Goal: Task Accomplishment & Management: Complete application form

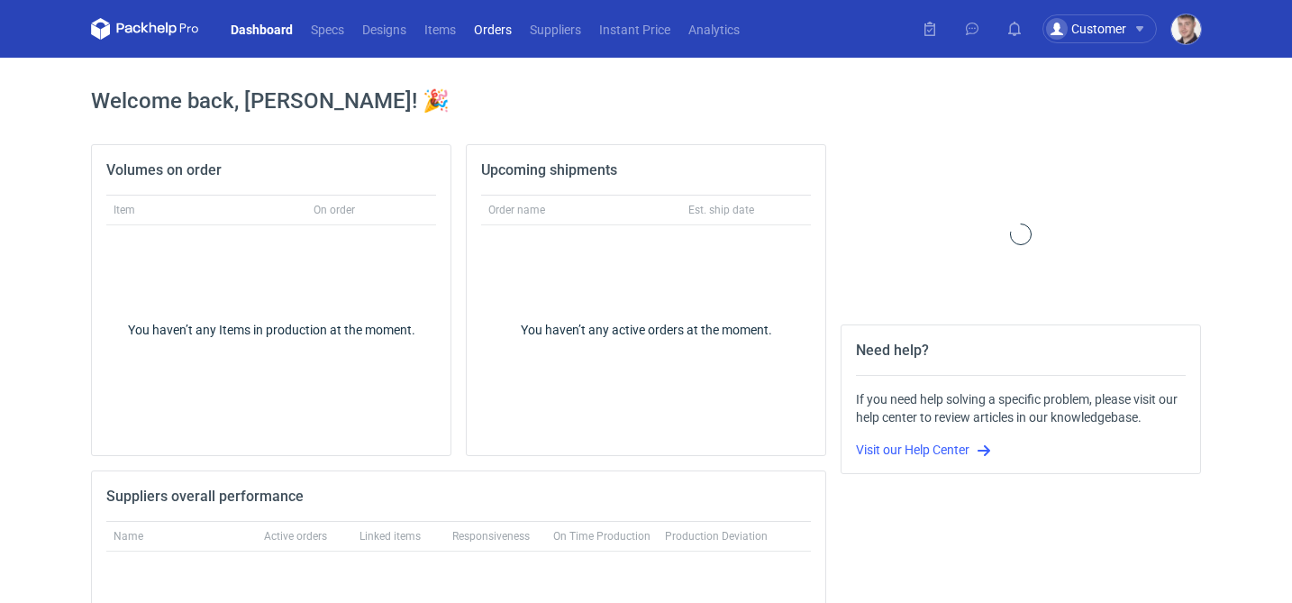
click at [505, 33] on link "Orders" at bounding box center [493, 29] width 56 height 22
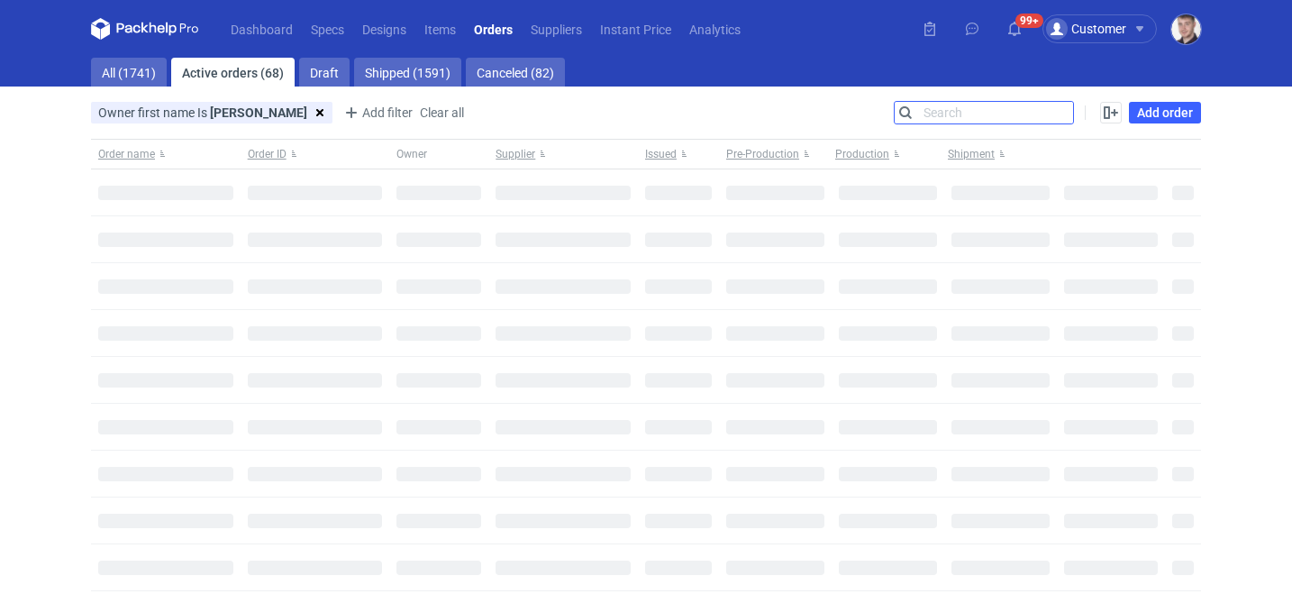
click at [1059, 115] on input "Search" at bounding box center [984, 113] width 178 height 22
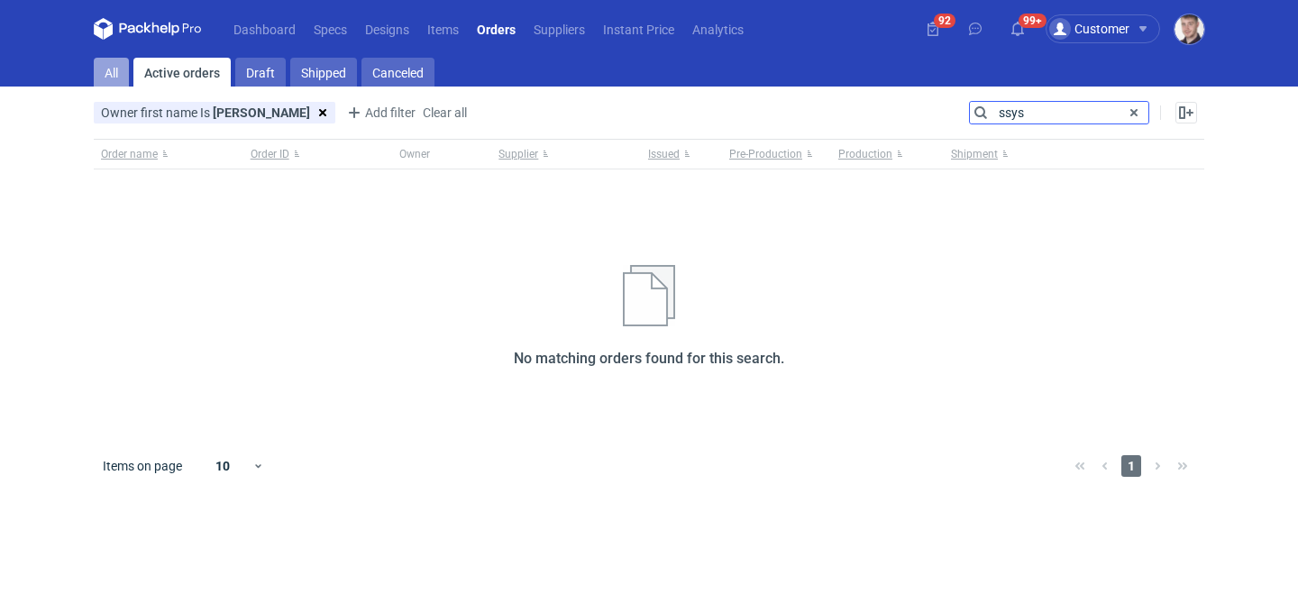
type input "ssys"
click at [123, 69] on link "All" at bounding box center [111, 72] width 35 height 29
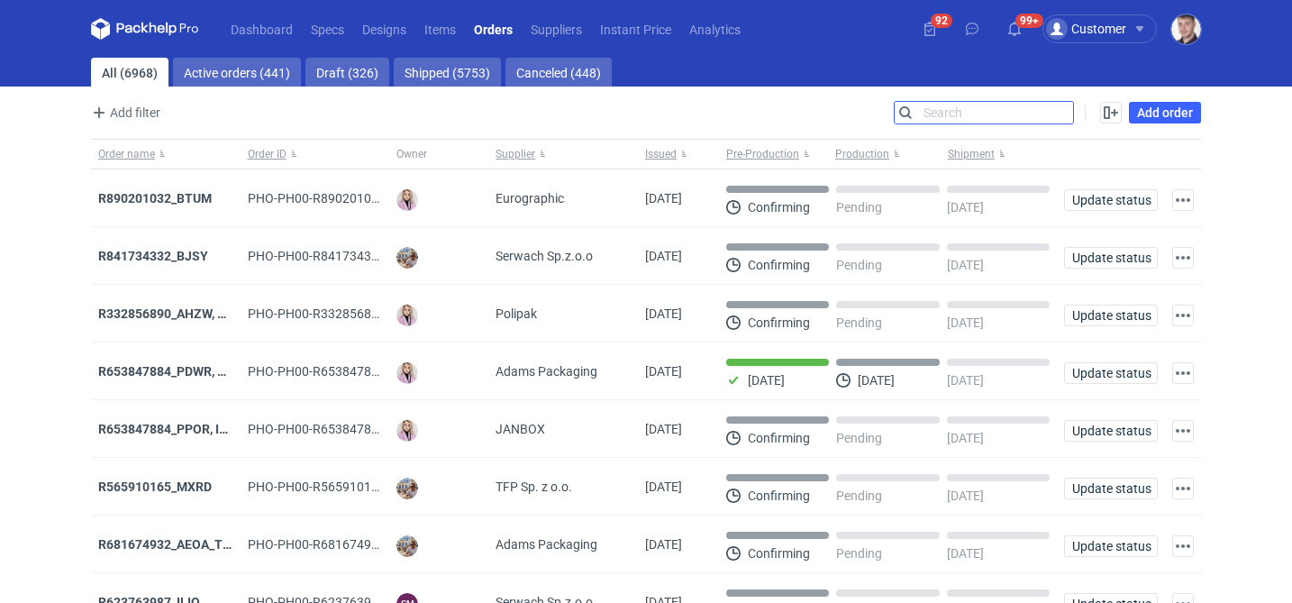
click at [948, 105] on input "Search" at bounding box center [984, 113] width 178 height 22
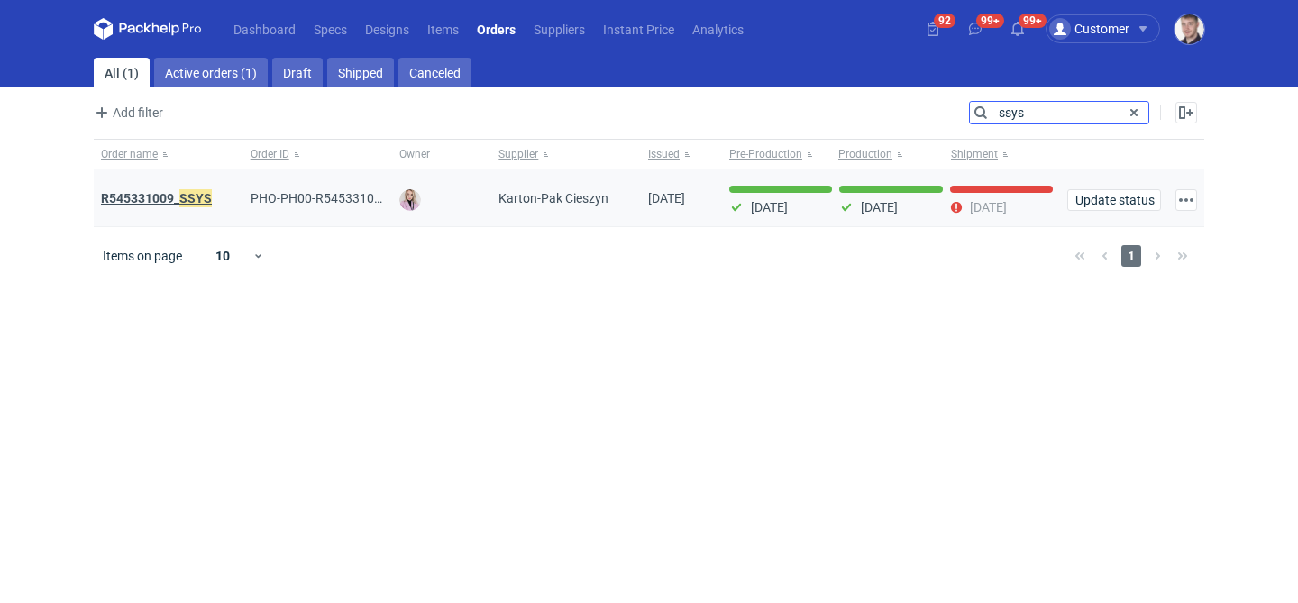
type input "ssys"
click at [157, 201] on strong "R545331009_ SSYS" at bounding box center [156, 198] width 111 height 20
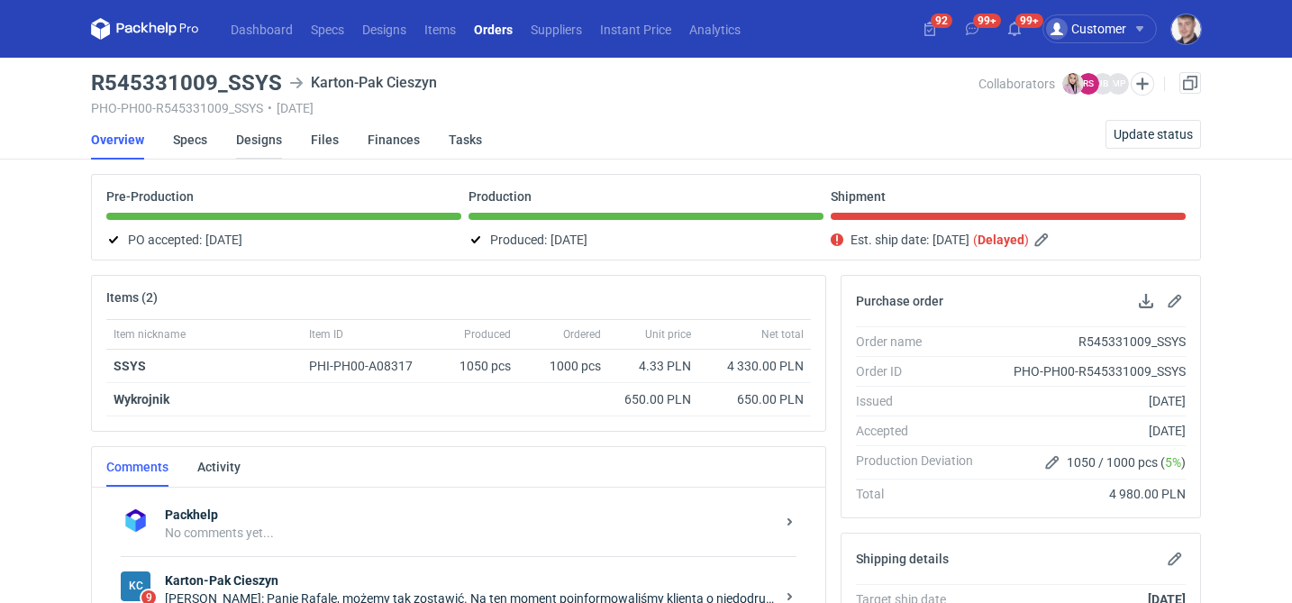
click at [251, 141] on link "Designs" at bounding box center [259, 140] width 46 height 40
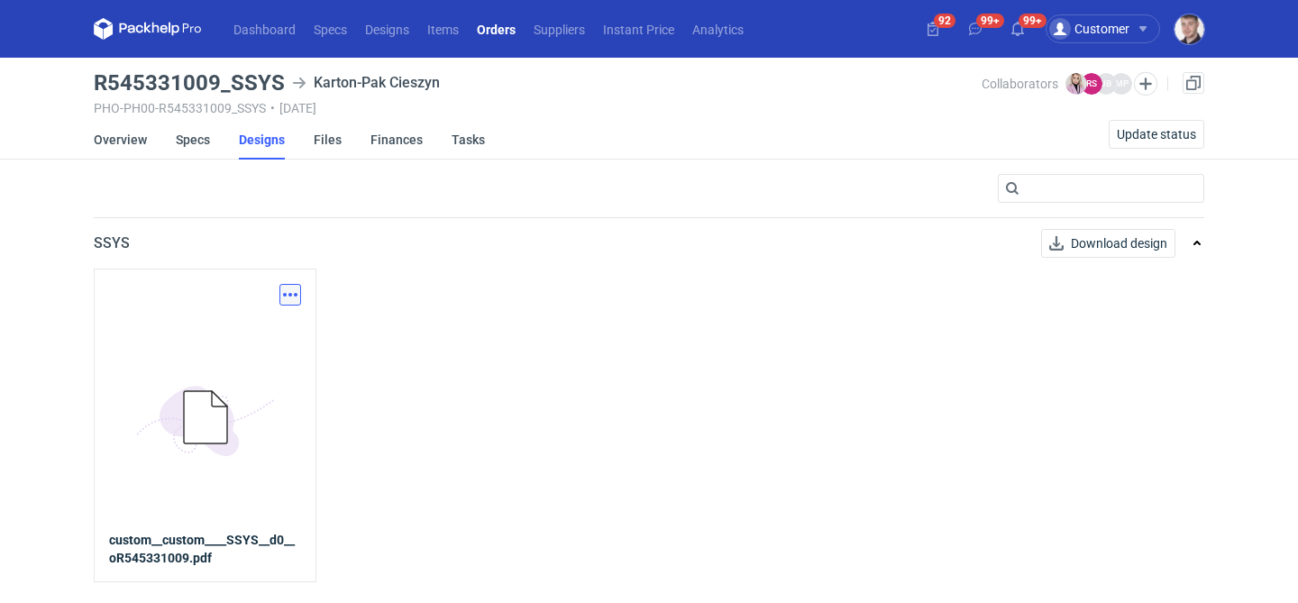
click at [293, 287] on button "button" at bounding box center [290, 295] width 22 height 22
click at [250, 324] on link "Download design part" at bounding box center [211, 334] width 166 height 29
drag, startPoint x: 87, startPoint y: 80, endPoint x: 279, endPoint y: 76, distance: 192.0
click at [279, 76] on main "R545331009_SSYS Karton-Pak Cieszyn PHO-PH00-R545331009_SSYS • 08/05/2025 Collab…" at bounding box center [649, 330] width 1125 height 545
copy h3 "R545331009_SSYS"
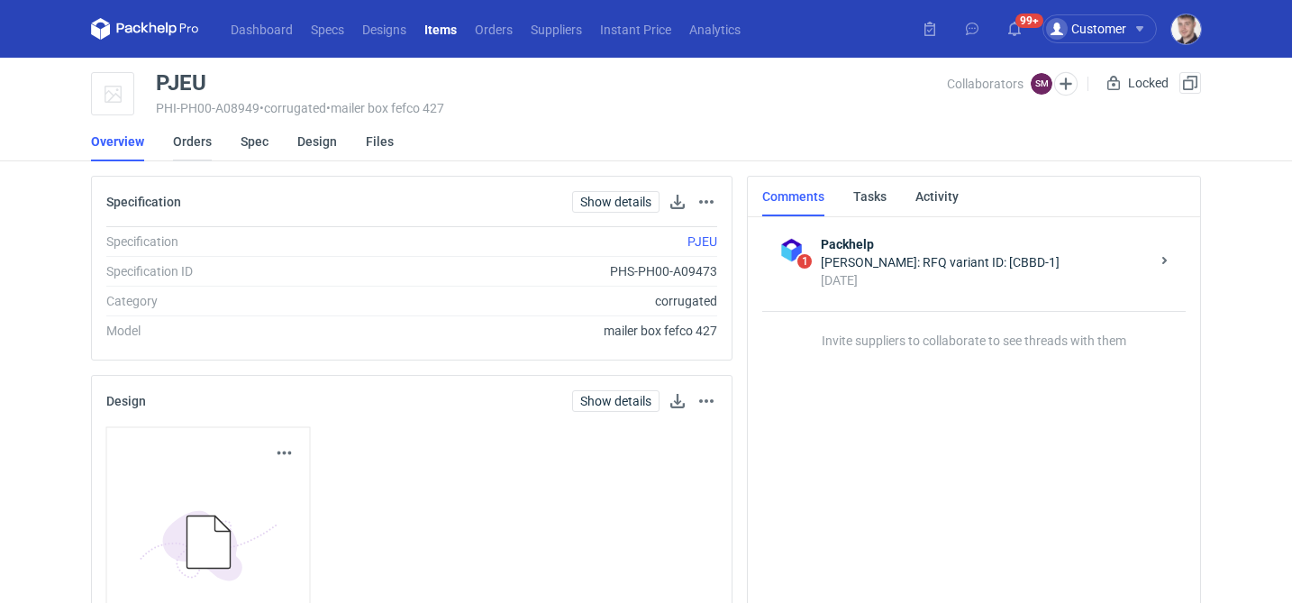
click at [178, 132] on link "Orders" at bounding box center [192, 142] width 39 height 40
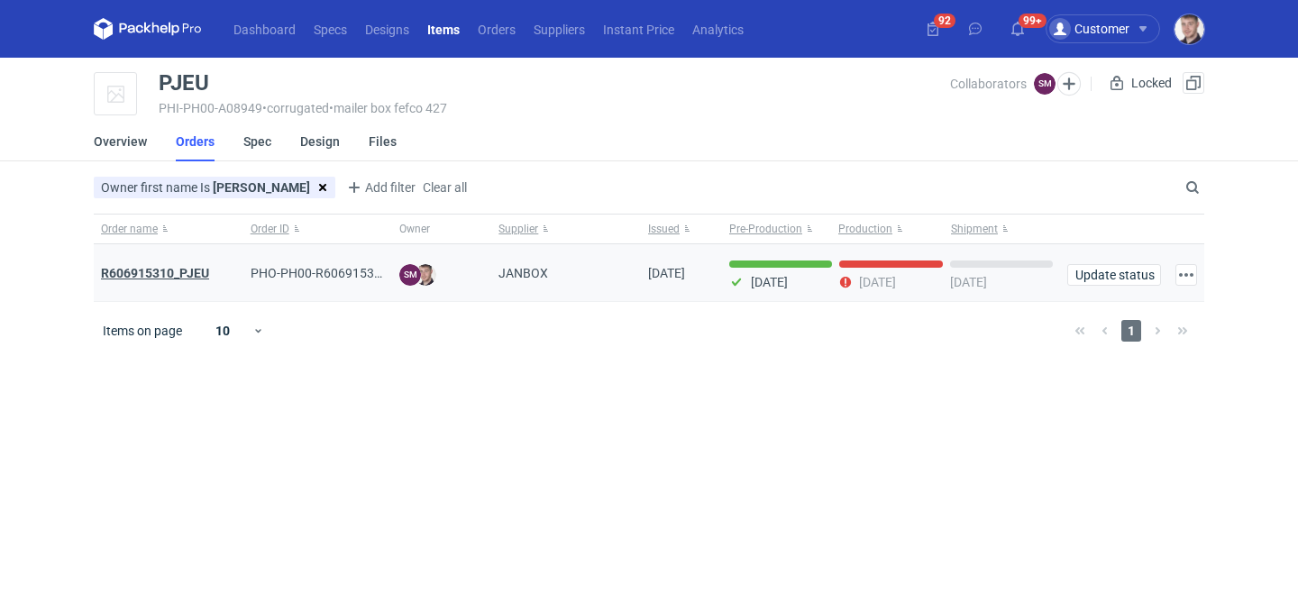
click at [173, 279] on strong "R606915310_PJEU" at bounding box center [155, 273] width 108 height 14
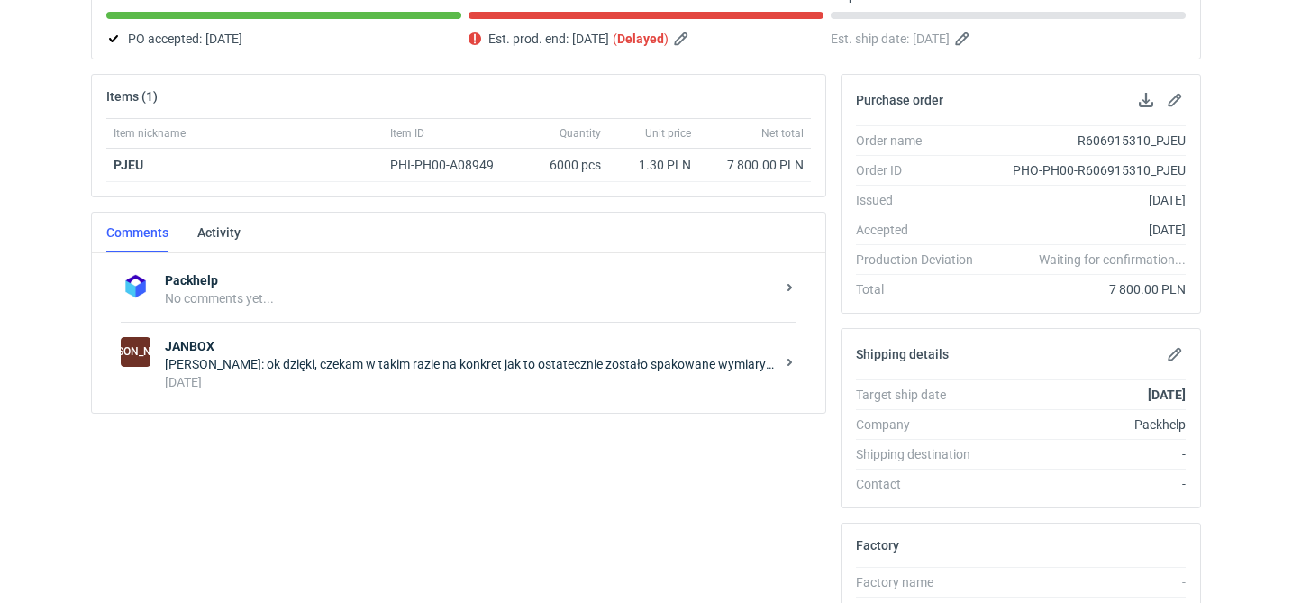
click at [354, 360] on div "Maciej Sikora: ok dzięki, czekam w takim razie na konkret jak to ostatecznie zo…" at bounding box center [470, 364] width 610 height 18
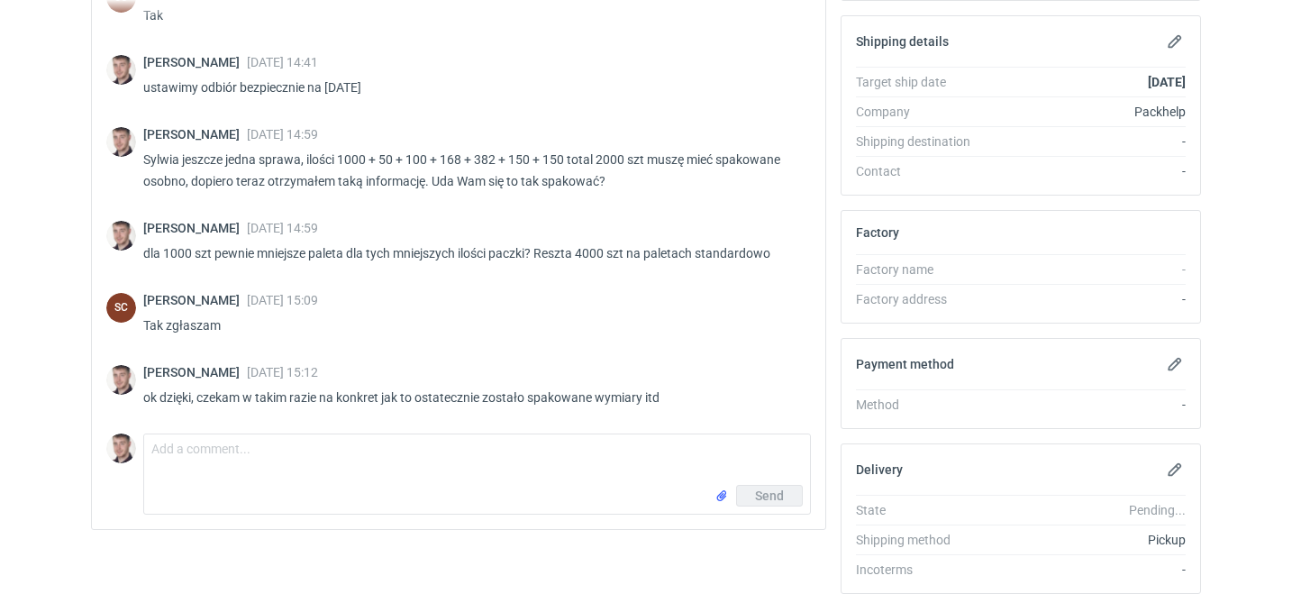
scroll to position [525, 0]
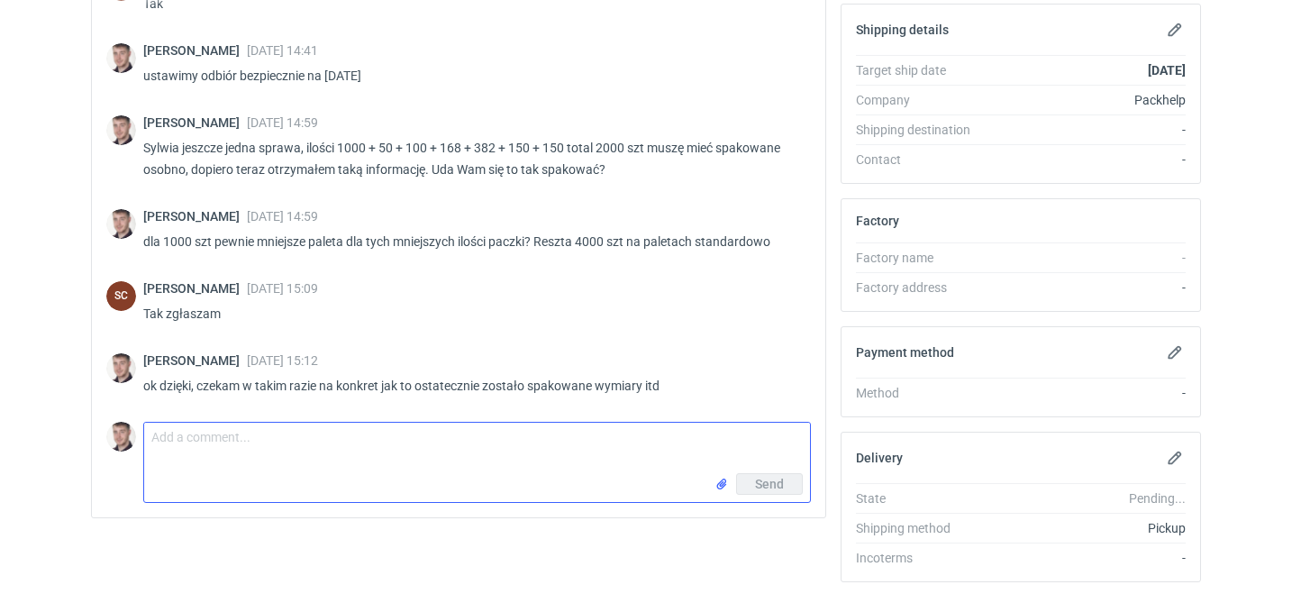
click at [247, 466] on textarea "Comment message" at bounding box center [477, 448] width 666 height 50
type textarea "Sylwia podeślesz mi dzisiaj ostateczne pakowanie tego?"
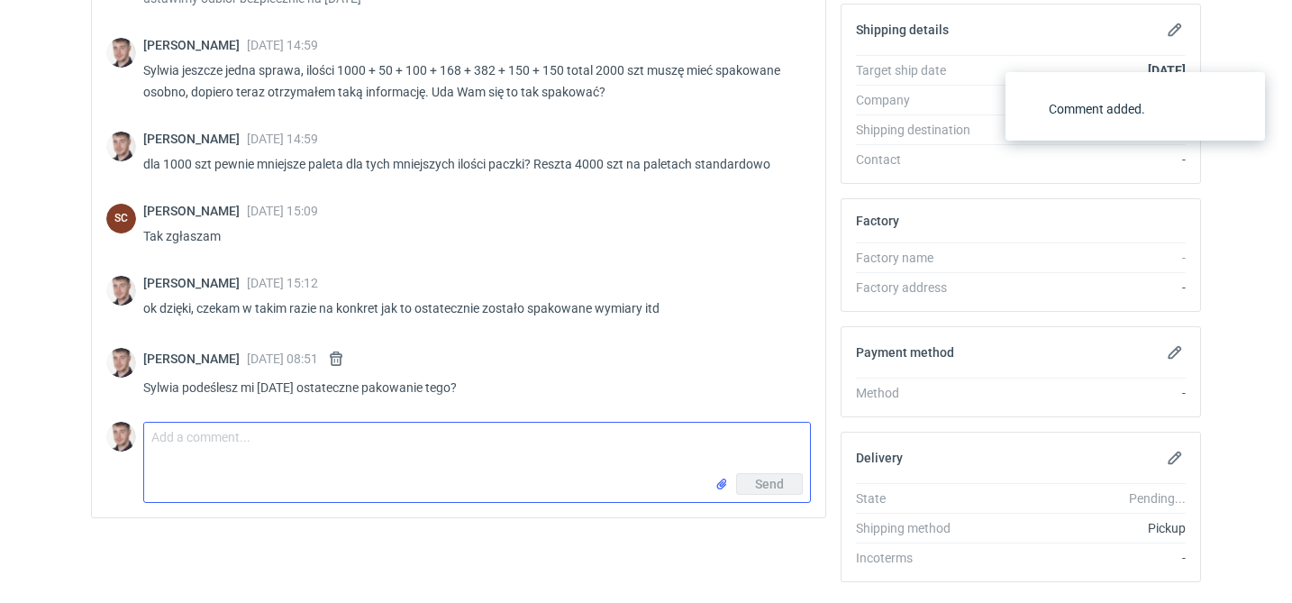
scroll to position [753, 0]
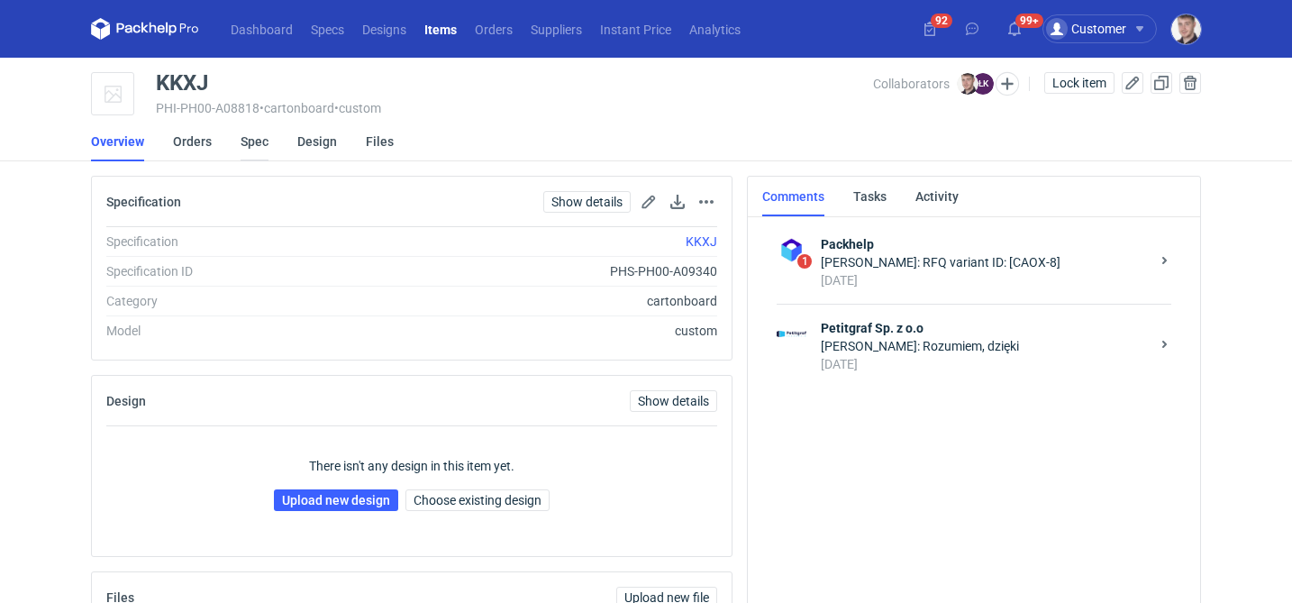
click at [247, 141] on link "Spec" at bounding box center [255, 142] width 28 height 40
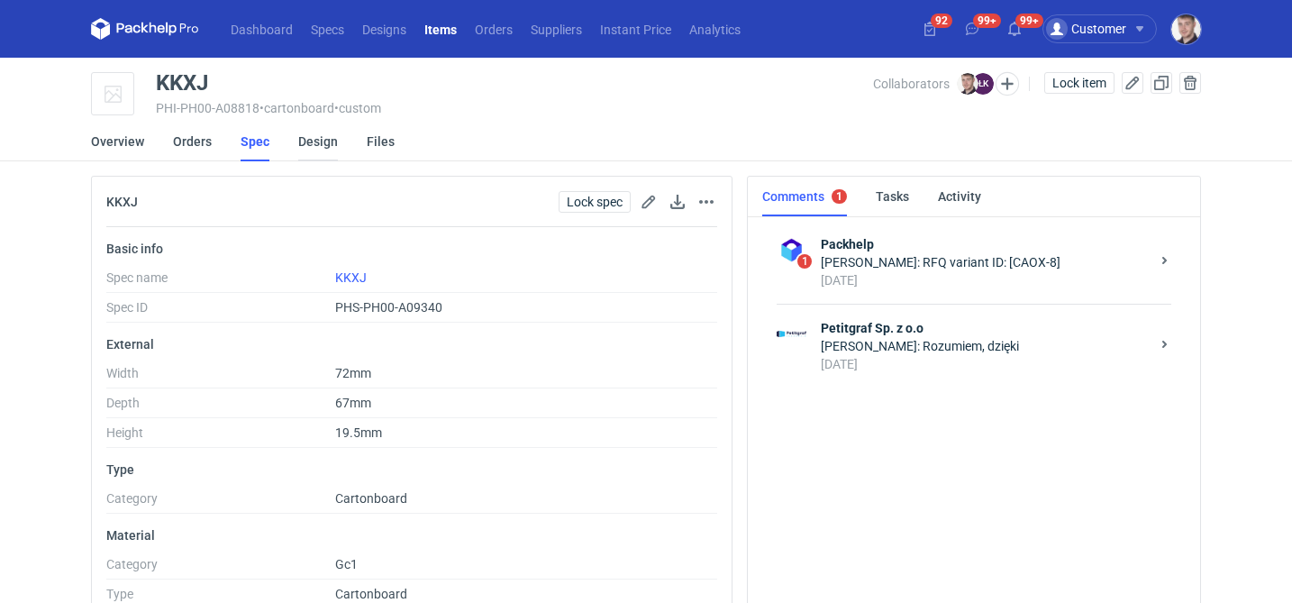
click at [318, 154] on link "Design" at bounding box center [318, 142] width 40 height 40
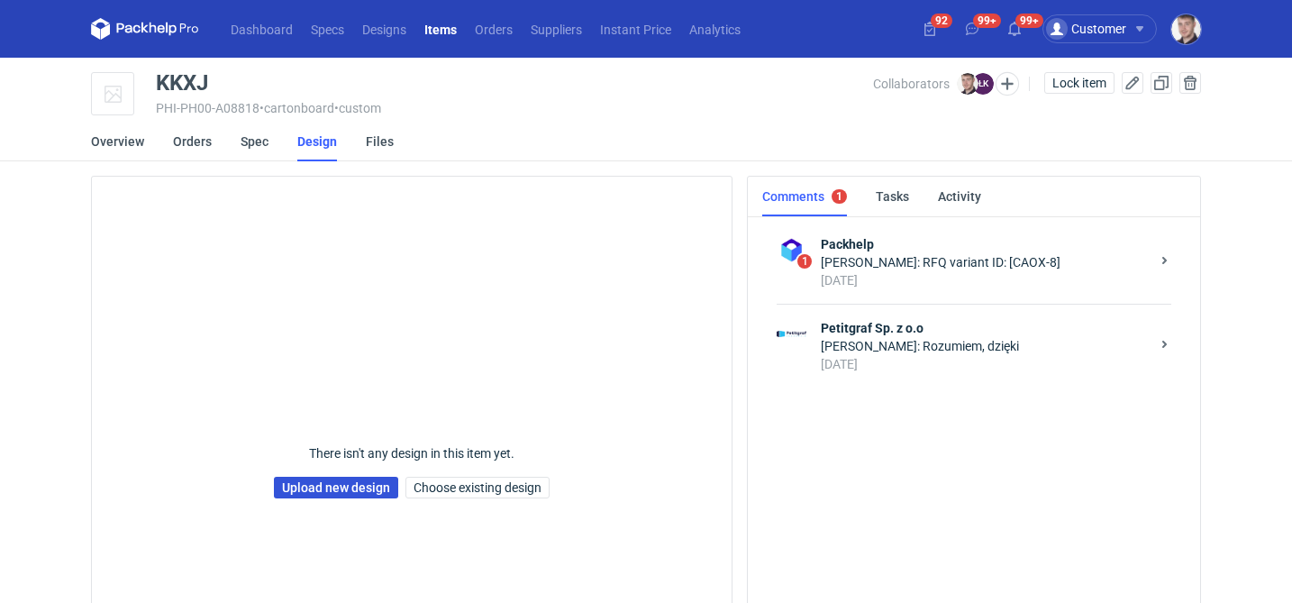
click at [347, 491] on link "Upload new design" at bounding box center [336, 488] width 124 height 22
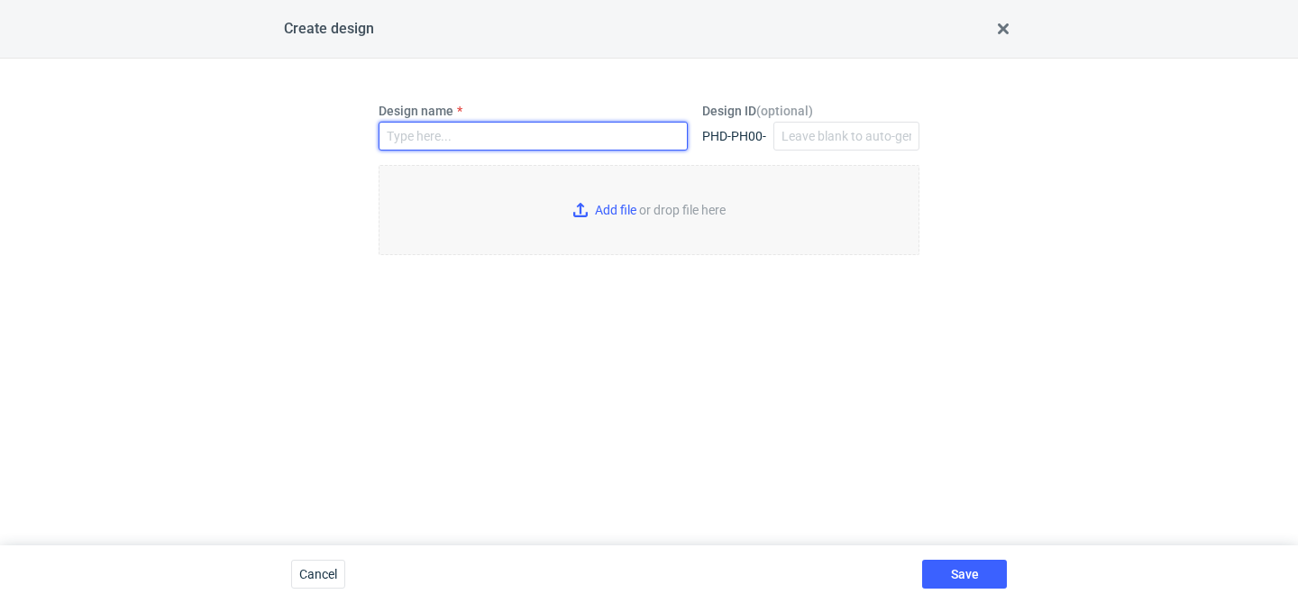
click at [489, 135] on input "Design name" at bounding box center [533, 136] width 309 height 29
type input "KKXJ"
click at [571, 209] on input "Add file or drop file here" at bounding box center [649, 210] width 541 height 90
type input "C:\fakepath\custom__custom__drawer_box__KKXJ__d0__oR234256904__sleeve__outside …"
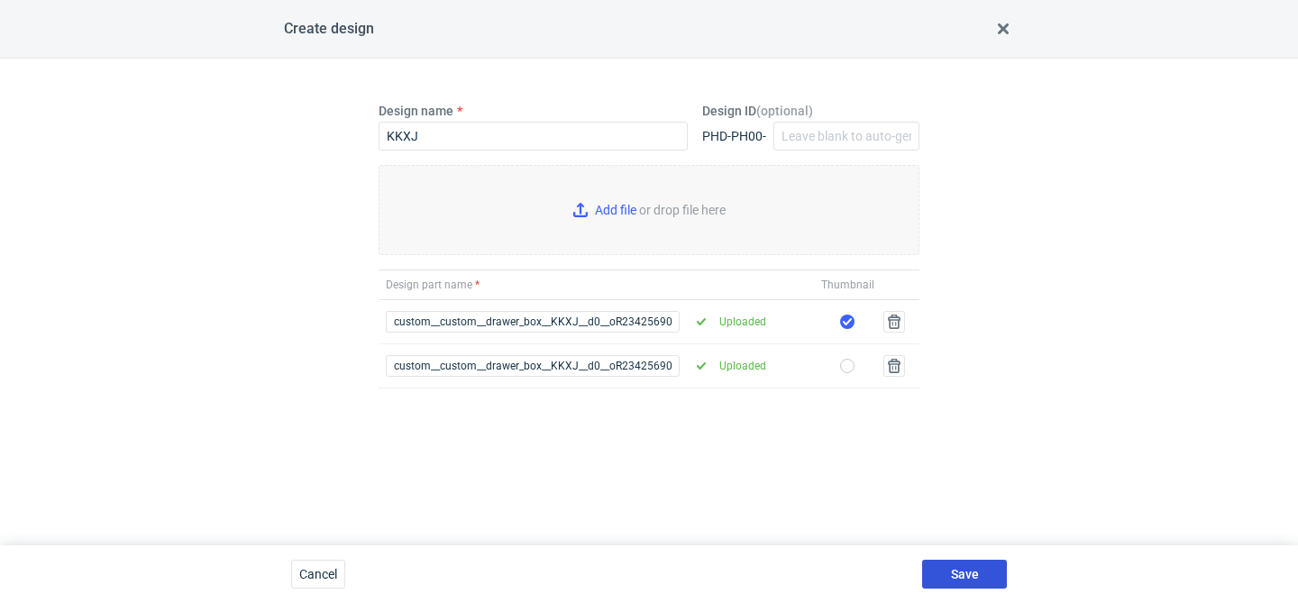
click at [967, 569] on span "Save" at bounding box center [965, 574] width 28 height 13
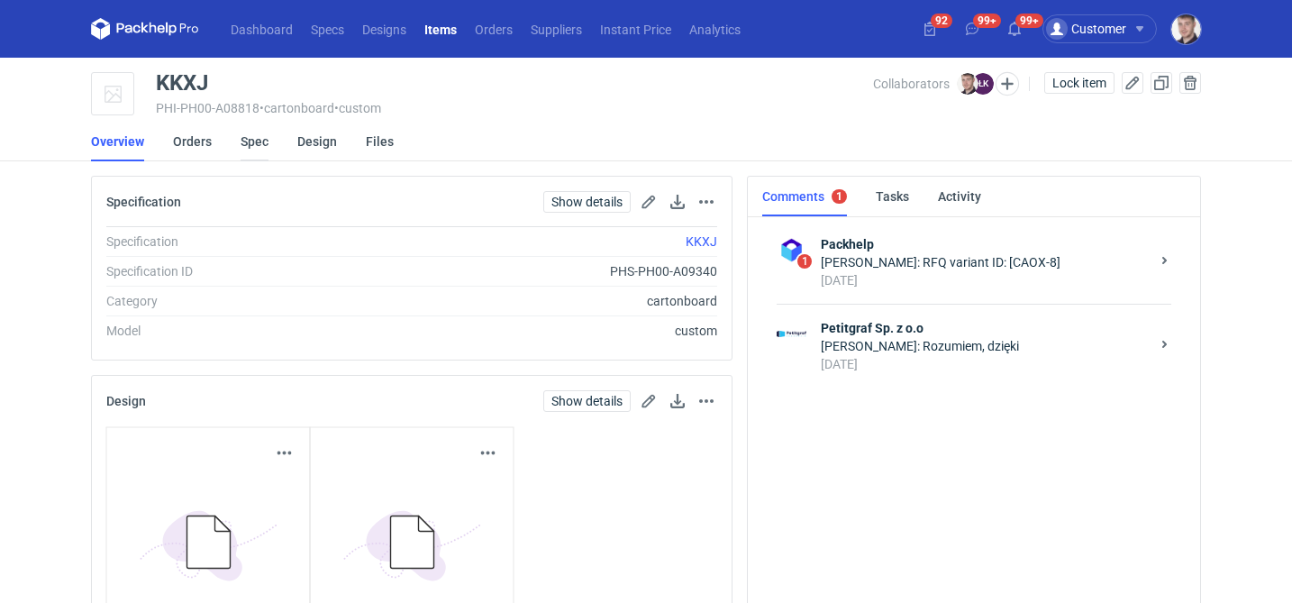
click at [250, 147] on link "Spec" at bounding box center [255, 142] width 28 height 40
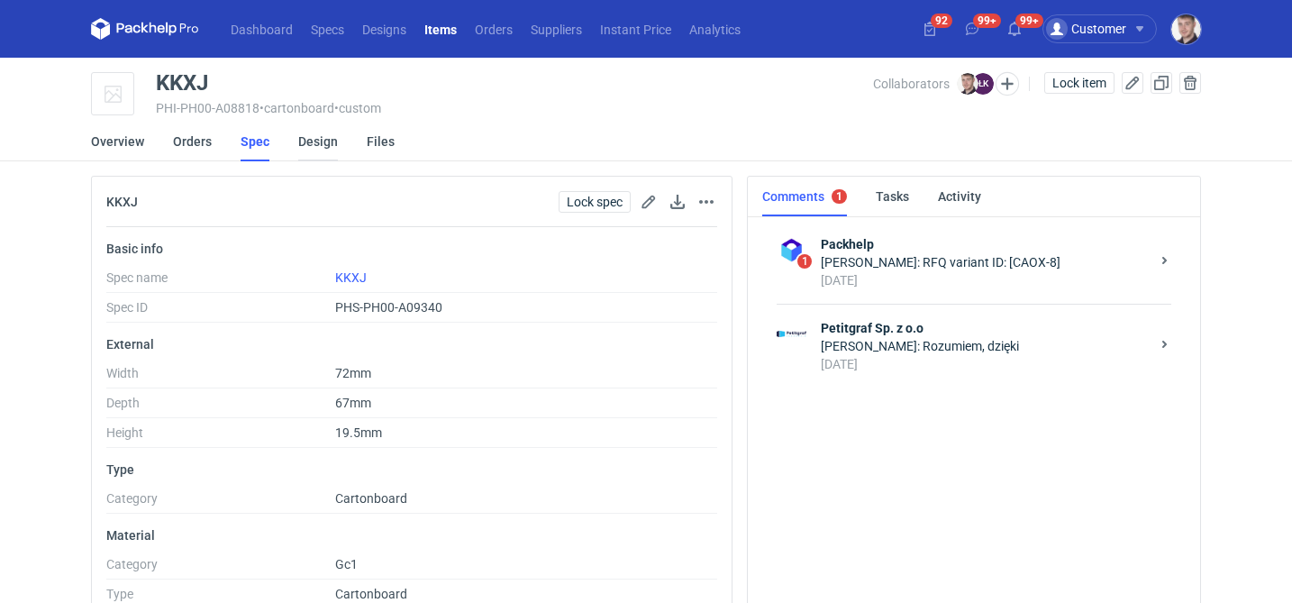
click at [309, 145] on link "Design" at bounding box center [318, 142] width 40 height 40
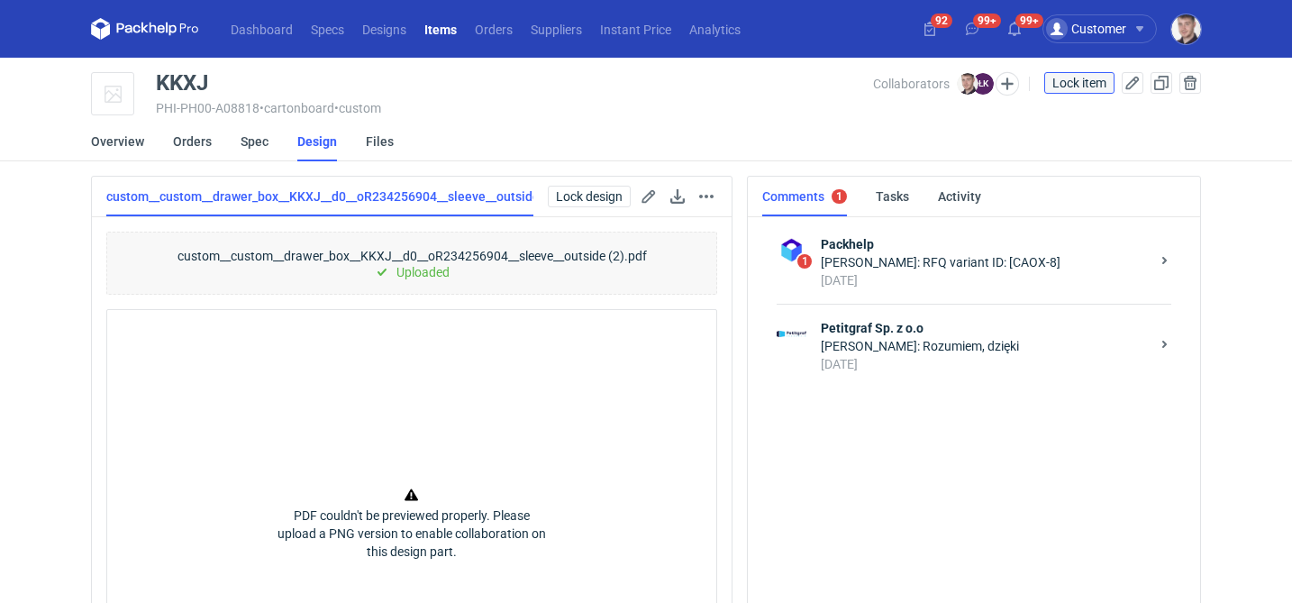
click at [1071, 87] on span "Lock item" at bounding box center [1080, 83] width 54 height 13
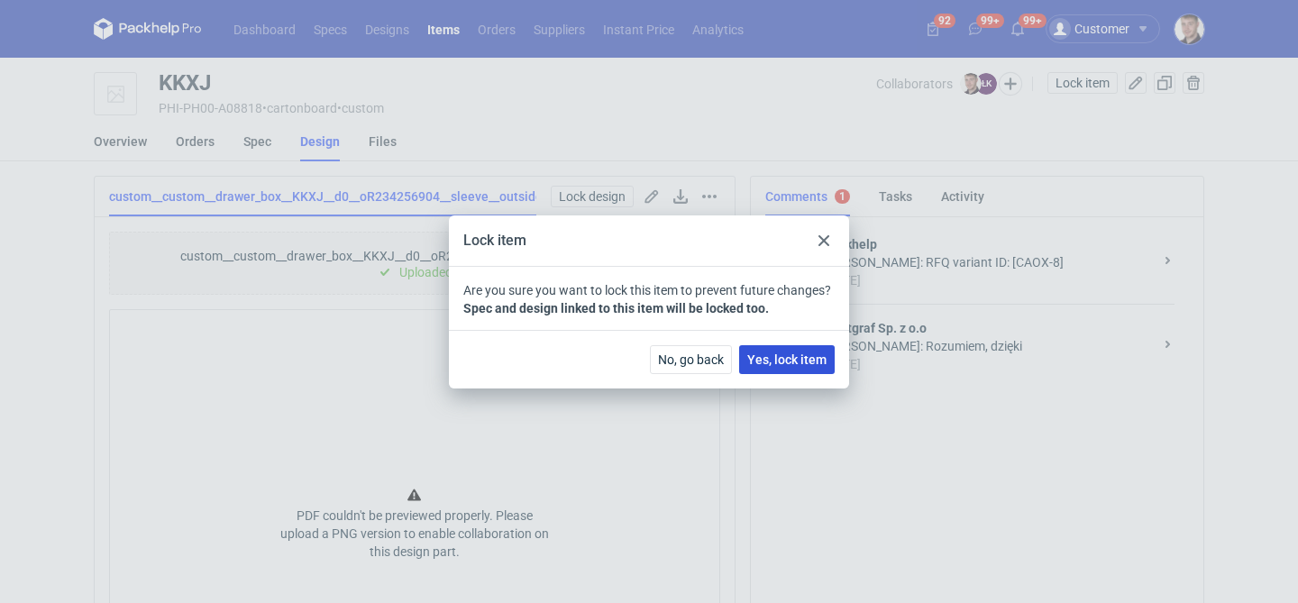
click at [820, 359] on span "Yes, lock item" at bounding box center [786, 359] width 79 height 13
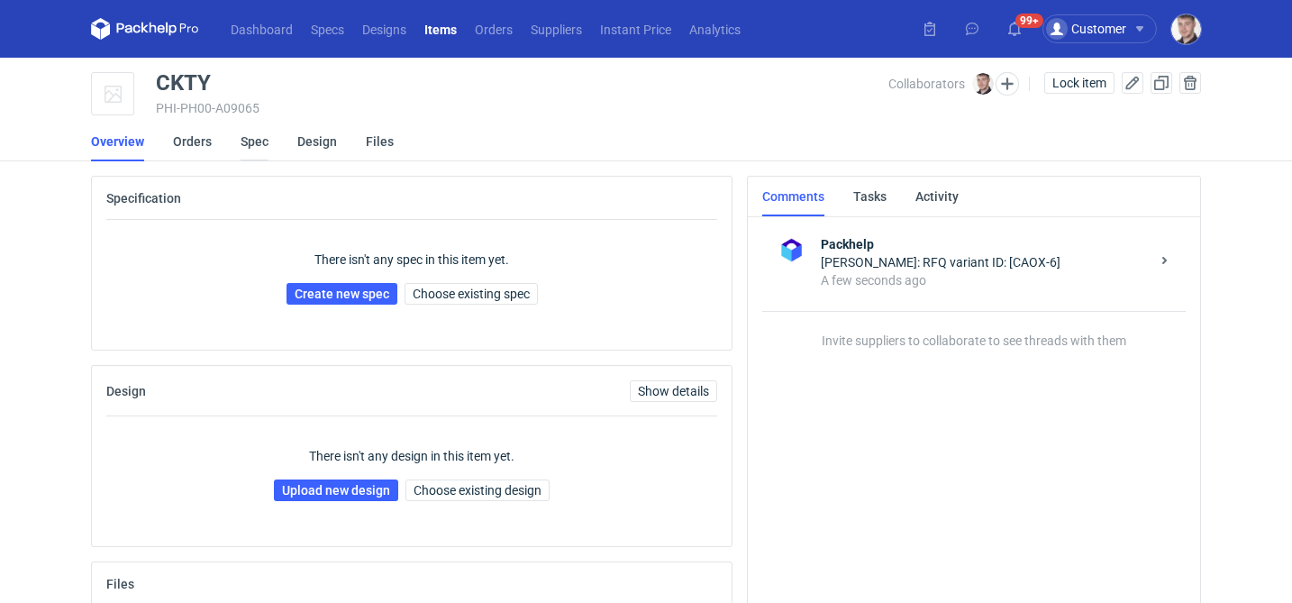
click at [258, 141] on link "Spec" at bounding box center [255, 142] width 28 height 40
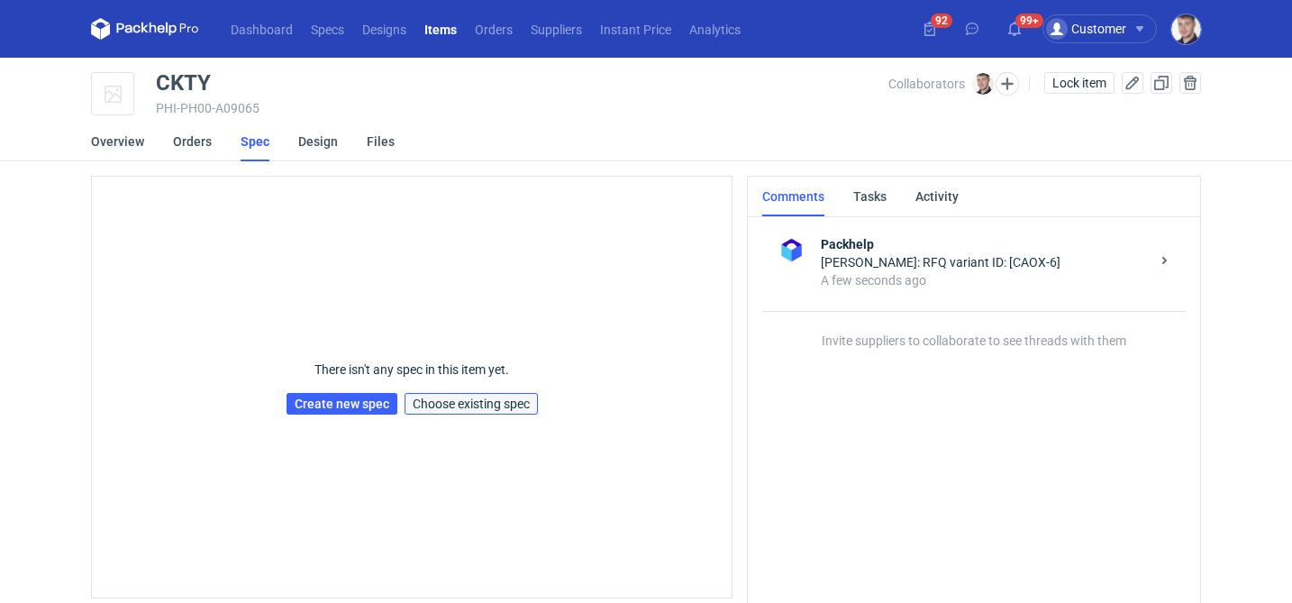
click at [474, 400] on span "Choose existing spec" at bounding box center [471, 403] width 117 height 13
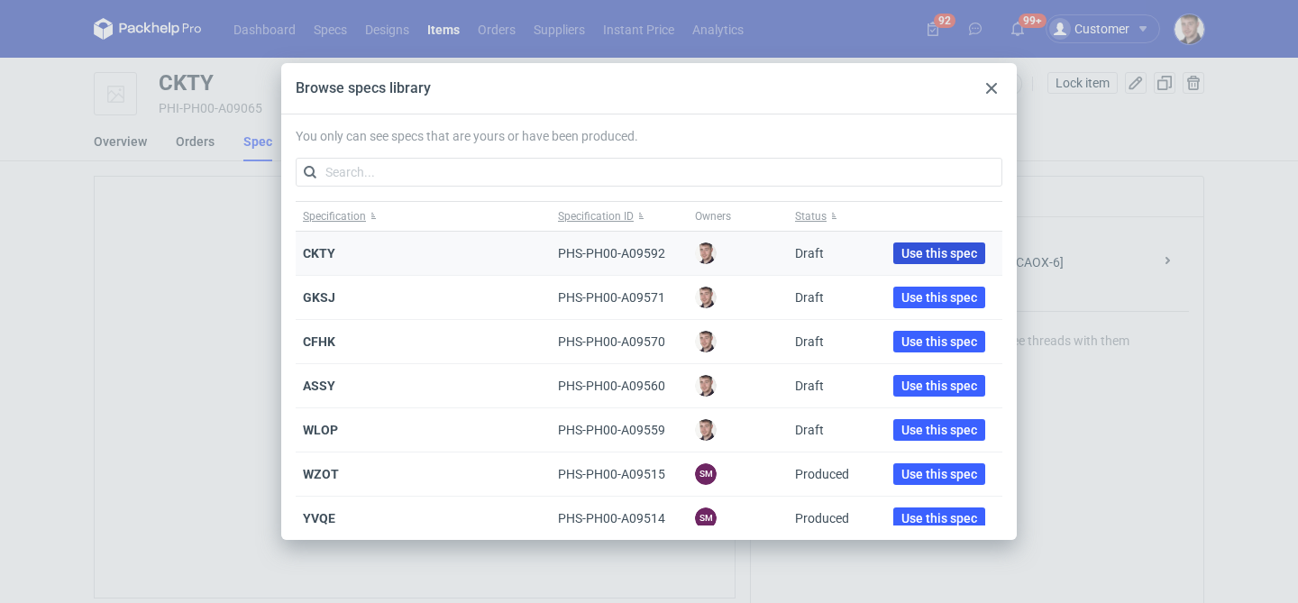
click at [901, 250] on span "Use this spec" at bounding box center [939, 253] width 76 height 13
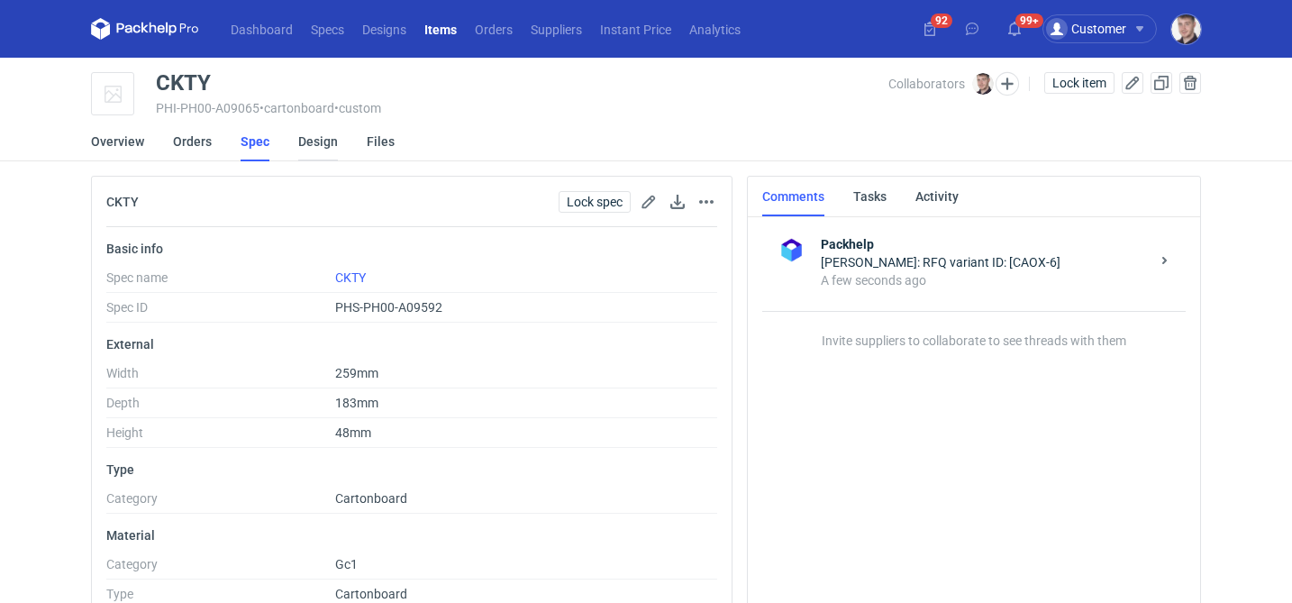
click at [307, 141] on link "Design" at bounding box center [318, 142] width 40 height 40
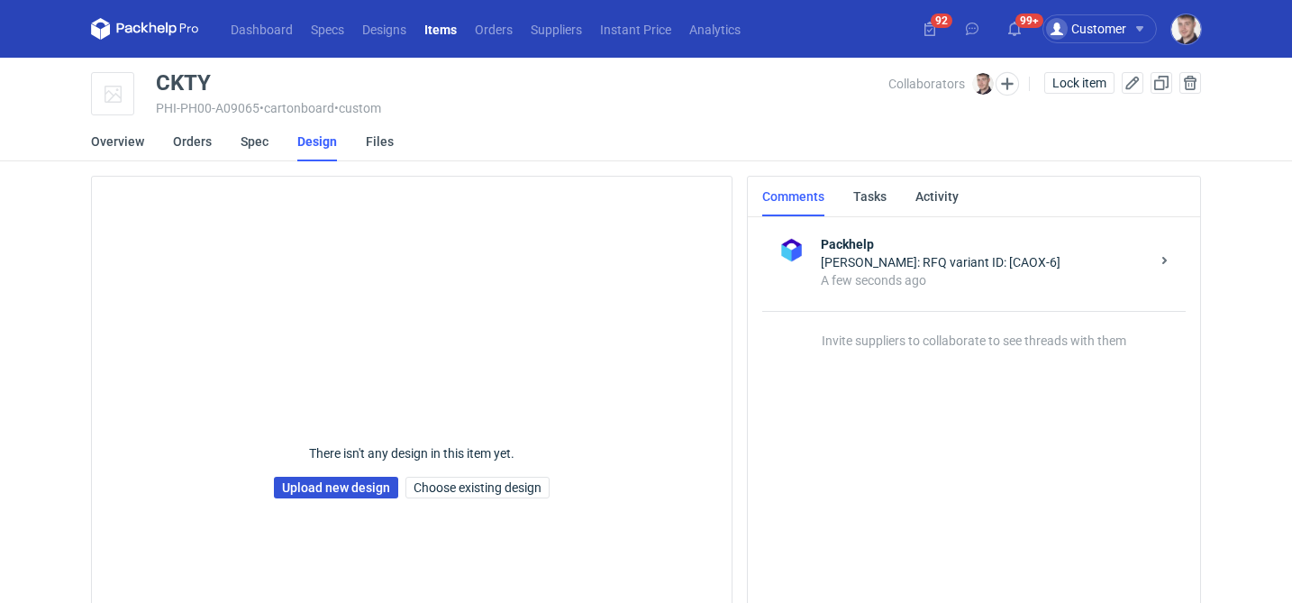
click at [350, 490] on link "Upload new design" at bounding box center [336, 488] width 124 height 22
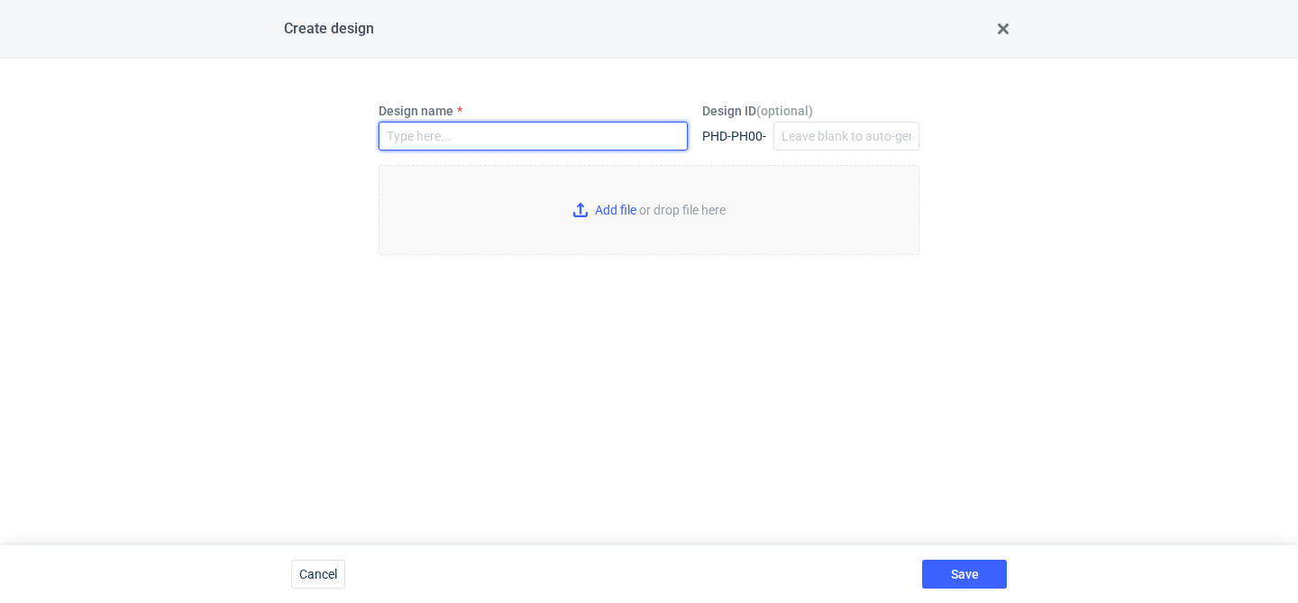
click at [496, 135] on input "Design name" at bounding box center [533, 136] width 309 height 29
type input "CKTY"
click at [612, 201] on input "Add file or drop file here" at bounding box center [649, 210] width 541 height 90
type input "C:\fakepath\ptg__custom__drawer_box__CKTY__d0__oR234256904__base (1).pdf"
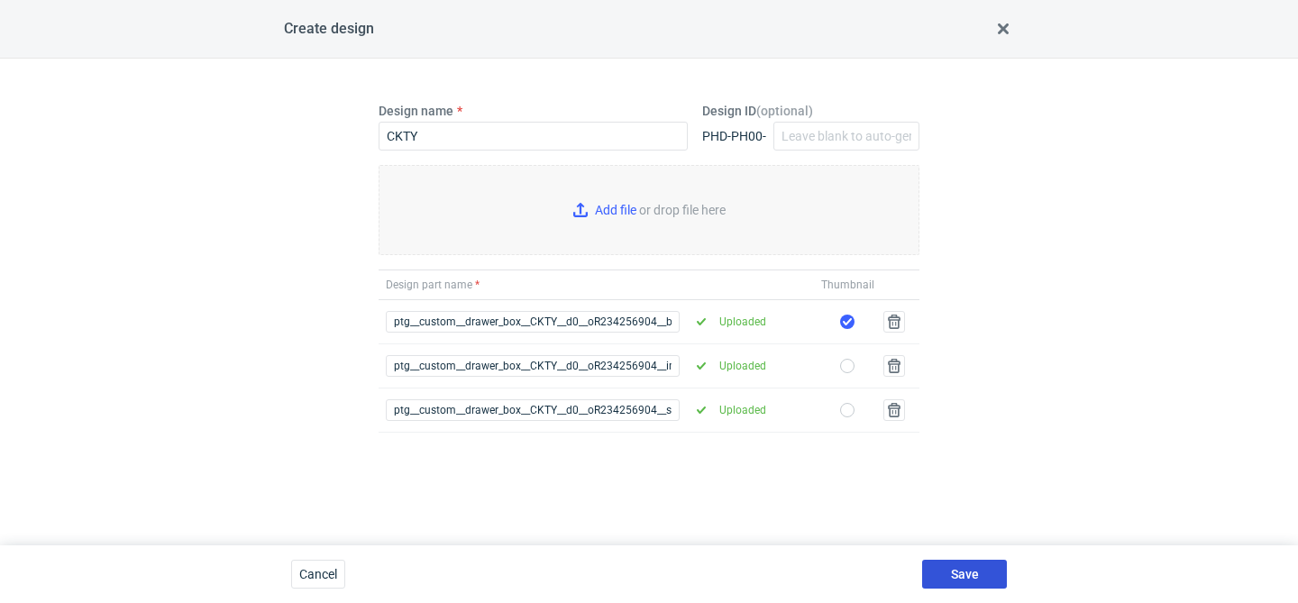
click at [963, 572] on span "Save" at bounding box center [965, 574] width 28 height 13
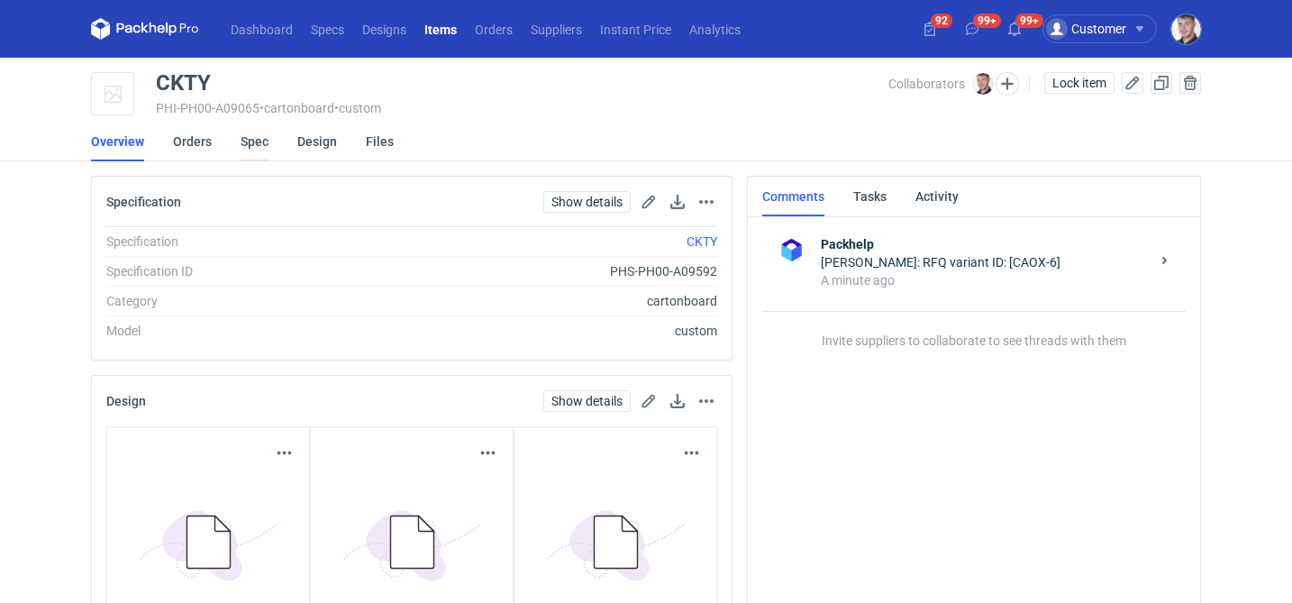
click at [260, 145] on link "Spec" at bounding box center [255, 142] width 28 height 40
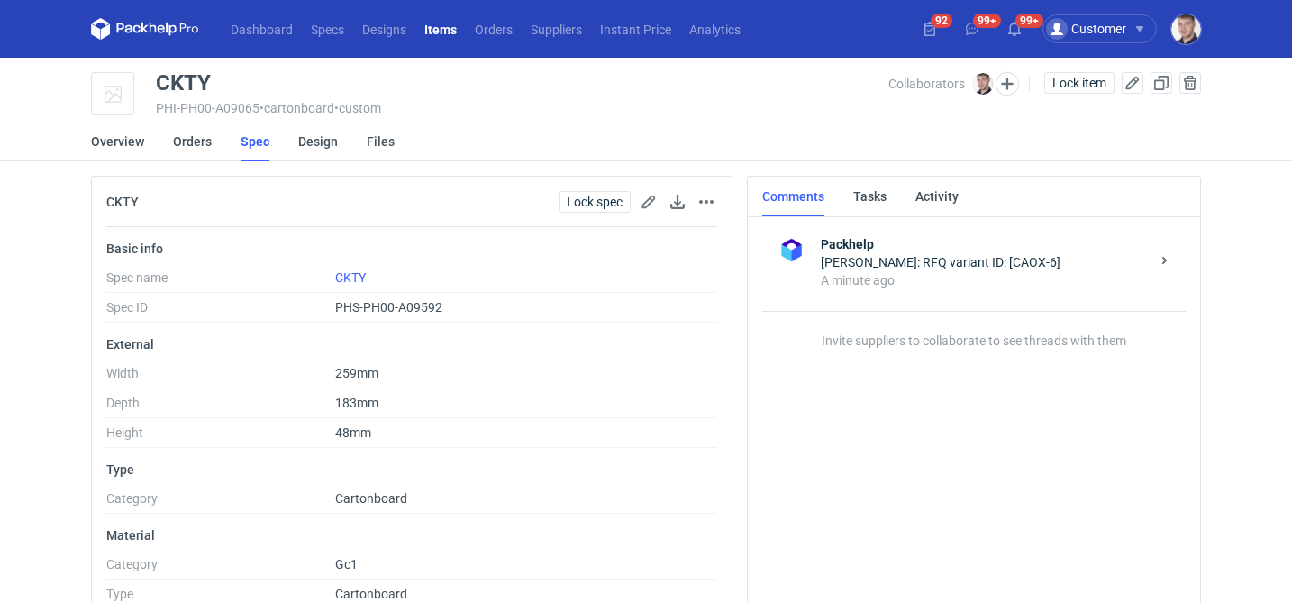
click at [304, 145] on link "Design" at bounding box center [318, 142] width 40 height 40
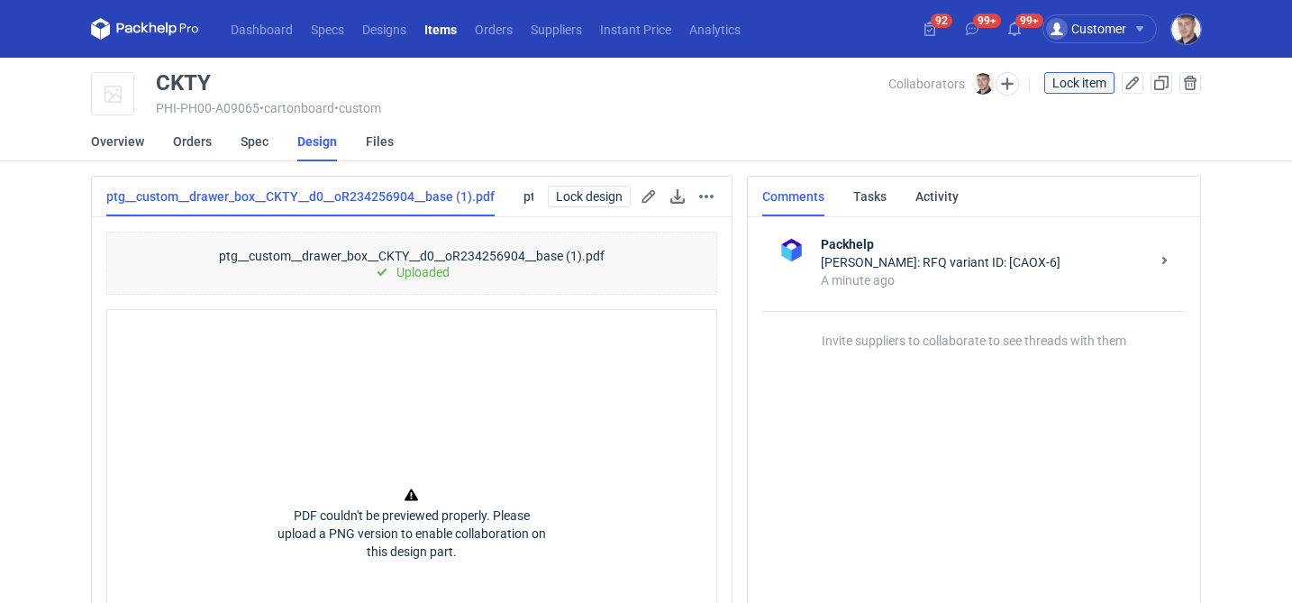
click at [1076, 84] on span "Lock item" at bounding box center [1080, 83] width 54 height 13
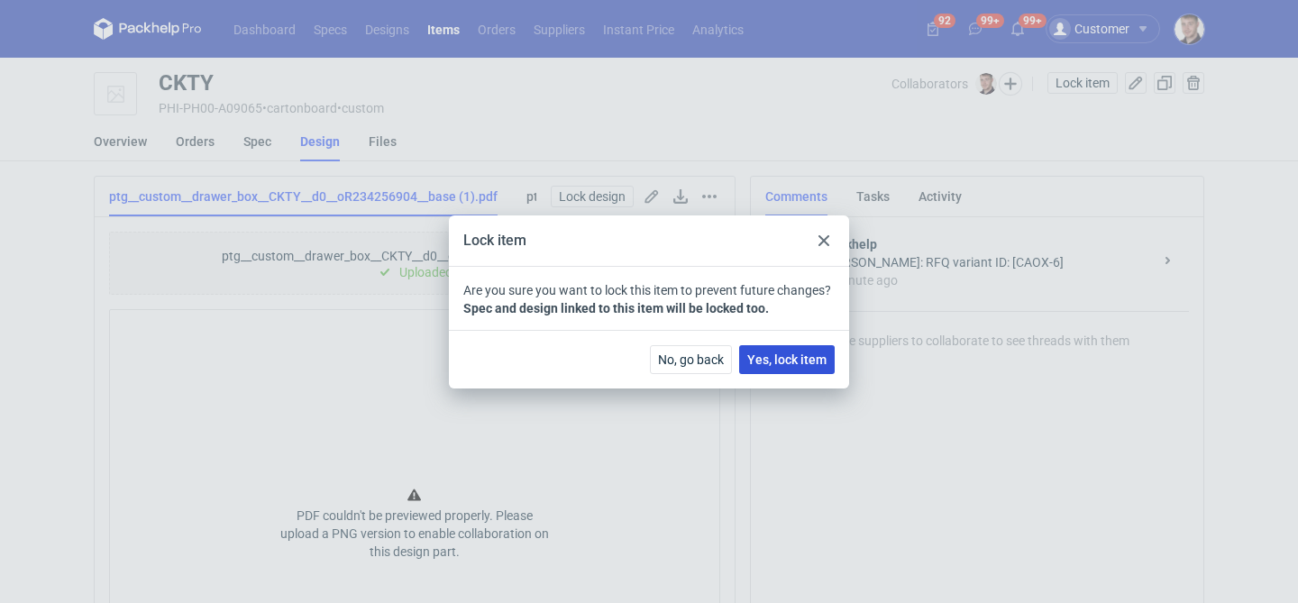
click at [814, 354] on span "Yes, lock item" at bounding box center [786, 359] width 79 height 13
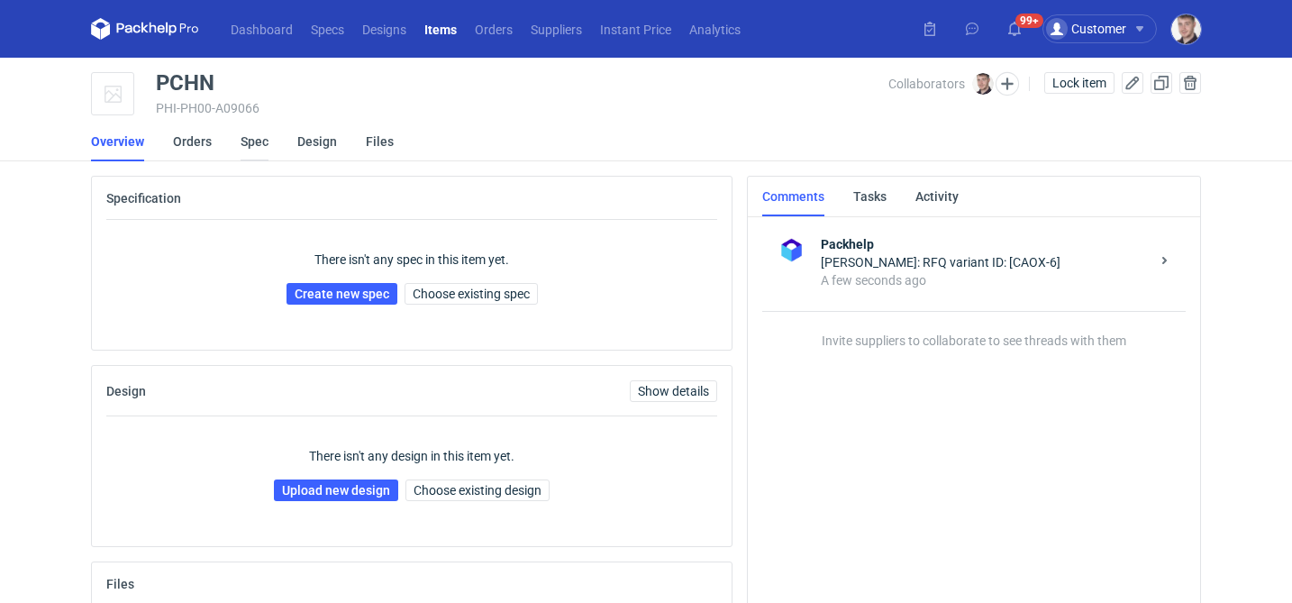
click at [259, 144] on link "Spec" at bounding box center [255, 142] width 28 height 40
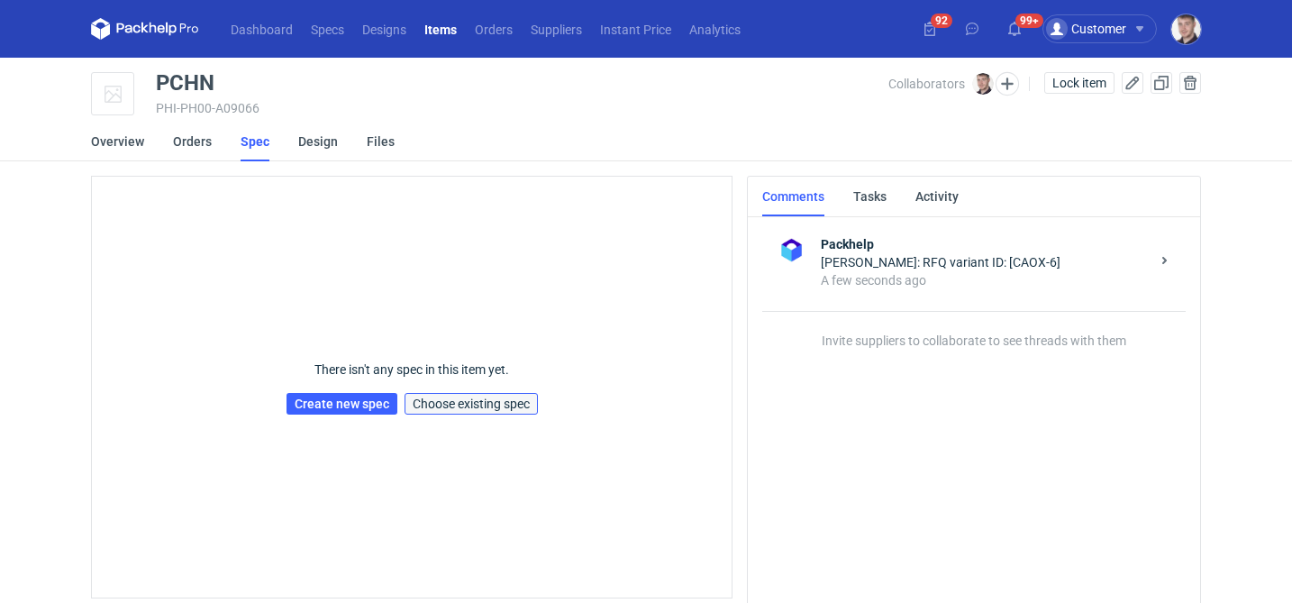
click at [465, 403] on span "Choose existing spec" at bounding box center [471, 403] width 117 height 13
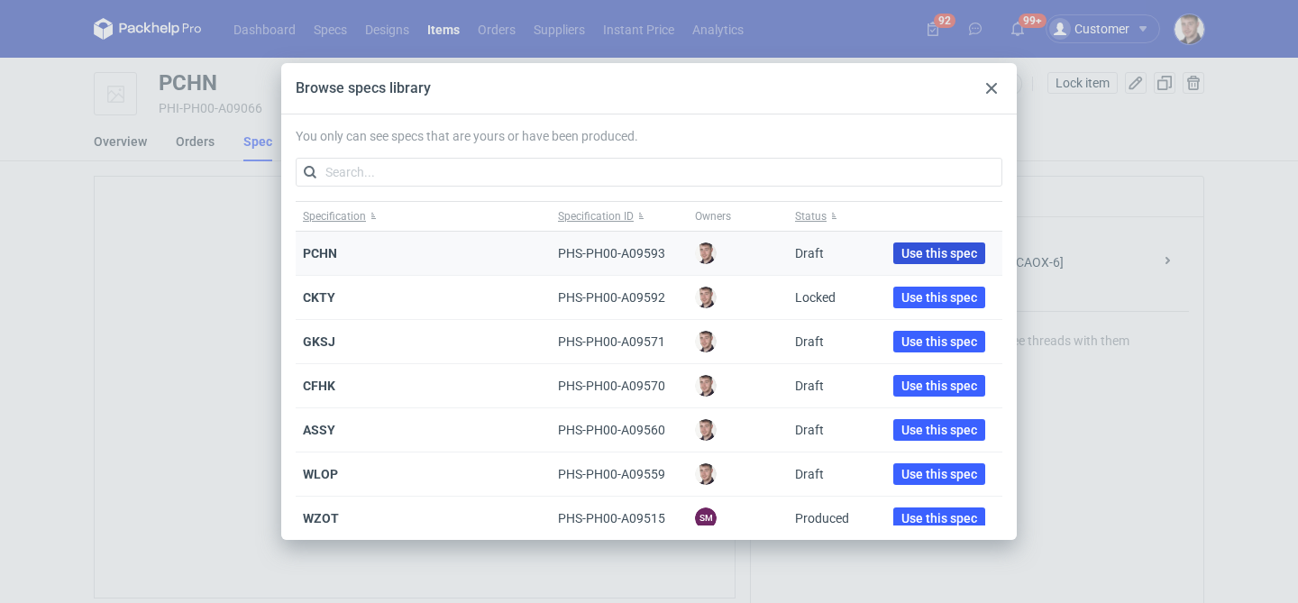
click at [901, 248] on span "Use this spec" at bounding box center [939, 253] width 76 height 13
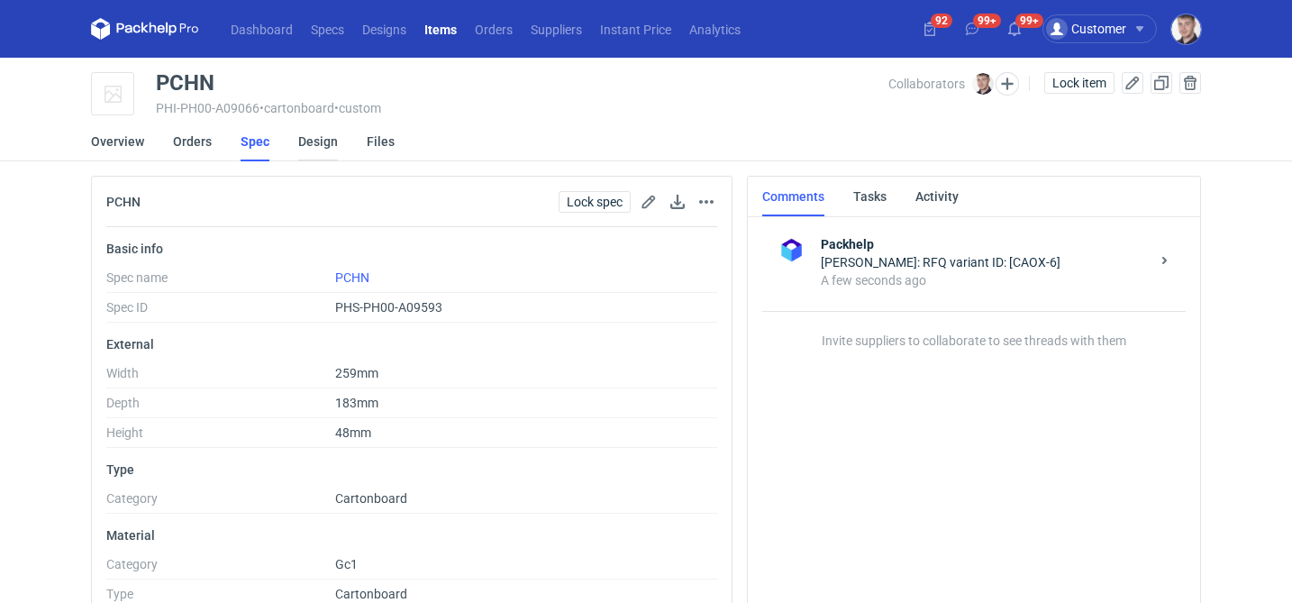
click at [310, 145] on link "Design" at bounding box center [318, 142] width 40 height 40
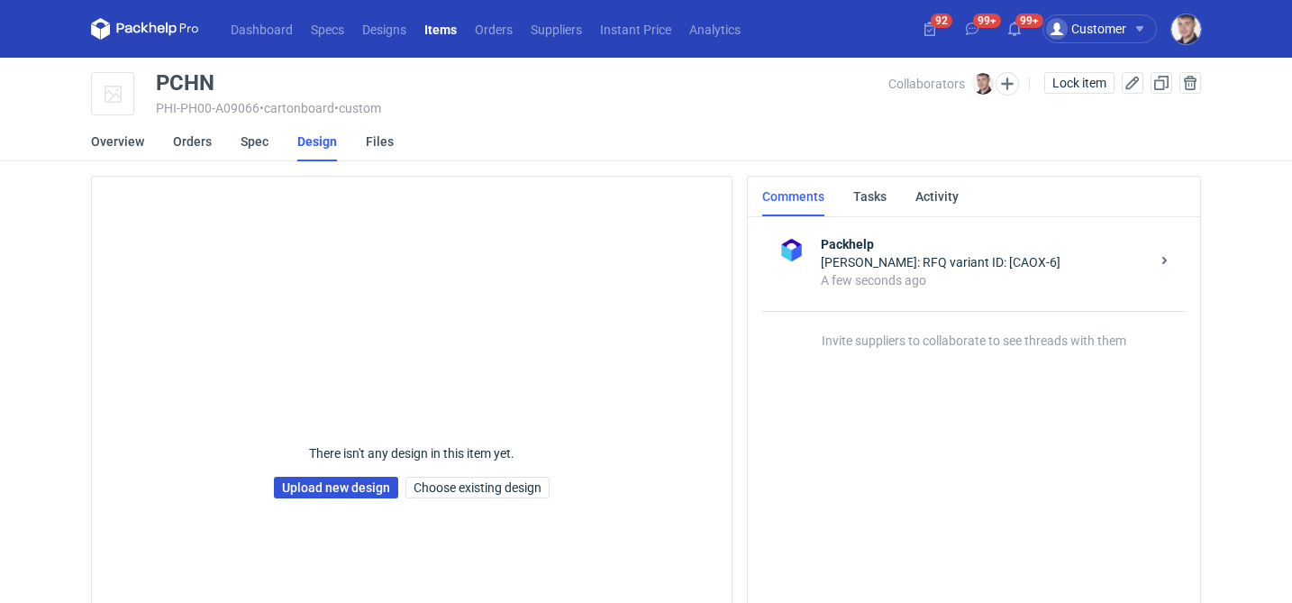
click at [312, 483] on link "Upload new design" at bounding box center [336, 488] width 124 height 22
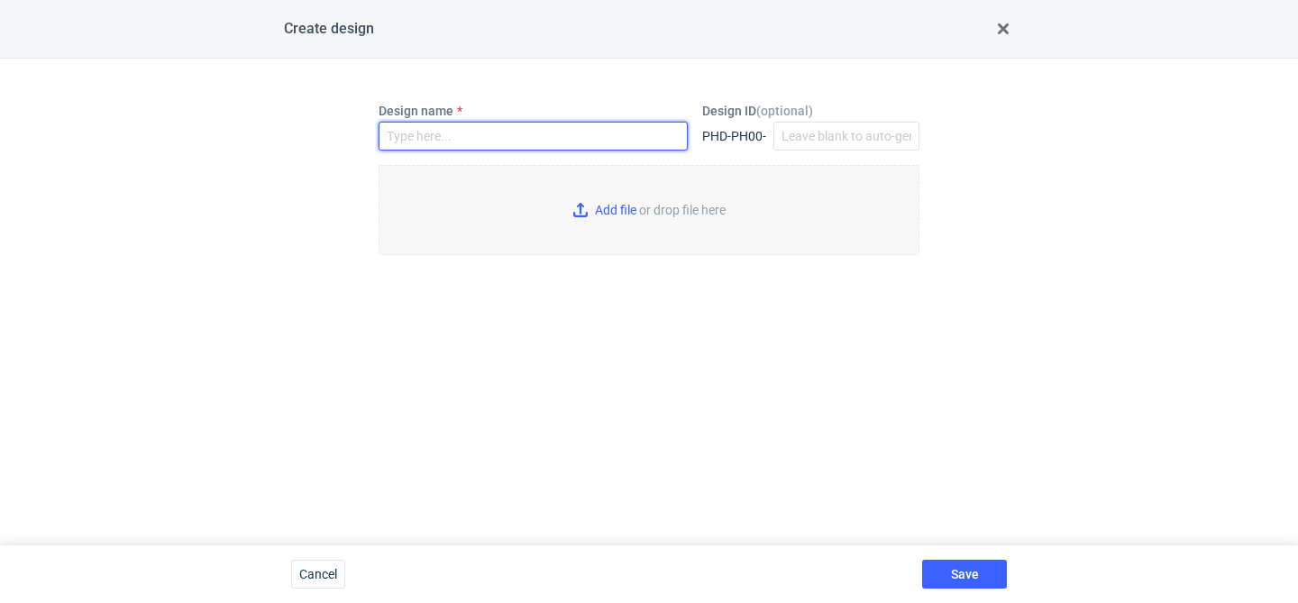
click at [482, 136] on input "Design name" at bounding box center [533, 136] width 309 height 29
type input "PCHN"
click at [570, 214] on input "Add file or drop file here" at bounding box center [649, 210] width 541 height 90
type input "C:\fakepath\ptg__custom__drawer_box__PCHN__d0__oR234256904__sleeve (1).pdf"
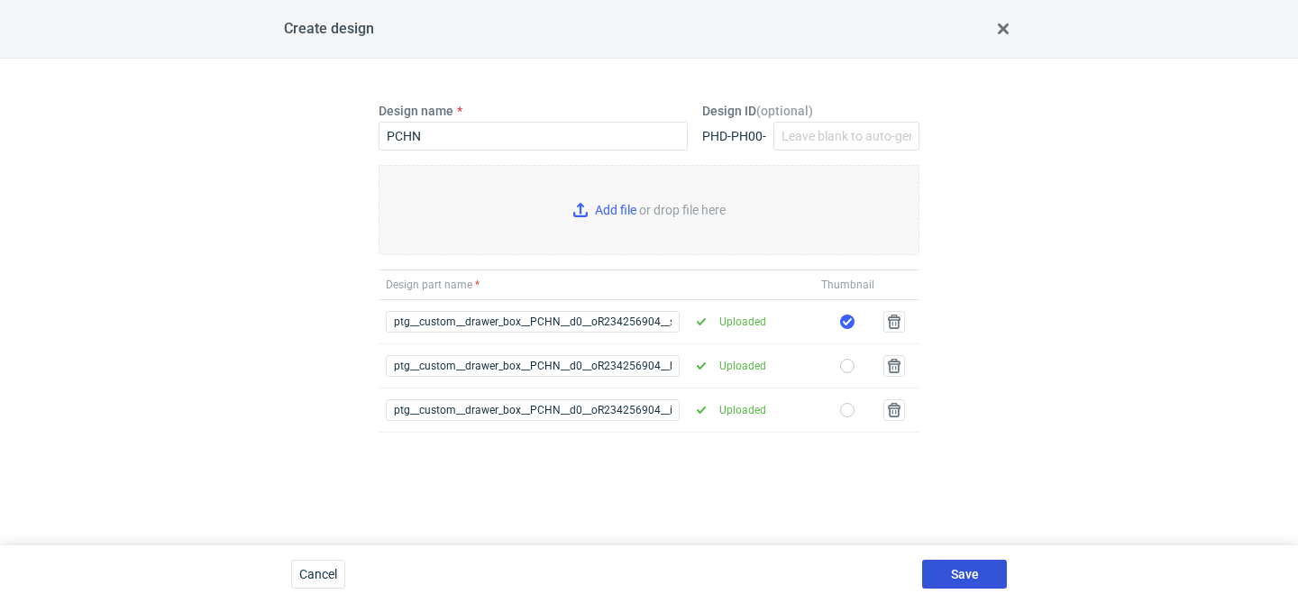
click at [963, 570] on span "Save" at bounding box center [965, 574] width 28 height 13
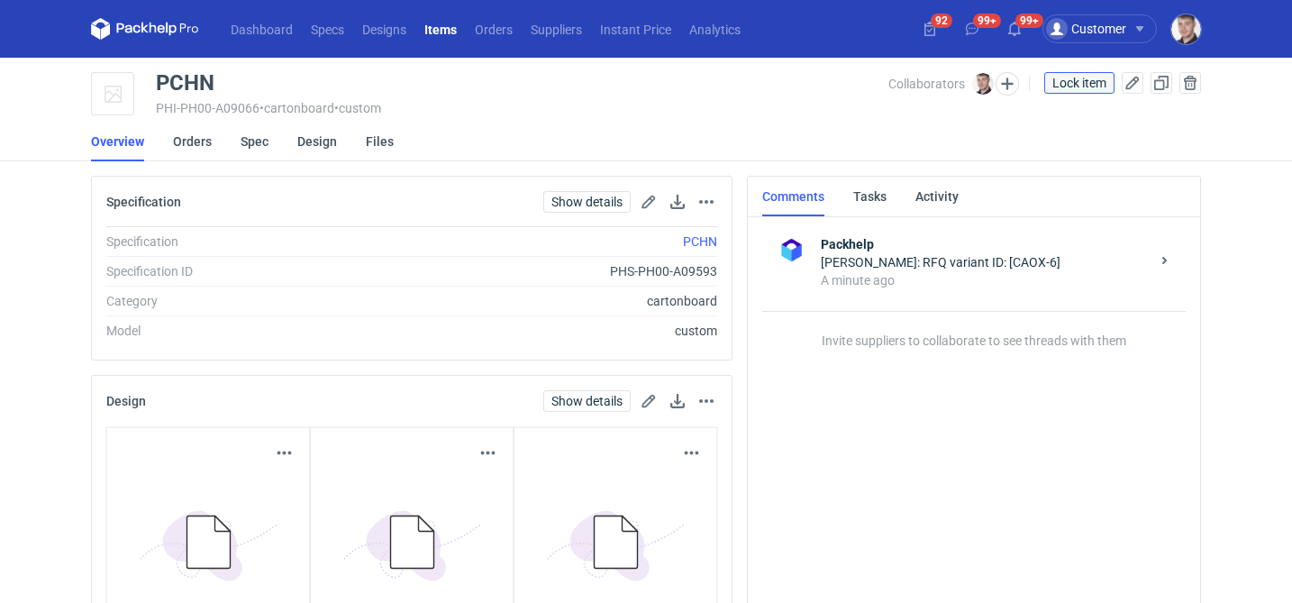
click at [1068, 85] on span "Lock item" at bounding box center [1080, 83] width 54 height 13
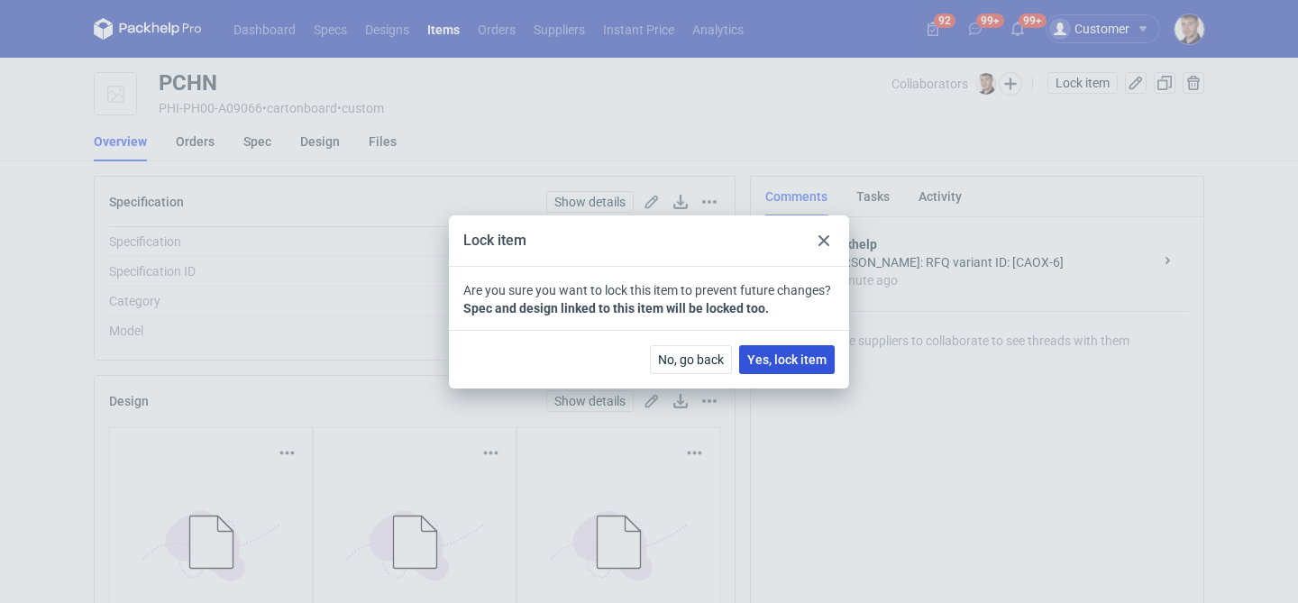
click at [769, 368] on button "Yes, lock item" at bounding box center [787, 359] width 96 height 29
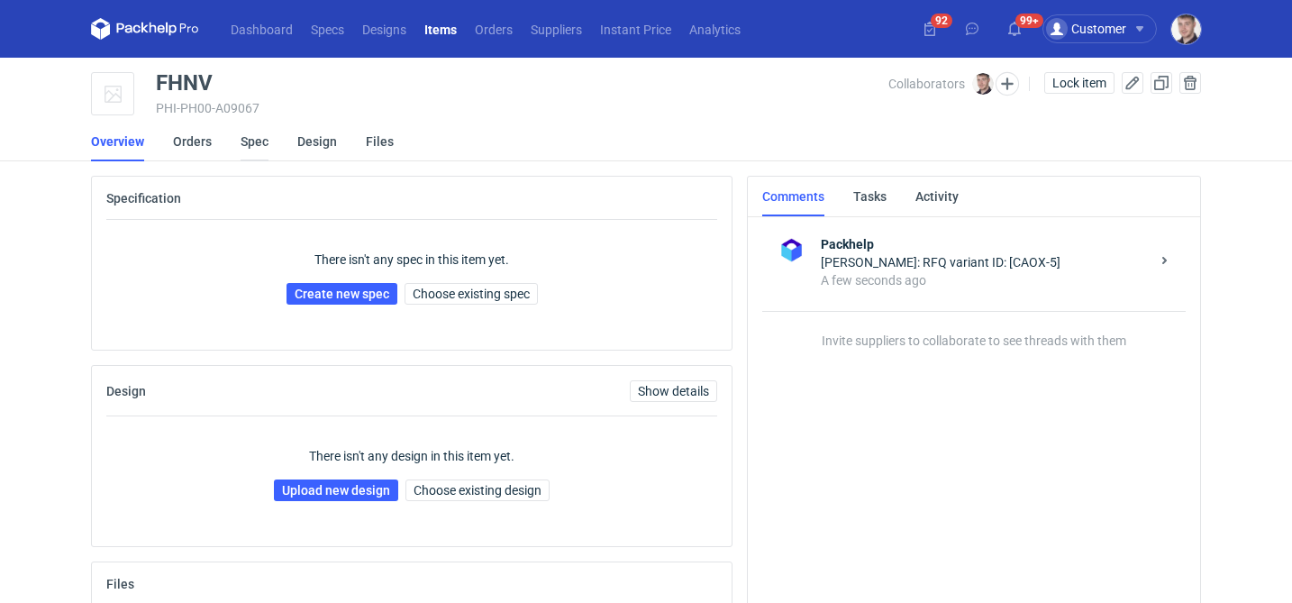
click at [262, 143] on link "Spec" at bounding box center [255, 142] width 28 height 40
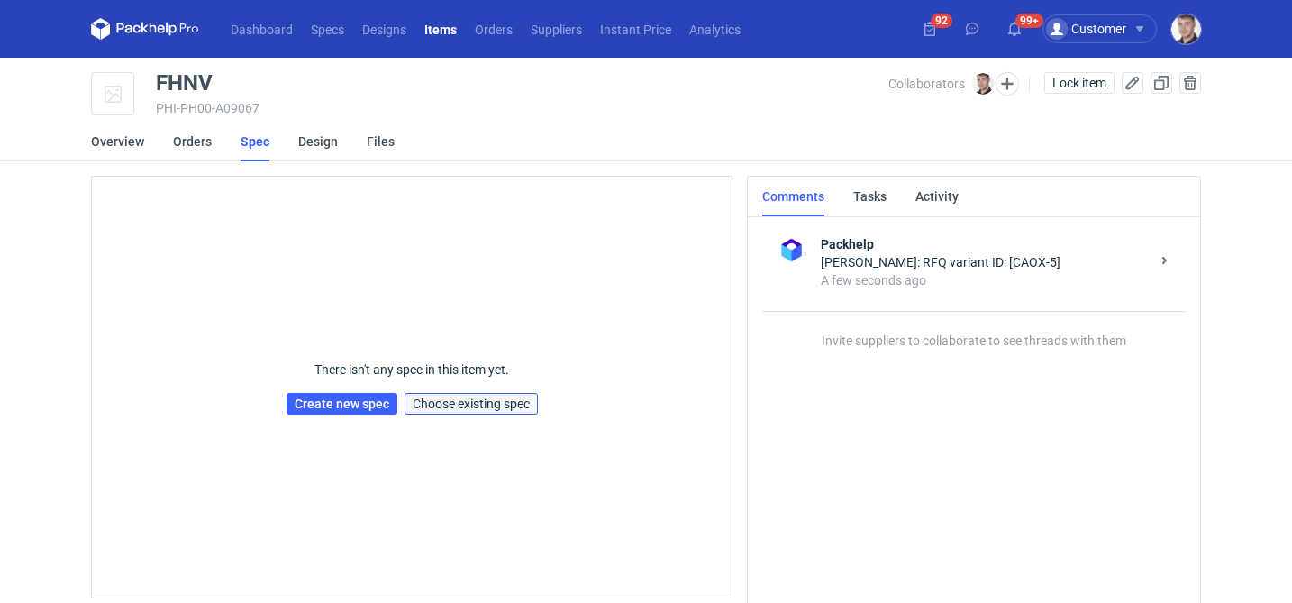
click at [495, 398] on span "Choose existing spec" at bounding box center [471, 403] width 117 height 13
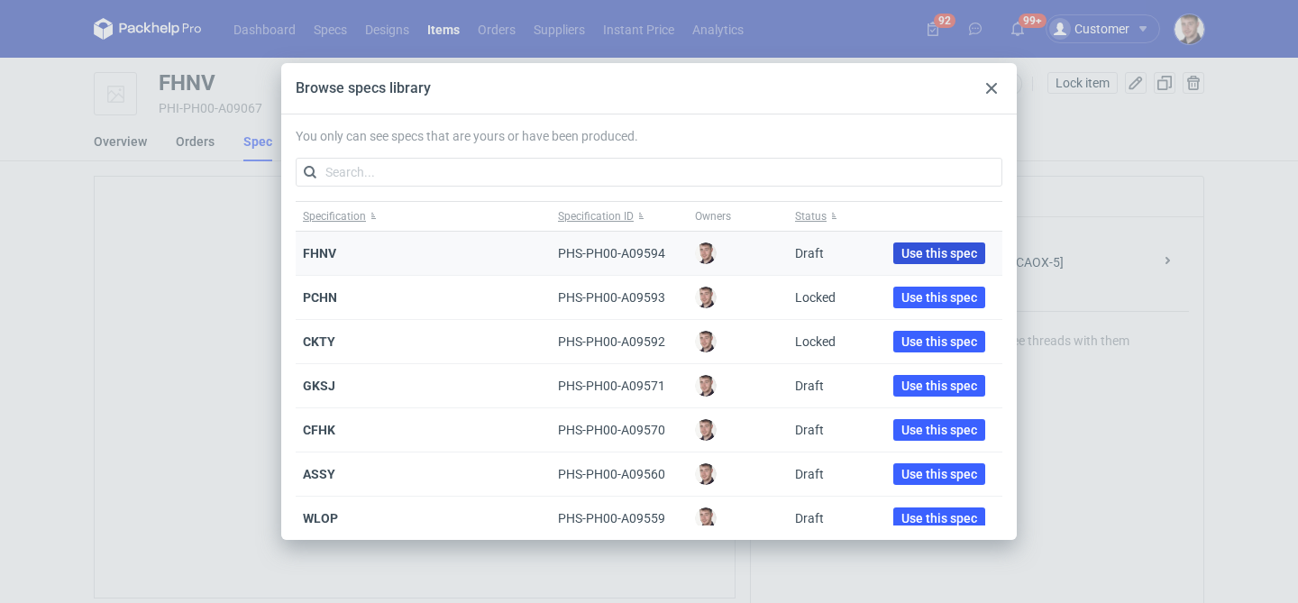
click at [936, 255] on span "Use this spec" at bounding box center [939, 253] width 76 height 13
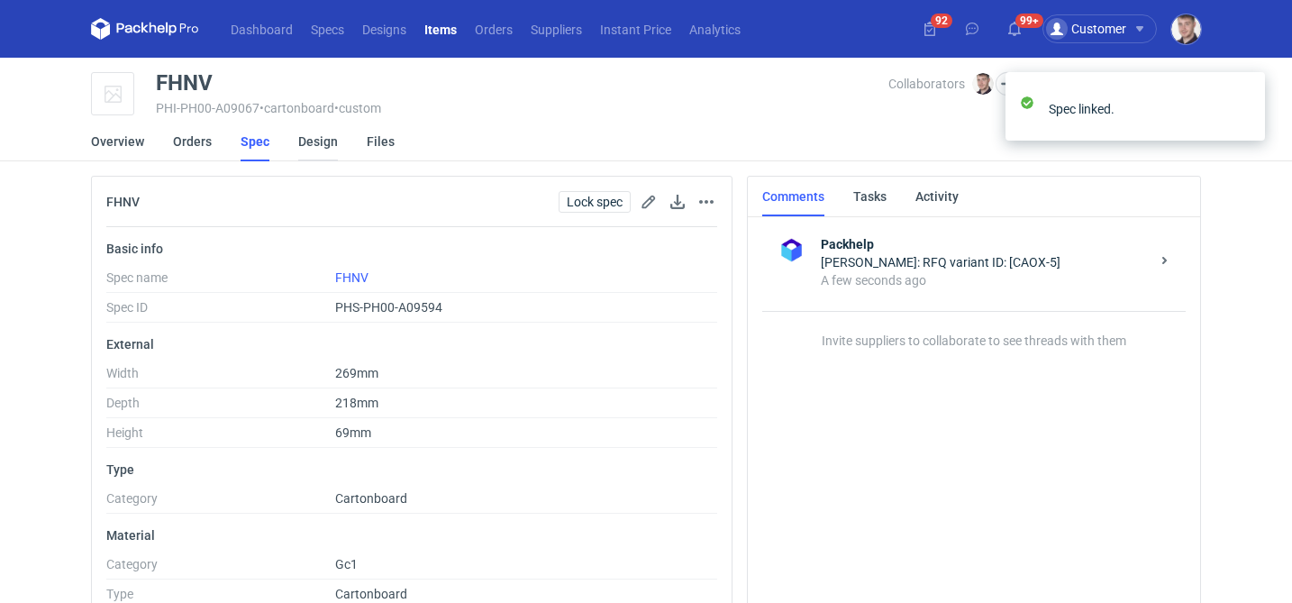
click at [305, 140] on link "Design" at bounding box center [318, 142] width 40 height 40
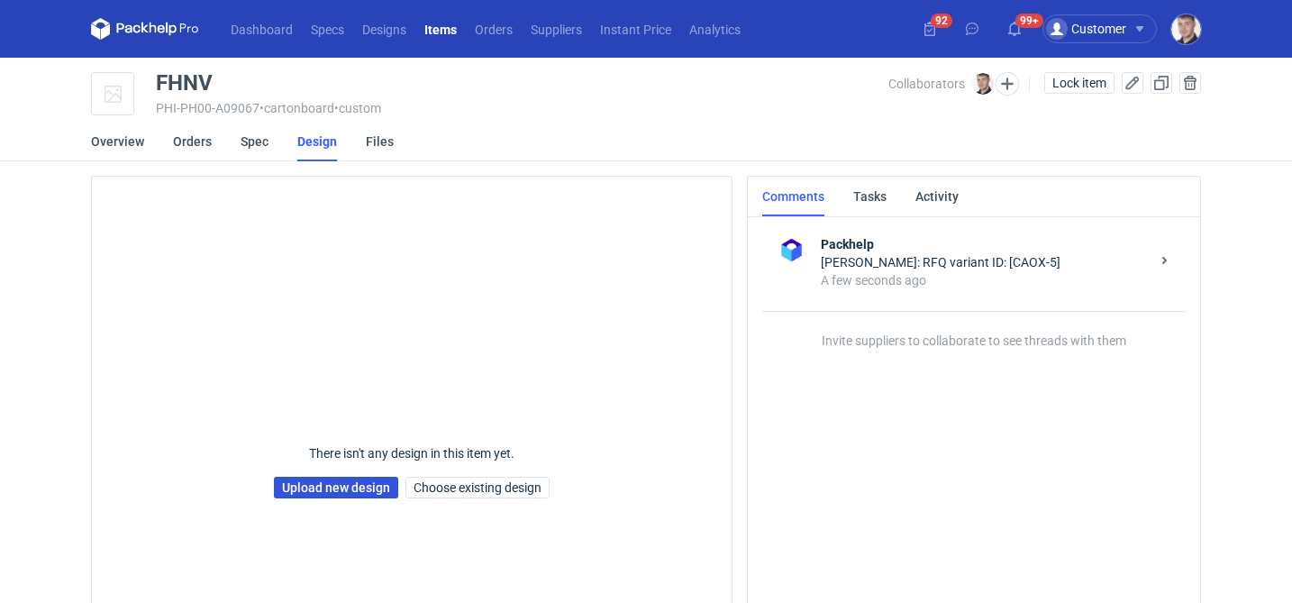
click at [312, 485] on link "Upload new design" at bounding box center [336, 488] width 124 height 22
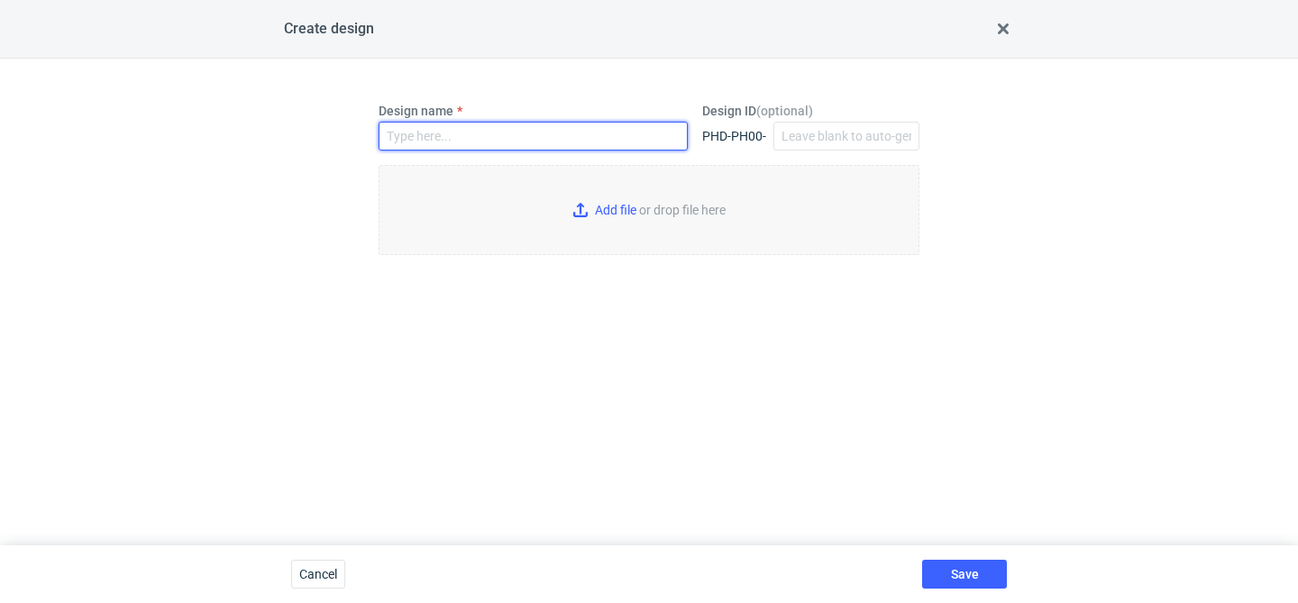
click at [457, 140] on input "Design name" at bounding box center [533, 136] width 309 height 29
type input "FHNV"
click at [589, 204] on input "Add file or drop file here" at bounding box center [649, 210] width 541 height 90
type input "C:\fakepath\ptg__custom__drawer_box__FHNV__d0__oR234256904__inlay (1).pdf"
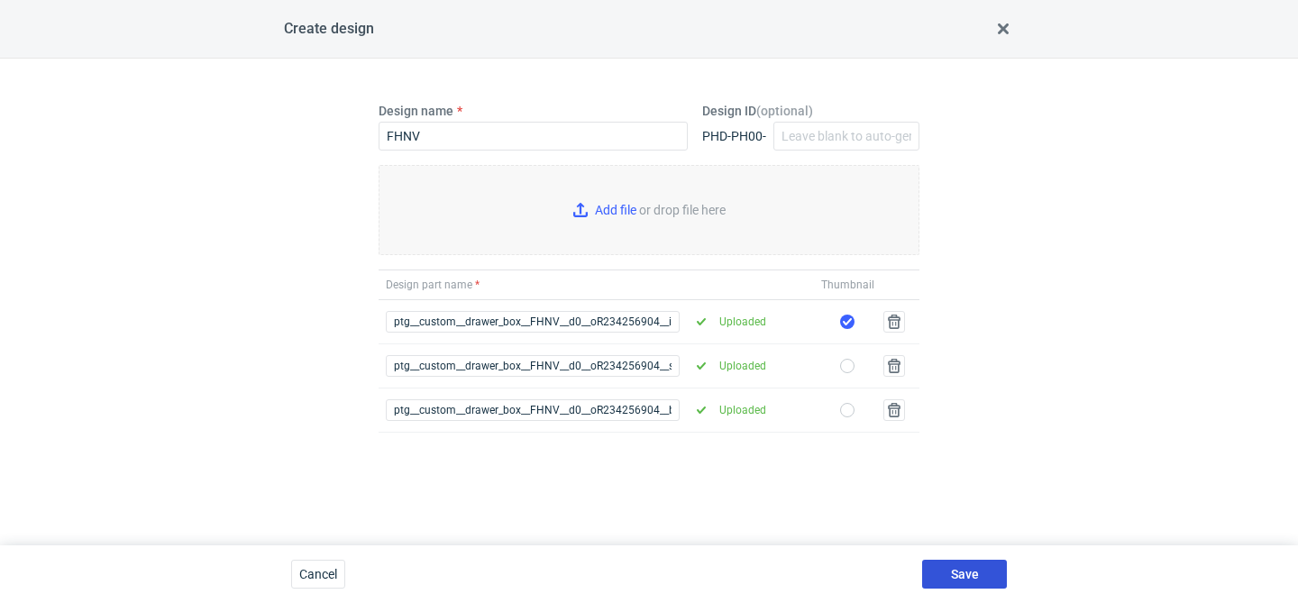
click at [955, 569] on span "Save" at bounding box center [965, 574] width 28 height 13
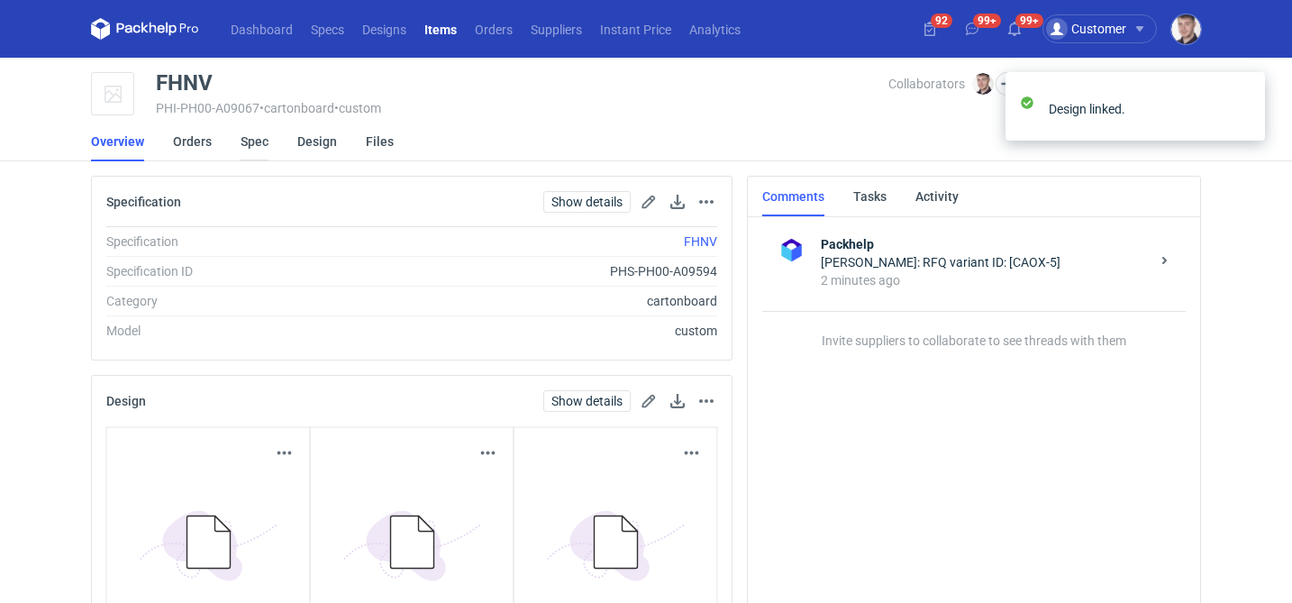
click at [249, 142] on link "Spec" at bounding box center [255, 142] width 28 height 40
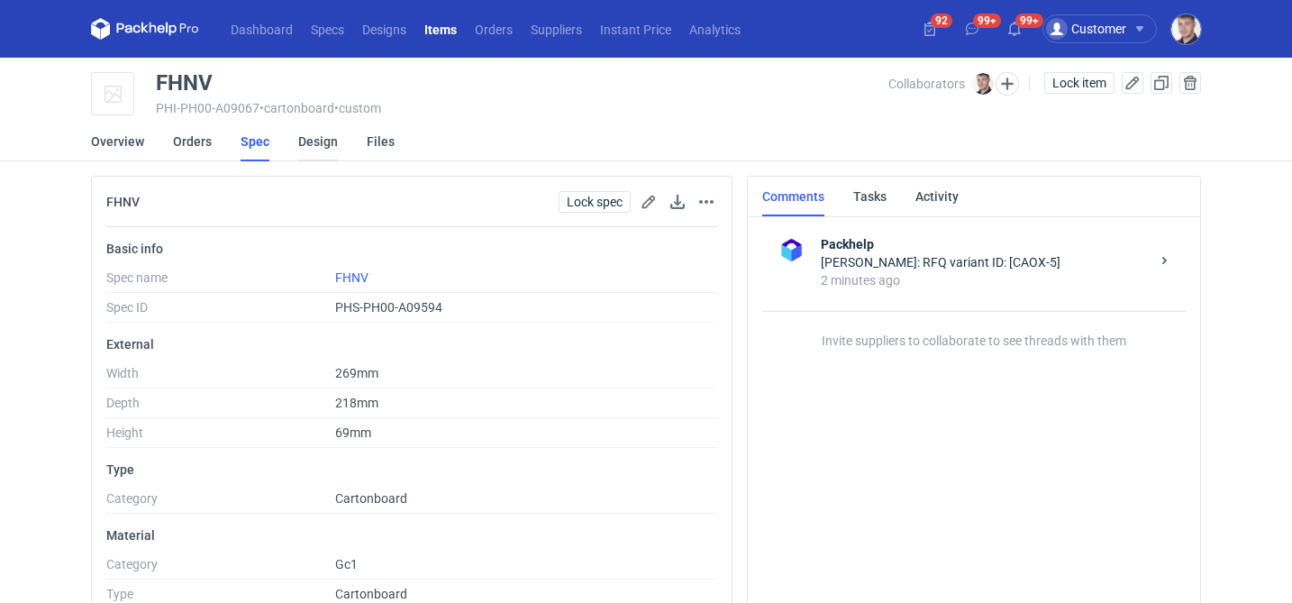
click at [305, 146] on link "Design" at bounding box center [318, 142] width 40 height 40
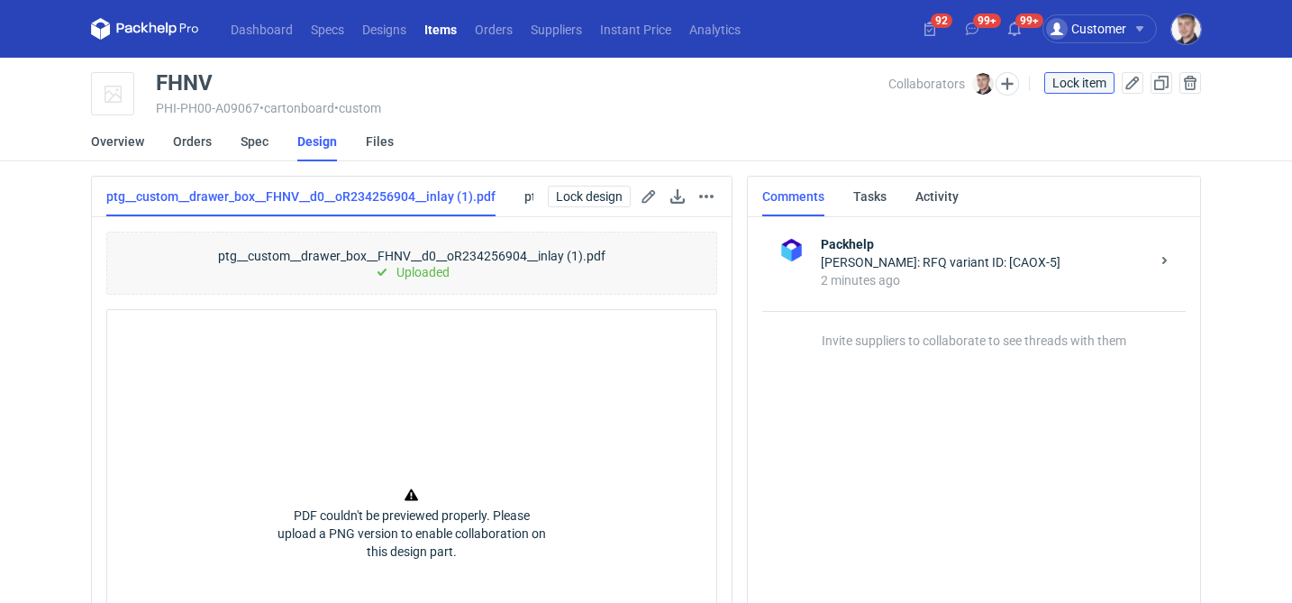
click at [1086, 82] on span "Lock item" at bounding box center [1080, 83] width 54 height 13
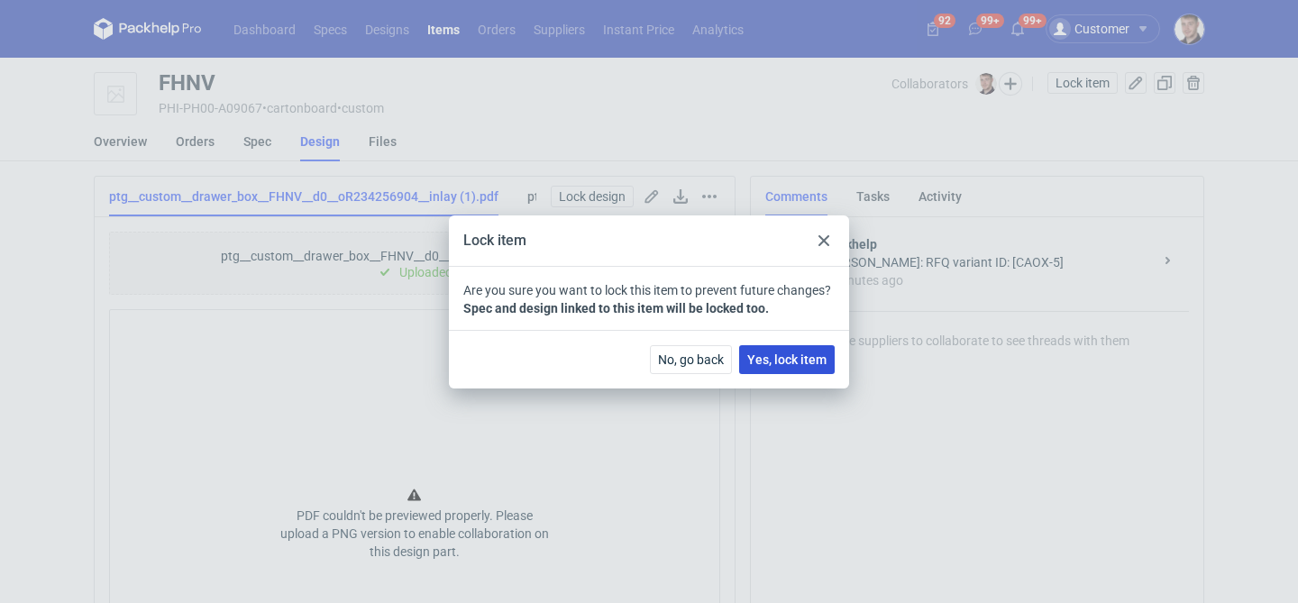
click at [801, 357] on span "Yes, lock item" at bounding box center [786, 359] width 79 height 13
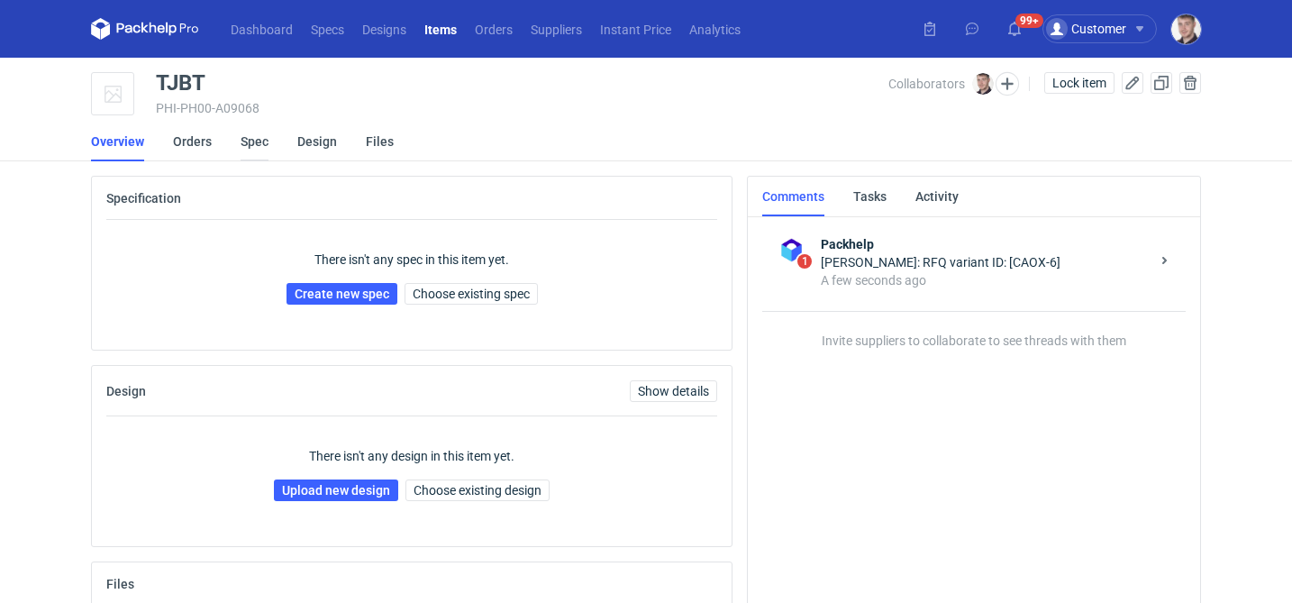
click at [253, 146] on link "Spec" at bounding box center [255, 142] width 28 height 40
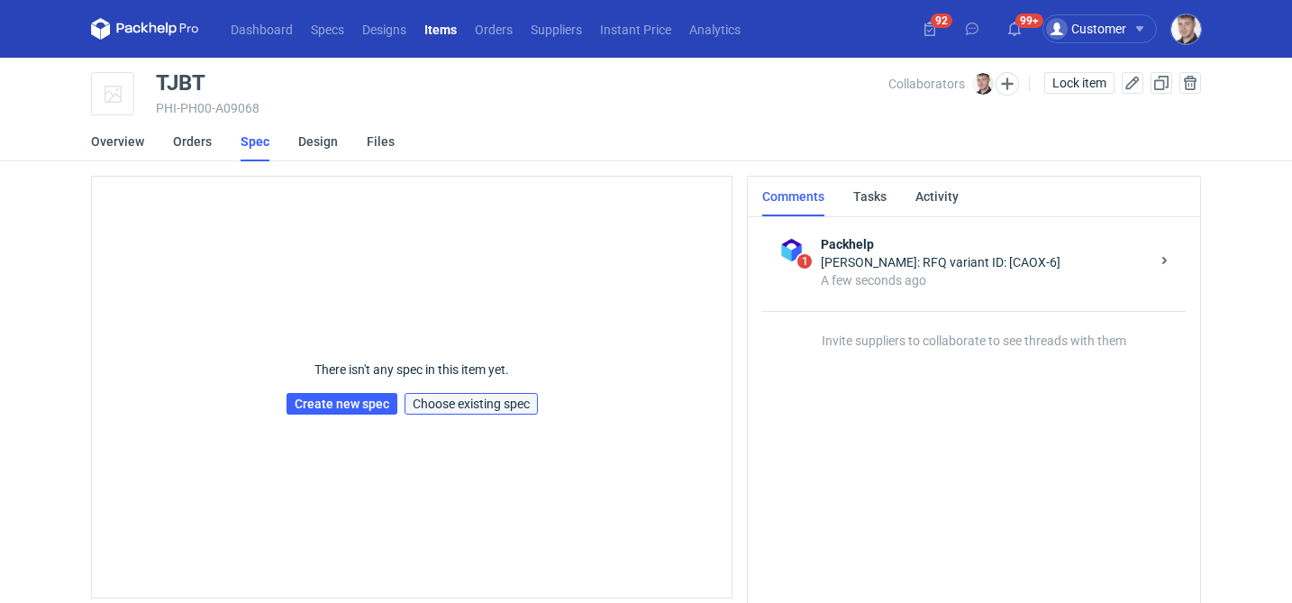
click at [462, 406] on span "Choose existing spec" at bounding box center [471, 403] width 117 height 13
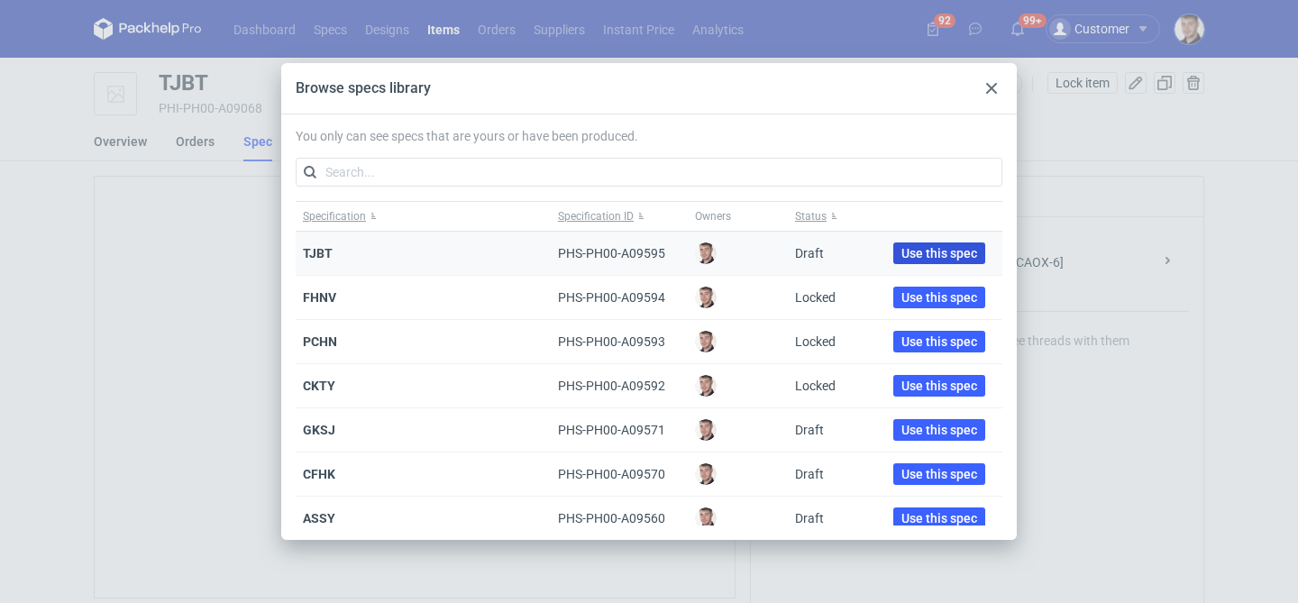
click at [917, 252] on span "Use this spec" at bounding box center [939, 253] width 76 height 13
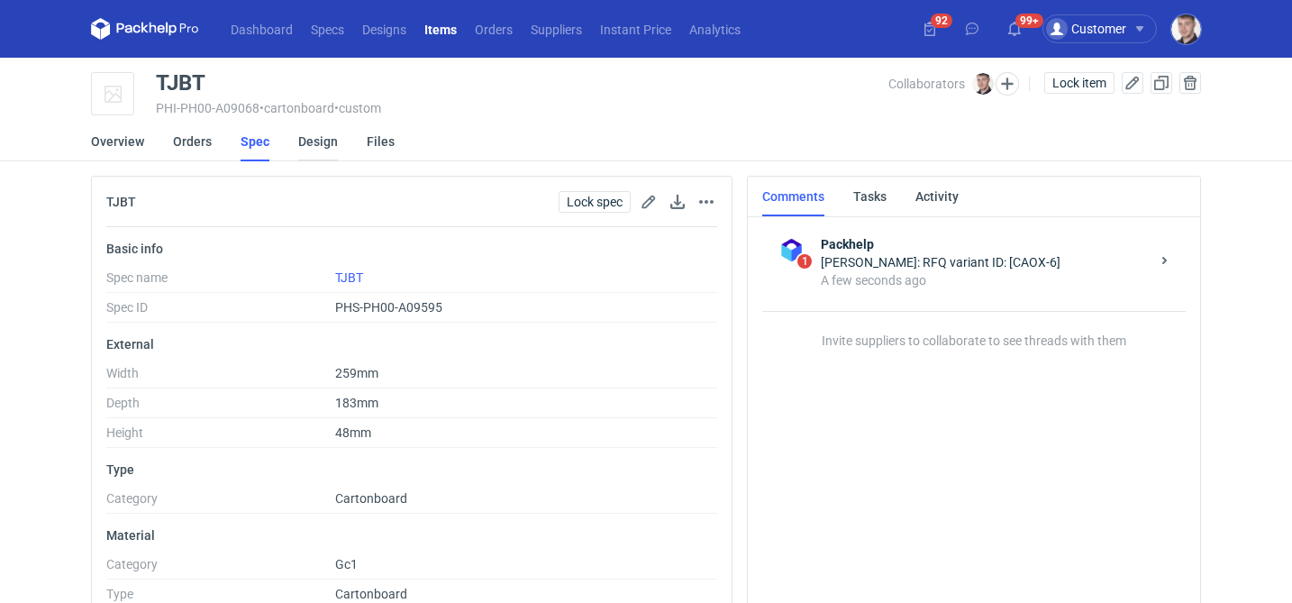
click at [313, 144] on link "Design" at bounding box center [318, 142] width 40 height 40
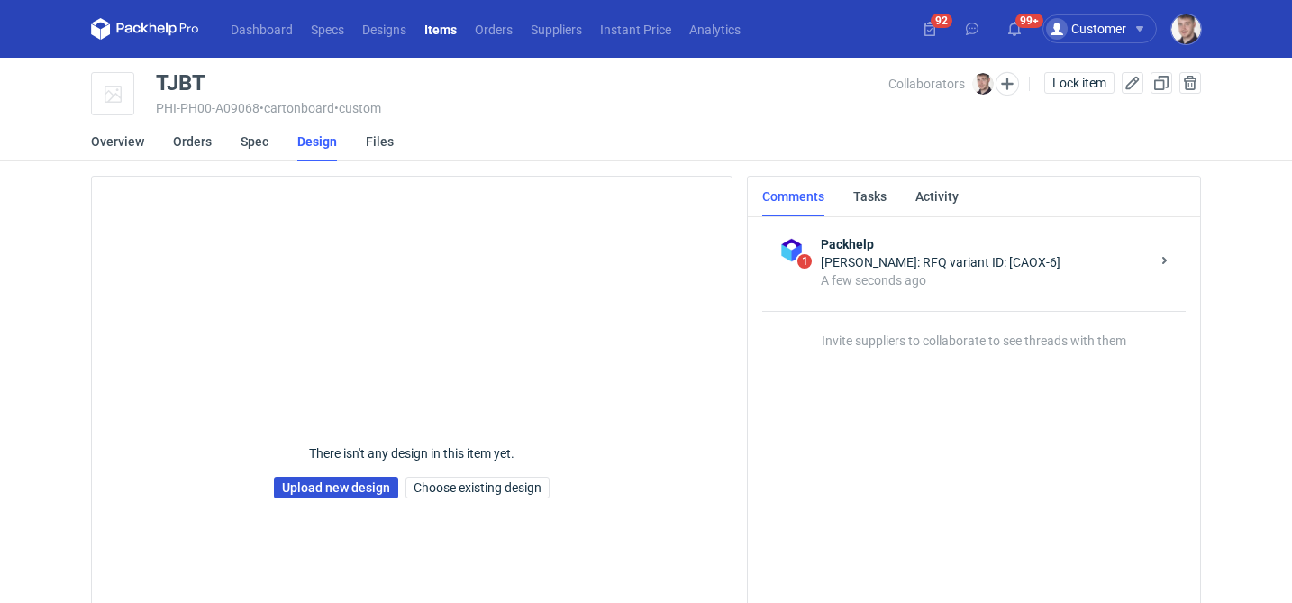
click at [298, 487] on link "Upload new design" at bounding box center [336, 488] width 124 height 22
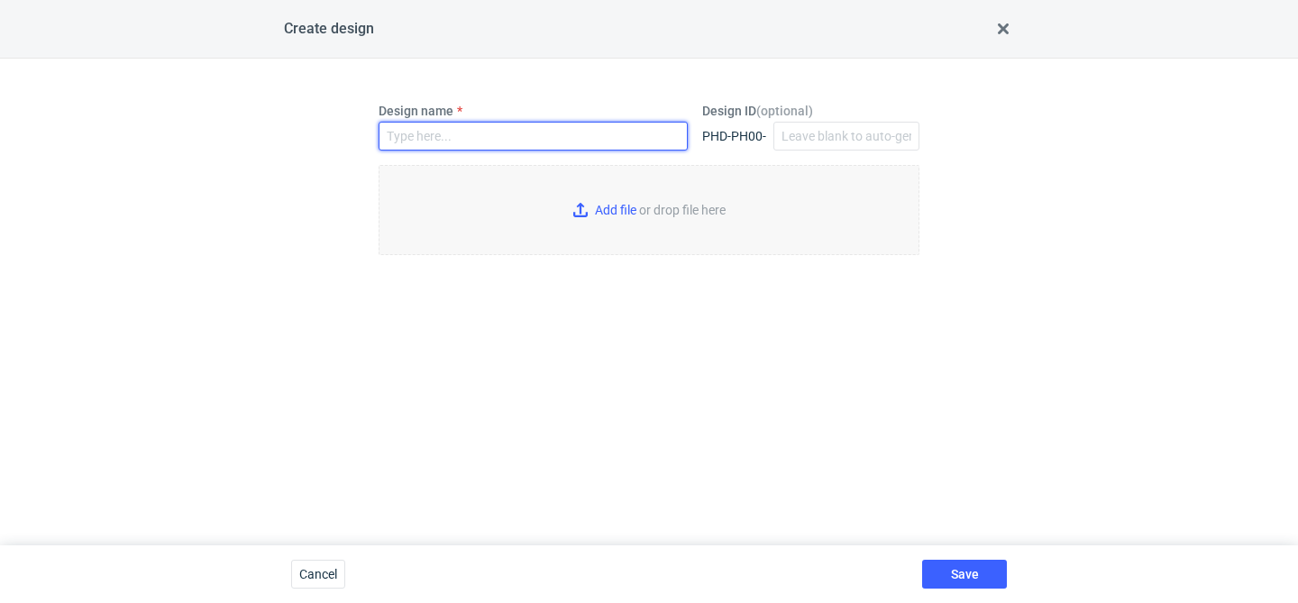
click at [414, 134] on input "Design name" at bounding box center [533, 136] width 309 height 29
type input "TJBT"
click at [648, 211] on input "Add file or drop file here" at bounding box center [649, 210] width 541 height 90
type input "C:\fakepath\ptg__custom__drawer_box__TJBT__d0__oR234256904__base (1).pdf"
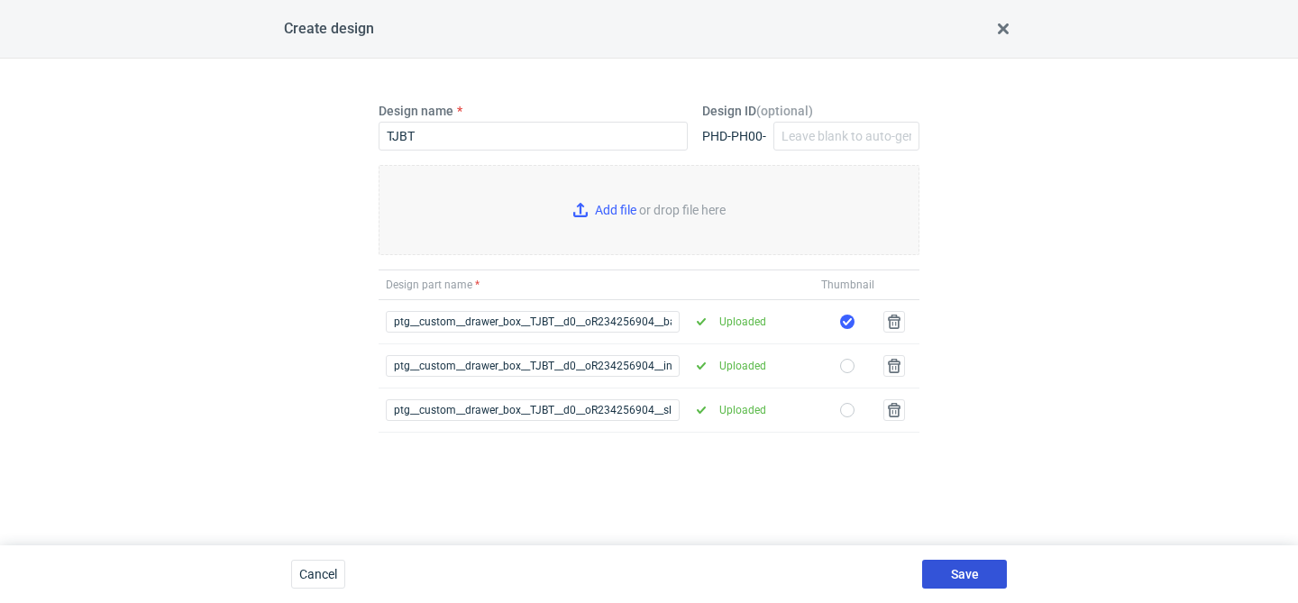
click at [944, 579] on button "Save" at bounding box center [964, 574] width 85 height 29
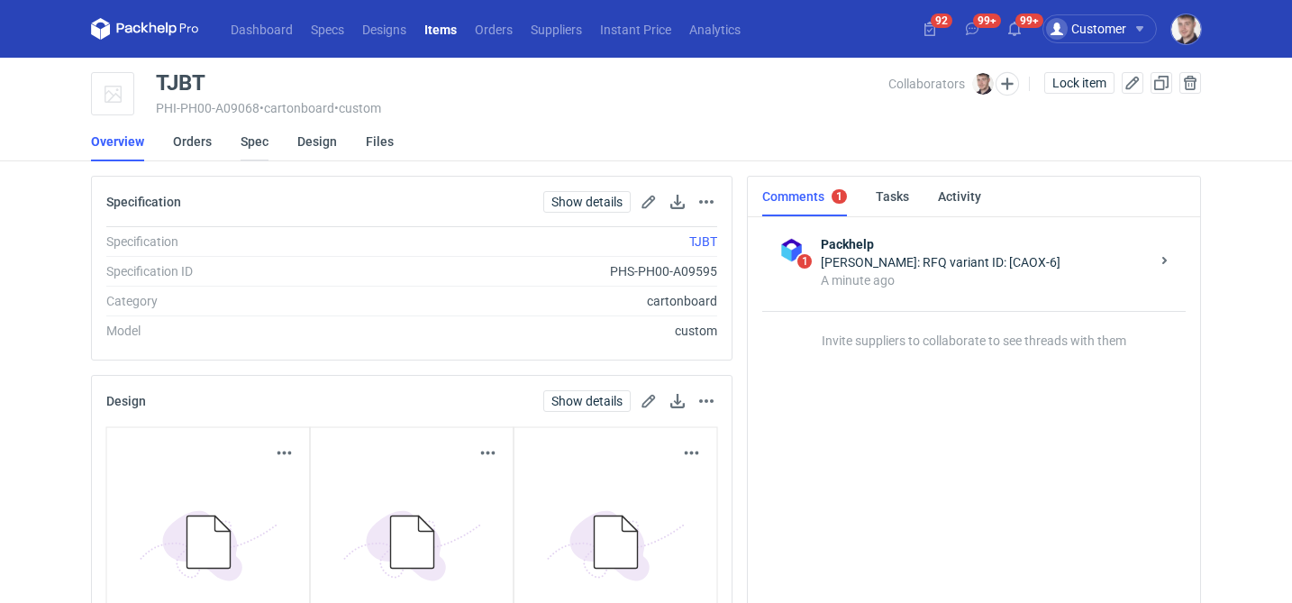
click at [255, 139] on link "Spec" at bounding box center [255, 142] width 28 height 40
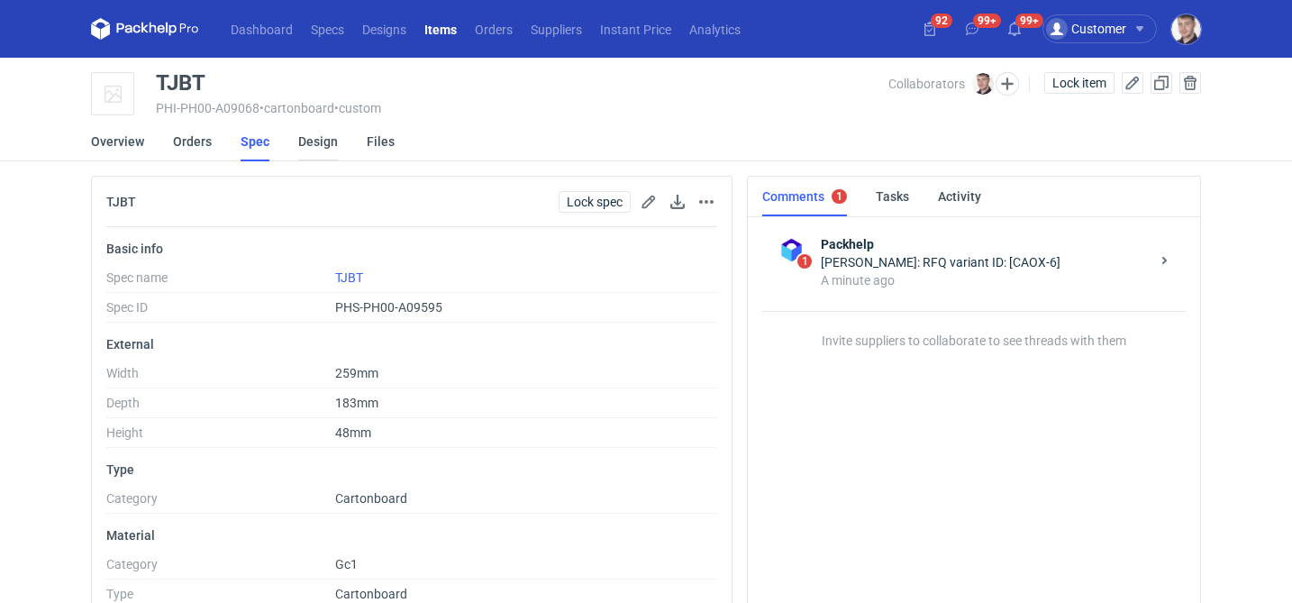
click at [305, 142] on link "Design" at bounding box center [318, 142] width 40 height 40
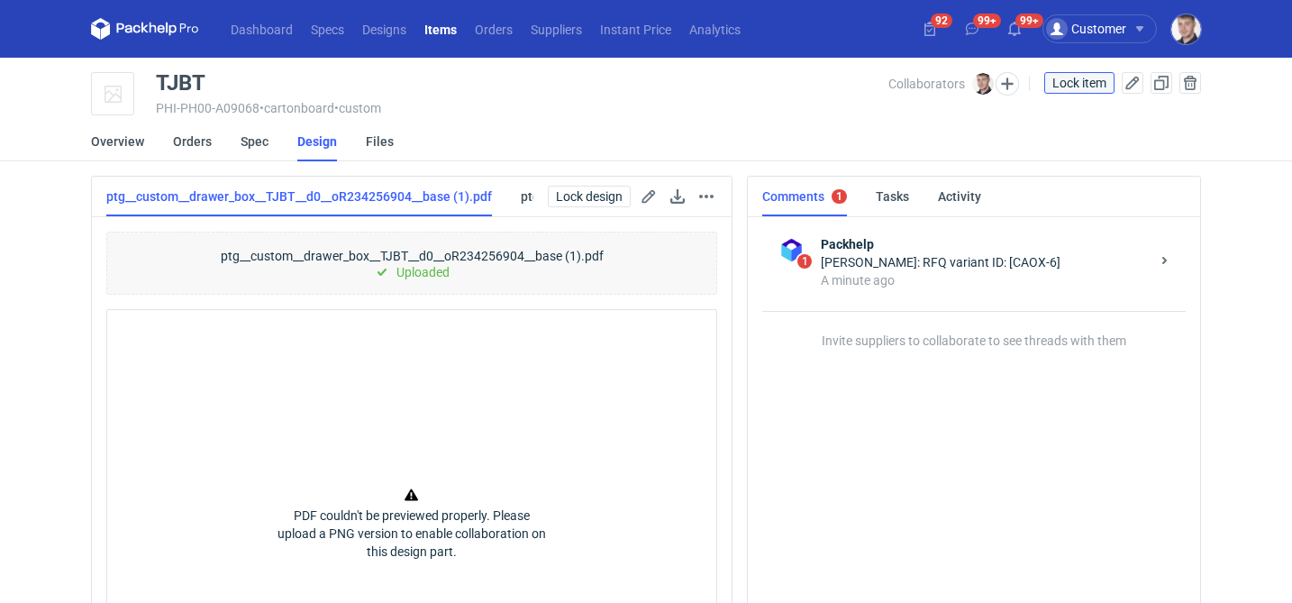
click at [1067, 80] on span "Lock item" at bounding box center [1080, 83] width 54 height 13
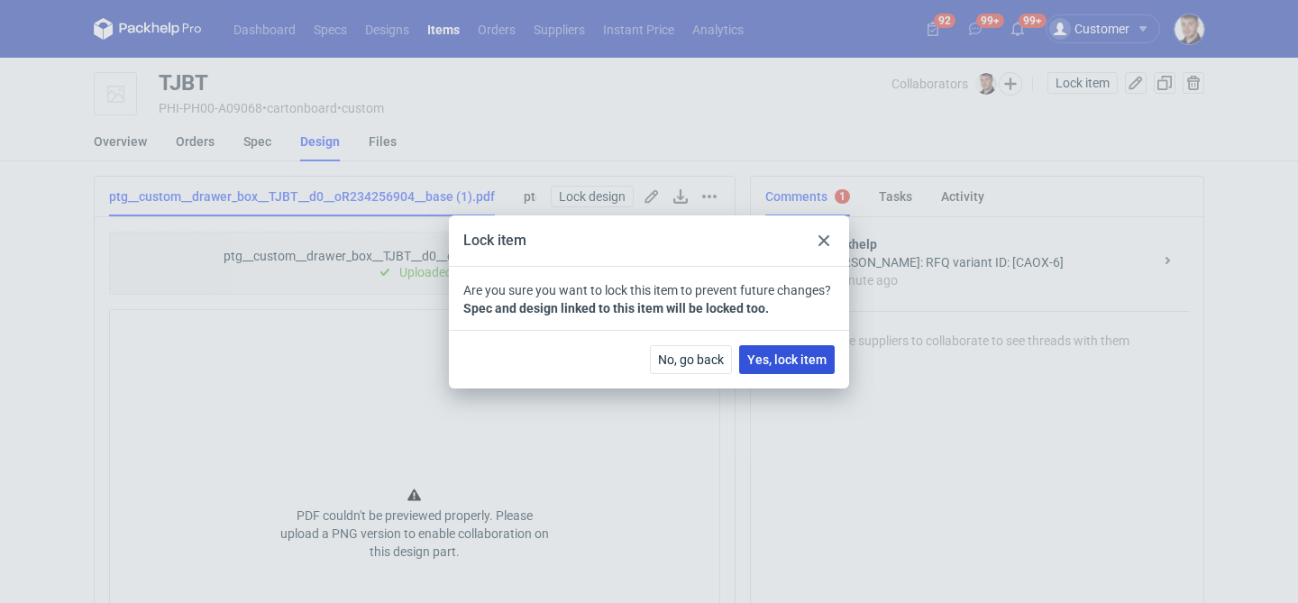
click at [792, 356] on span "Yes, lock item" at bounding box center [786, 359] width 79 height 13
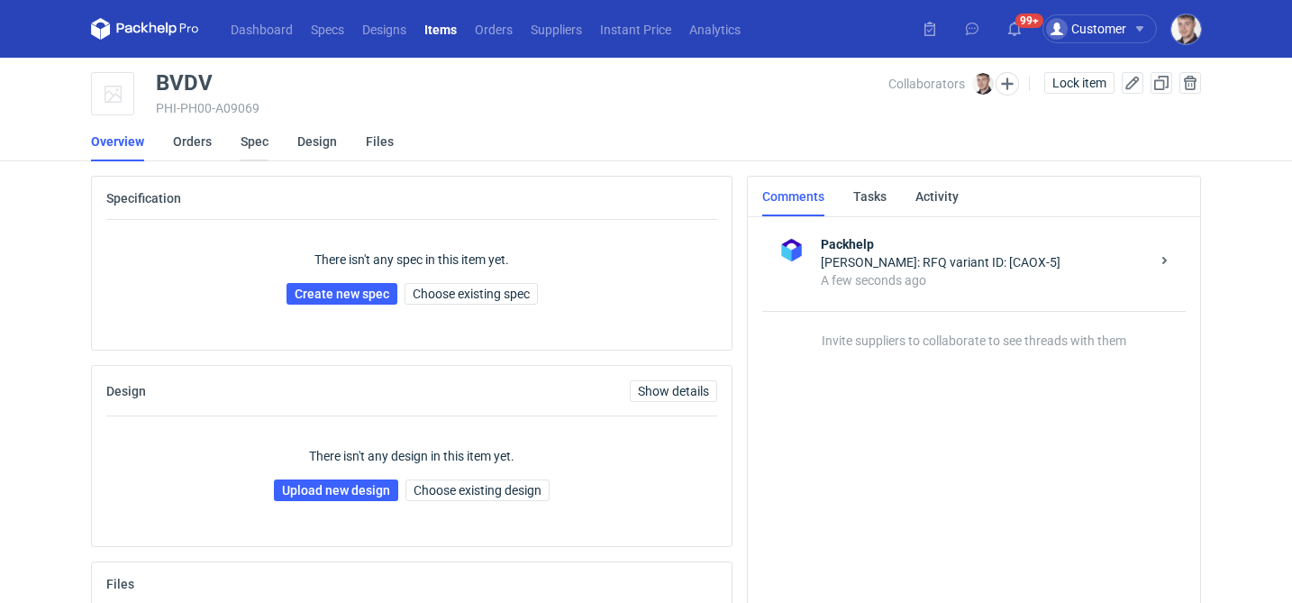
click at [257, 147] on link "Spec" at bounding box center [255, 142] width 28 height 40
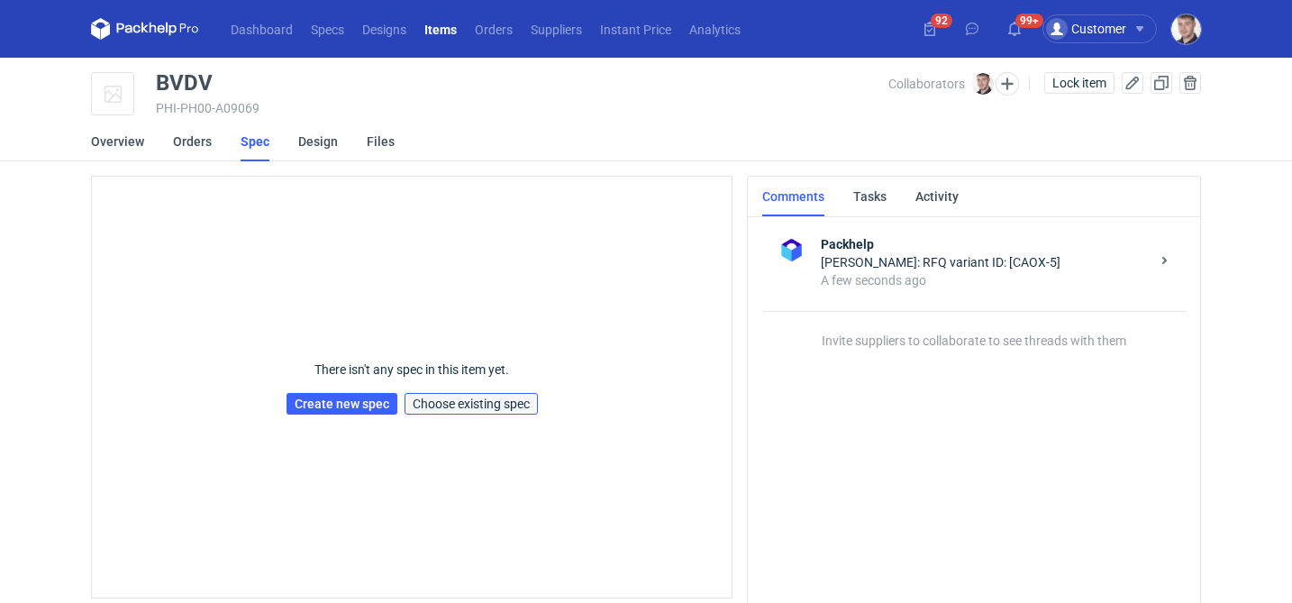
click at [493, 403] on span "Choose existing spec" at bounding box center [471, 403] width 117 height 13
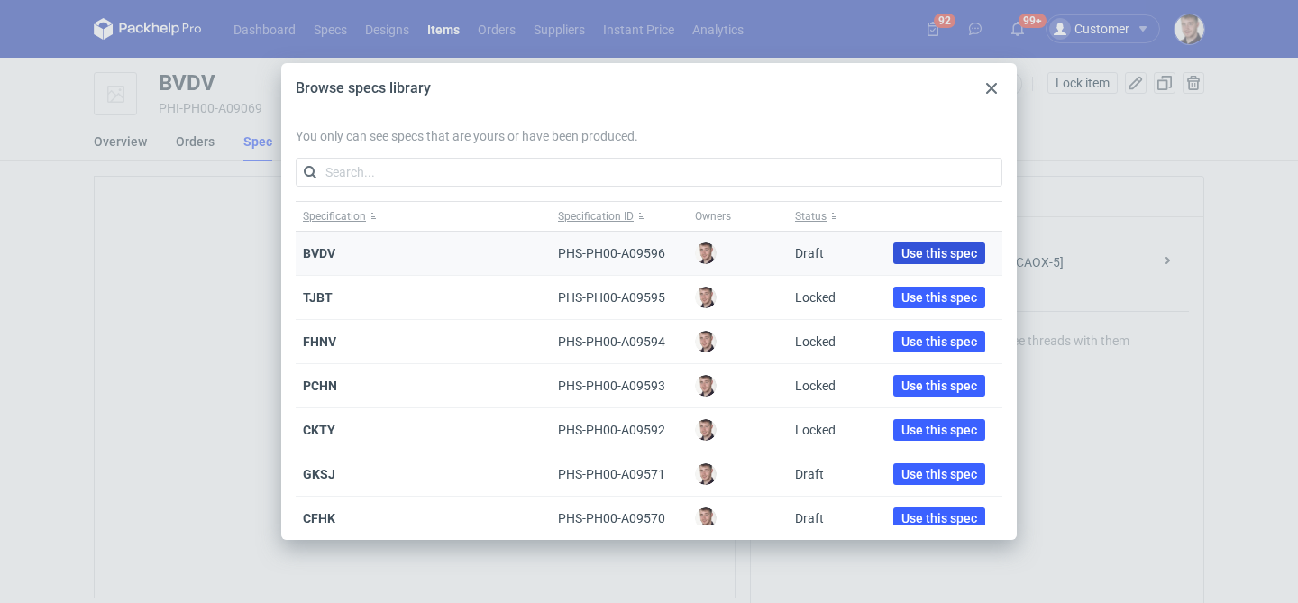
click at [930, 252] on span "Use this spec" at bounding box center [939, 253] width 76 height 13
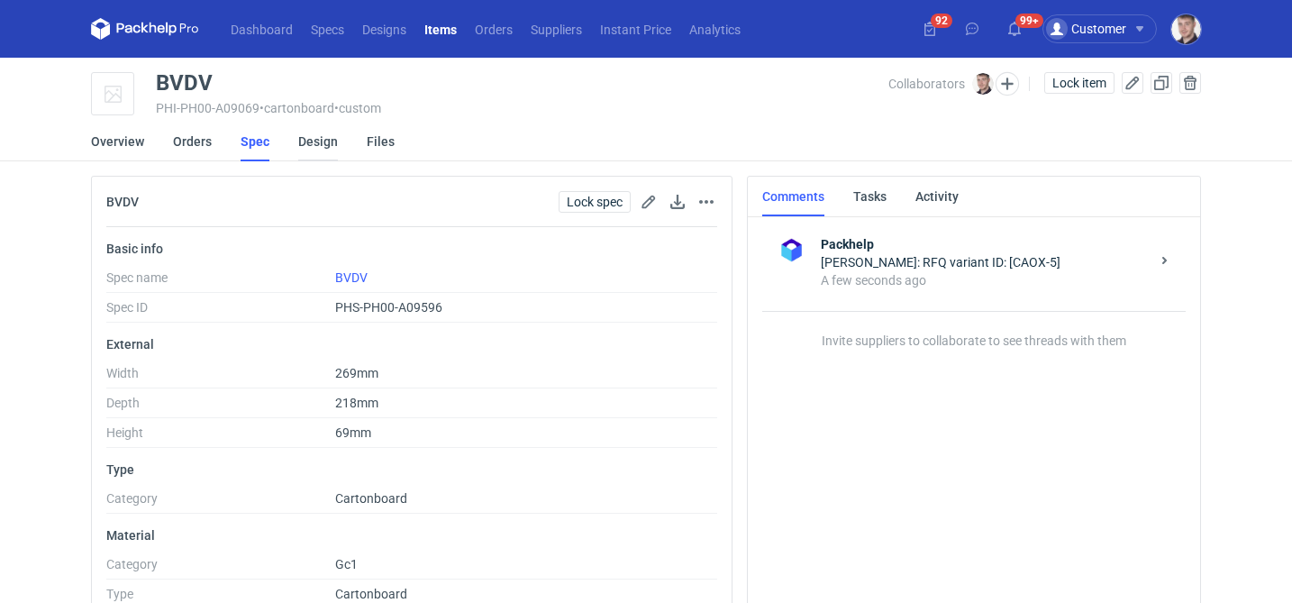
click at [308, 132] on link "Design" at bounding box center [318, 142] width 40 height 40
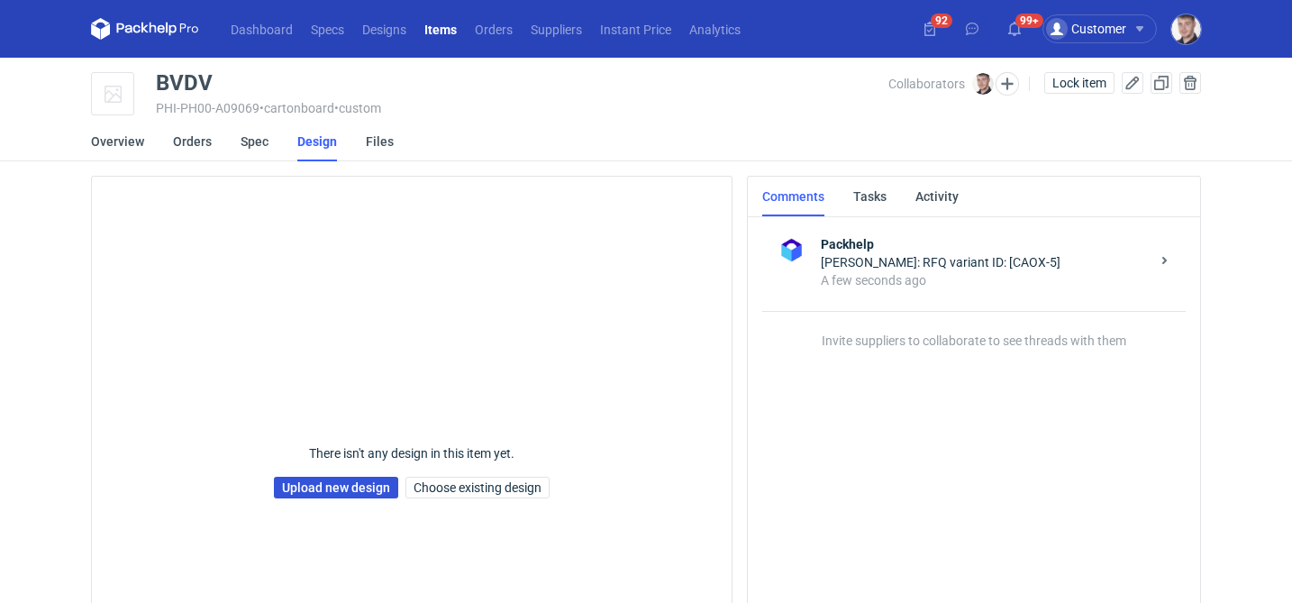
click at [333, 489] on link "Upload new design" at bounding box center [336, 488] width 124 height 22
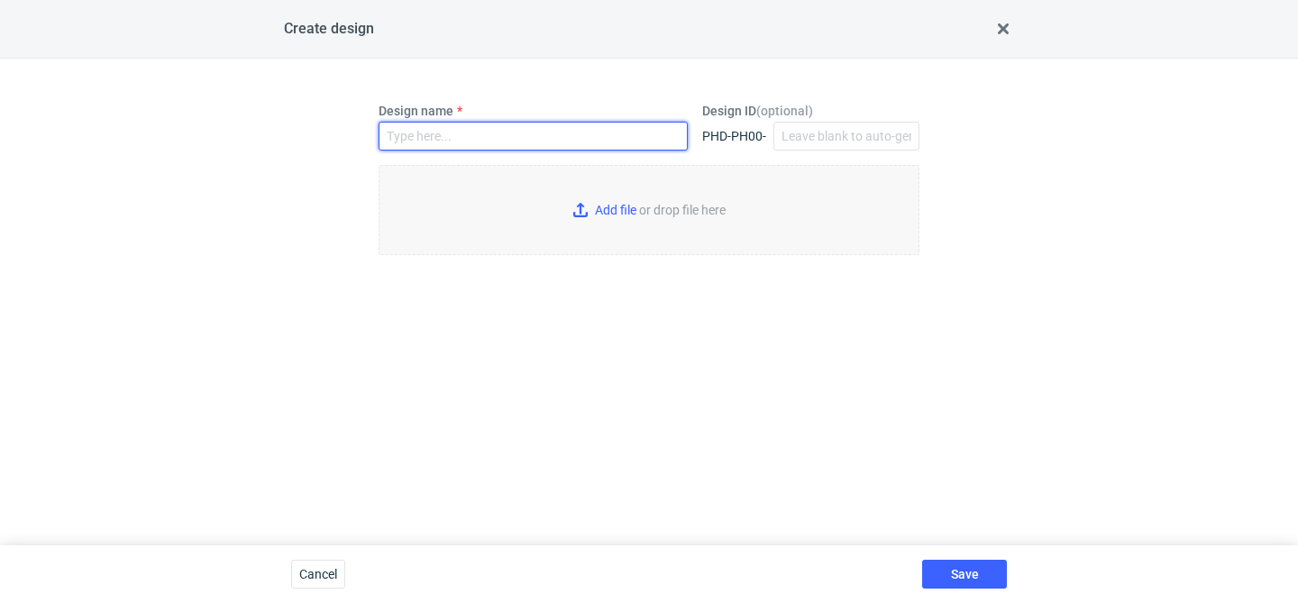
click at [490, 135] on input "Design name" at bounding box center [533, 136] width 309 height 29
type input "BVDV"
click at [604, 228] on input "Add file or drop file here" at bounding box center [649, 210] width 541 height 90
type input "C:\fakepath\ptg__custom__drawer_box__BVDV__d0__oR234256904__sleeve (1).pdf"
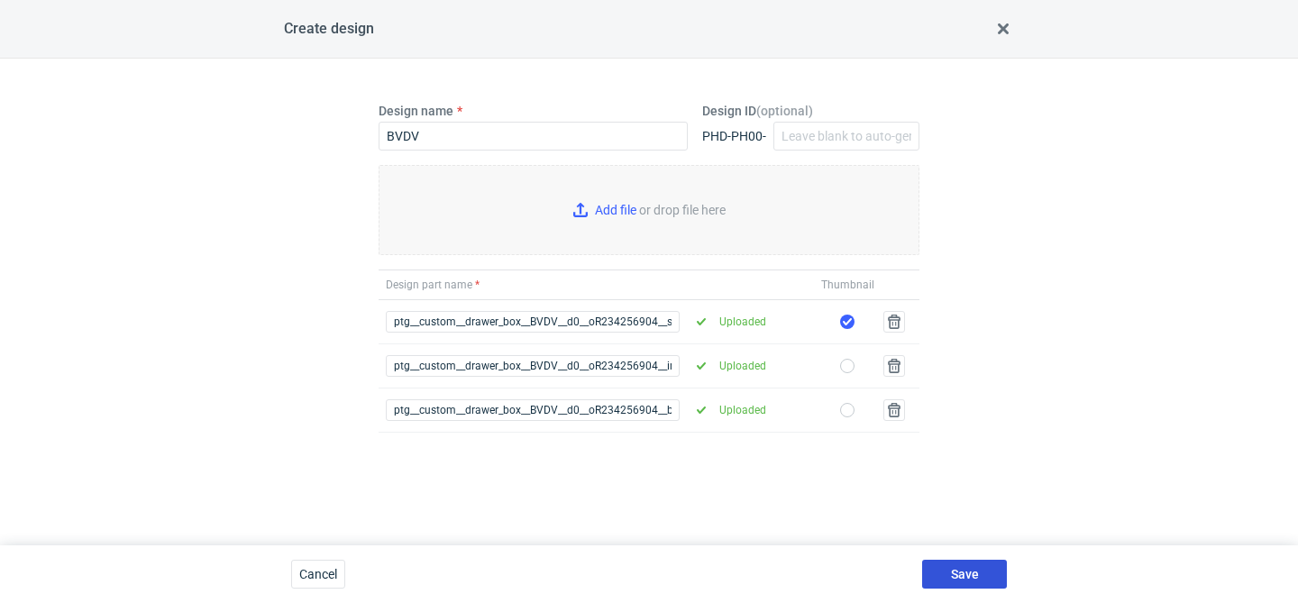
click at [986, 575] on button "Save" at bounding box center [964, 574] width 85 height 29
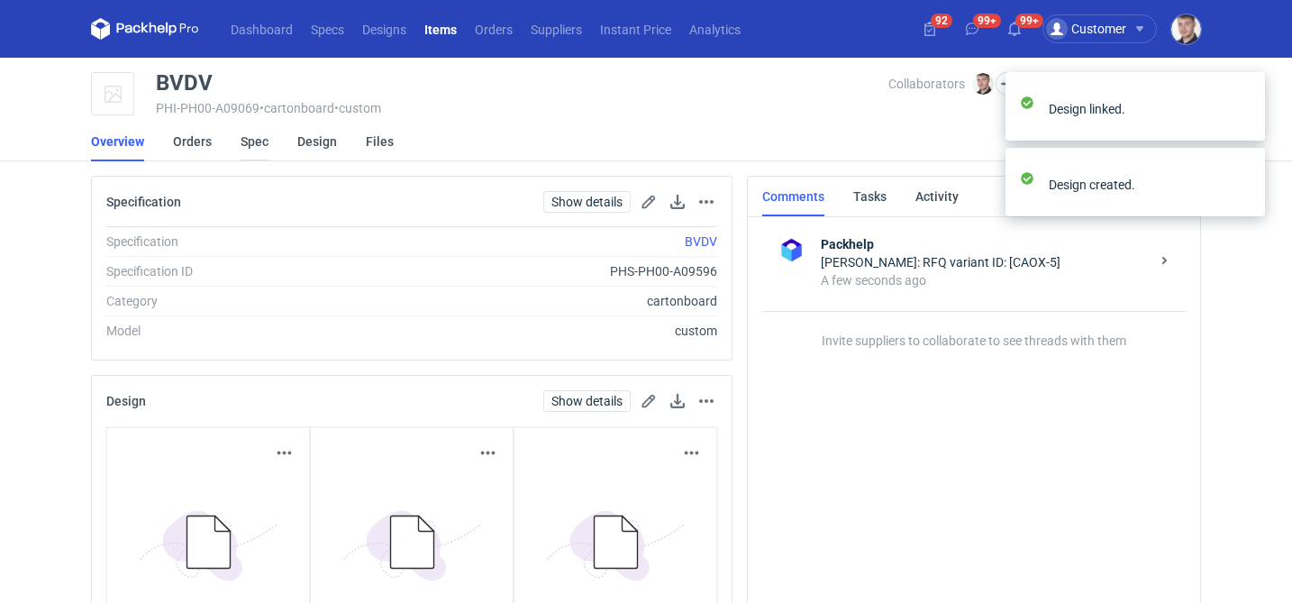
click at [247, 151] on link "Spec" at bounding box center [255, 142] width 28 height 40
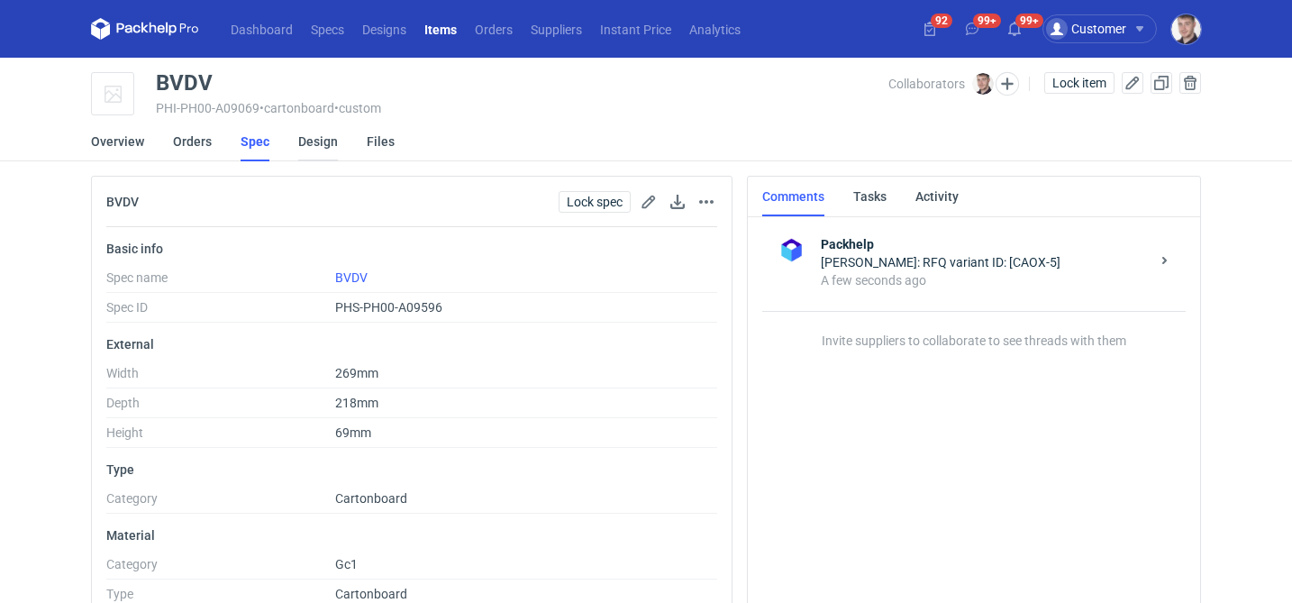
click at [307, 143] on link "Design" at bounding box center [318, 142] width 40 height 40
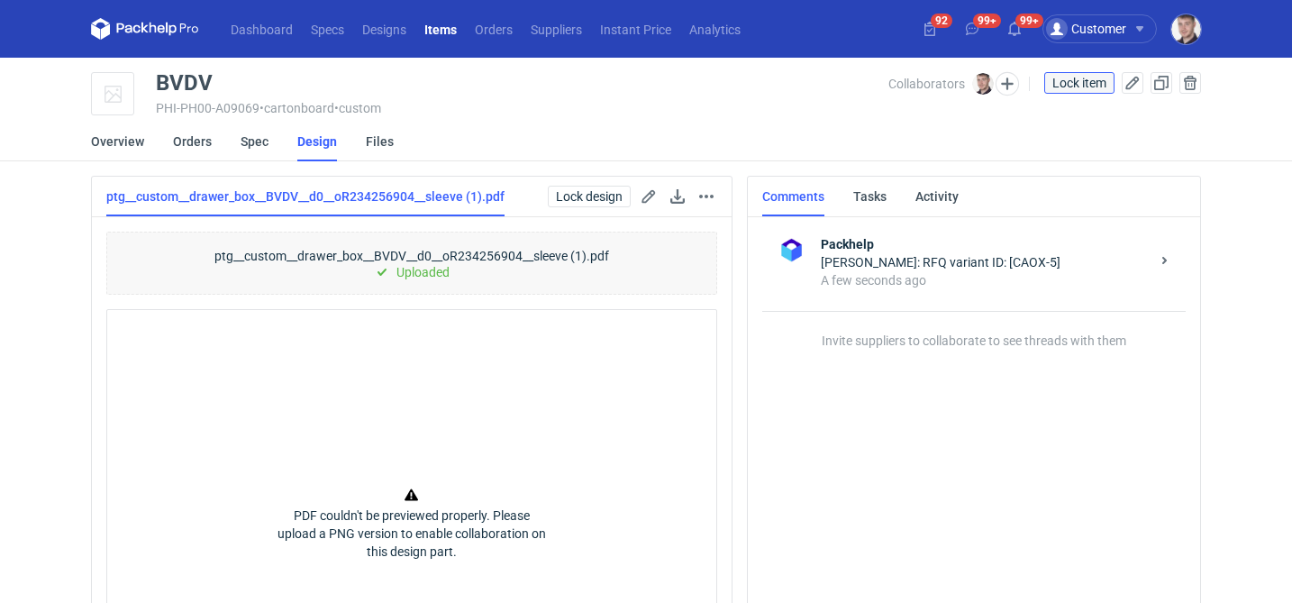
click at [1085, 90] on button "Lock item" at bounding box center [1080, 83] width 70 height 22
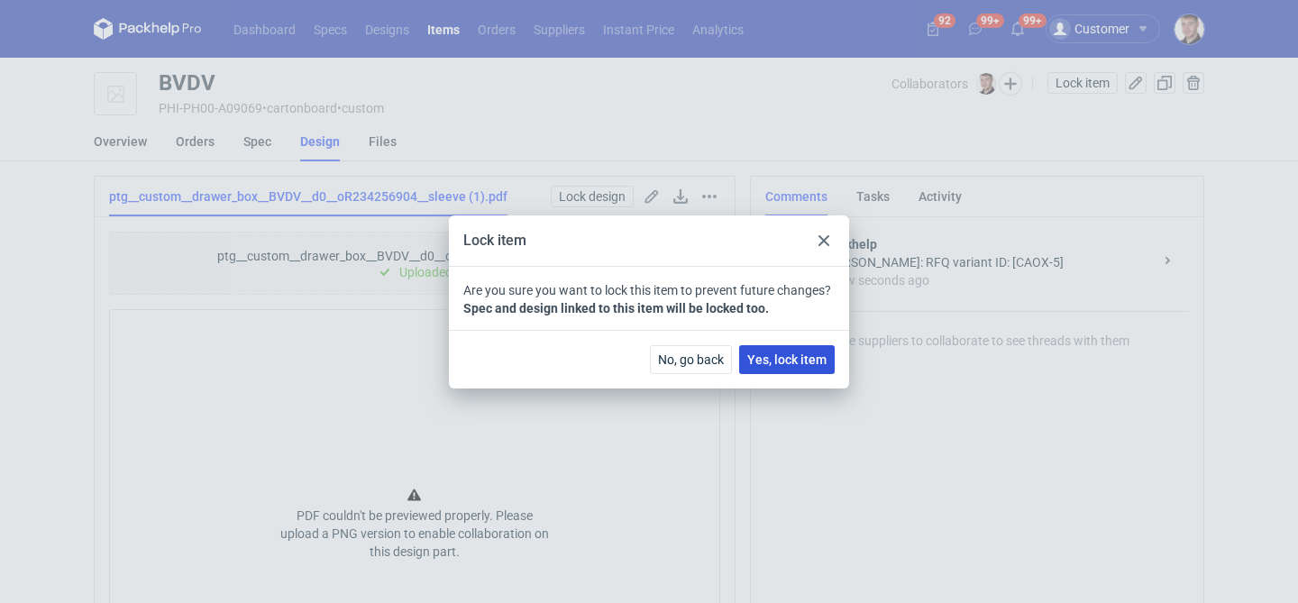
click at [788, 364] on span "Yes, lock item" at bounding box center [786, 359] width 79 height 13
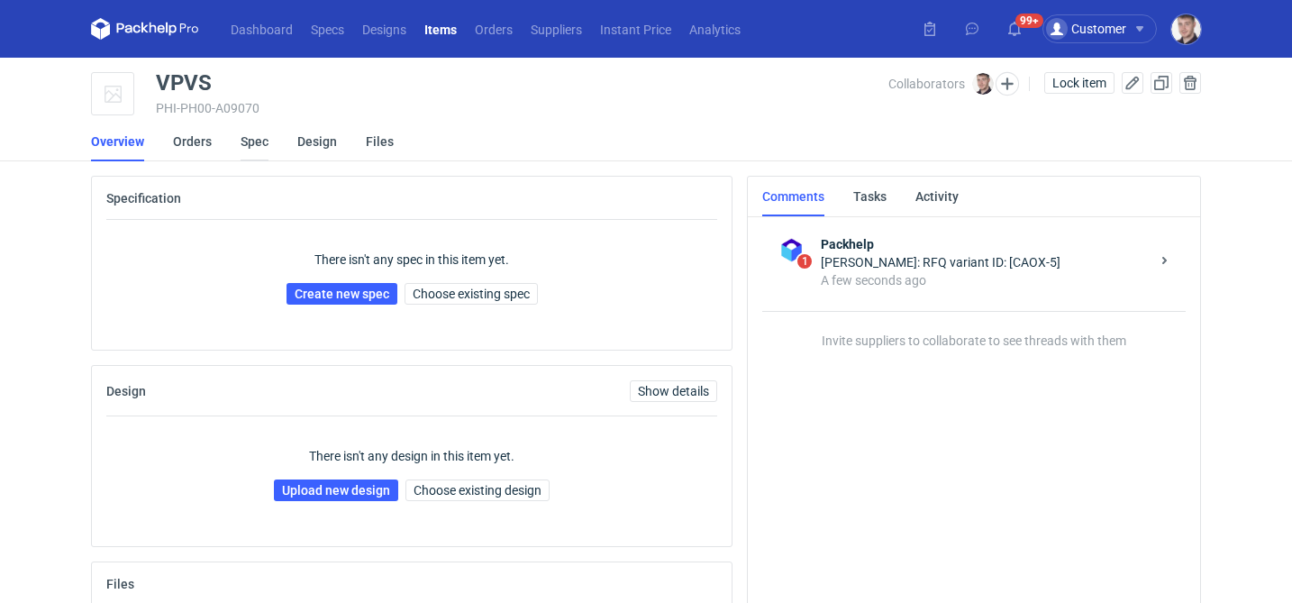
click at [261, 145] on link "Spec" at bounding box center [255, 142] width 28 height 40
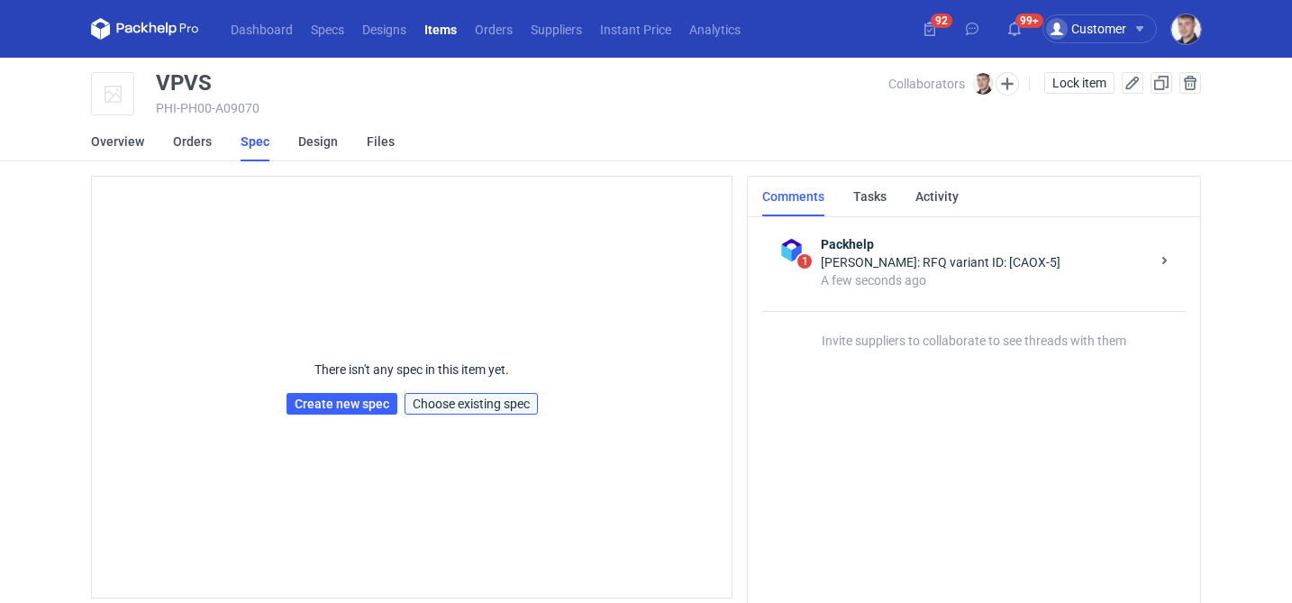
click at [484, 400] on span "Choose existing spec" at bounding box center [471, 403] width 117 height 13
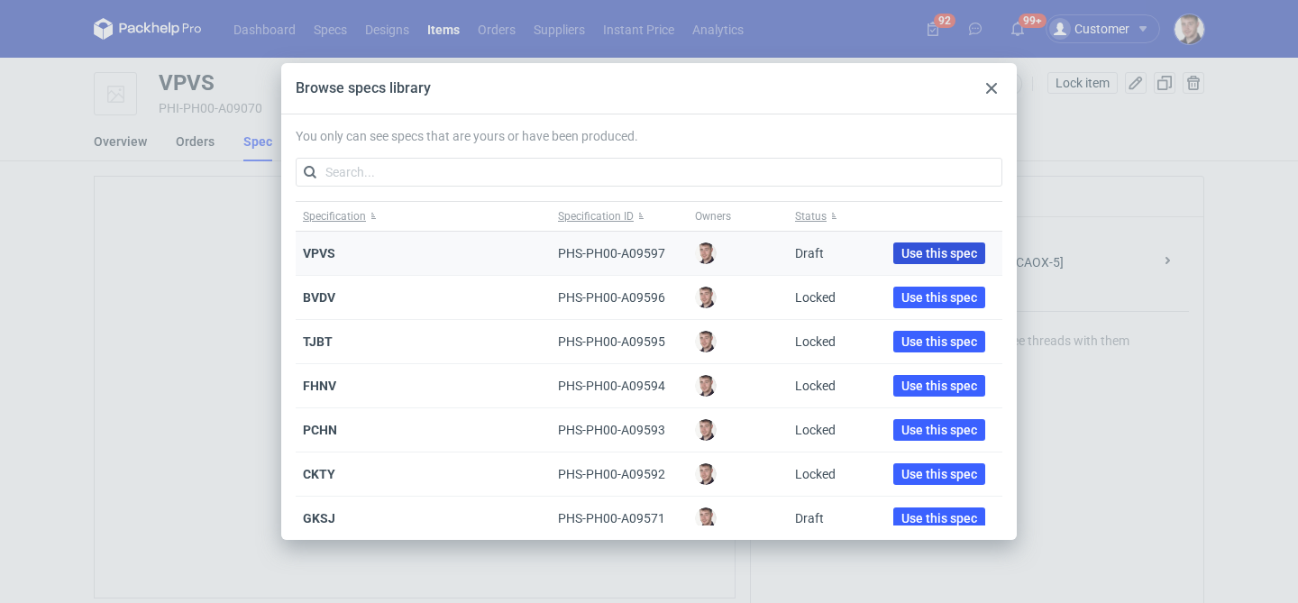
click at [925, 261] on button "Use this spec" at bounding box center [939, 253] width 92 height 22
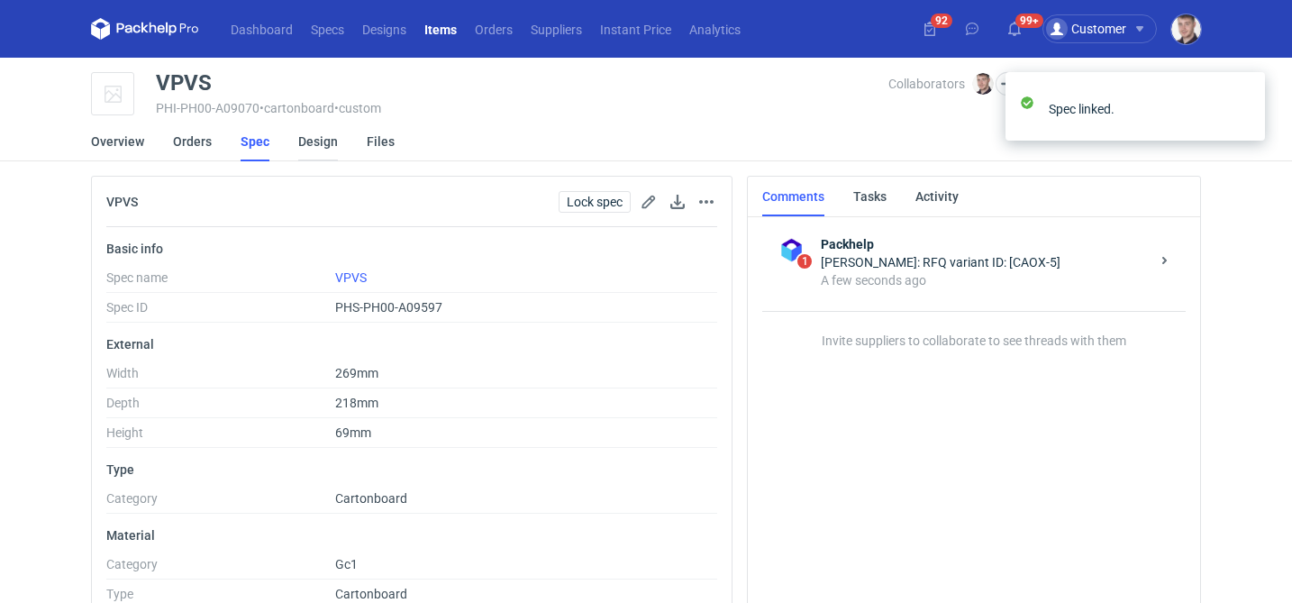
click at [331, 141] on link "Design" at bounding box center [318, 142] width 40 height 40
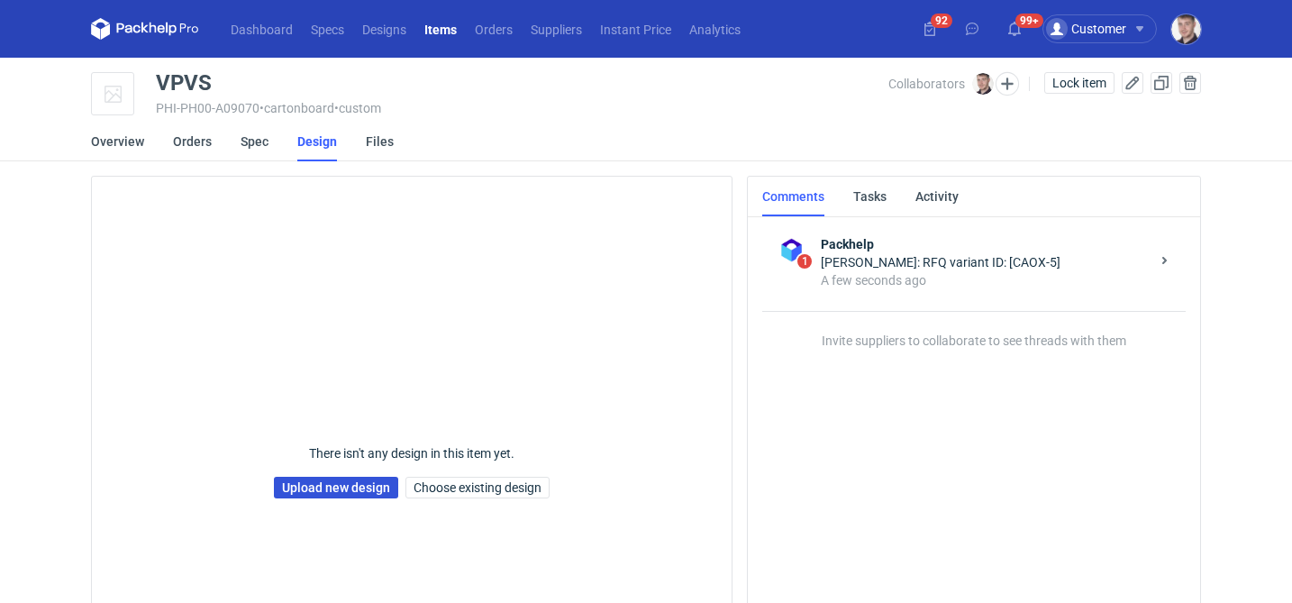
click at [311, 488] on link "Upload new design" at bounding box center [336, 488] width 124 height 22
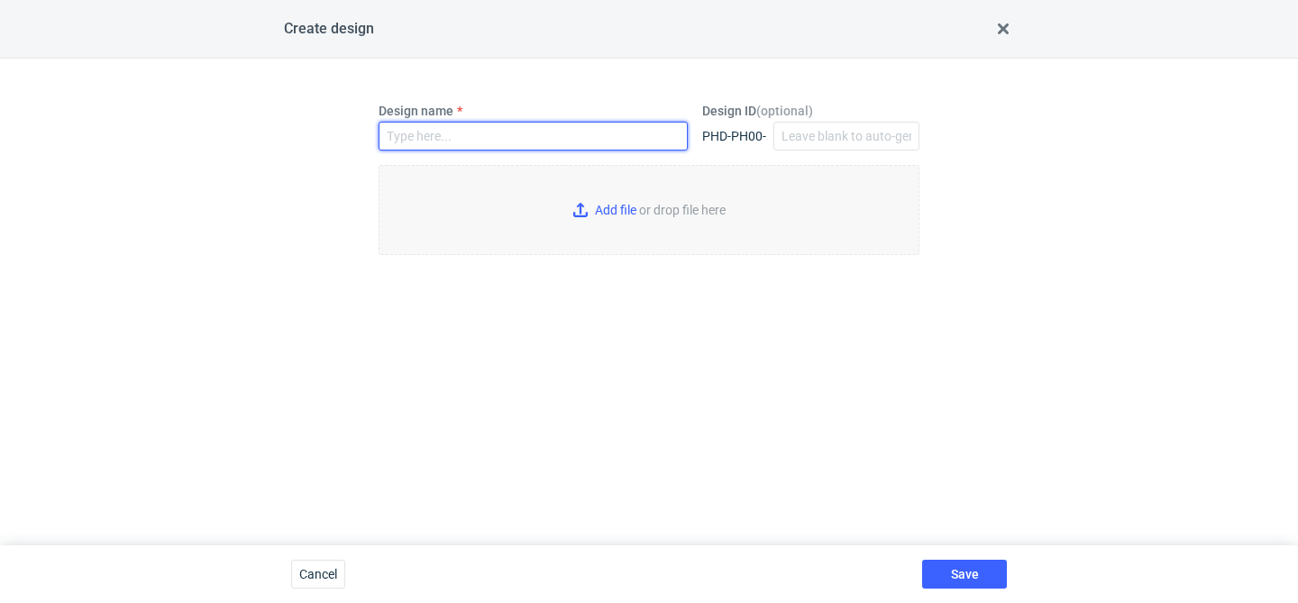
click at [474, 137] on input "Design name" at bounding box center [533, 136] width 309 height 29
type input "VPVS"
click at [618, 227] on input "Add file or drop file here" at bounding box center [649, 210] width 541 height 90
type input "C:\fakepath\ptg__custom__drawer_box__VPVS__d0__oR234256904__base (1).pdf"
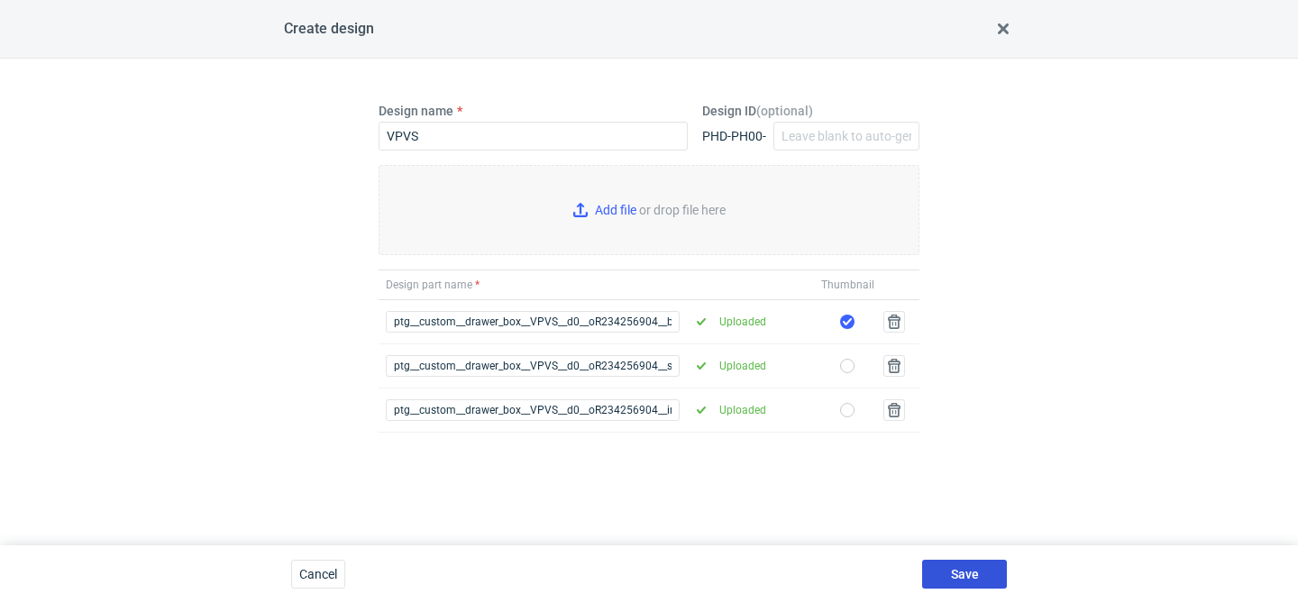
click at [954, 573] on span "Save" at bounding box center [965, 574] width 28 height 13
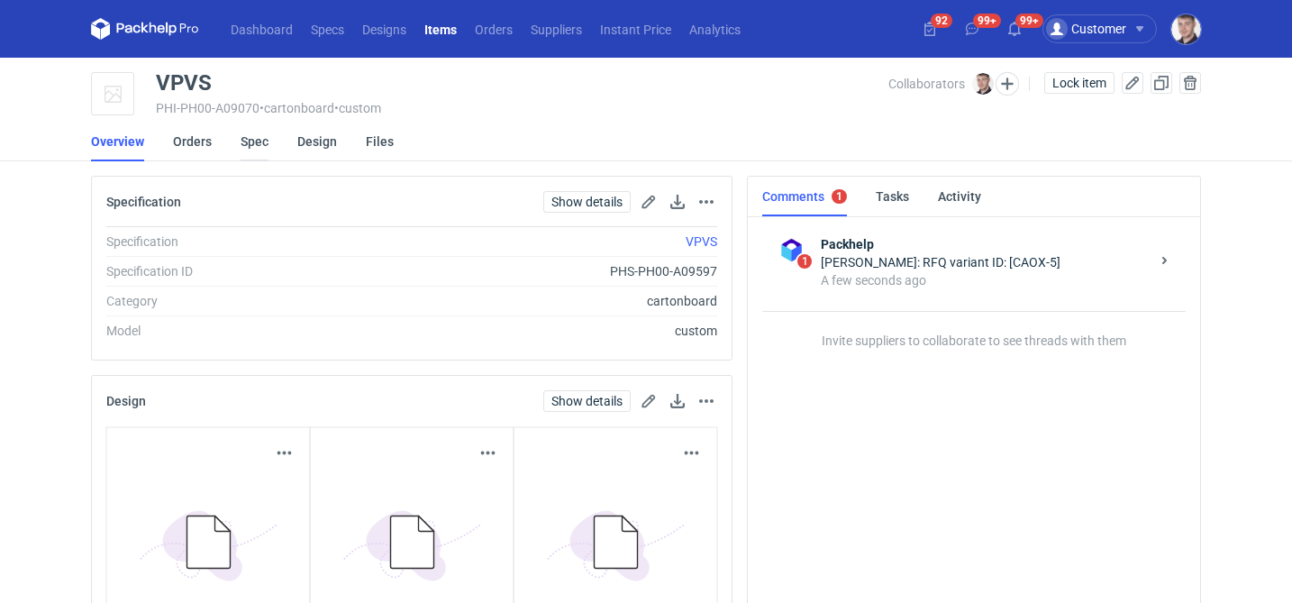
click at [256, 146] on link "Spec" at bounding box center [255, 142] width 28 height 40
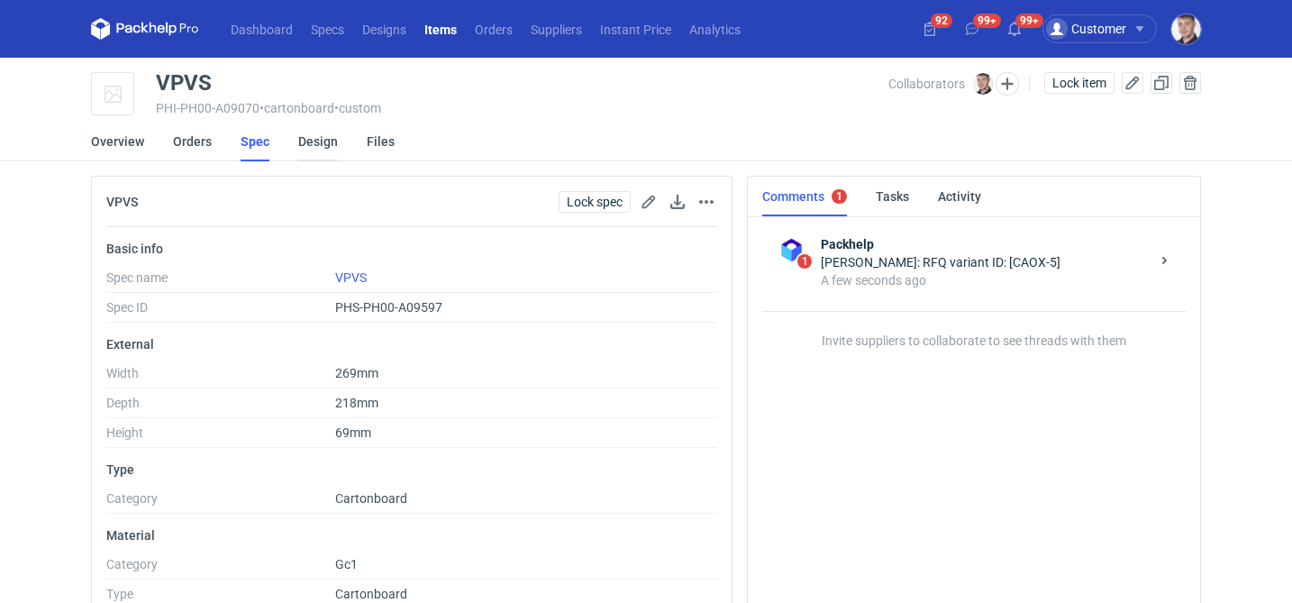
click at [304, 152] on link "Design" at bounding box center [318, 142] width 40 height 40
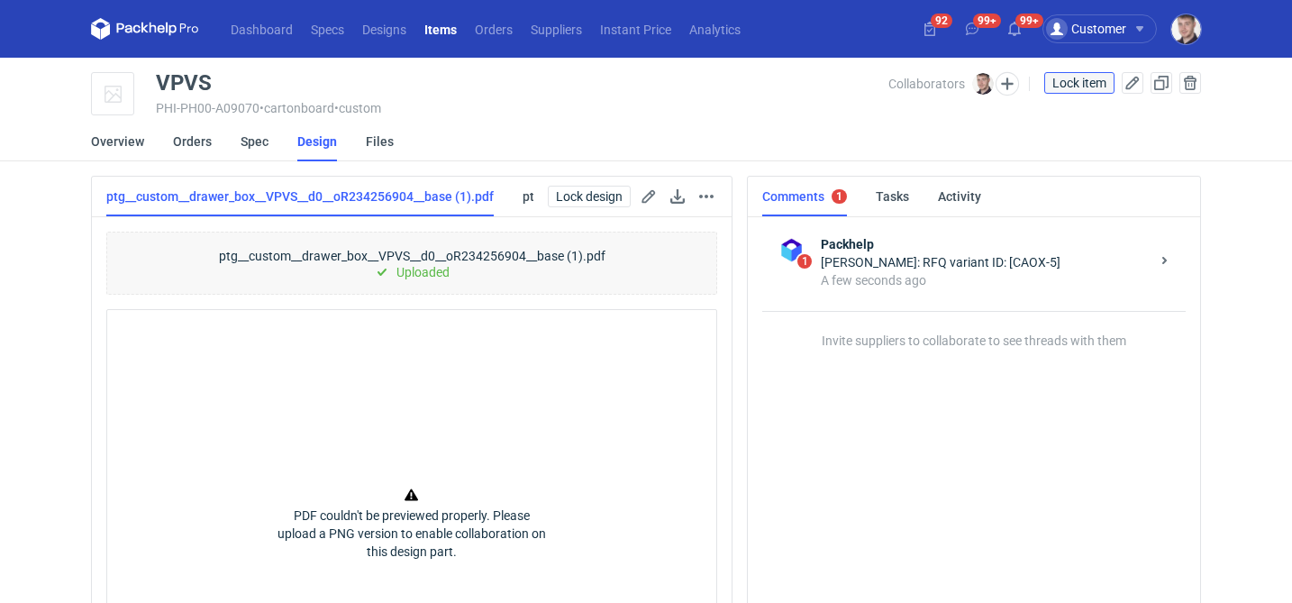
click at [1073, 85] on span "Lock item" at bounding box center [1080, 83] width 54 height 13
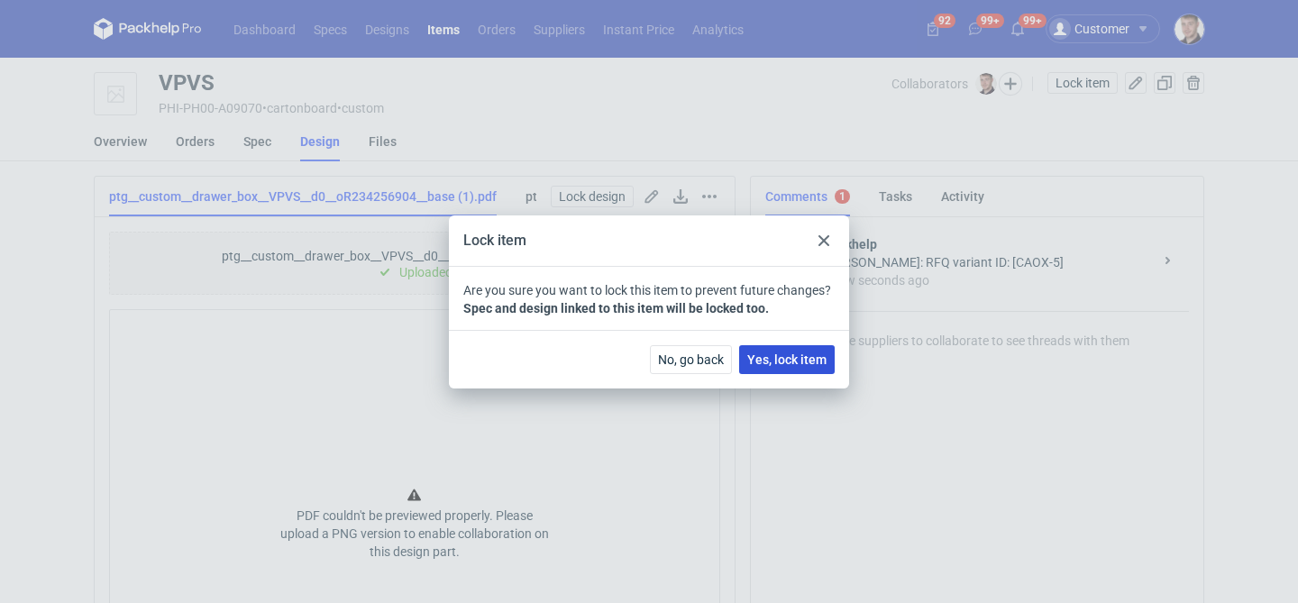
click at [782, 353] on span "Yes, lock item" at bounding box center [786, 359] width 79 height 13
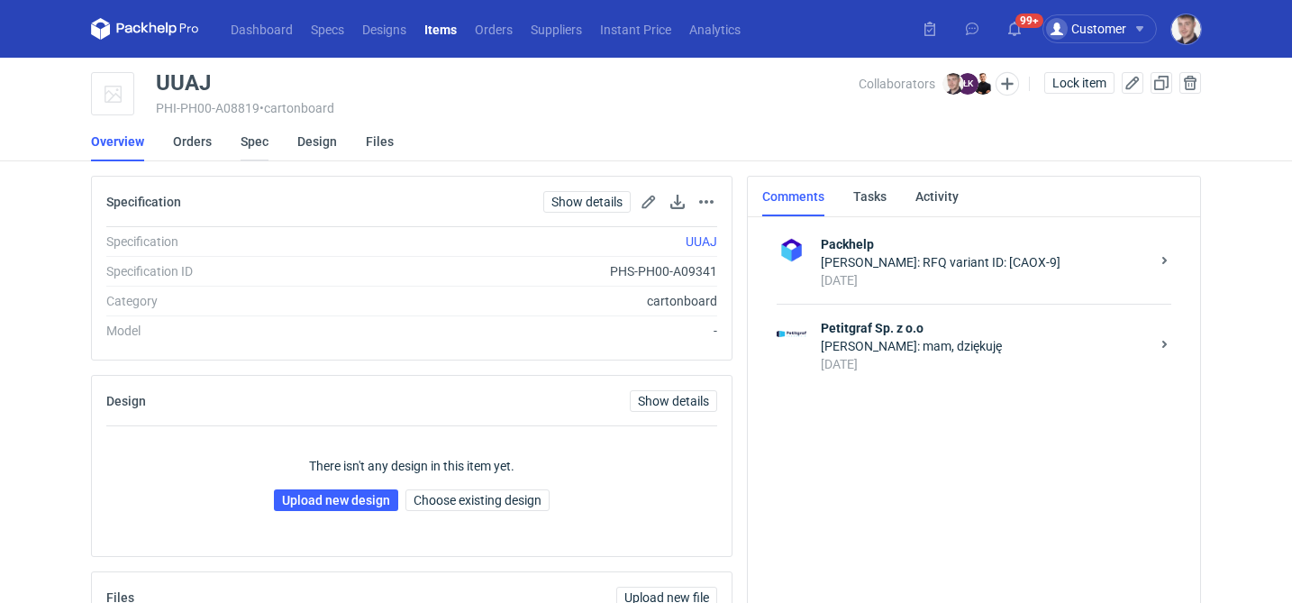
click at [249, 144] on link "Spec" at bounding box center [255, 142] width 28 height 40
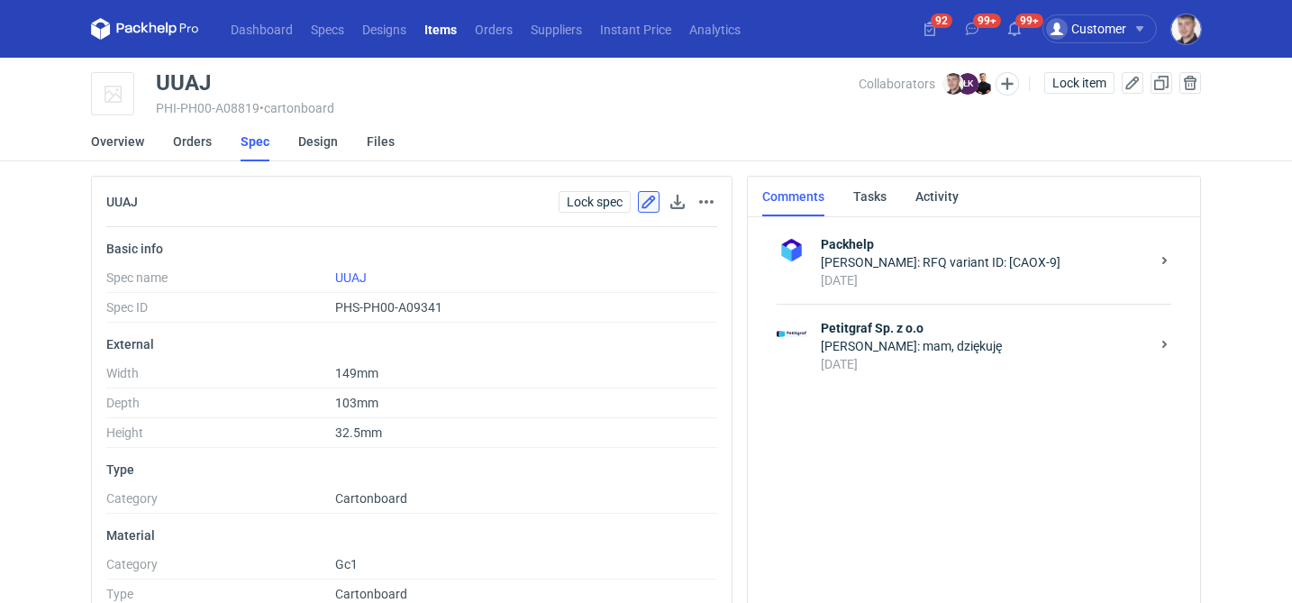
click at [650, 203] on button "button" at bounding box center [649, 202] width 22 height 22
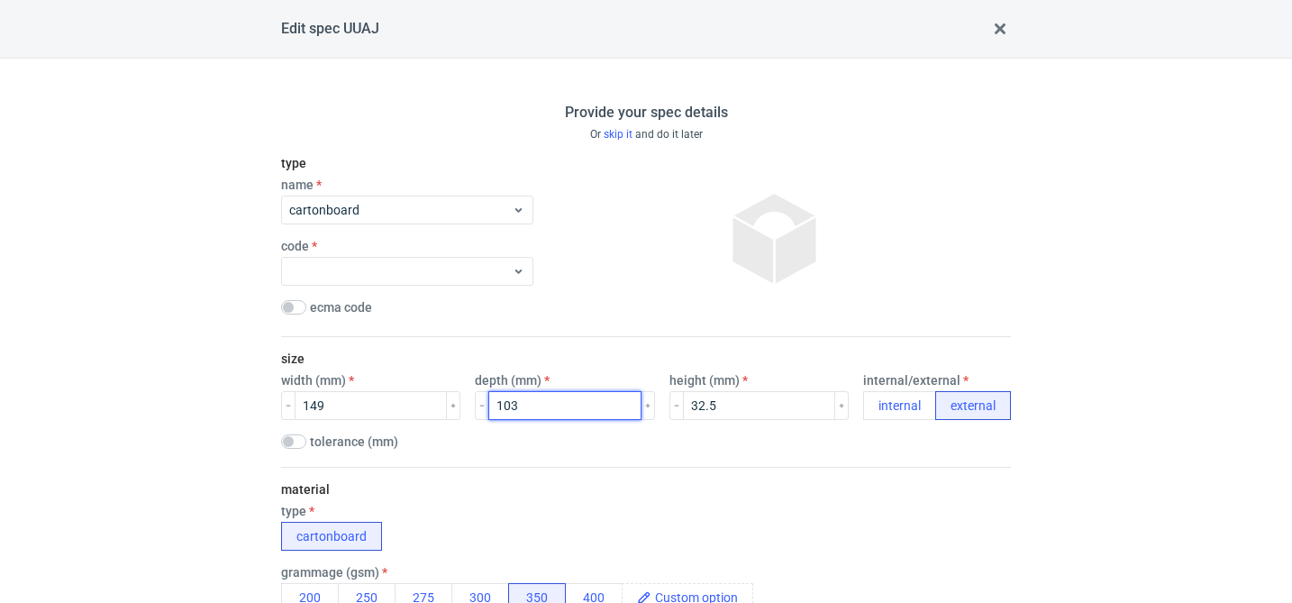
click at [516, 409] on input "103" at bounding box center [564, 405] width 152 height 29
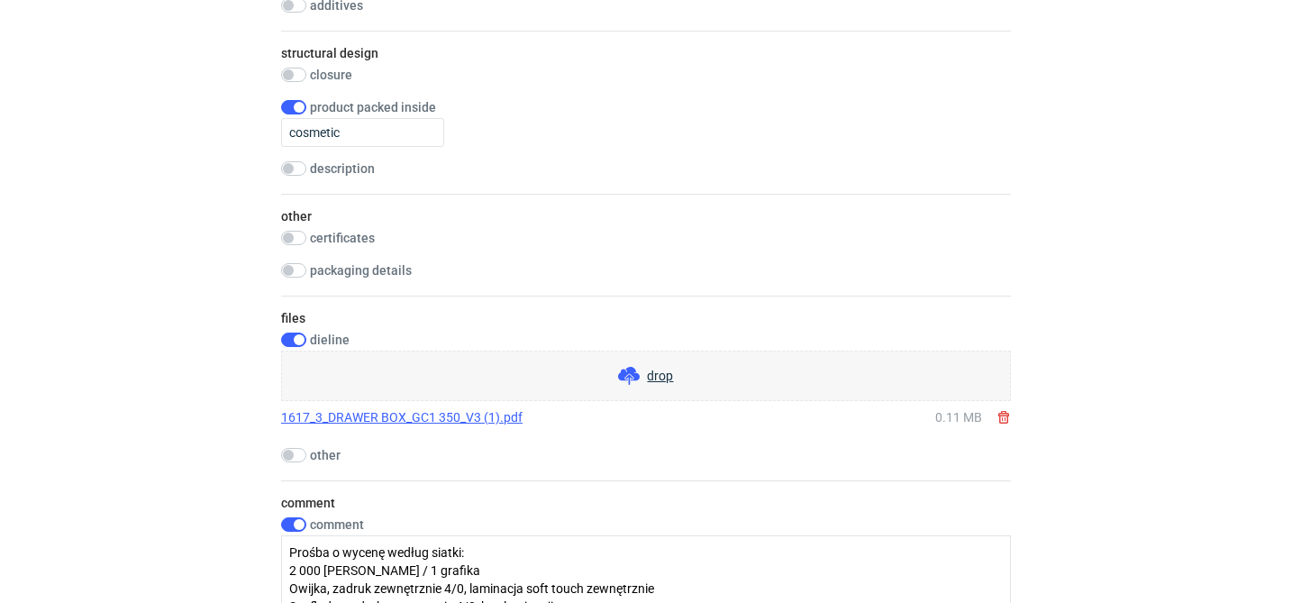
scroll to position [1645, 0]
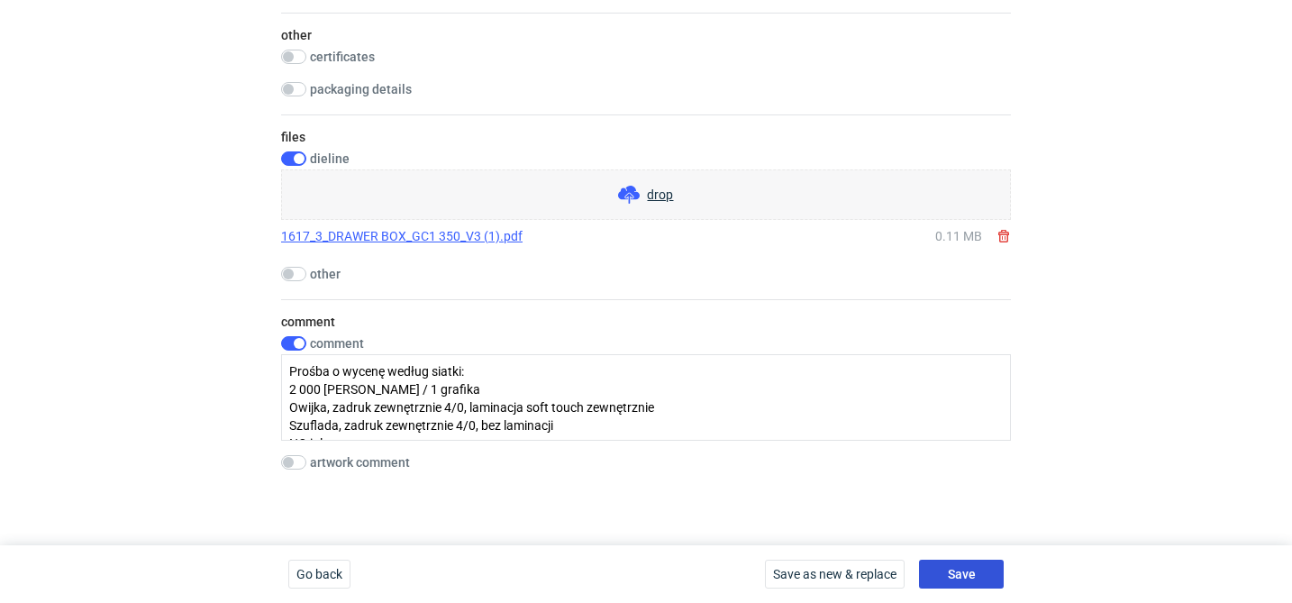
type input "97"
click at [980, 567] on button "Save" at bounding box center [961, 574] width 85 height 29
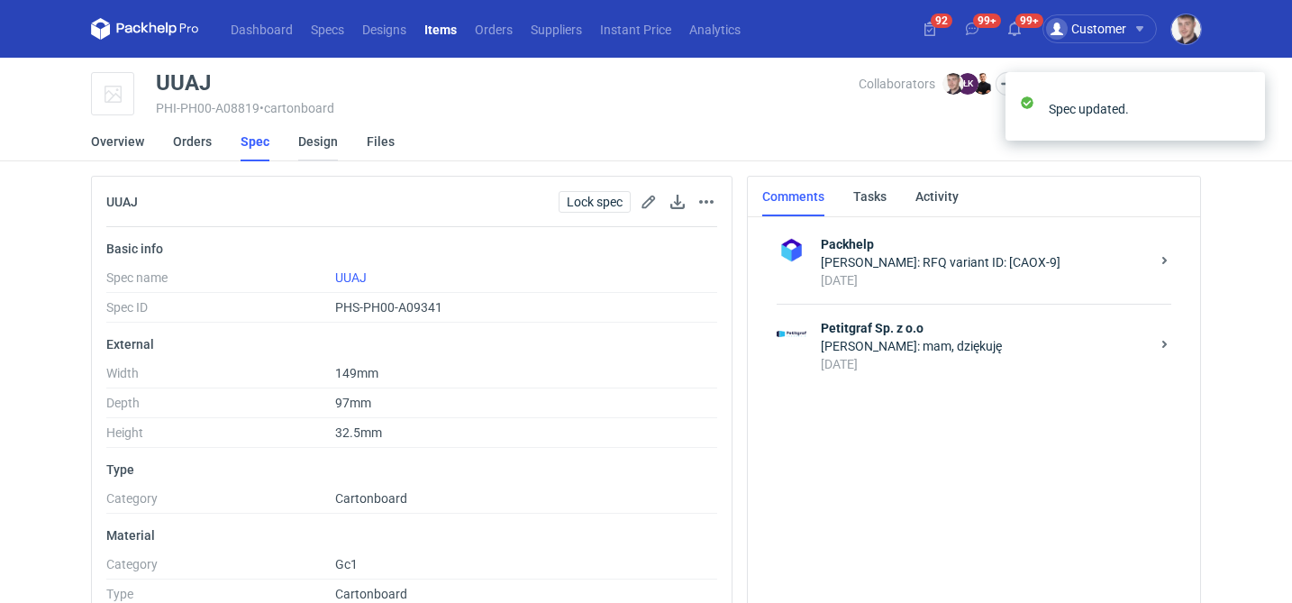
click at [317, 145] on link "Design" at bounding box center [318, 142] width 40 height 40
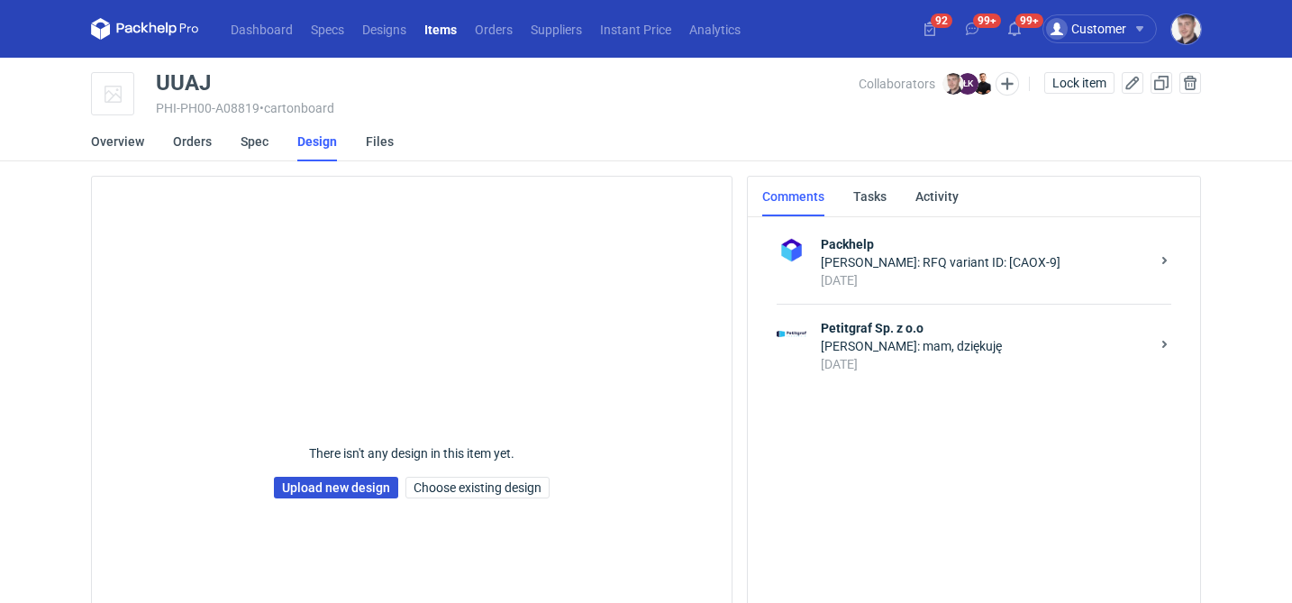
click at [340, 485] on link "Upload new design" at bounding box center [336, 488] width 124 height 22
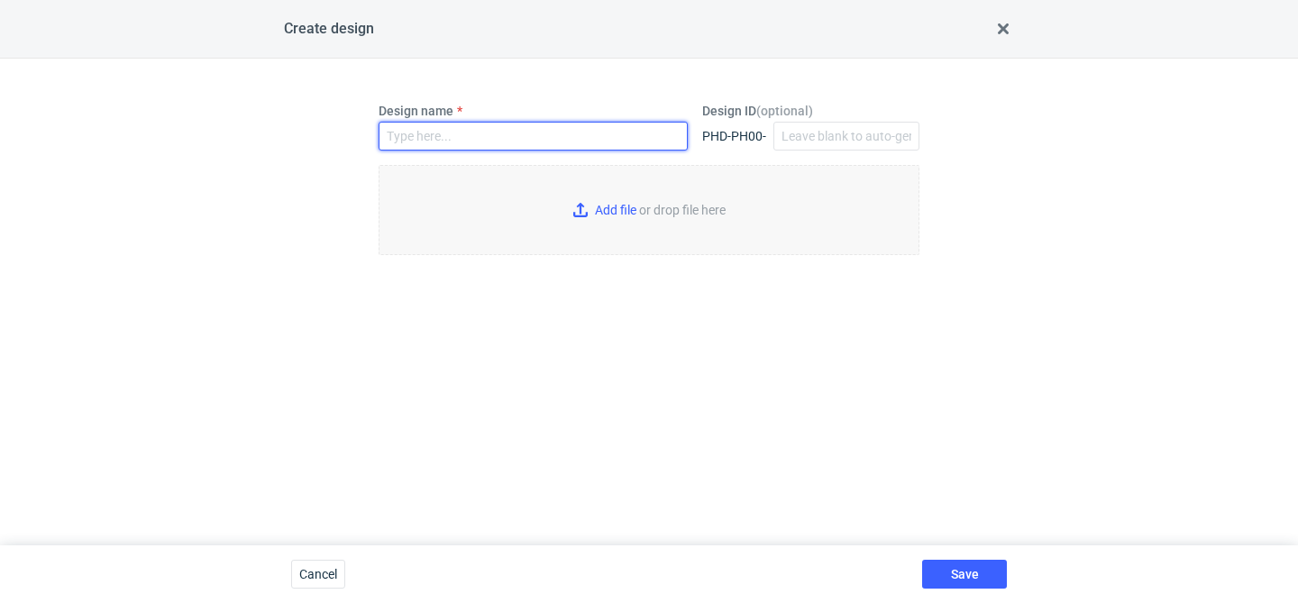
click at [482, 130] on input "Design name" at bounding box center [533, 136] width 309 height 29
type input "UUAJ"
click at [621, 216] on input "Add file or drop file here" at bounding box center [649, 210] width 541 height 90
type input "C:\fakepath\custom__custom__drawer_box__UUAJ__d0__oR234256904__sleeve__outside …"
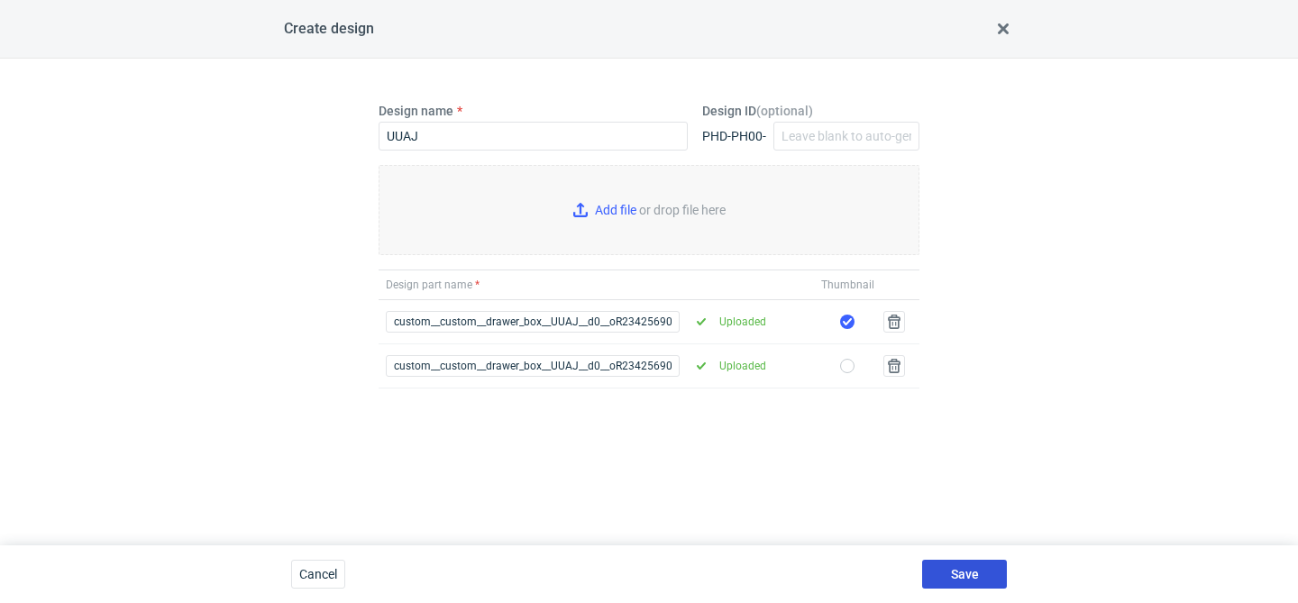
click at [983, 568] on button "Save" at bounding box center [964, 574] width 85 height 29
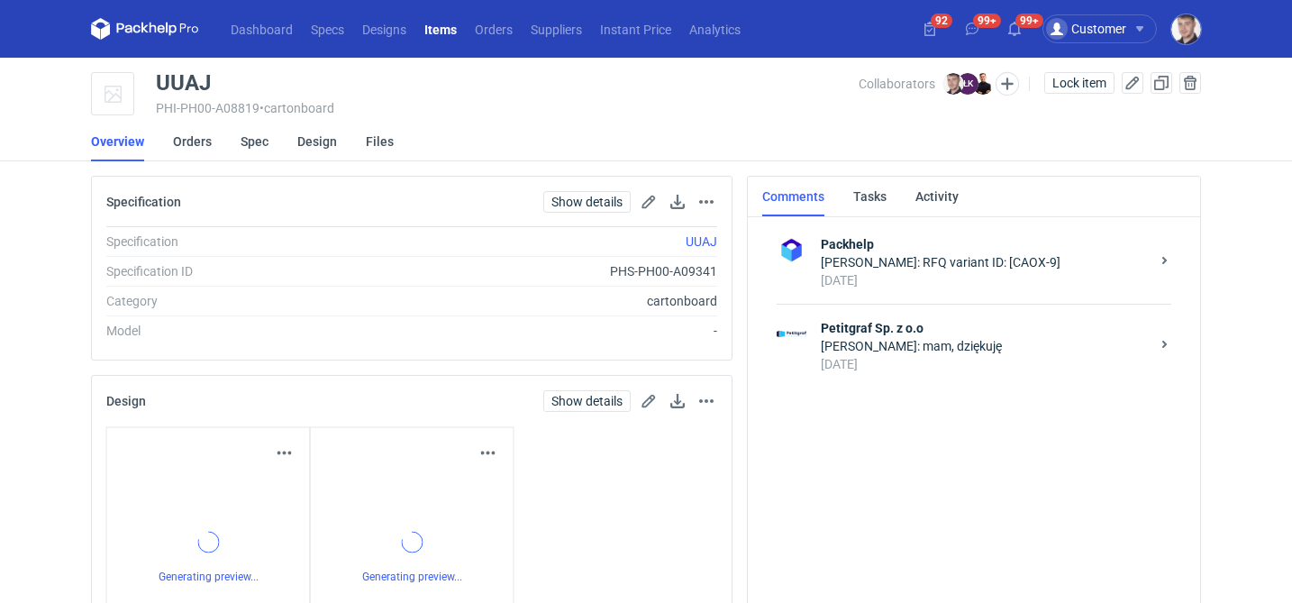
click at [1068, 85] on div "Design linked." at bounding box center [1135, 72] width 288 height 29
click at [1068, 85] on span "Lock item" at bounding box center [1080, 83] width 54 height 13
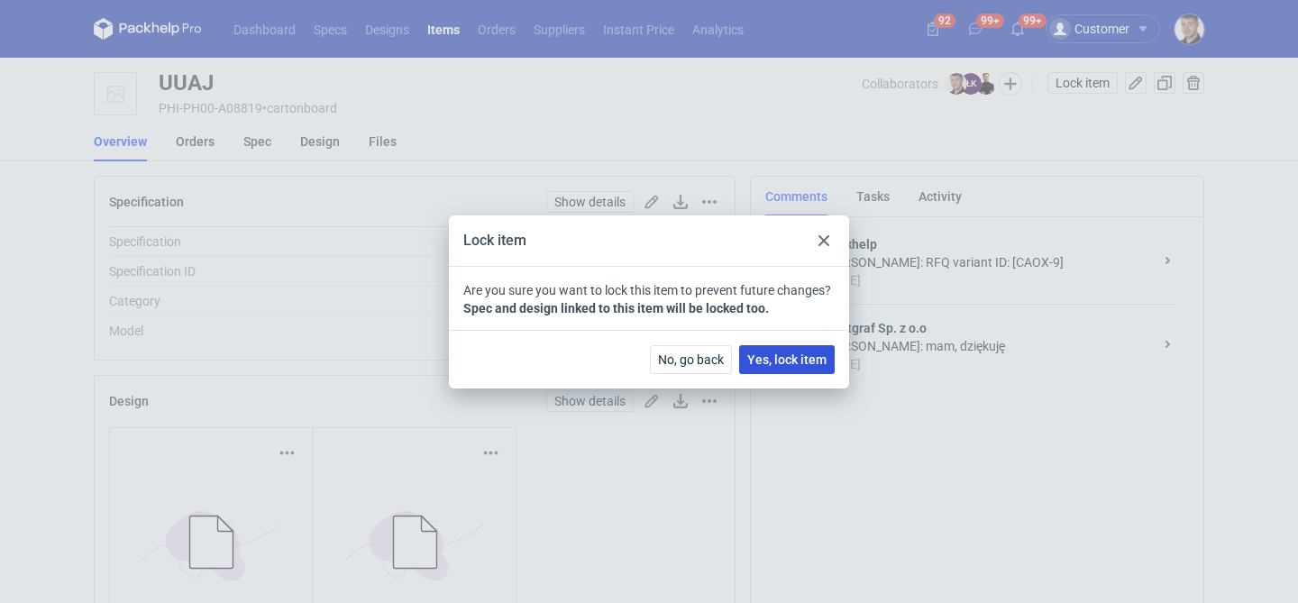
click at [817, 353] on span "Yes, lock item" at bounding box center [786, 359] width 79 height 13
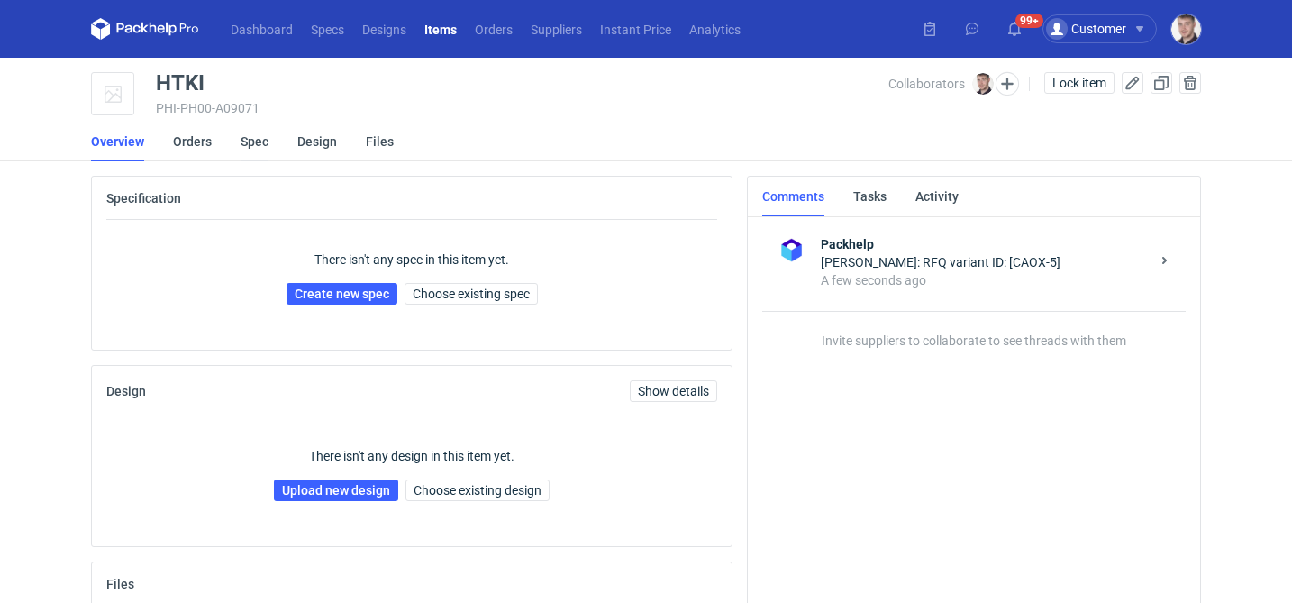
click at [245, 148] on link "Spec" at bounding box center [255, 142] width 28 height 40
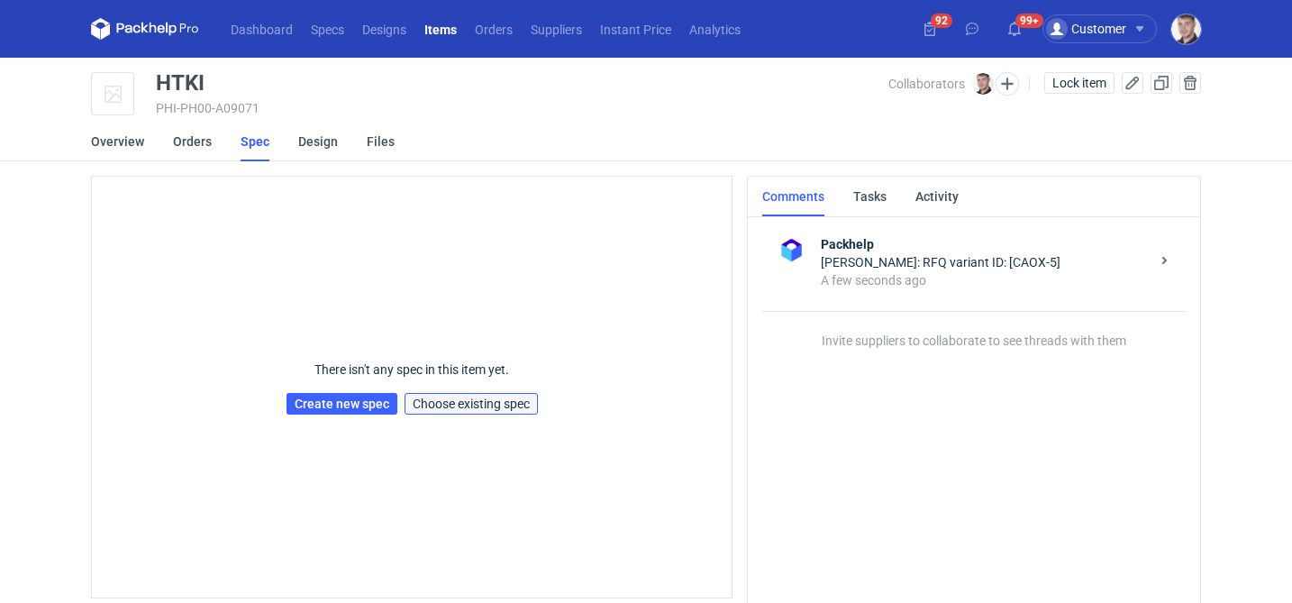
click at [466, 405] on span "Choose existing spec" at bounding box center [471, 403] width 117 height 13
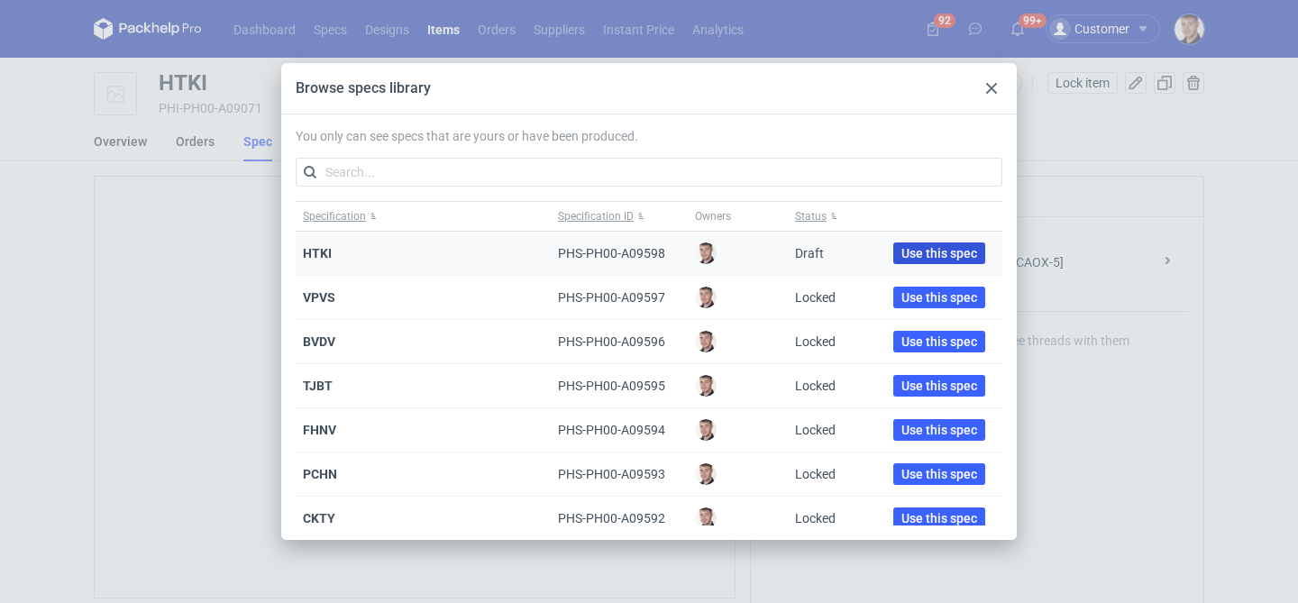
click at [925, 260] on span "Use this spec" at bounding box center [939, 253] width 76 height 13
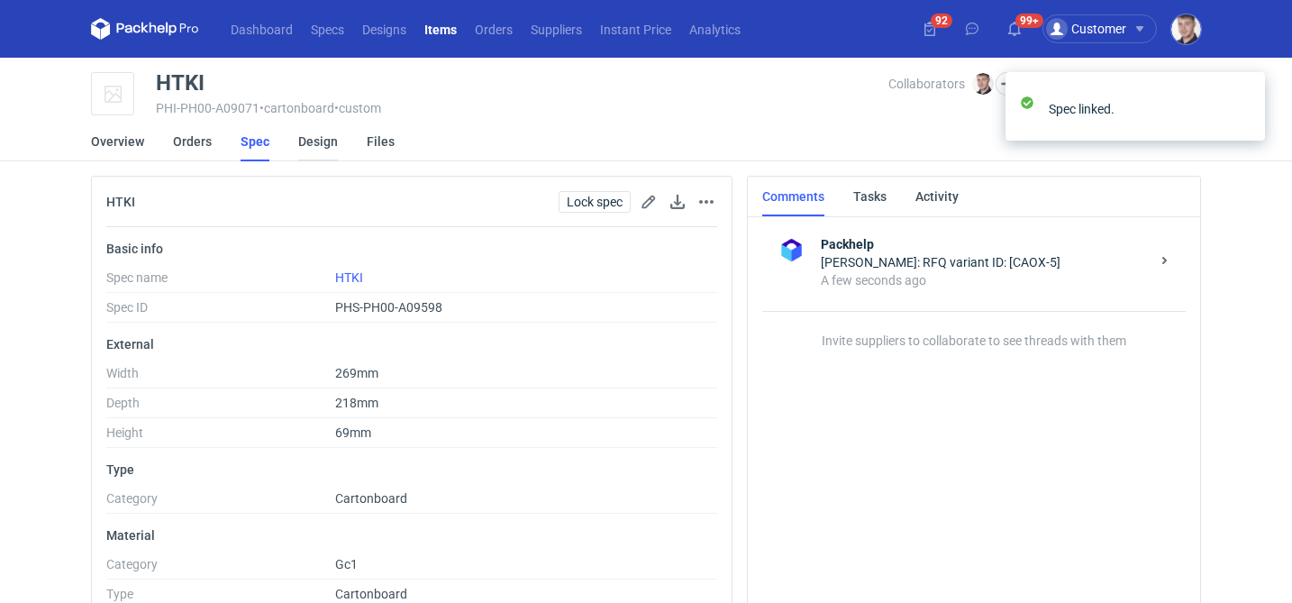
click at [303, 142] on link "Design" at bounding box center [318, 142] width 40 height 40
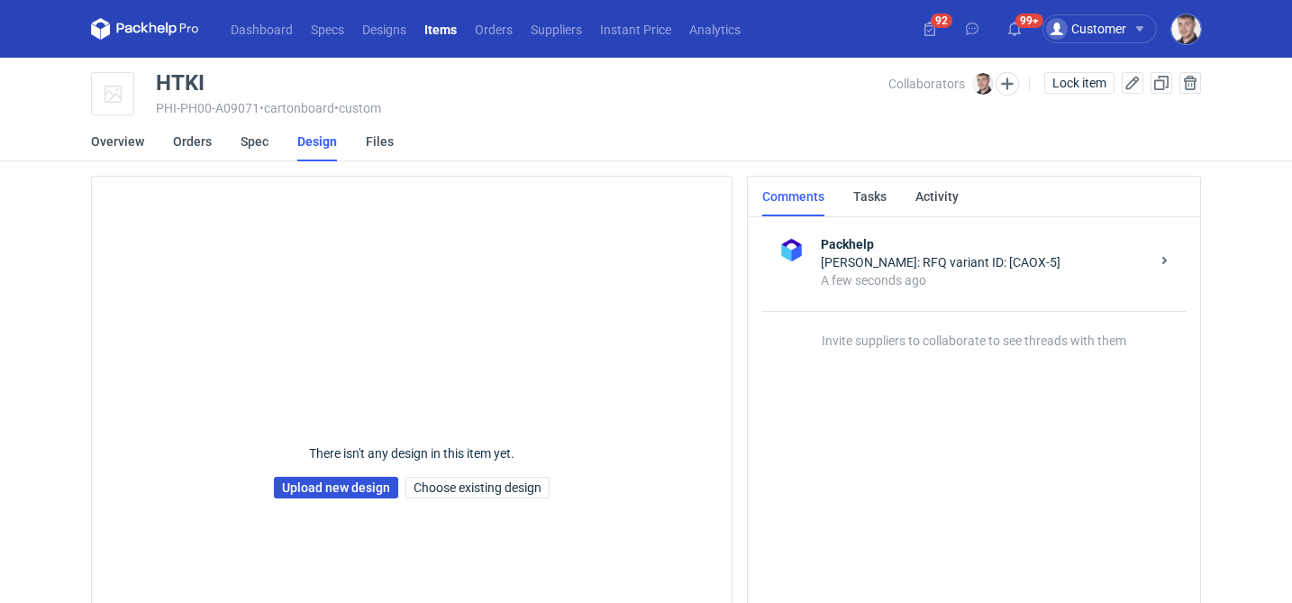
click at [329, 485] on link "Upload new design" at bounding box center [336, 488] width 124 height 22
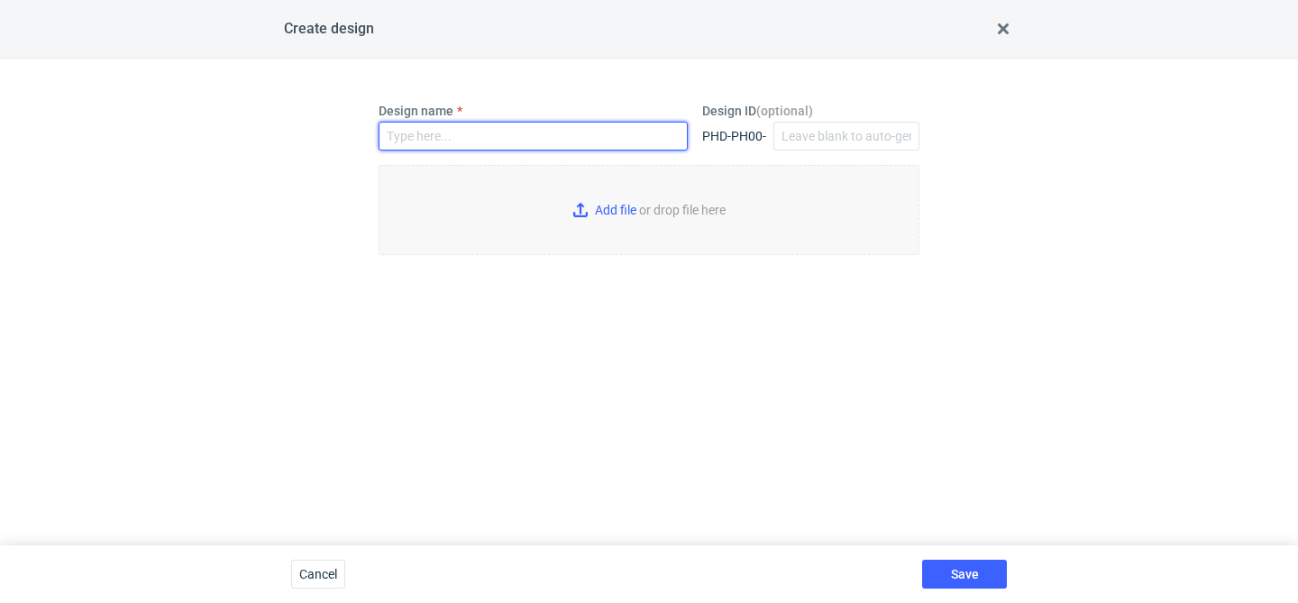
click at [503, 130] on input "Design name" at bounding box center [533, 136] width 309 height 29
type input "HTKI"
click at [574, 227] on input "Add file or drop file here" at bounding box center [649, 210] width 541 height 90
type input "C:\fakepath\ptg__custom__drawer_box__HTKI__d0__oR234256904__base (1).pdf"
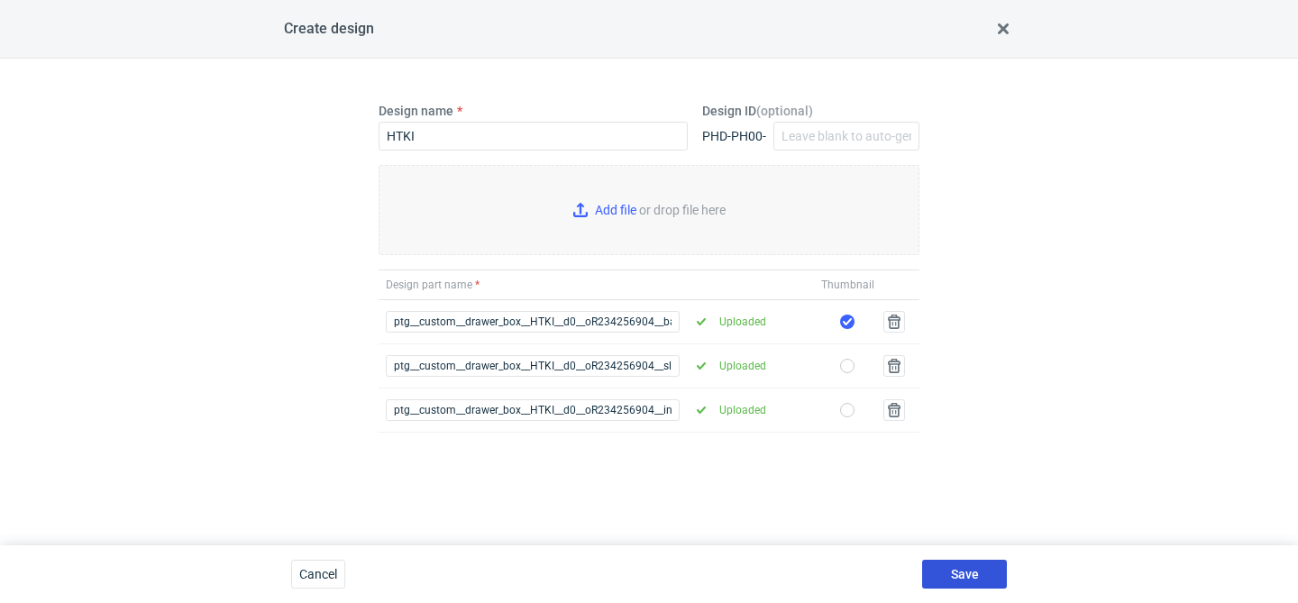
click at [938, 578] on button "Save" at bounding box center [964, 574] width 85 height 29
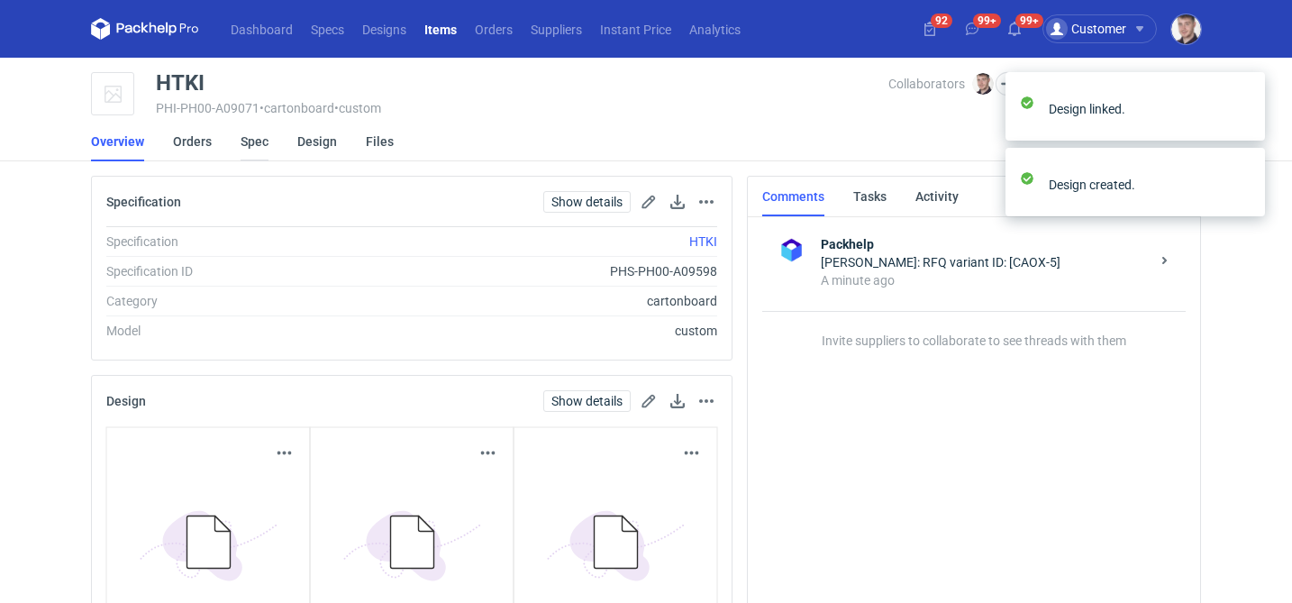
click at [264, 141] on link "Spec" at bounding box center [255, 142] width 28 height 40
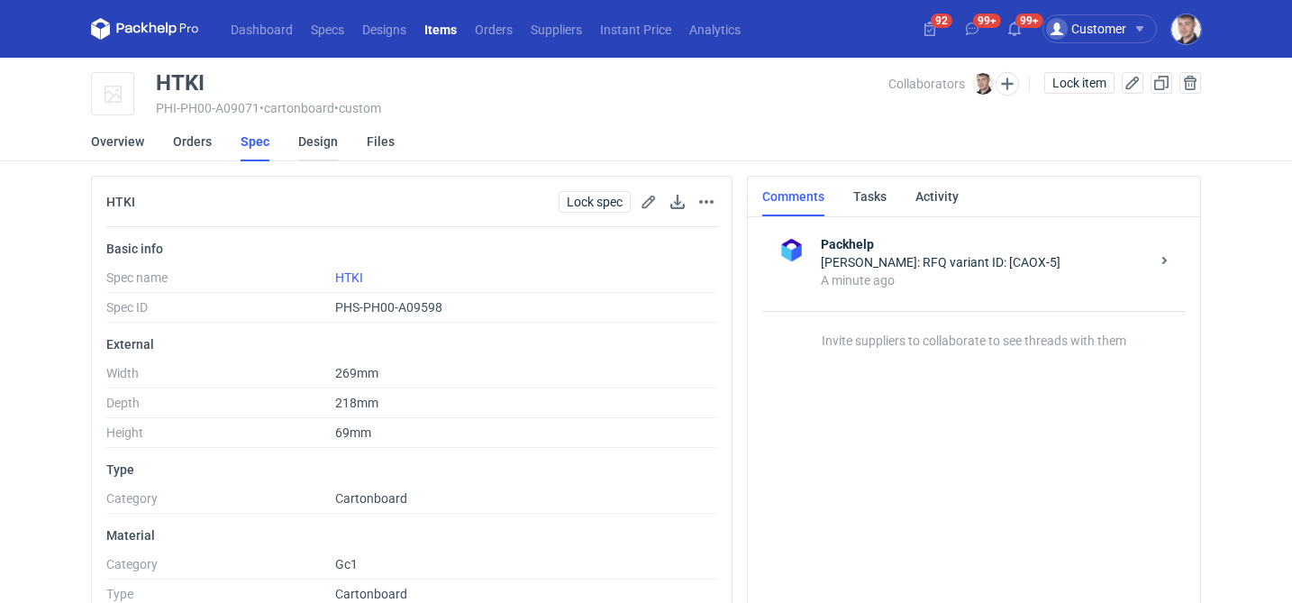
click at [321, 148] on link "Design" at bounding box center [318, 142] width 40 height 40
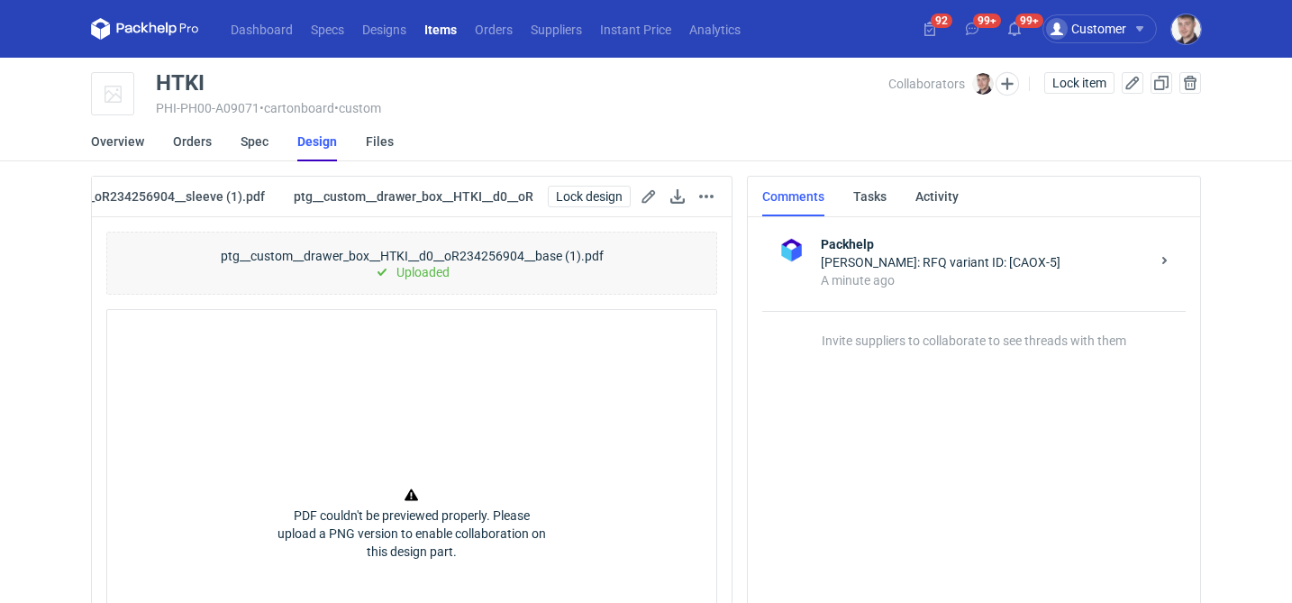
scroll to position [0, 790]
click at [1073, 87] on span "Lock item" at bounding box center [1080, 83] width 54 height 13
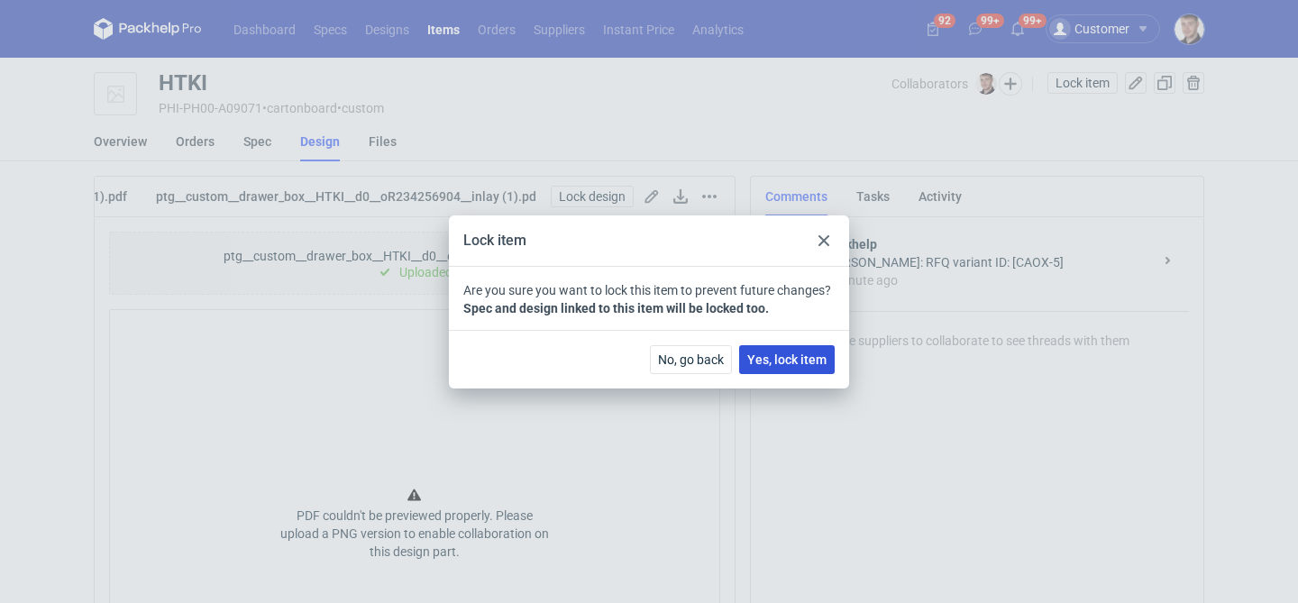
click at [806, 365] on span "Yes, lock item" at bounding box center [786, 359] width 79 height 13
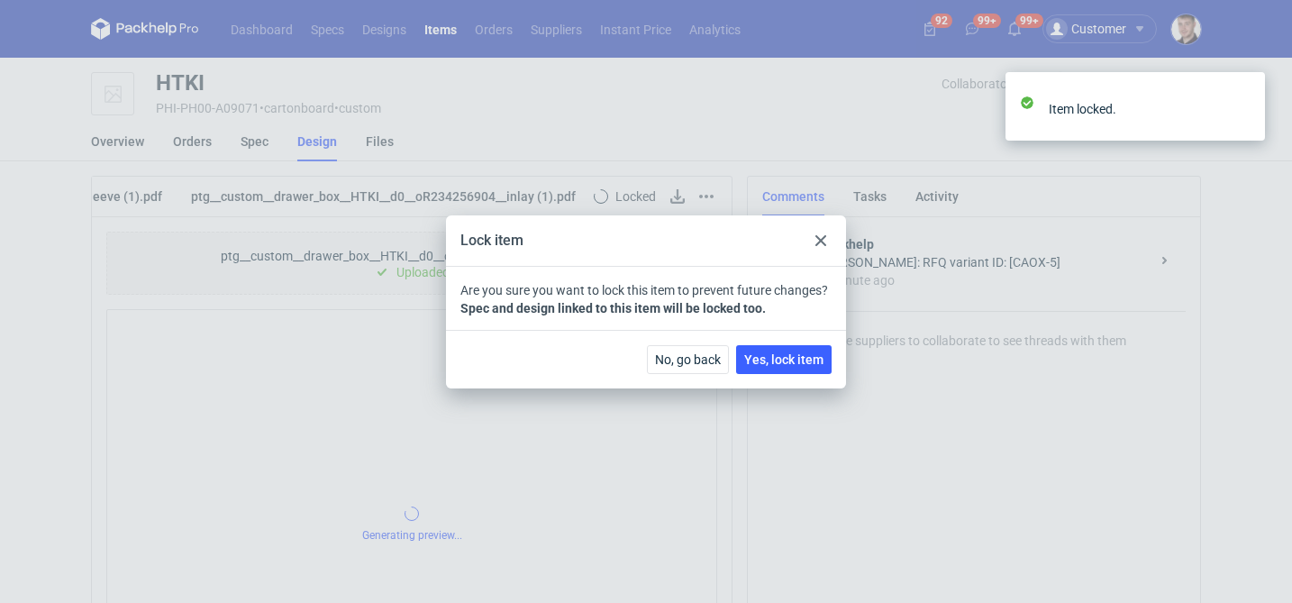
scroll to position [0, 747]
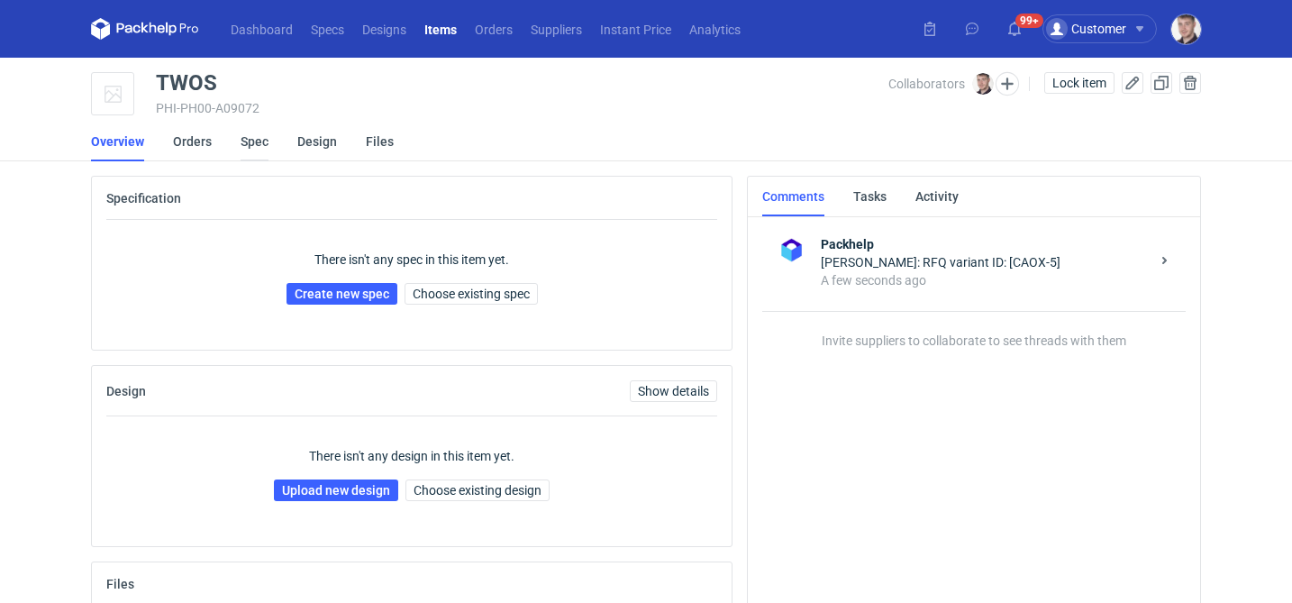
click at [247, 144] on link "Spec" at bounding box center [255, 142] width 28 height 40
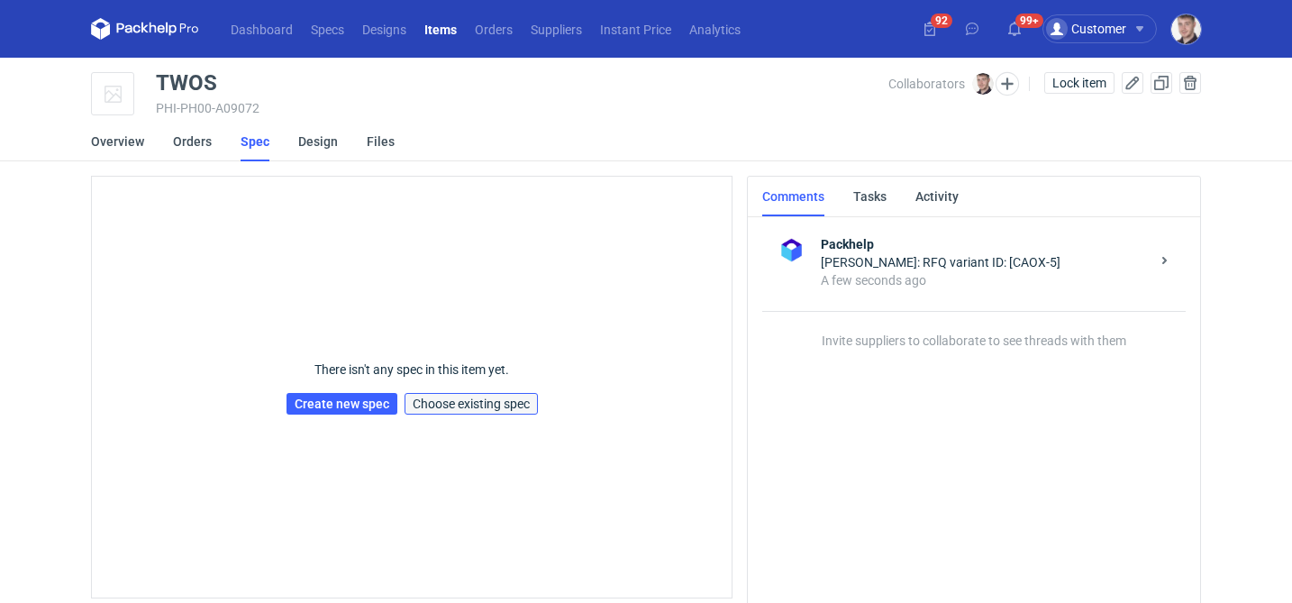
click at [458, 401] on span "Choose existing spec" at bounding box center [471, 403] width 117 height 13
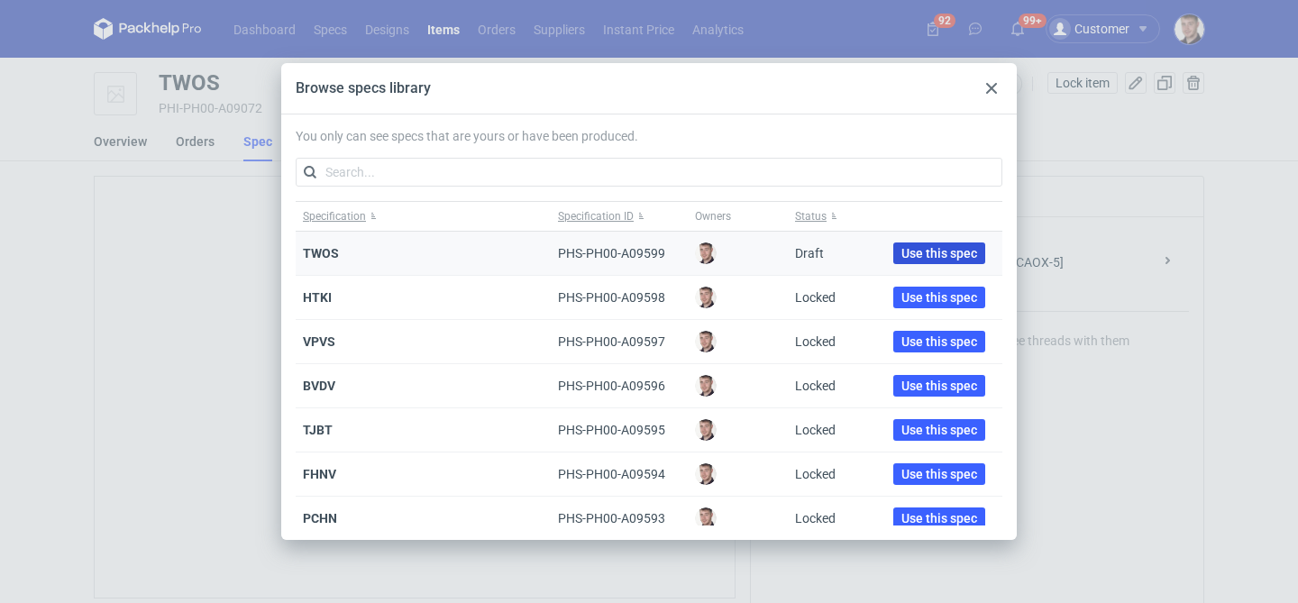
click at [931, 253] on span "Use this spec" at bounding box center [939, 253] width 76 height 13
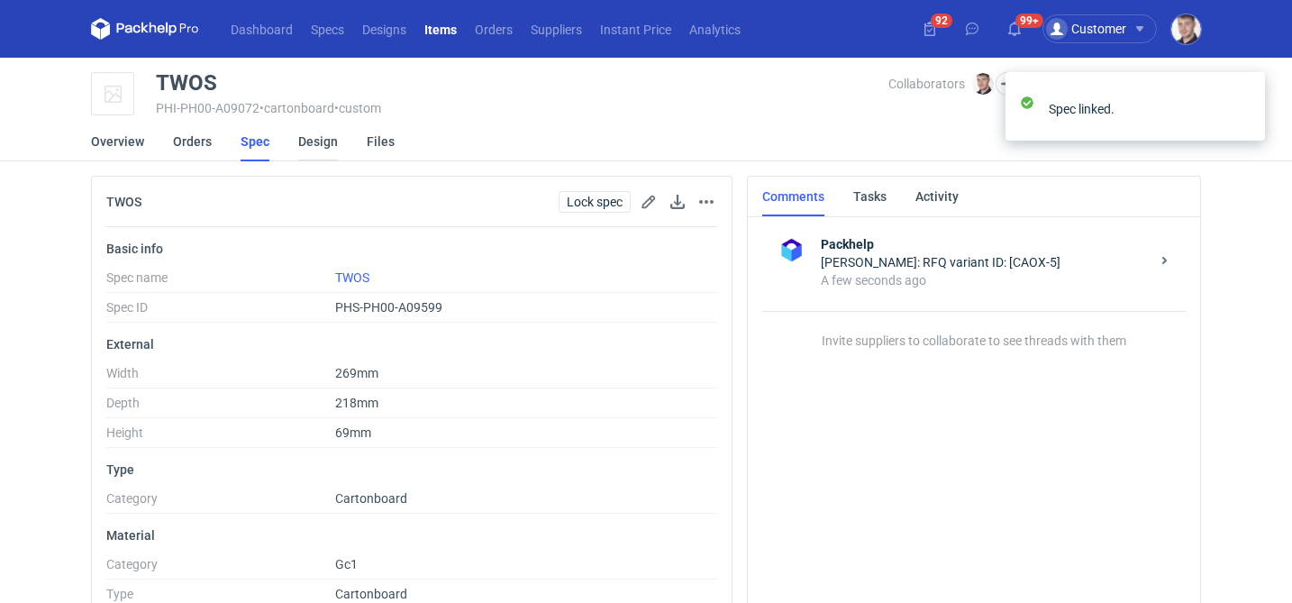
click at [320, 145] on link "Design" at bounding box center [318, 142] width 40 height 40
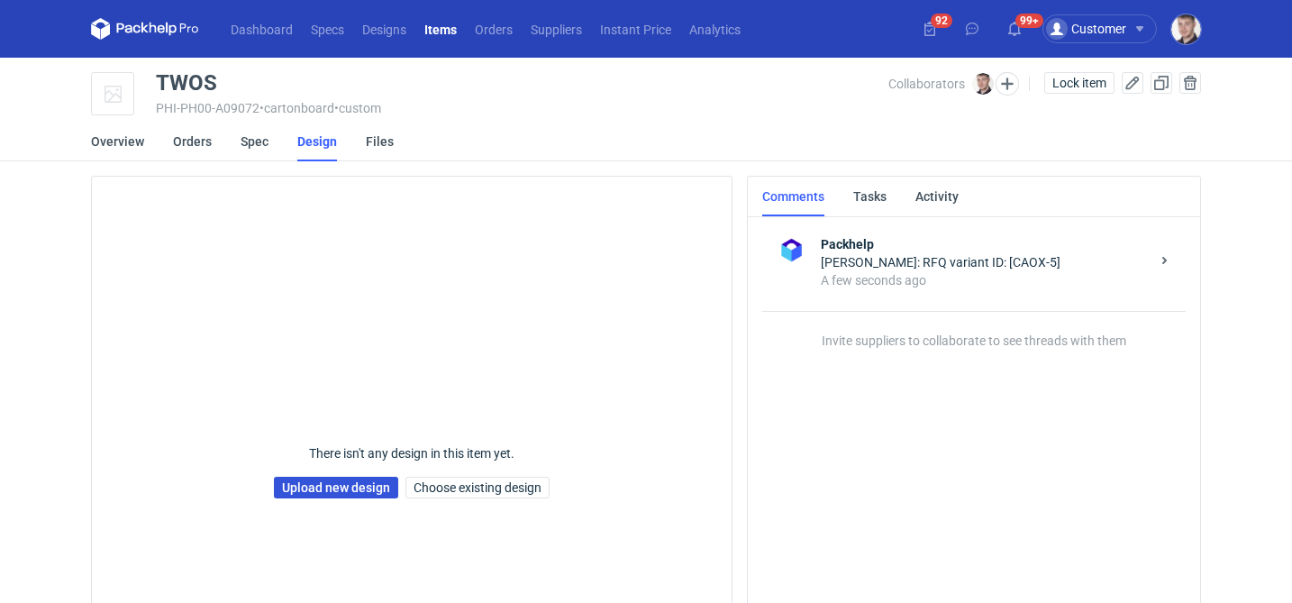
click at [315, 494] on link "Upload new design" at bounding box center [336, 488] width 124 height 22
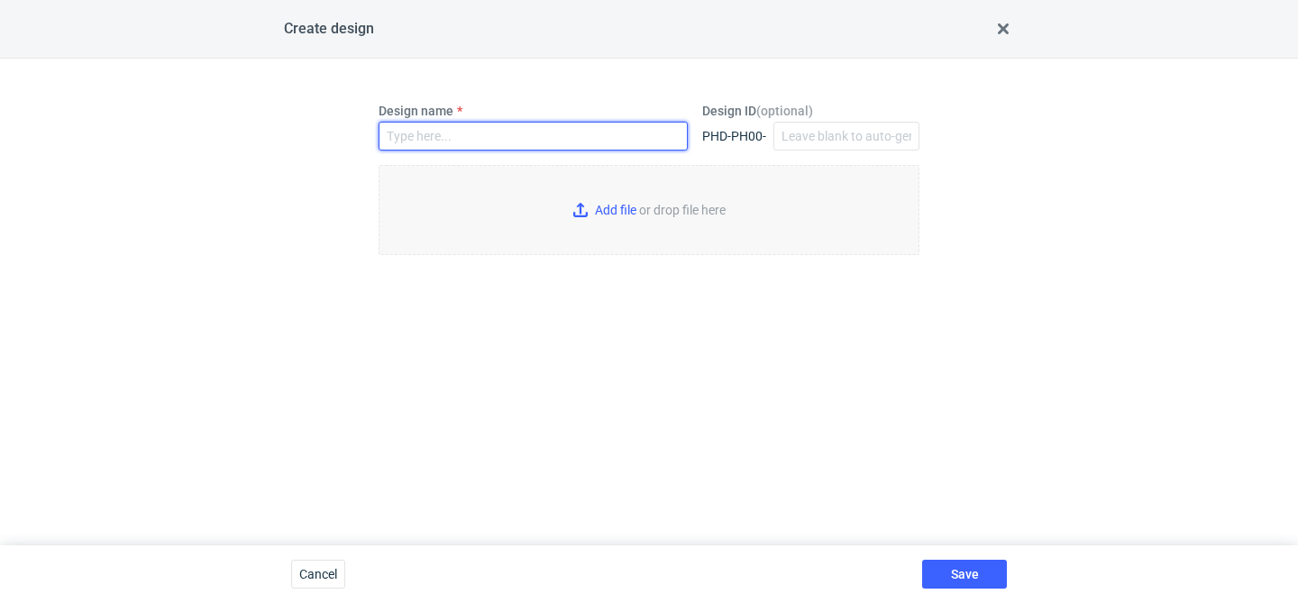
click at [438, 139] on input "Design name" at bounding box center [533, 136] width 309 height 29
type input "TWOS"
click at [580, 208] on input "Add file or drop file here" at bounding box center [649, 210] width 541 height 90
type input "C:\fakepath\ptg__custom__drawer_box__TWOS__d0__oR234256904__inlay (1).pdf"
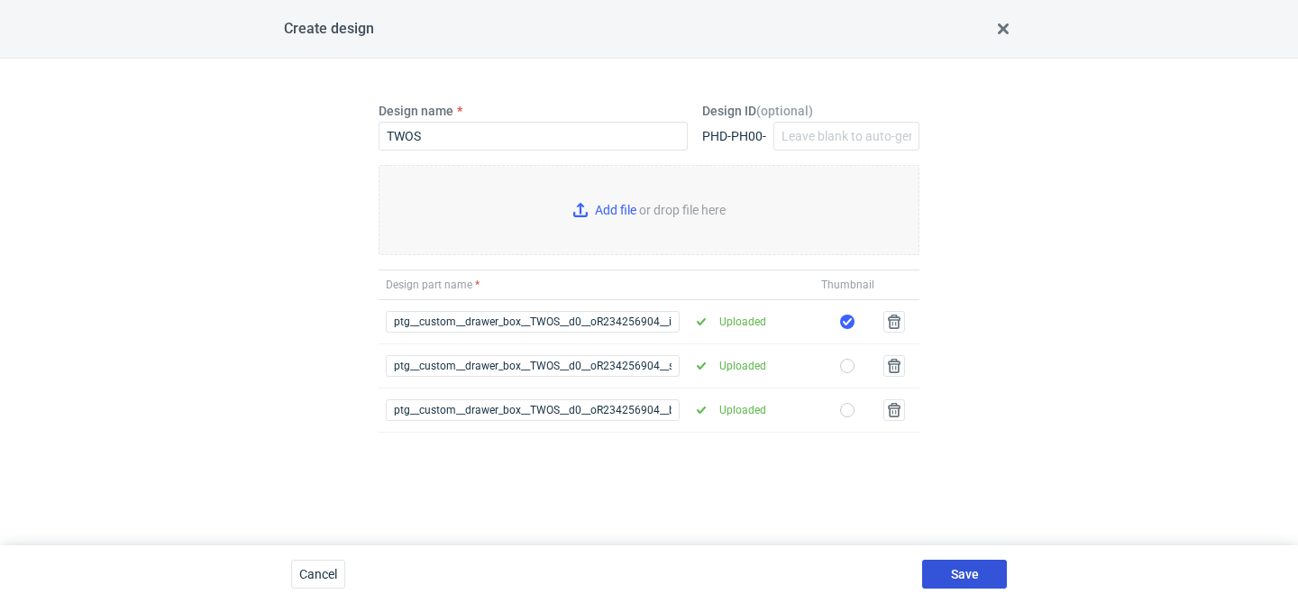
click at [957, 573] on span "Save" at bounding box center [965, 574] width 28 height 13
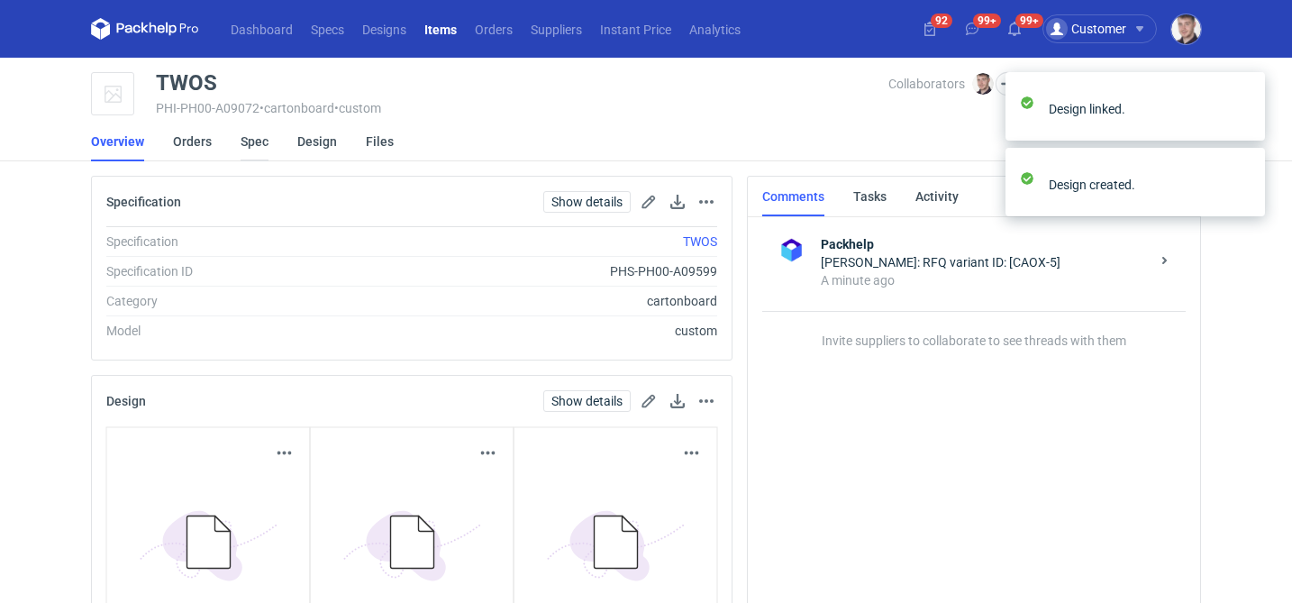
click at [257, 151] on link "Spec" at bounding box center [255, 142] width 28 height 40
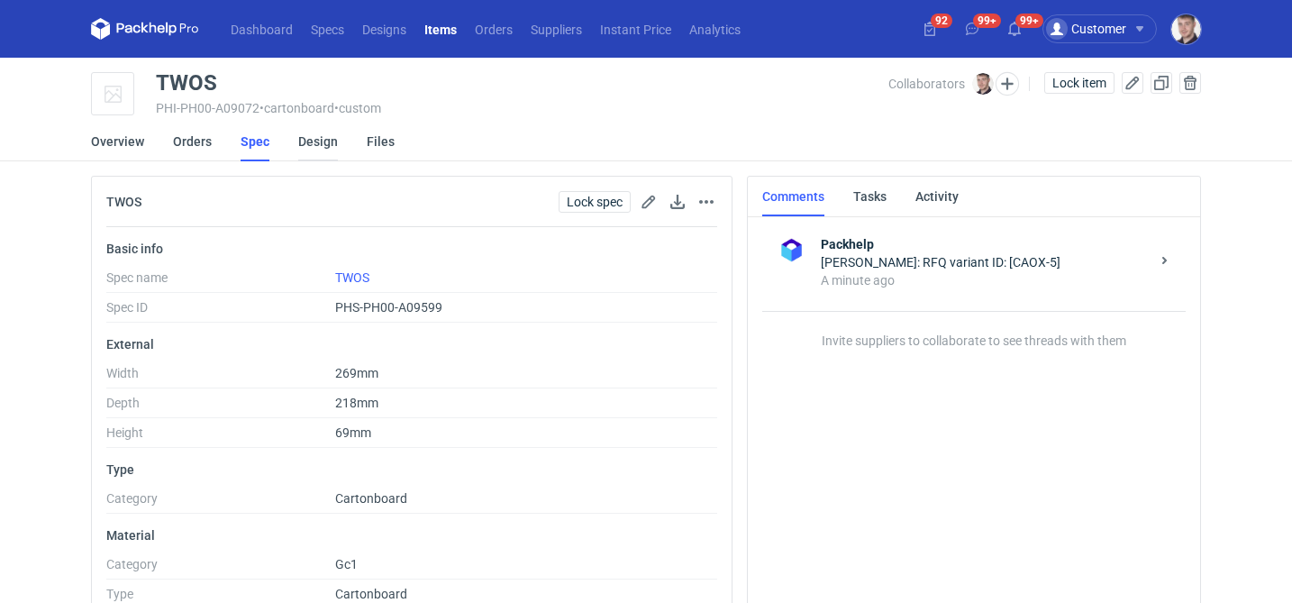
click at [309, 145] on link "Design" at bounding box center [318, 142] width 40 height 40
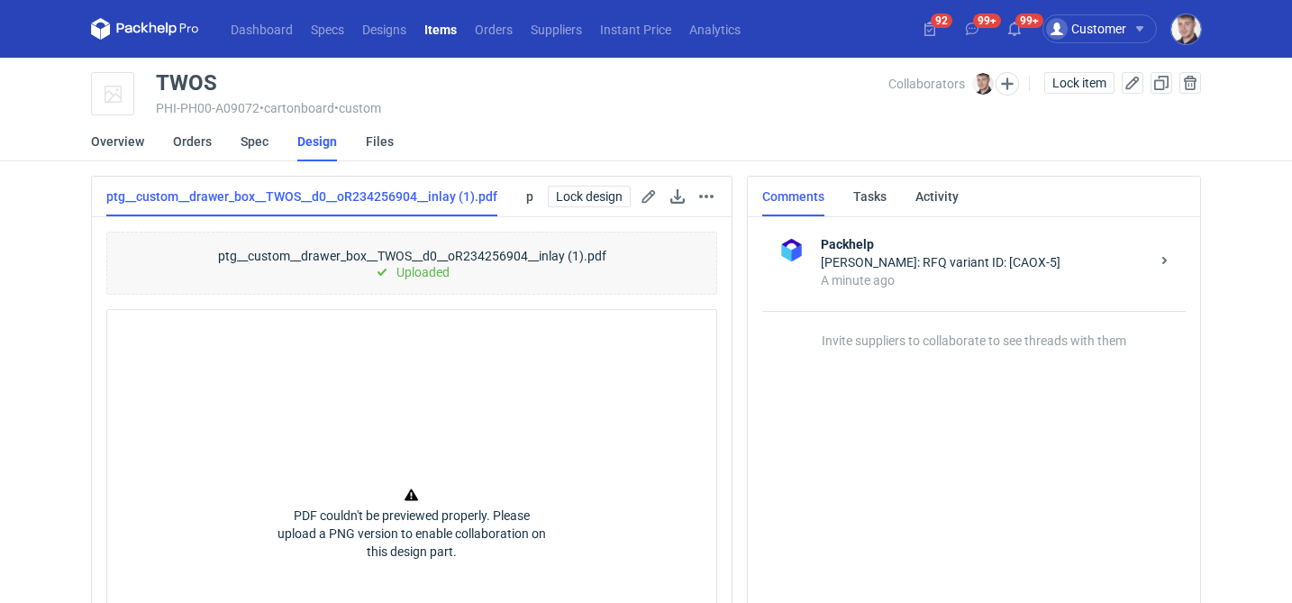
click at [1064, 70] on main "TWOS PHI-PH00-A09072 • cartonboard • custom Collaborators Maciej Sikora Lock it…" at bounding box center [646, 412] width 1125 height 709
click at [1063, 84] on span "Lock item" at bounding box center [1080, 83] width 54 height 13
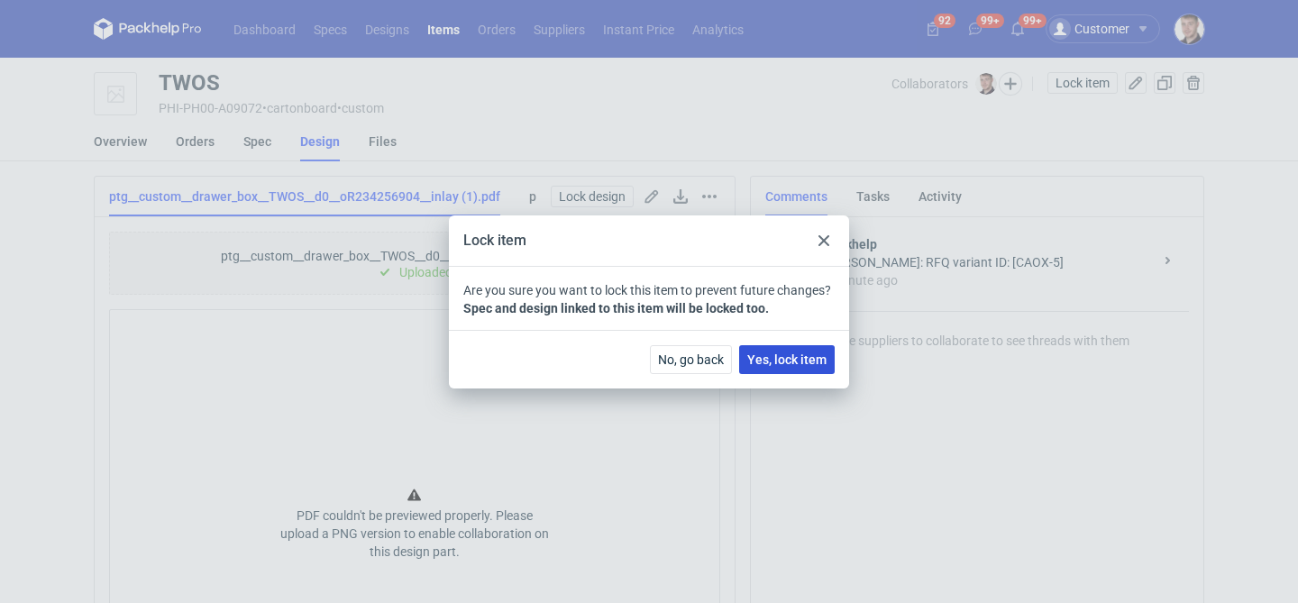
click at [771, 368] on button "Yes, lock item" at bounding box center [787, 359] width 96 height 29
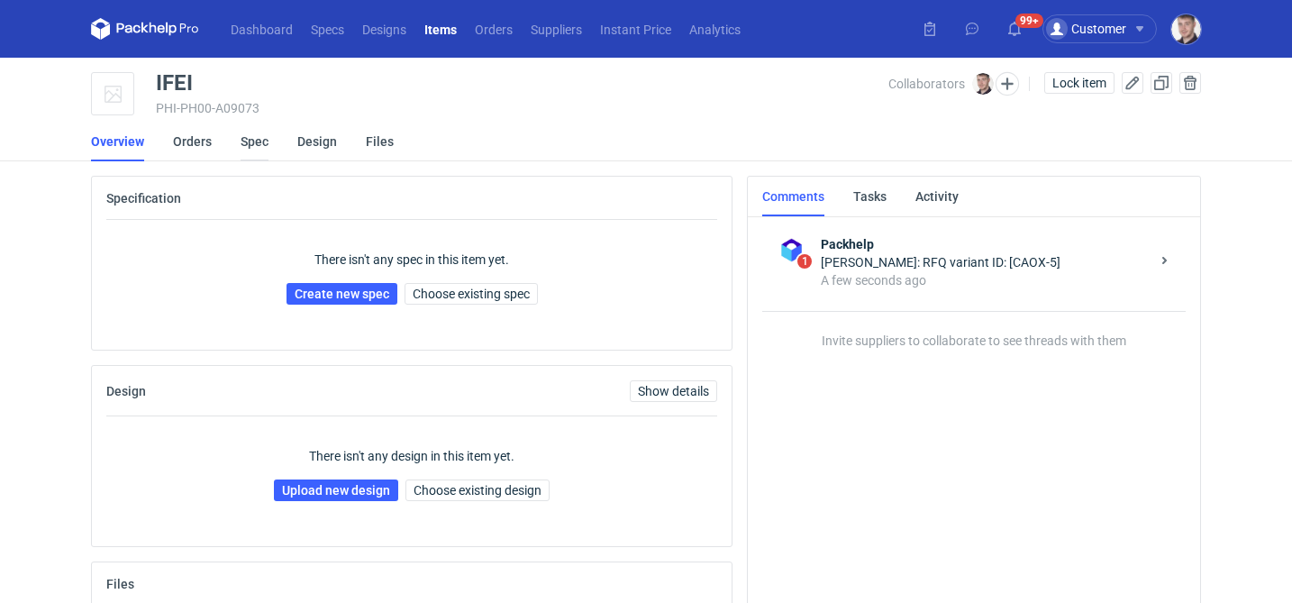
click at [261, 138] on link "Spec" at bounding box center [255, 142] width 28 height 40
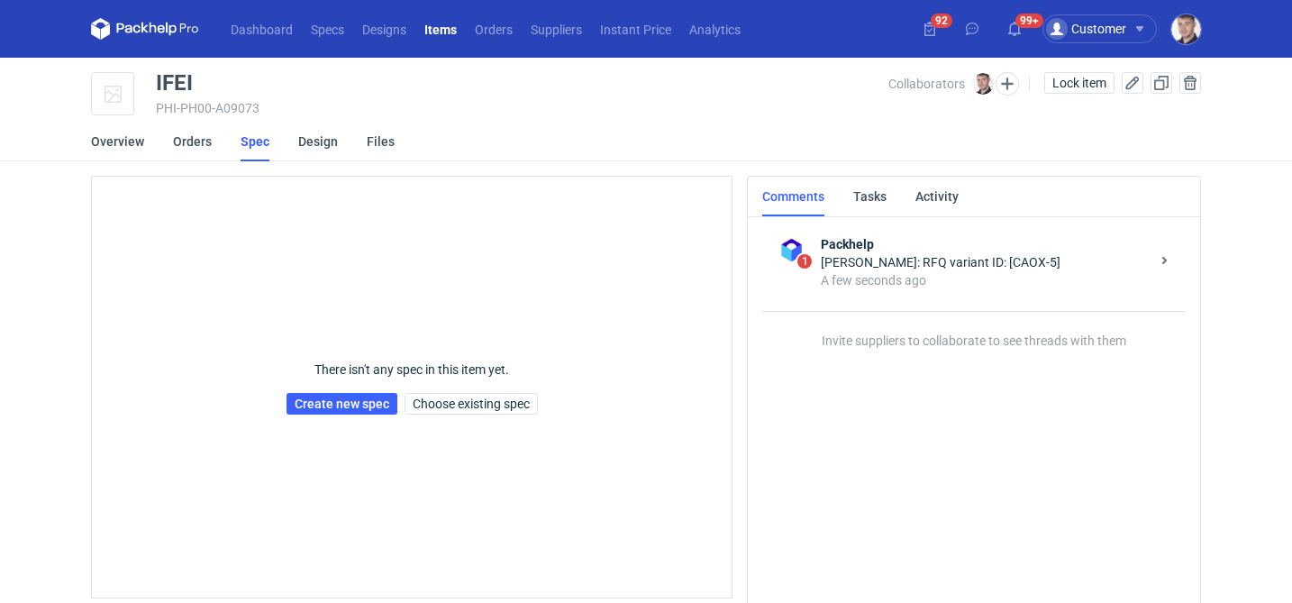
click at [487, 391] on div "There isn't any spec in this item yet. Create new spec Choose existing spec" at bounding box center [412, 387] width 251 height 115
click at [476, 399] on span "Choose existing spec" at bounding box center [471, 403] width 117 height 13
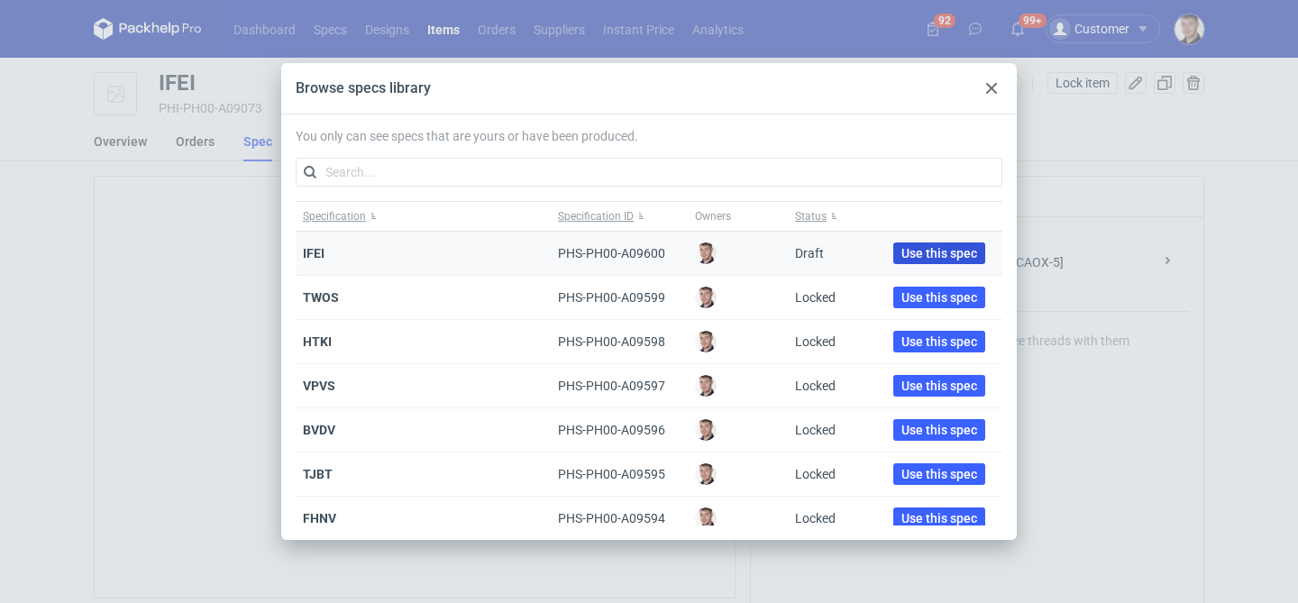
click at [903, 255] on span "Use this spec" at bounding box center [939, 253] width 76 height 13
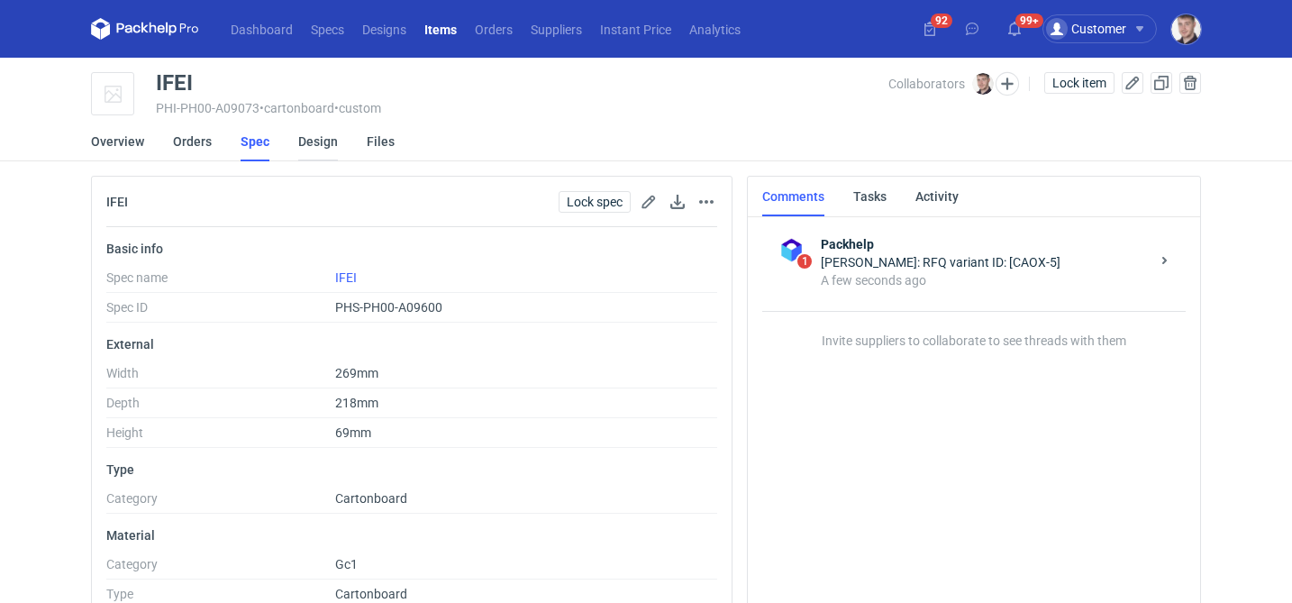
click at [317, 141] on link "Design" at bounding box center [318, 142] width 40 height 40
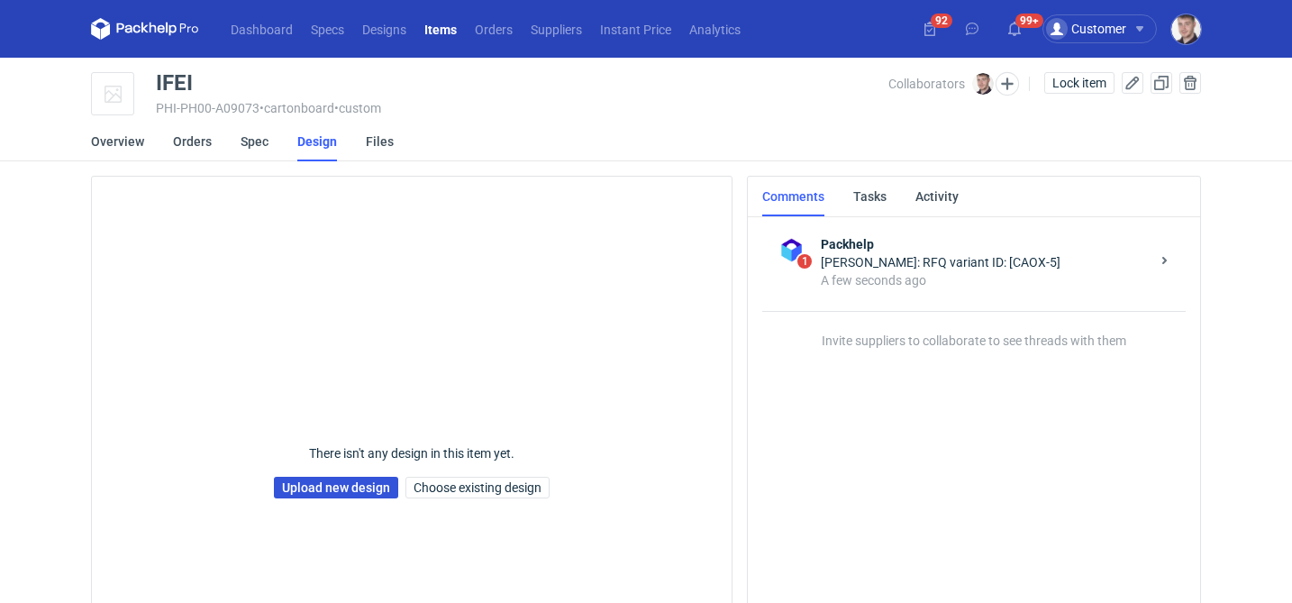
click at [297, 488] on link "Upload new design" at bounding box center [336, 488] width 124 height 22
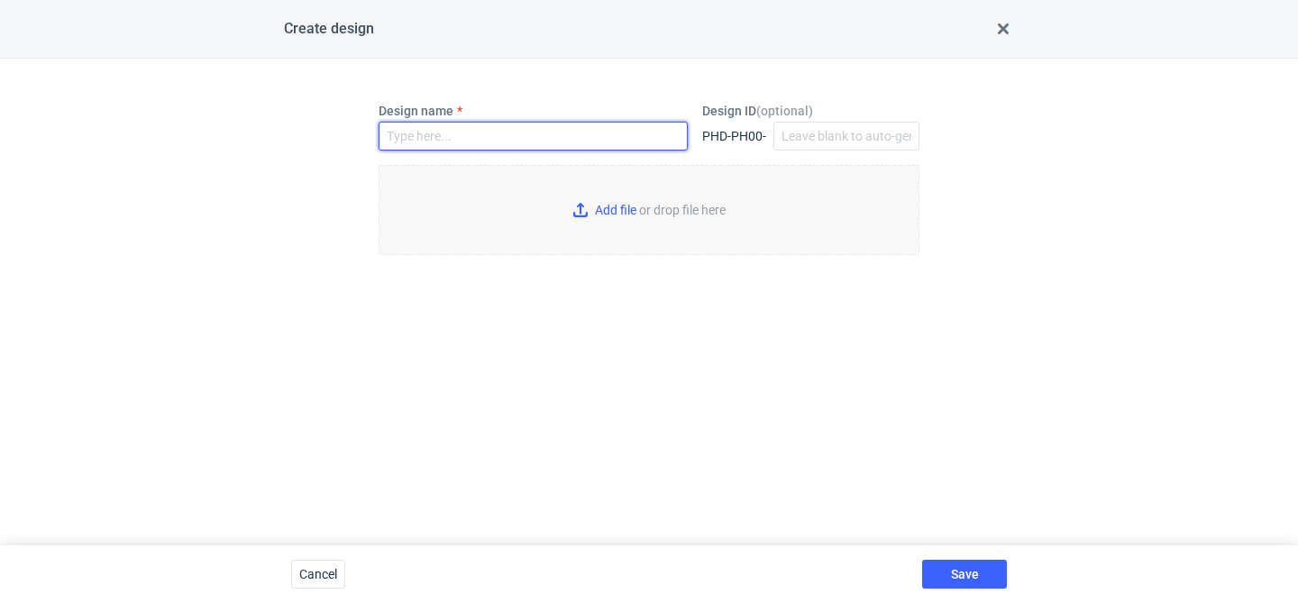
click at [446, 132] on input "Design name" at bounding box center [533, 136] width 309 height 29
type input "IFEI"
click at [590, 219] on input "Add file or drop file here" at bounding box center [649, 210] width 541 height 90
type input "C:\fakepath\ptg__custom__drawer_box__IFEI__d0__oR234256904__sleeve (1).pdf"
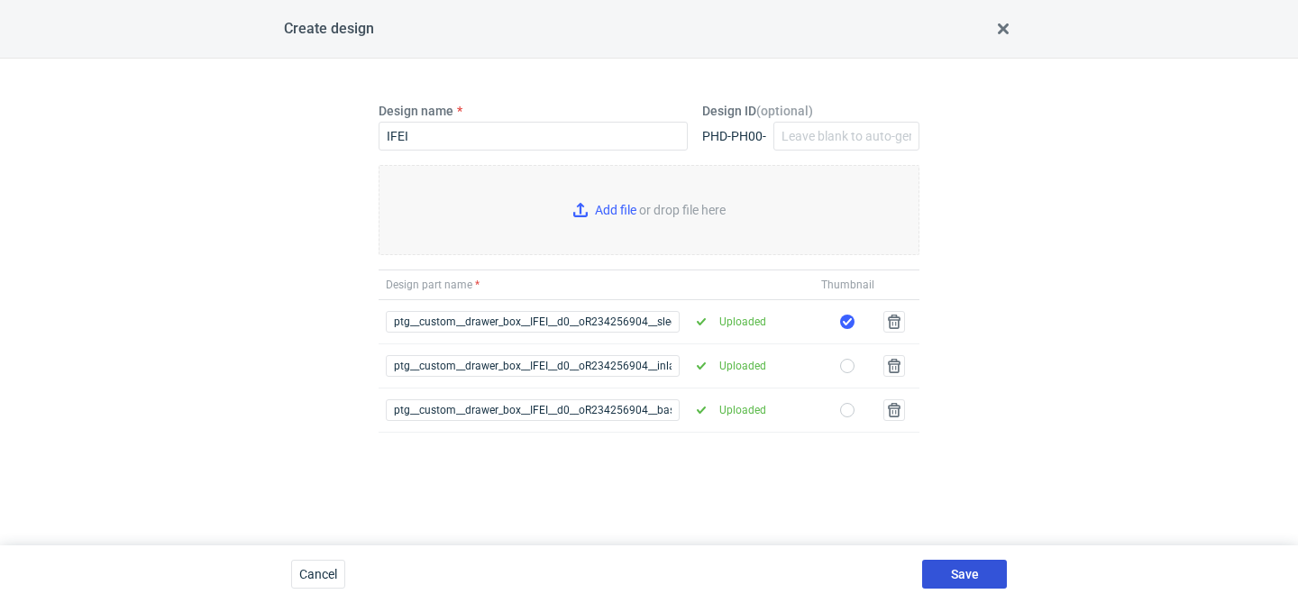
click at [953, 573] on span "Save" at bounding box center [965, 574] width 28 height 13
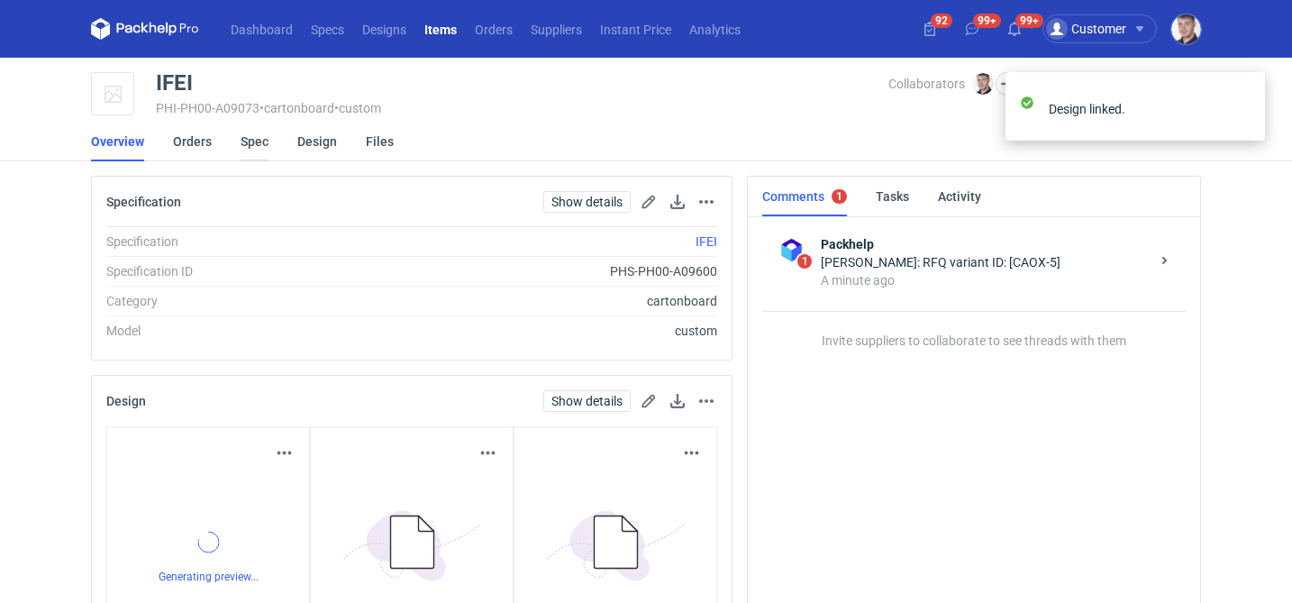
click at [264, 140] on link "Spec" at bounding box center [255, 142] width 28 height 40
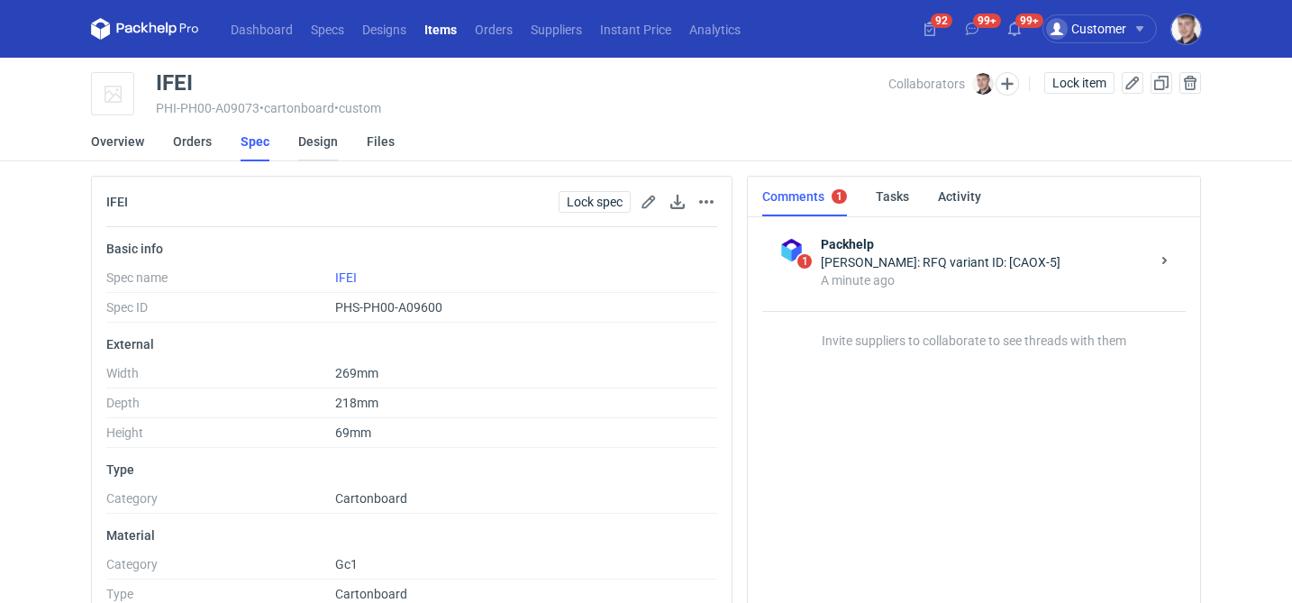
click at [299, 142] on link "Design" at bounding box center [318, 142] width 40 height 40
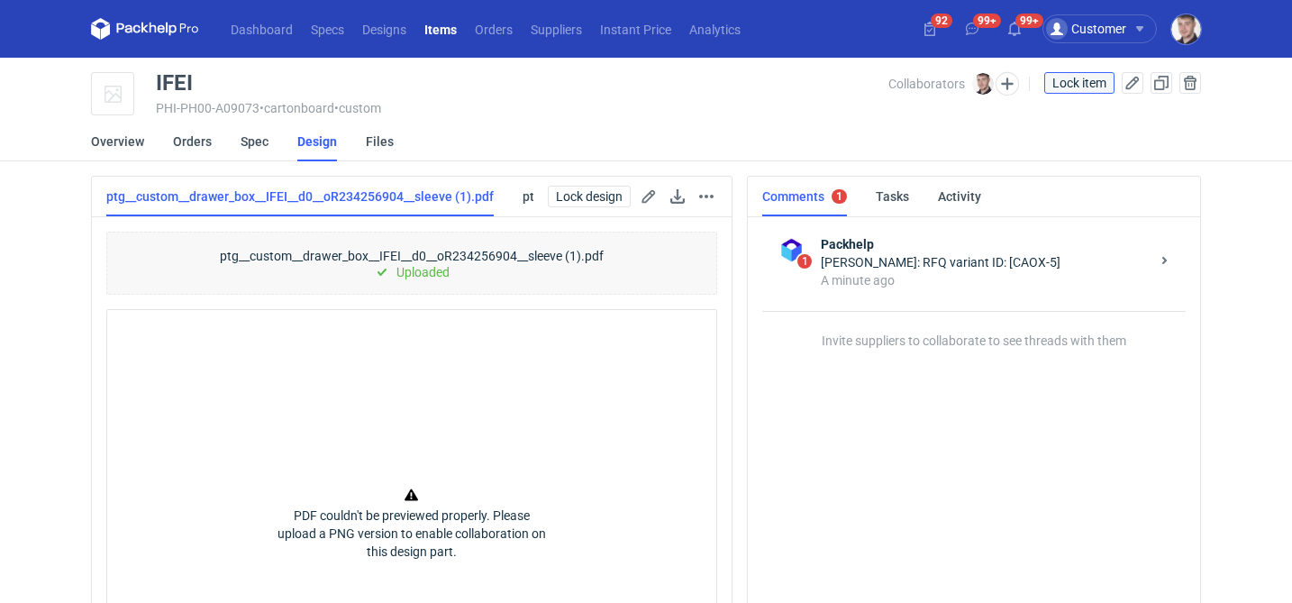
click at [1072, 79] on span "Lock item" at bounding box center [1080, 83] width 54 height 13
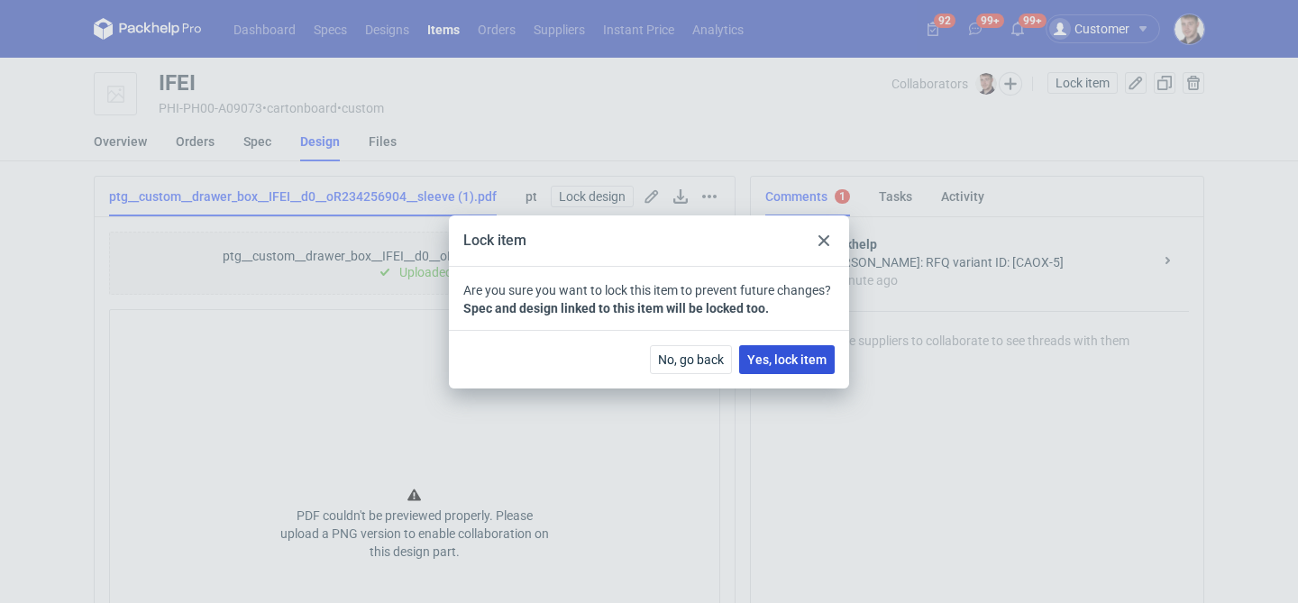
click at [774, 360] on span "Yes, lock item" at bounding box center [786, 359] width 79 height 13
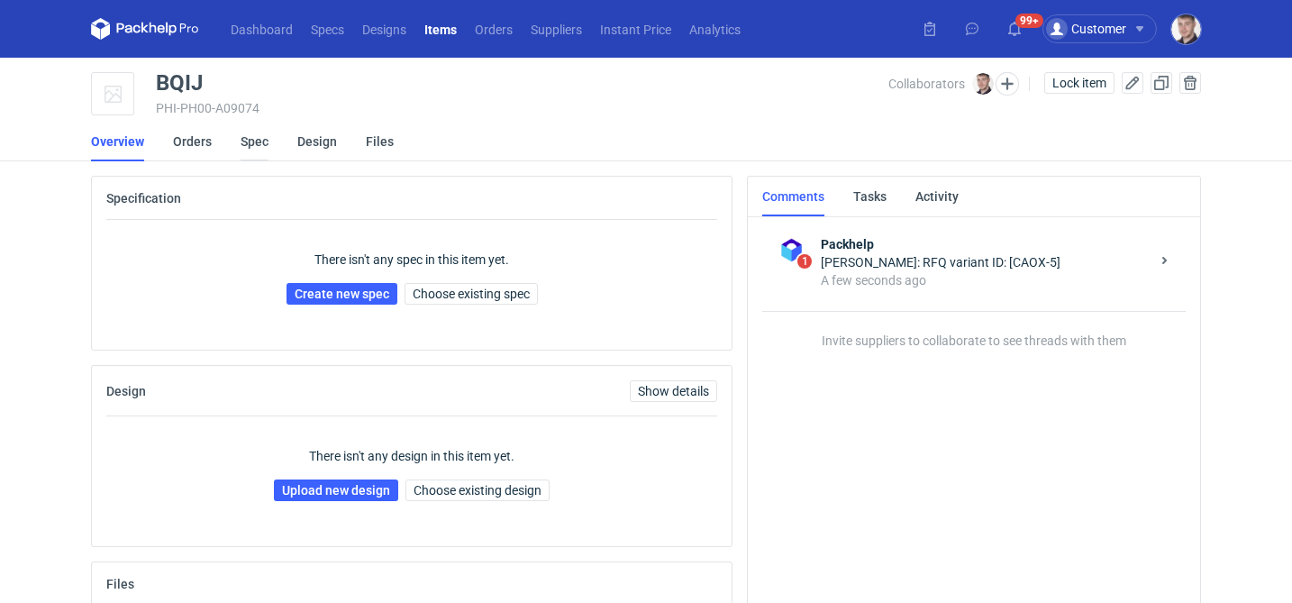
click at [253, 145] on link "Spec" at bounding box center [255, 142] width 28 height 40
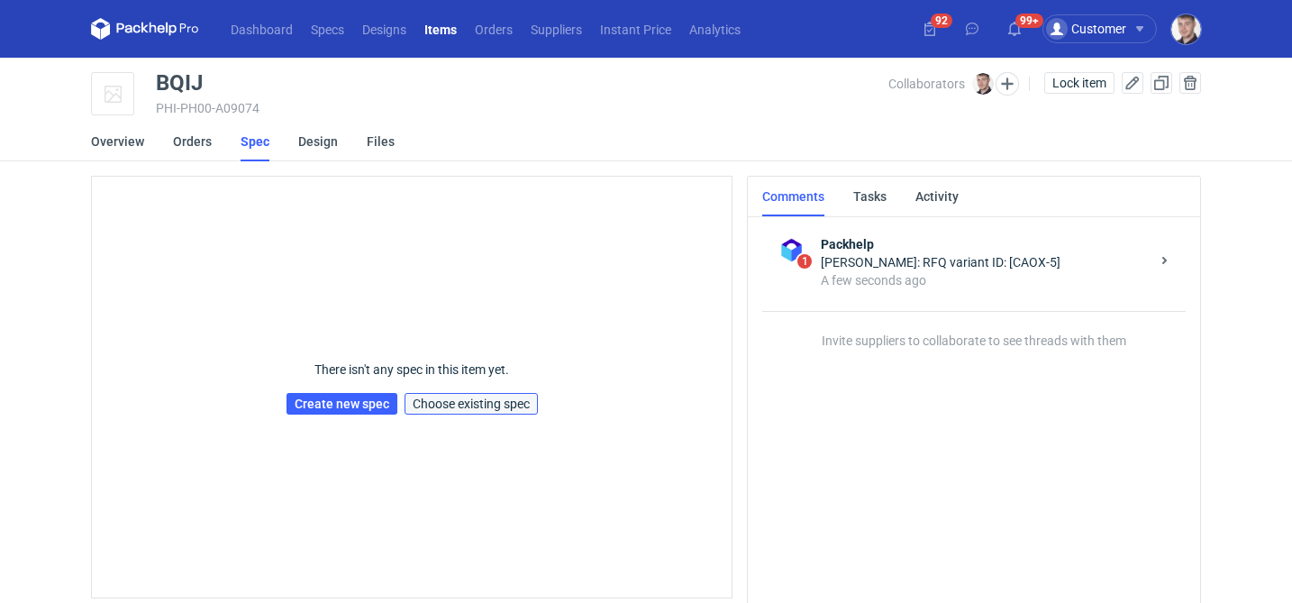
click at [461, 402] on span "Choose existing spec" at bounding box center [471, 403] width 117 height 13
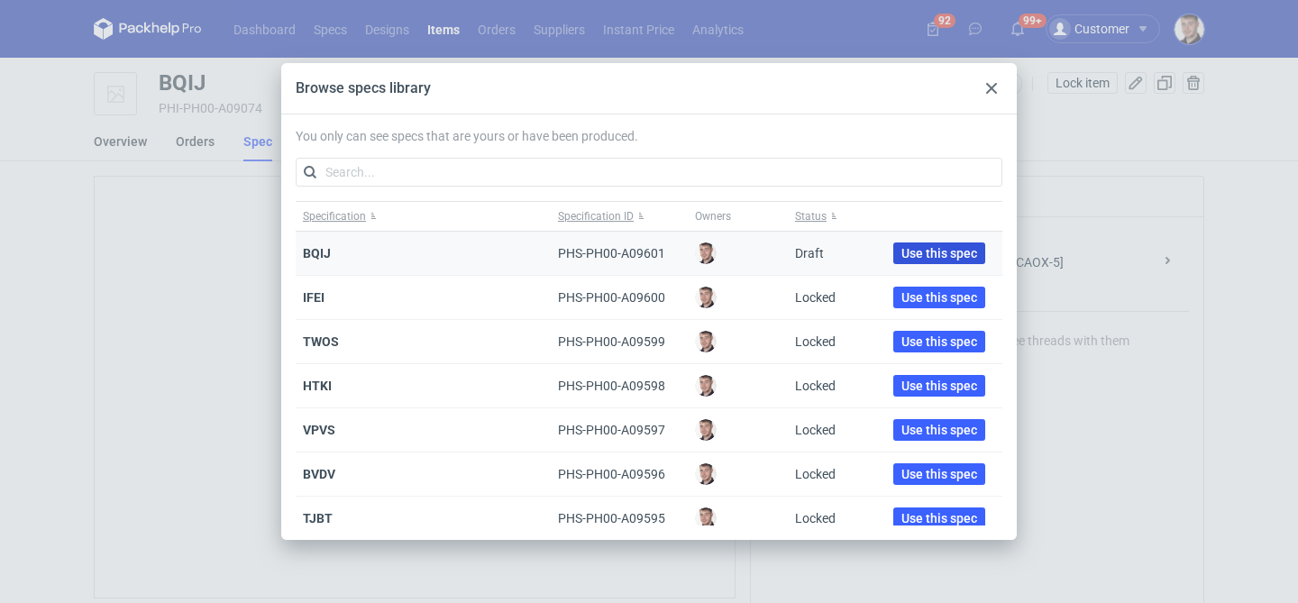
click at [926, 248] on span "Use this spec" at bounding box center [939, 253] width 76 height 13
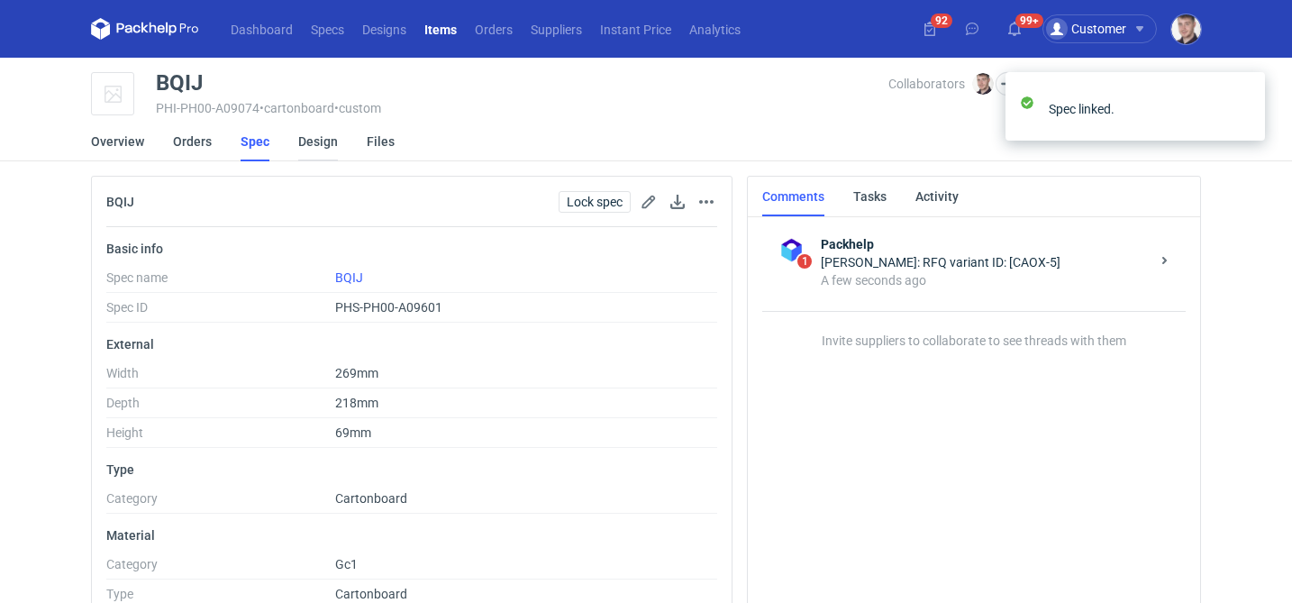
click at [313, 153] on link "Design" at bounding box center [318, 142] width 40 height 40
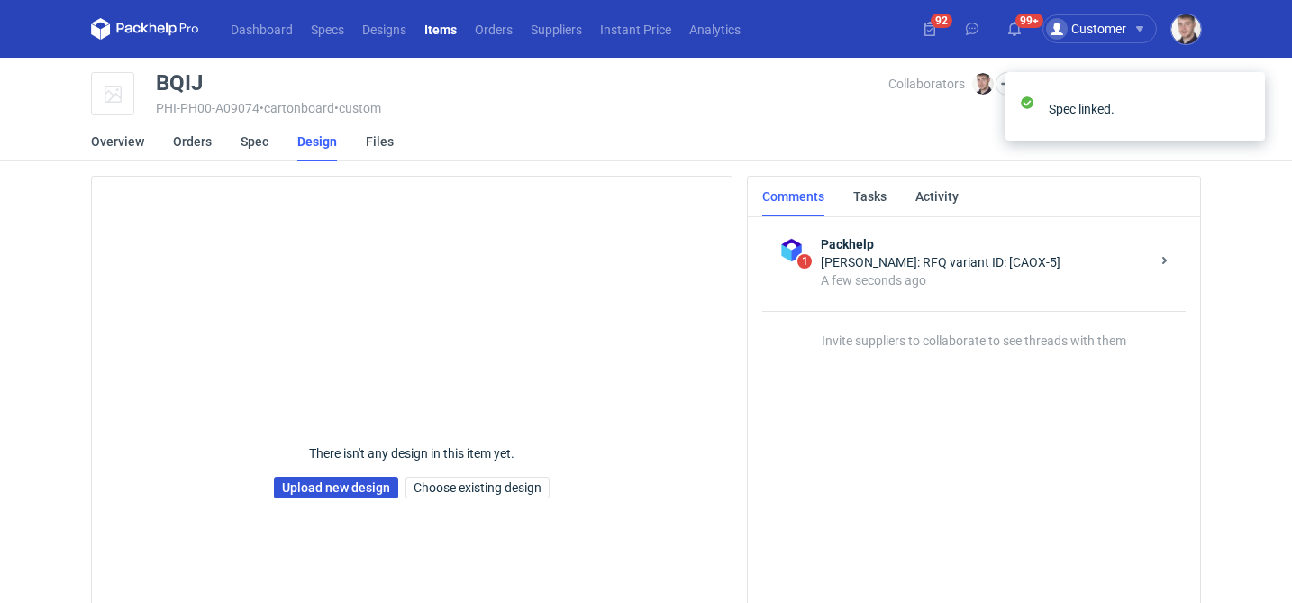
click at [308, 489] on link "Upload new design" at bounding box center [336, 488] width 124 height 22
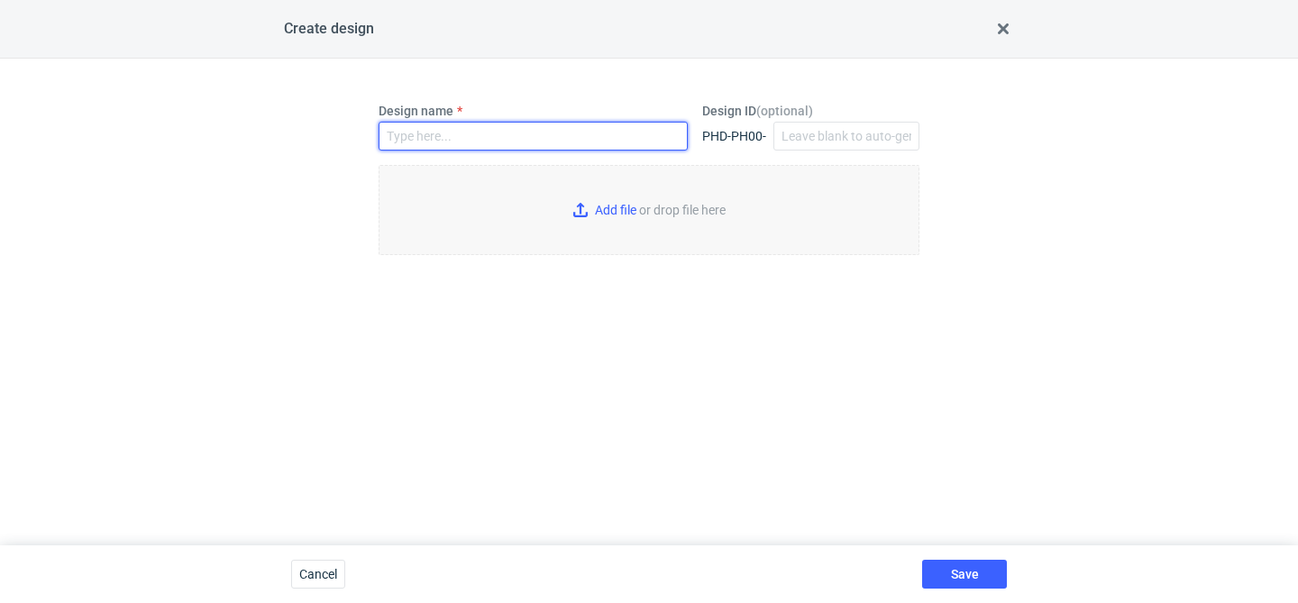
click at [464, 127] on input "Design name" at bounding box center [533, 136] width 309 height 29
type input "BQIJ"
click at [571, 229] on input "Add file or drop file here" at bounding box center [649, 210] width 541 height 90
type input "C:\fakepath\ptg__custom__drawer_box__BQIJ__d0__oR234256904__sleeve (1).pdf"
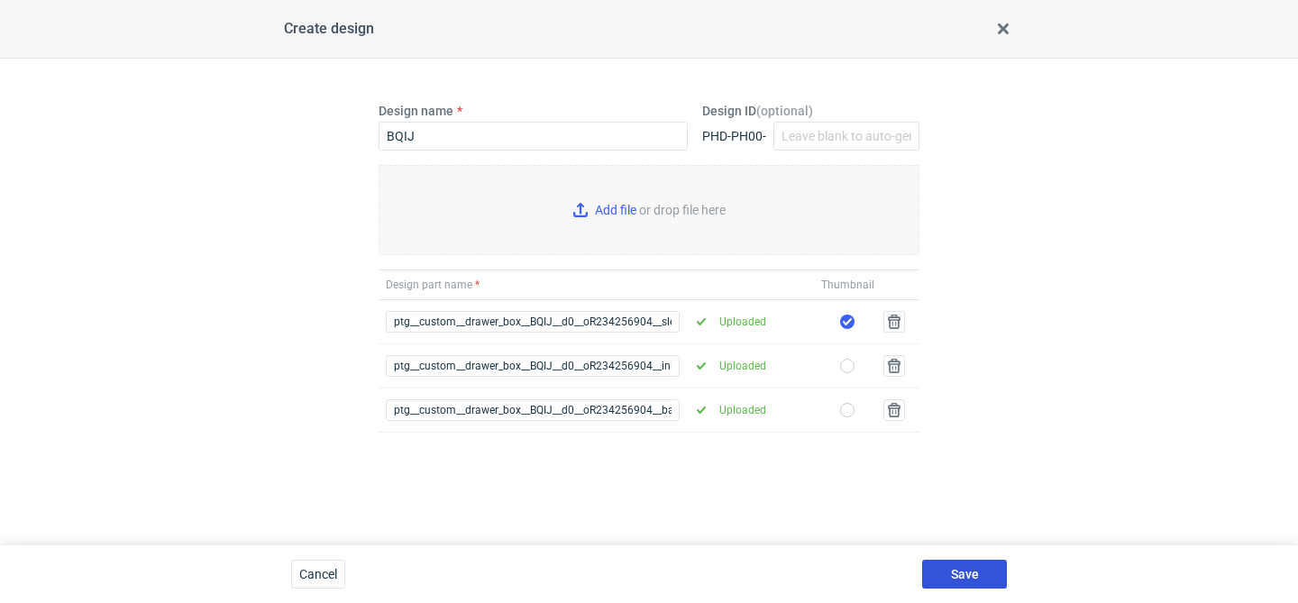
click at [948, 570] on button "Save" at bounding box center [964, 574] width 85 height 29
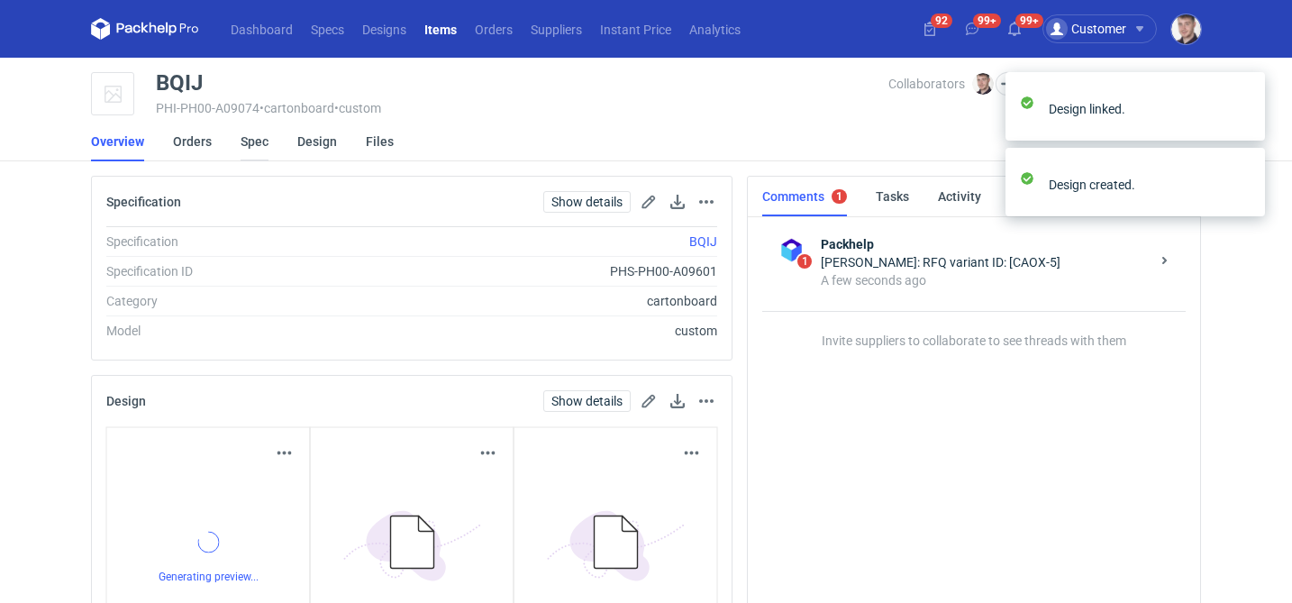
click at [259, 141] on link "Spec" at bounding box center [255, 142] width 28 height 40
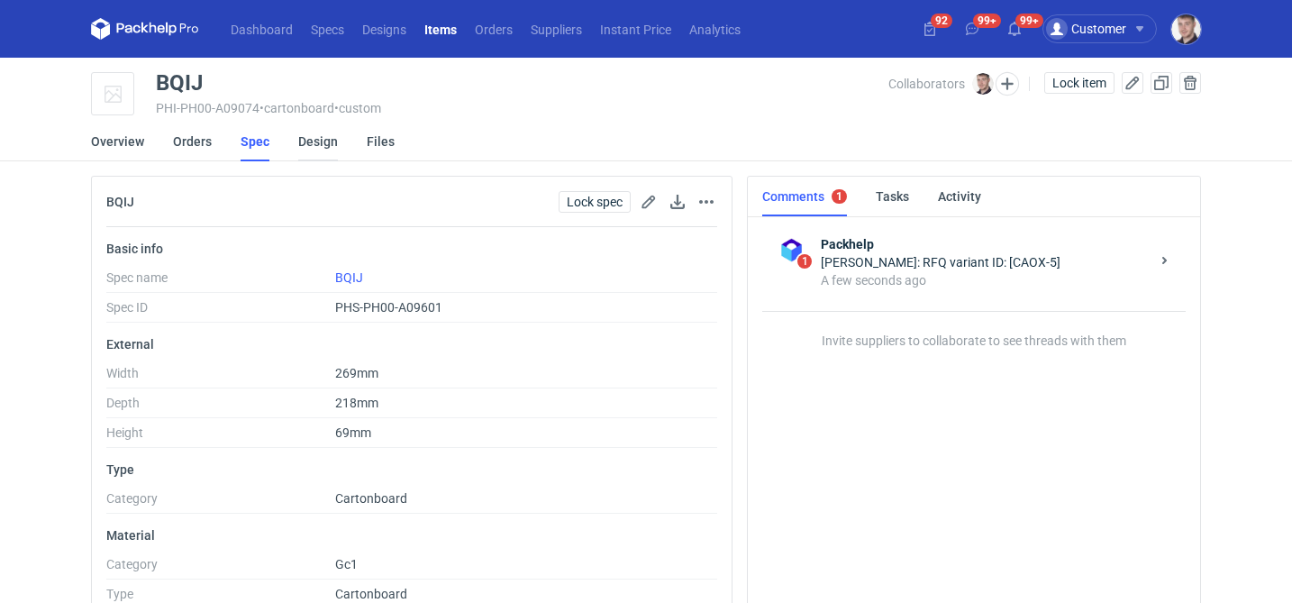
click at [303, 144] on link "Design" at bounding box center [318, 142] width 40 height 40
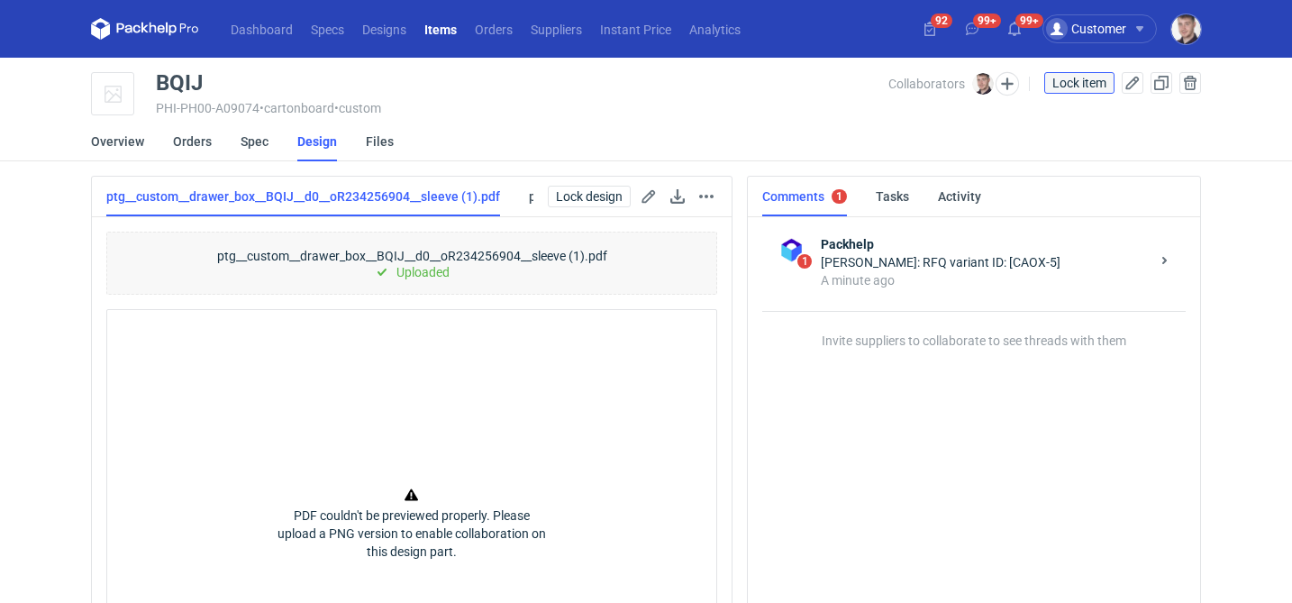
click at [1061, 80] on span "Lock item" at bounding box center [1080, 83] width 54 height 13
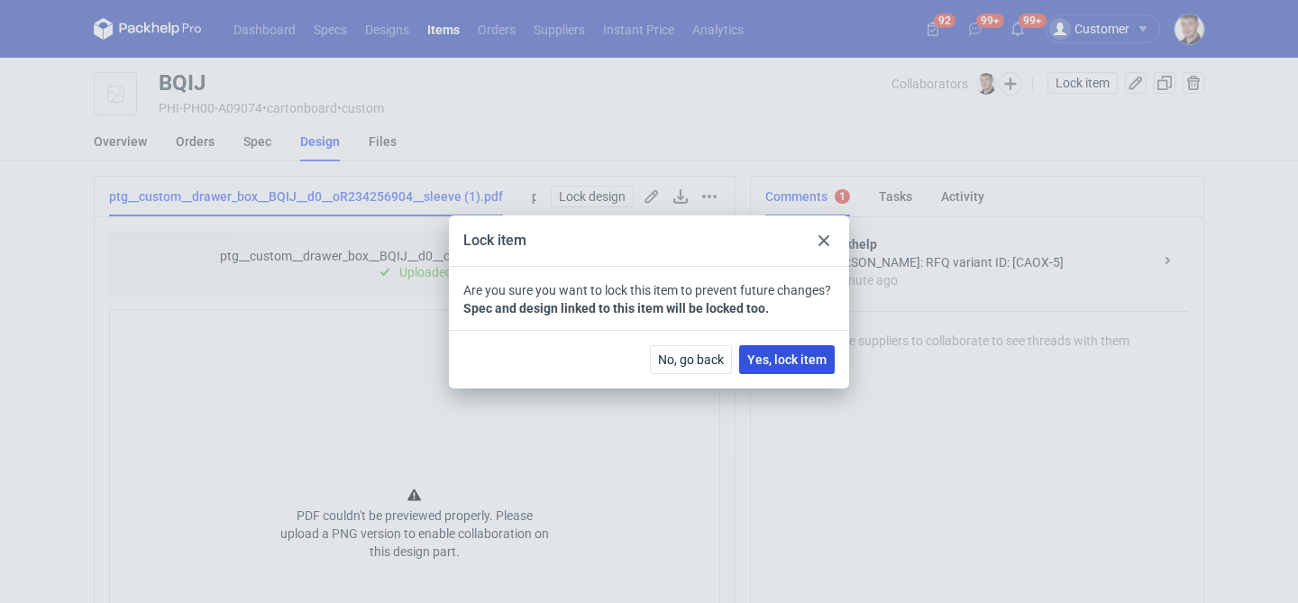
click at [766, 360] on span "Yes, lock item" at bounding box center [786, 359] width 79 height 13
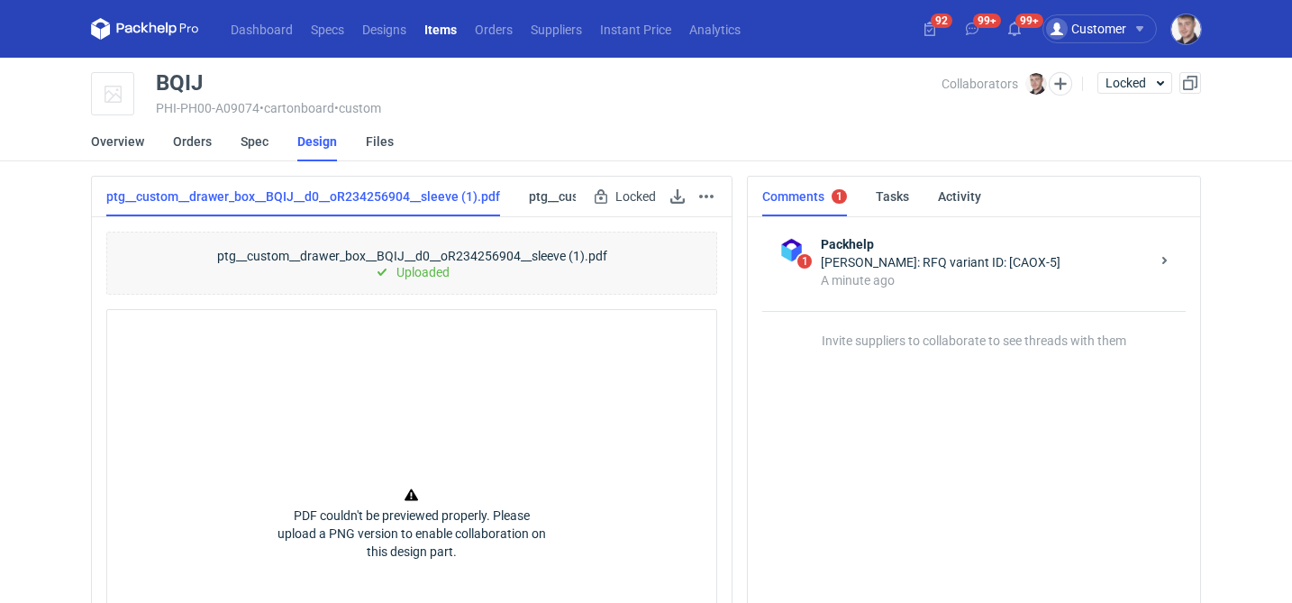
click at [437, 30] on link "Items" at bounding box center [440, 29] width 50 height 22
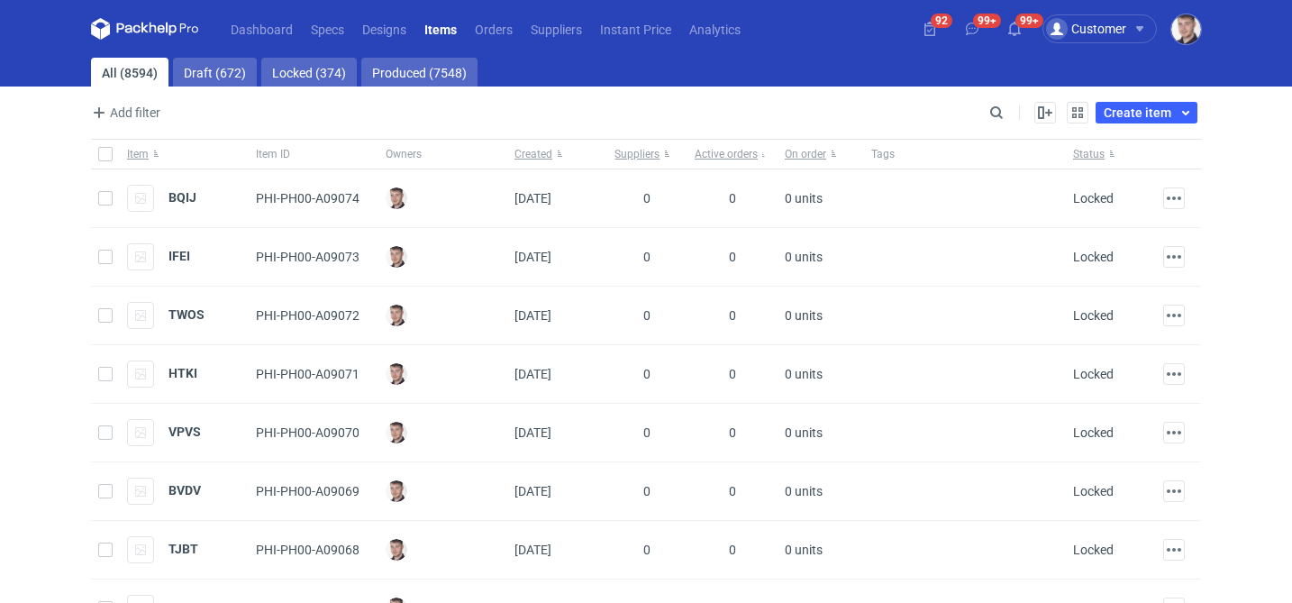
click at [983, 112] on div "Add filter Owner first name Owner last name Created" at bounding box center [538, 113] width 894 height 22
click at [990, 111] on input "Search" at bounding box center [918, 113] width 178 height 22
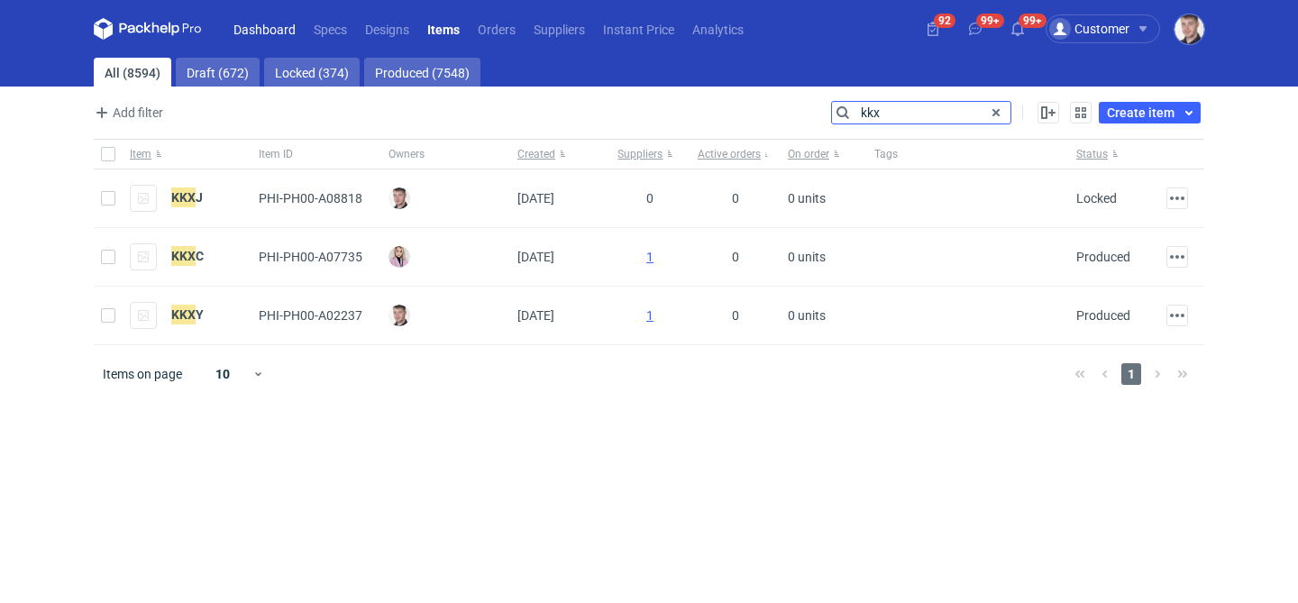
type input "kkx"
click at [191, 194] on em "KKX" at bounding box center [183, 197] width 24 height 20
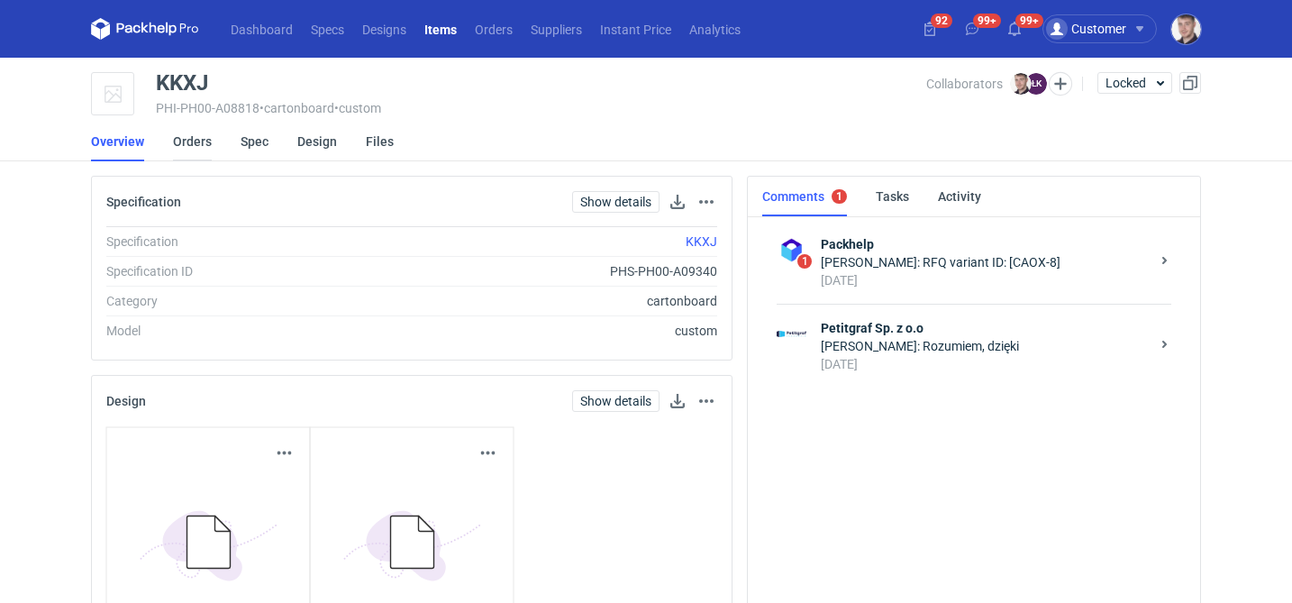
click at [207, 144] on link "Orders" at bounding box center [192, 142] width 39 height 40
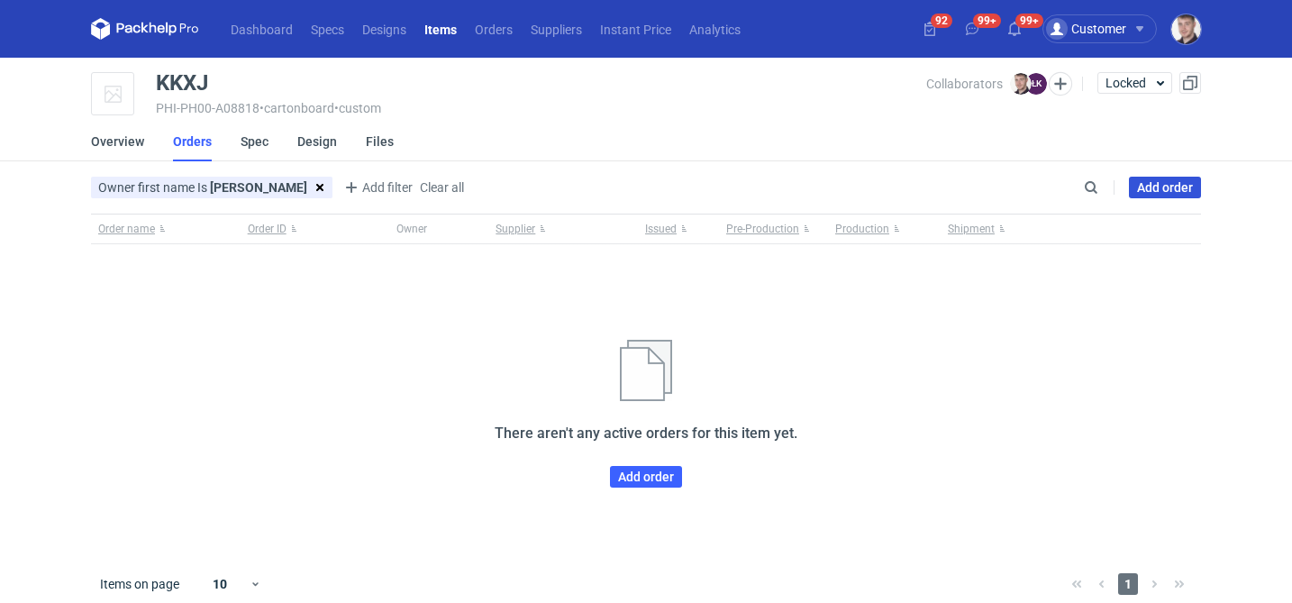
click at [1151, 190] on link "Add order" at bounding box center [1165, 188] width 72 height 22
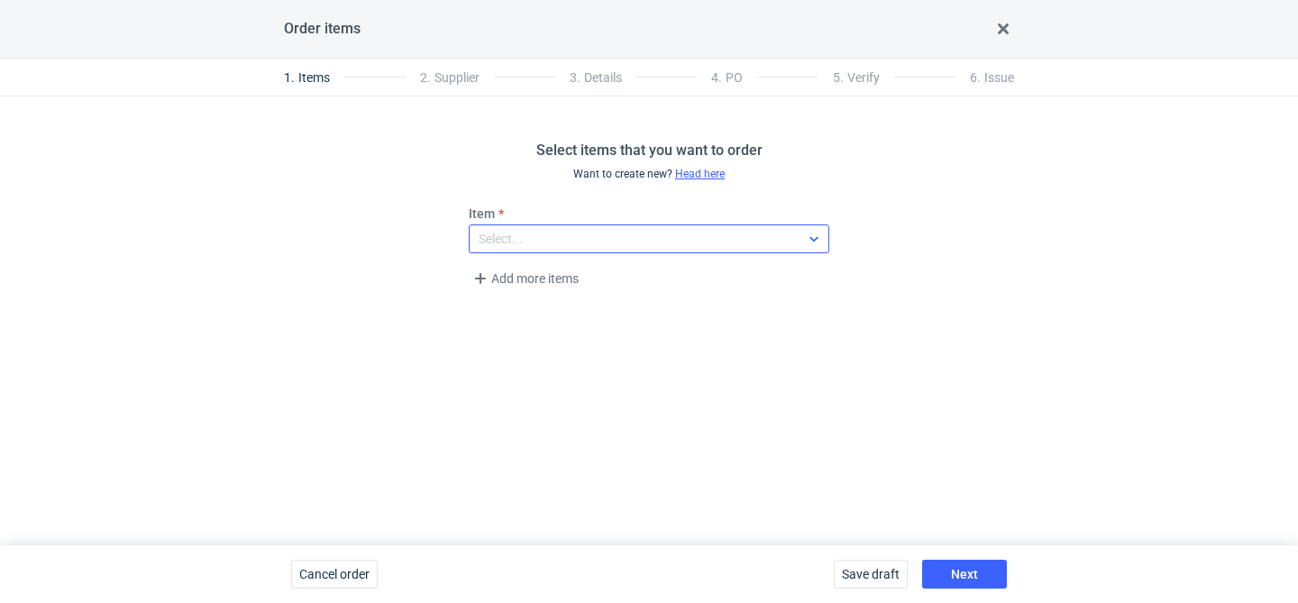
click at [534, 240] on div "Select..." at bounding box center [635, 238] width 330 height 25
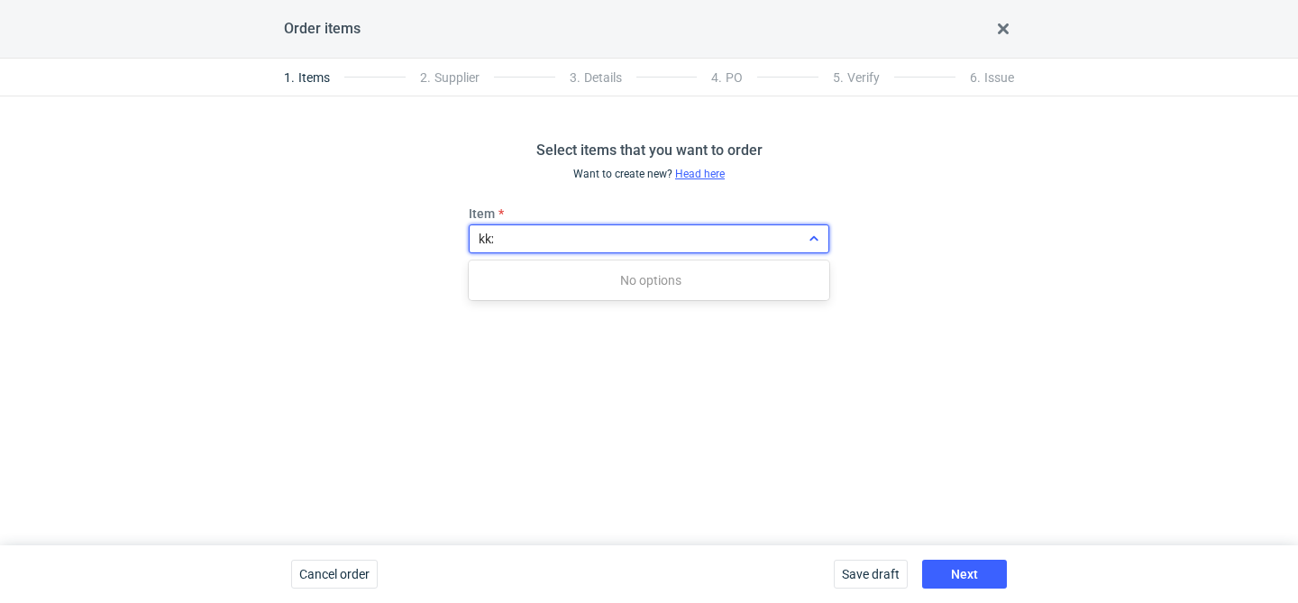
type input "kkxj"
click at [509, 281] on span "KKXJ (PHI-PH00-A08818)" at bounding box center [555, 280] width 144 height 18
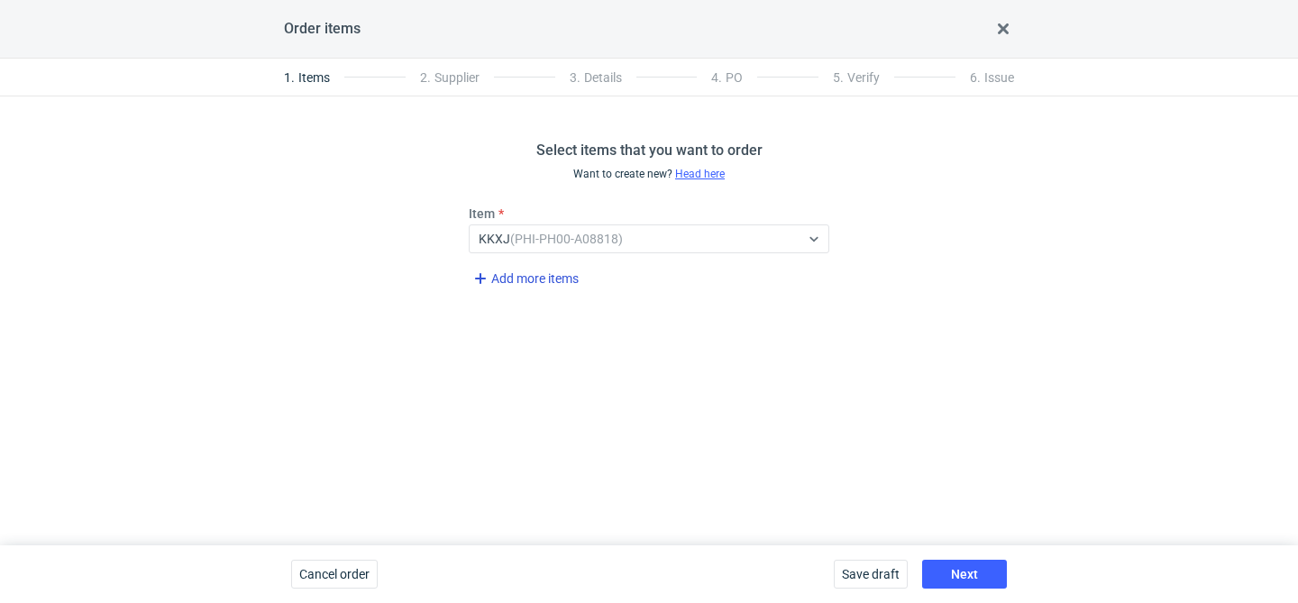
click at [509, 281] on span "Add more items" at bounding box center [524, 279] width 109 height 22
click at [504, 342] on span "Add more items" at bounding box center [526, 342] width 112 height 22
click at [508, 406] on span "Add more items" at bounding box center [526, 405] width 112 height 22
click at [516, 470] on span "Add more items" at bounding box center [526, 468] width 112 height 22
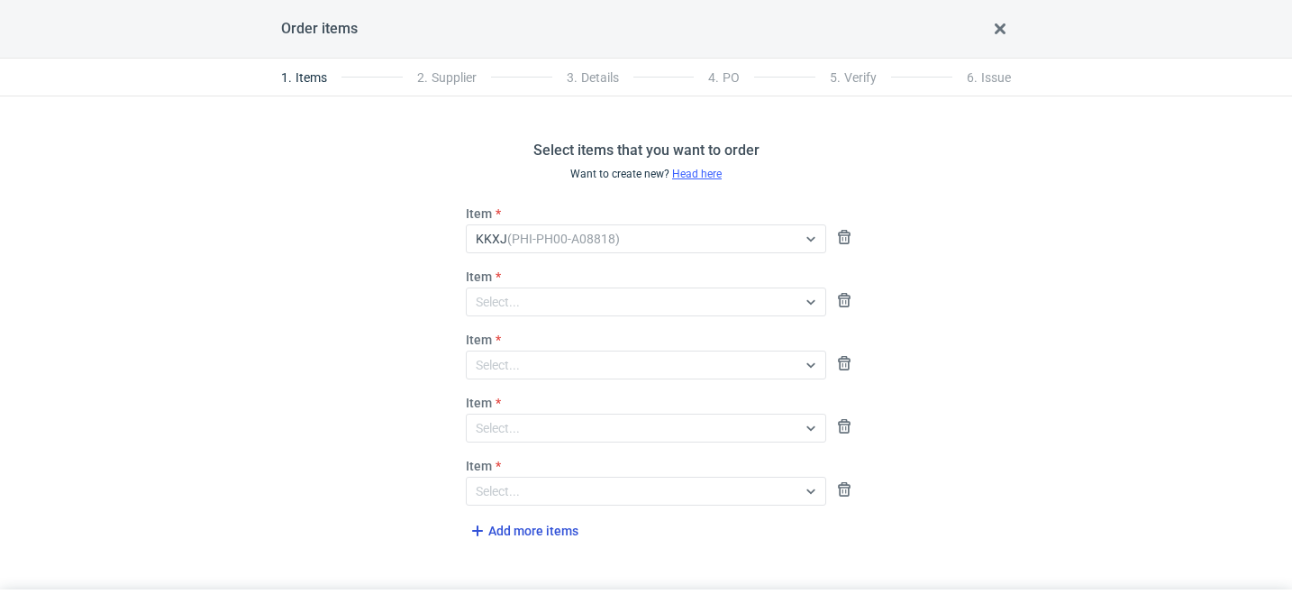
click at [521, 534] on span "Add more items" at bounding box center [523, 531] width 112 height 22
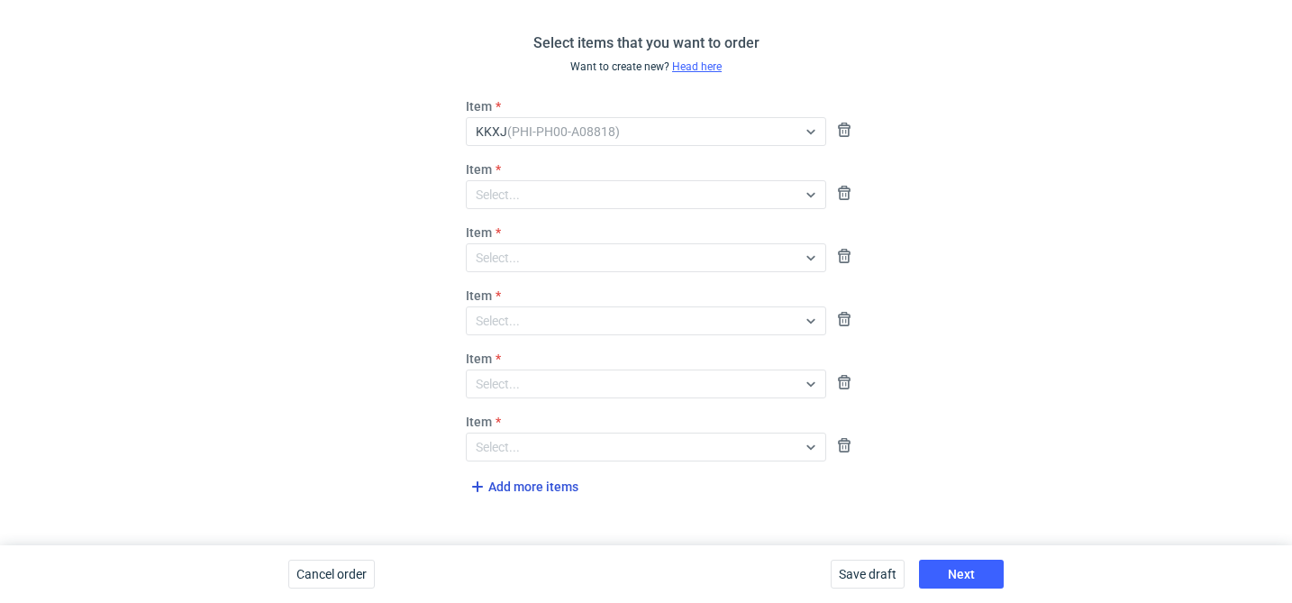
click at [535, 487] on span "Add more items" at bounding box center [523, 487] width 112 height 22
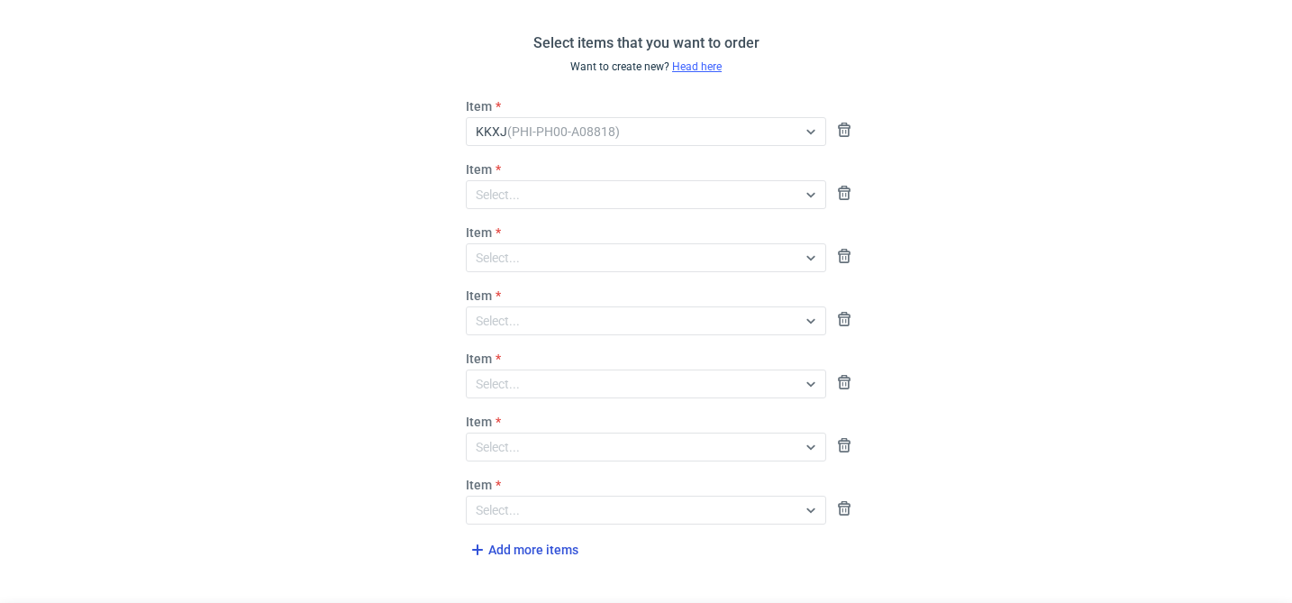
click at [522, 548] on span "Add more items" at bounding box center [523, 550] width 112 height 22
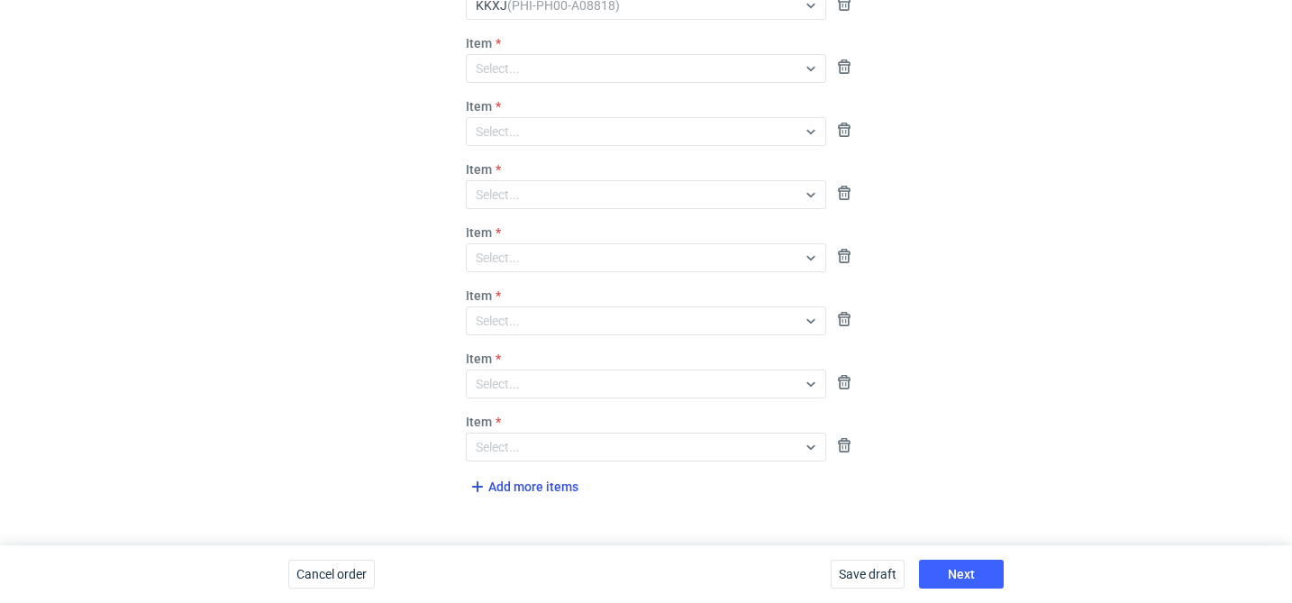
click at [533, 488] on span "Add more items" at bounding box center [523, 487] width 112 height 22
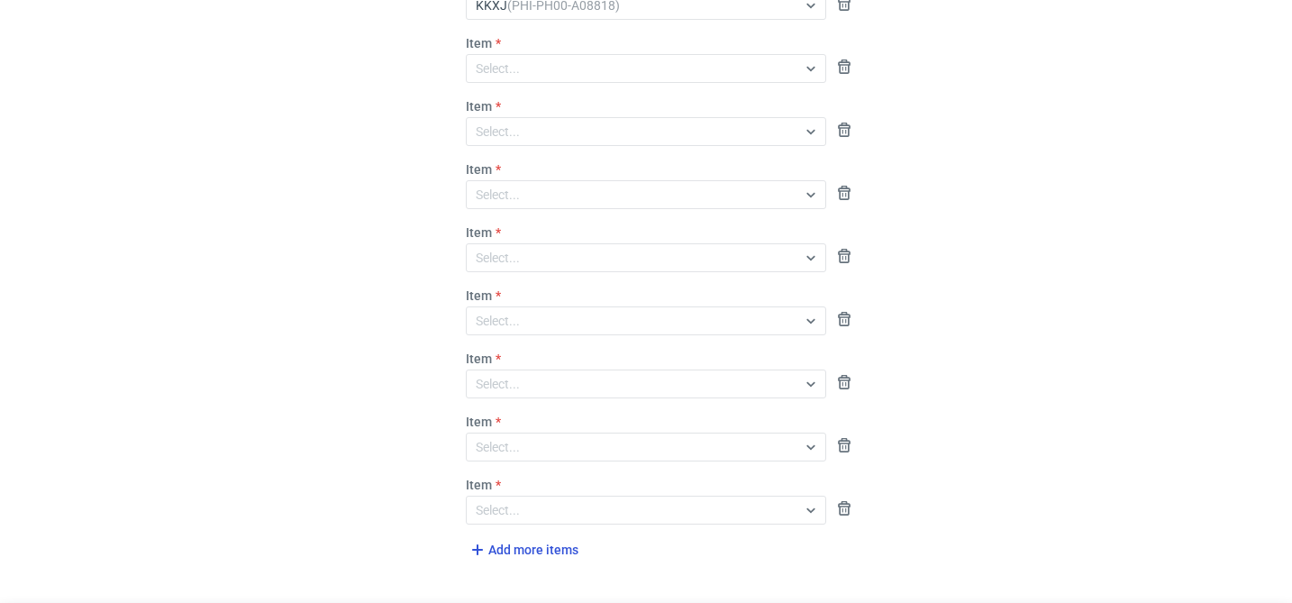
click at [515, 548] on span "Add more items" at bounding box center [523, 550] width 112 height 22
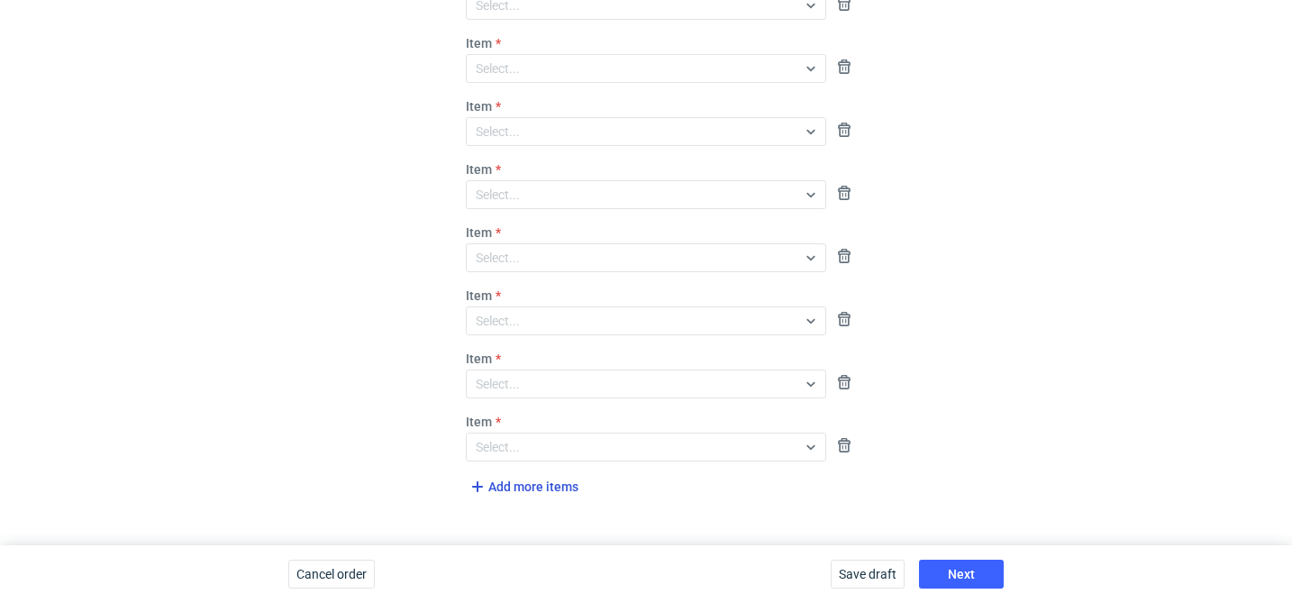
click at [525, 492] on span "Add more items" at bounding box center [523, 487] width 112 height 22
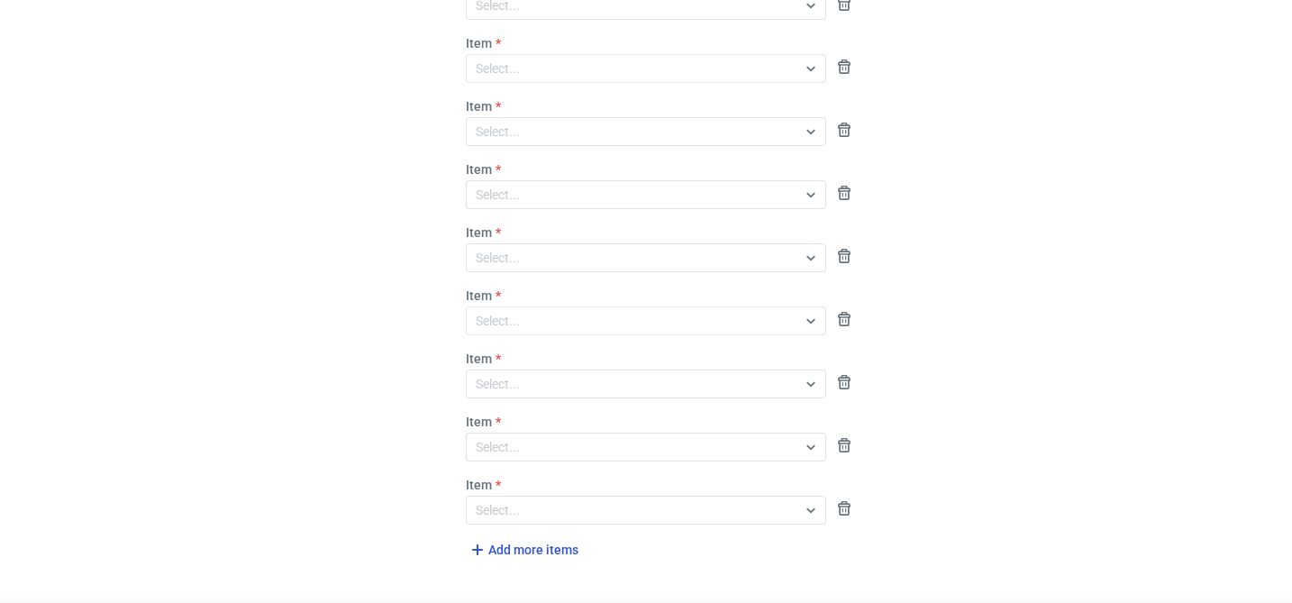
click at [516, 549] on span "Add more items" at bounding box center [523, 550] width 112 height 22
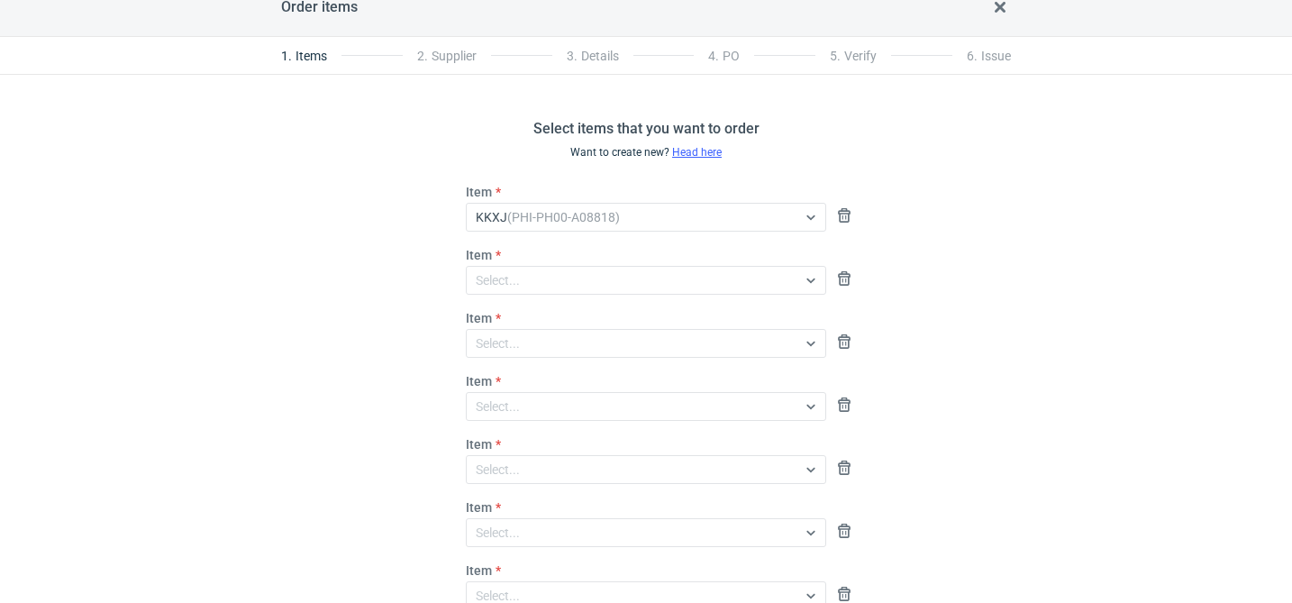
scroll to position [0, 0]
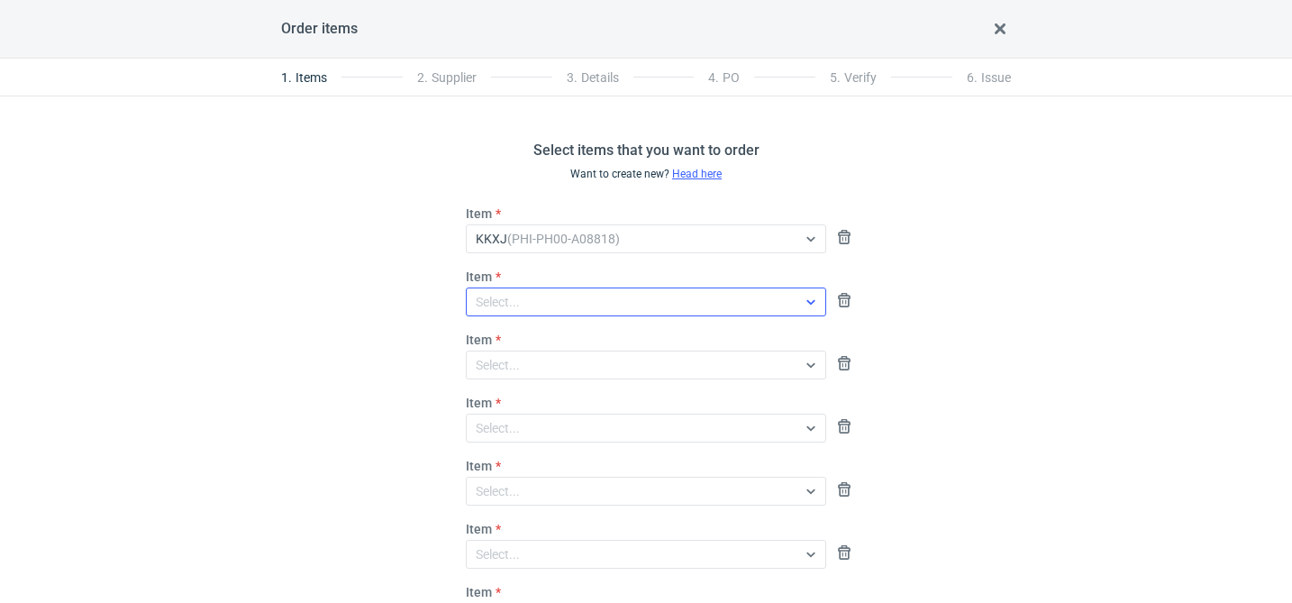
click at [510, 301] on div "Select..." at bounding box center [498, 302] width 44 height 18
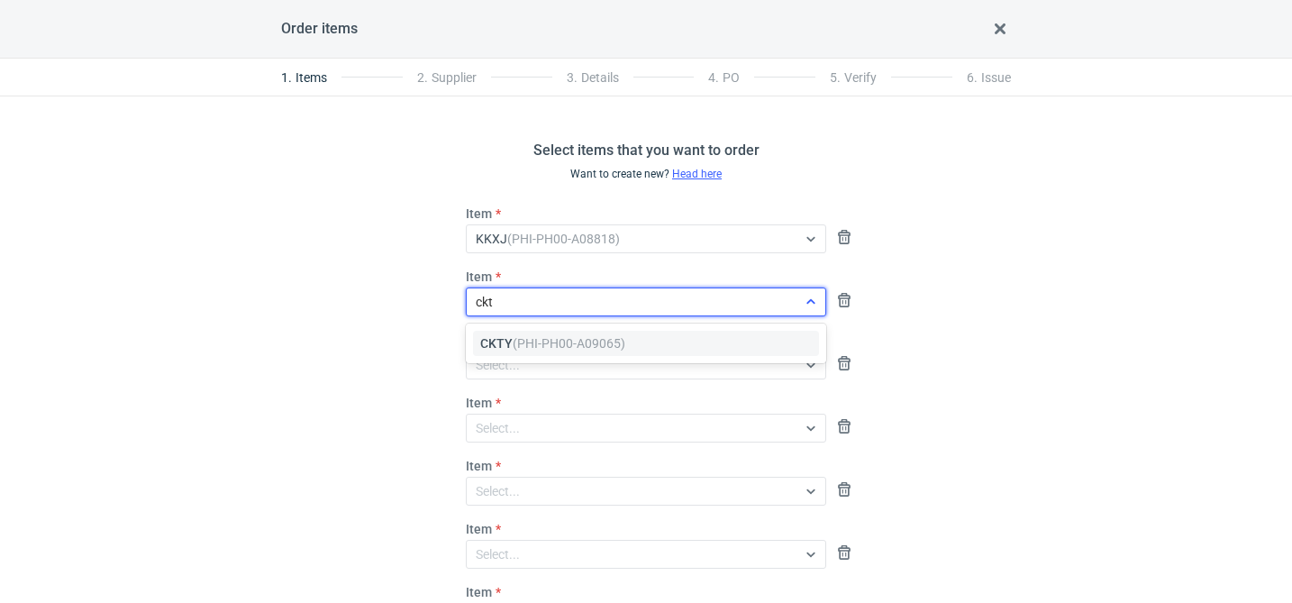
type input "ckty"
click at [499, 343] on span "CKTY (PHI-PH00-A09065)" at bounding box center [552, 343] width 145 height 18
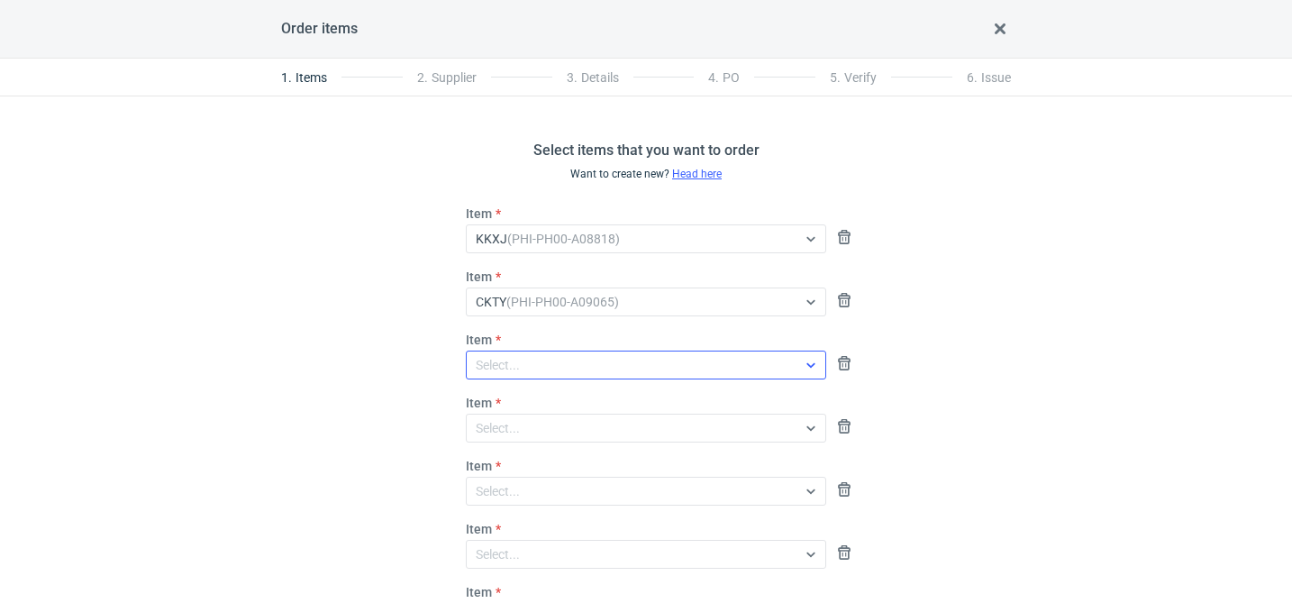
click at [504, 357] on div "Select..." at bounding box center [498, 365] width 44 height 18
type input "pchn"
click at [487, 402] on span "PCHN (PHI-PH00-A09066)" at bounding box center [553, 406] width 147 height 18
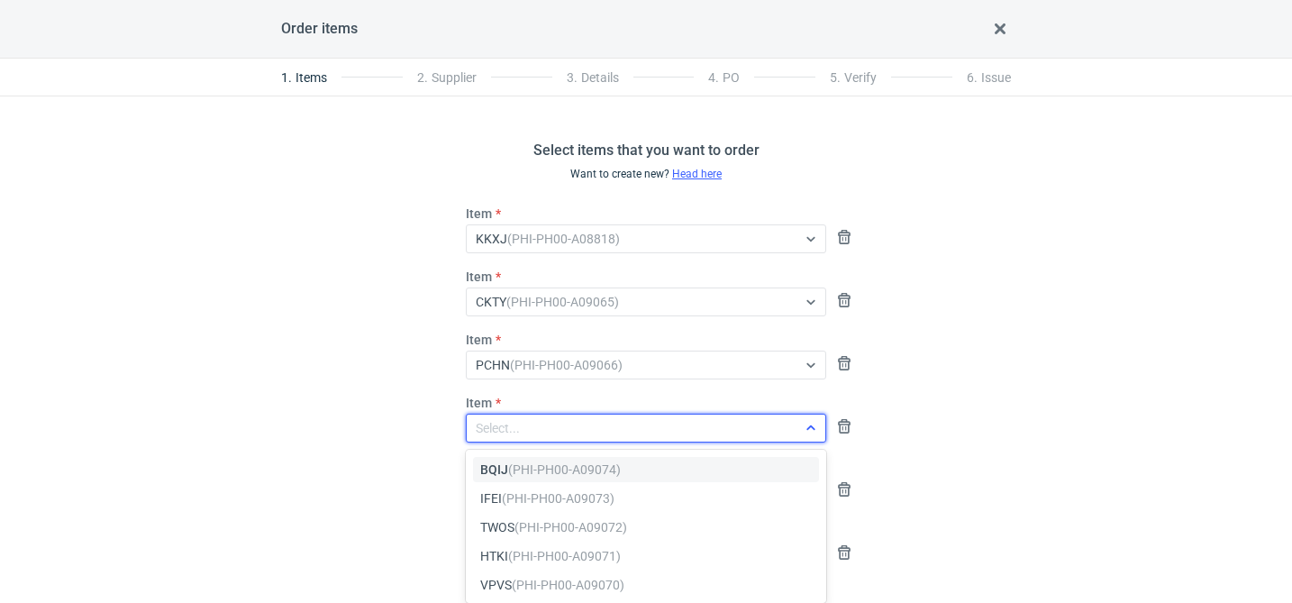
click at [486, 424] on div "Select..." at bounding box center [498, 428] width 44 height 18
type input "fhnv"
click at [557, 466] on em "(PHI-PH00-A09067)" at bounding box center [570, 469] width 113 height 14
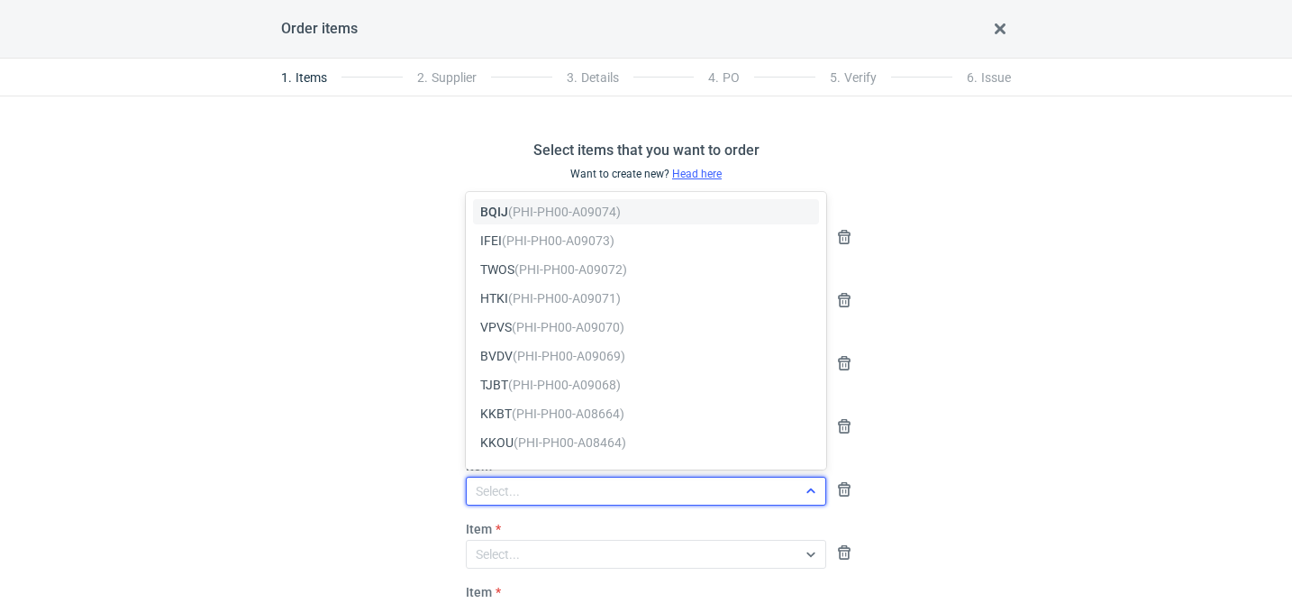
click at [538, 478] on div "Select..." at bounding box center [646, 491] width 360 height 29
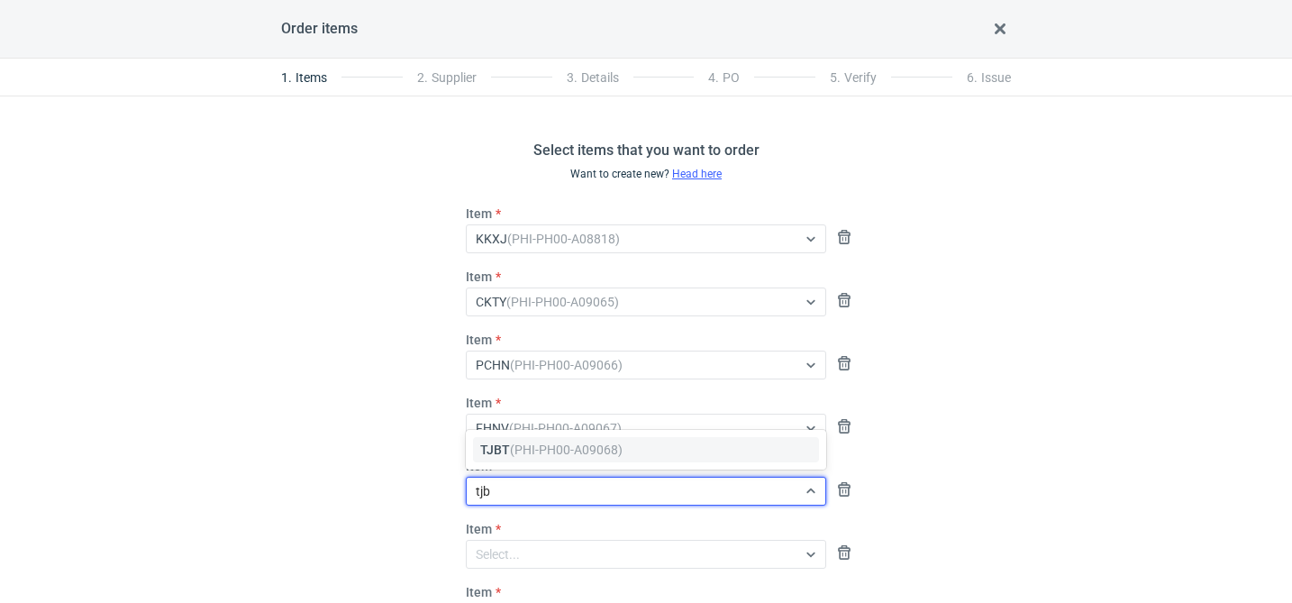
type input "tjbt"
click at [525, 461] on div "TJBT (PHI-PH00-A09068)" at bounding box center [646, 449] width 346 height 25
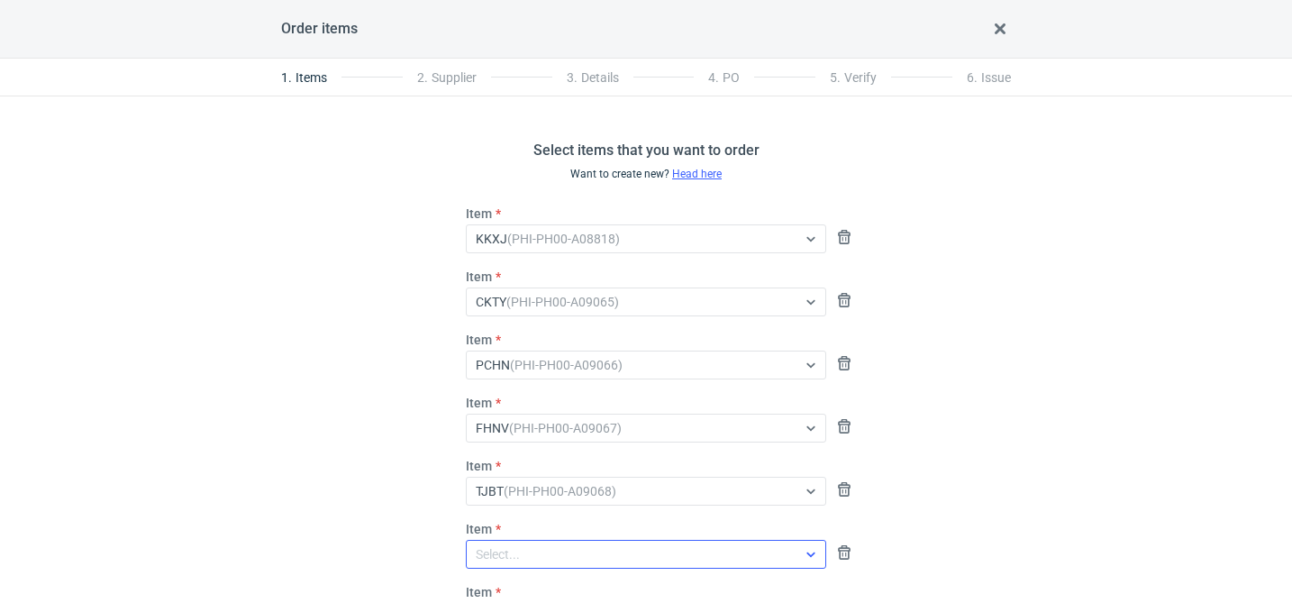
click at [487, 550] on div "Select..." at bounding box center [498, 554] width 44 height 18
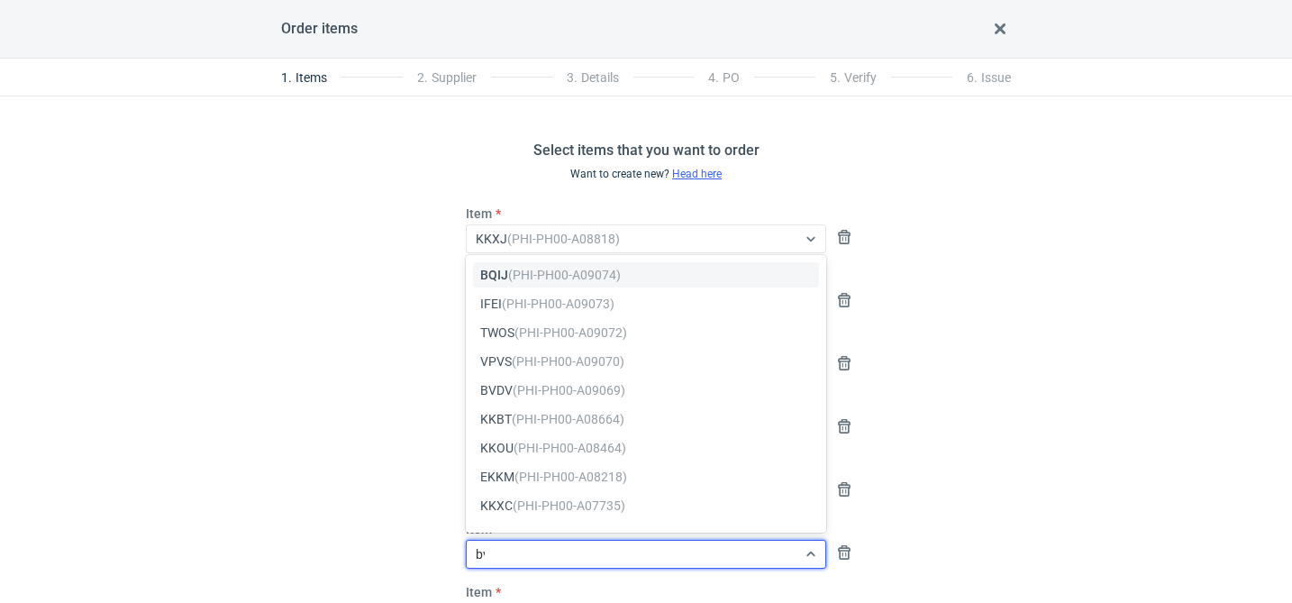
type input "bvd"
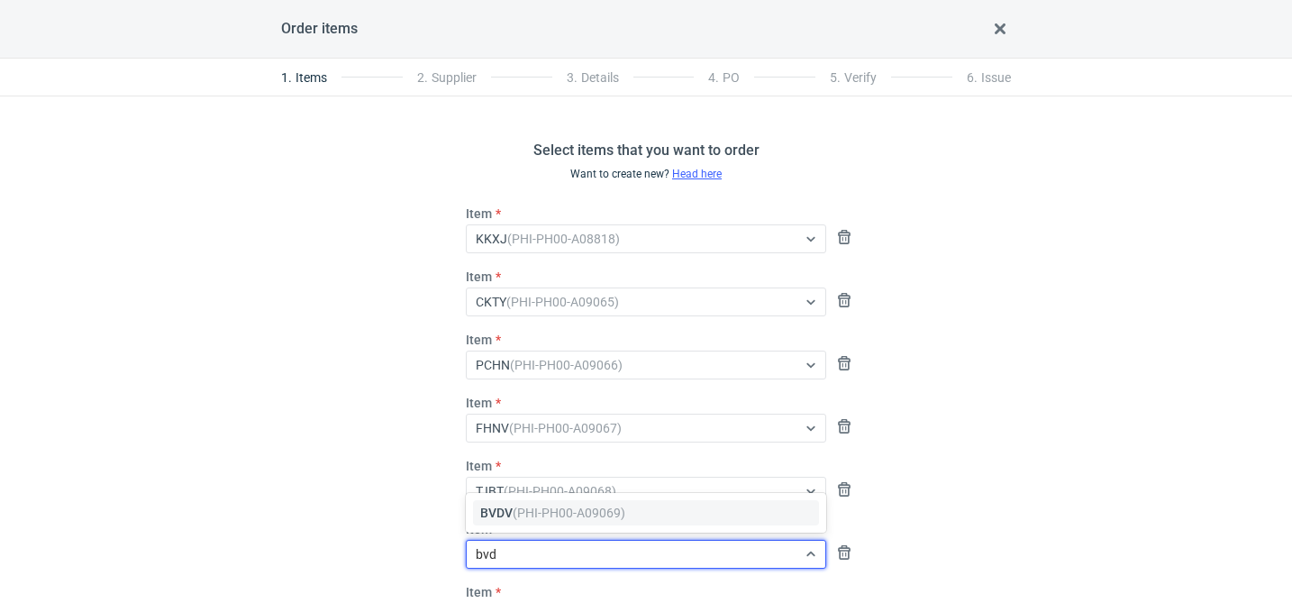
click at [549, 506] on em "(PHI-PH00-A09069)" at bounding box center [569, 513] width 113 height 14
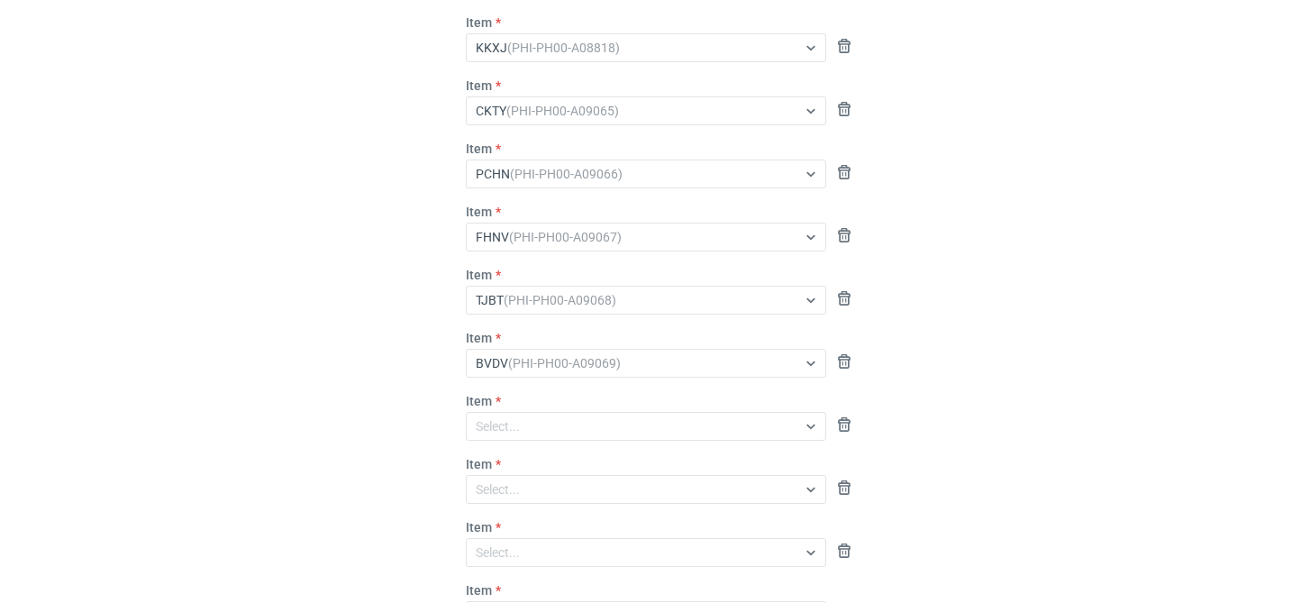
scroll to position [486, 0]
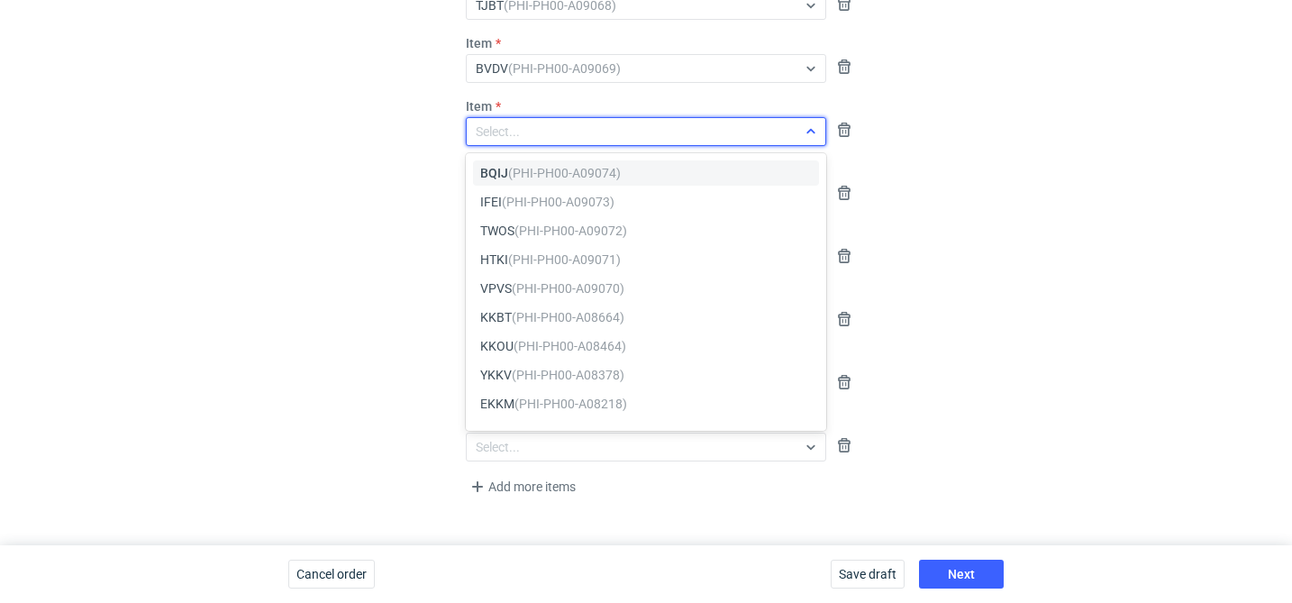
click at [525, 134] on div "Select..." at bounding box center [632, 131] width 330 height 25
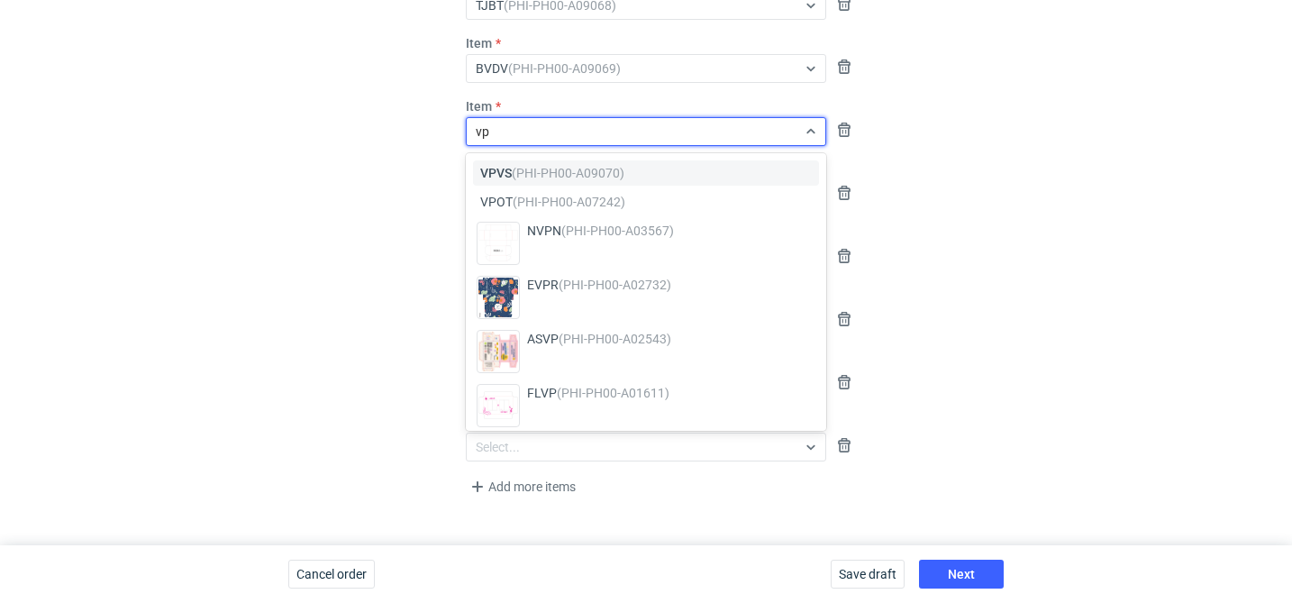
type input "vpv"
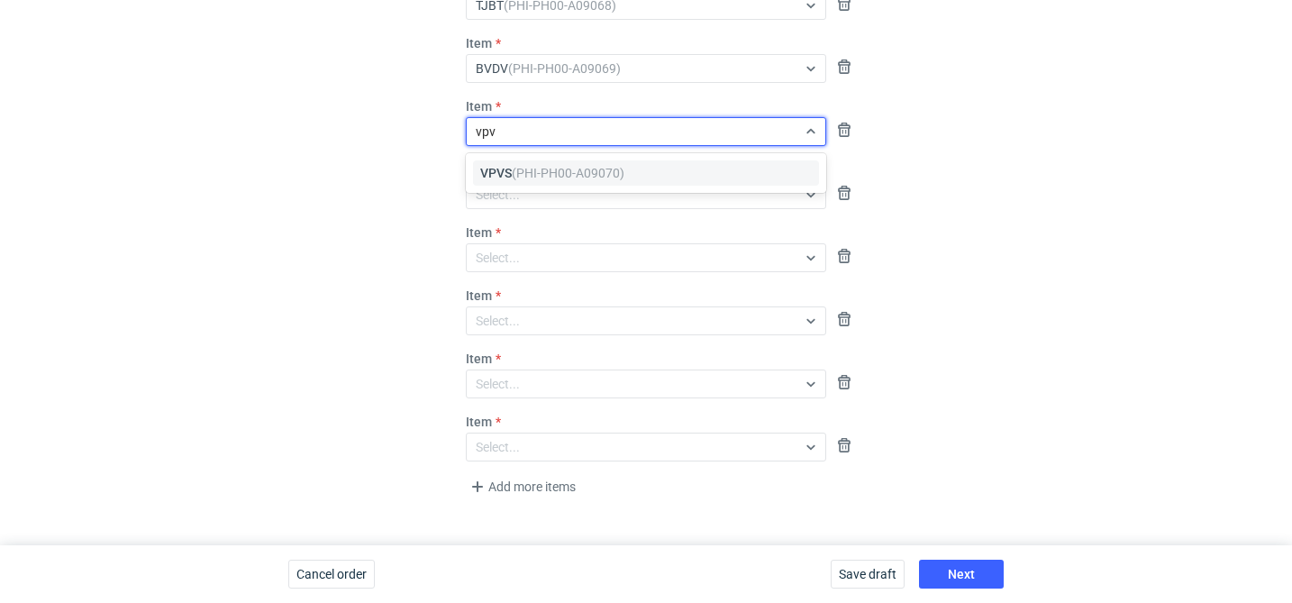
click at [534, 166] on em "(PHI-PH00-A09070)" at bounding box center [568, 173] width 113 height 14
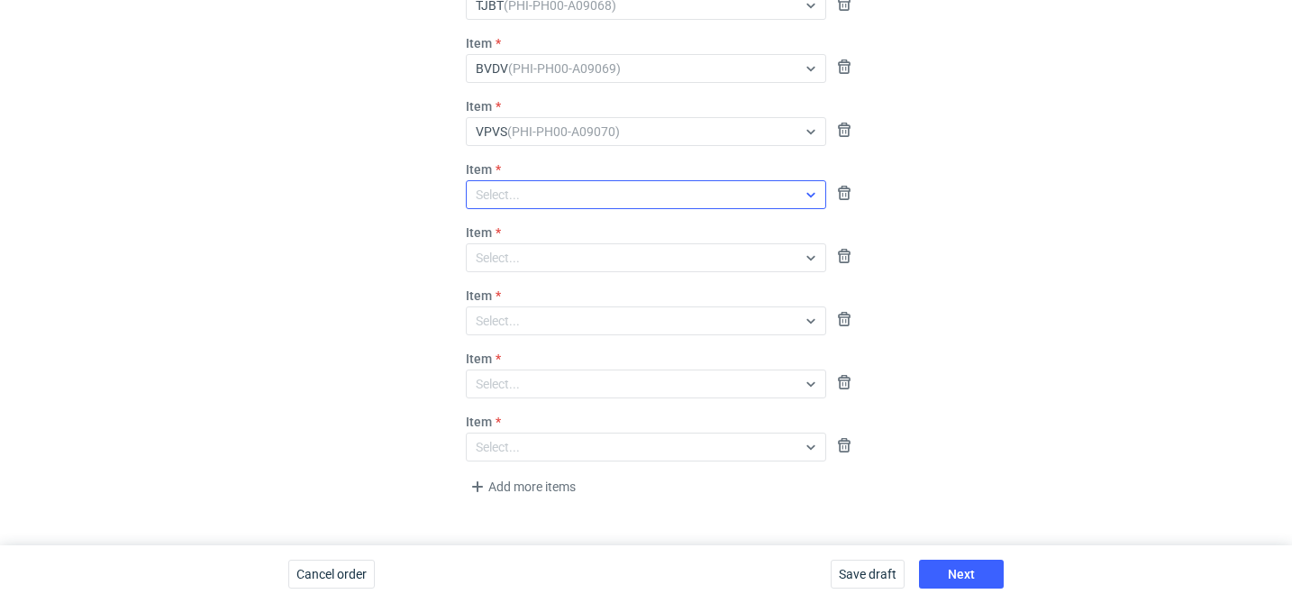
click at [511, 196] on div "Select..." at bounding box center [498, 195] width 44 height 18
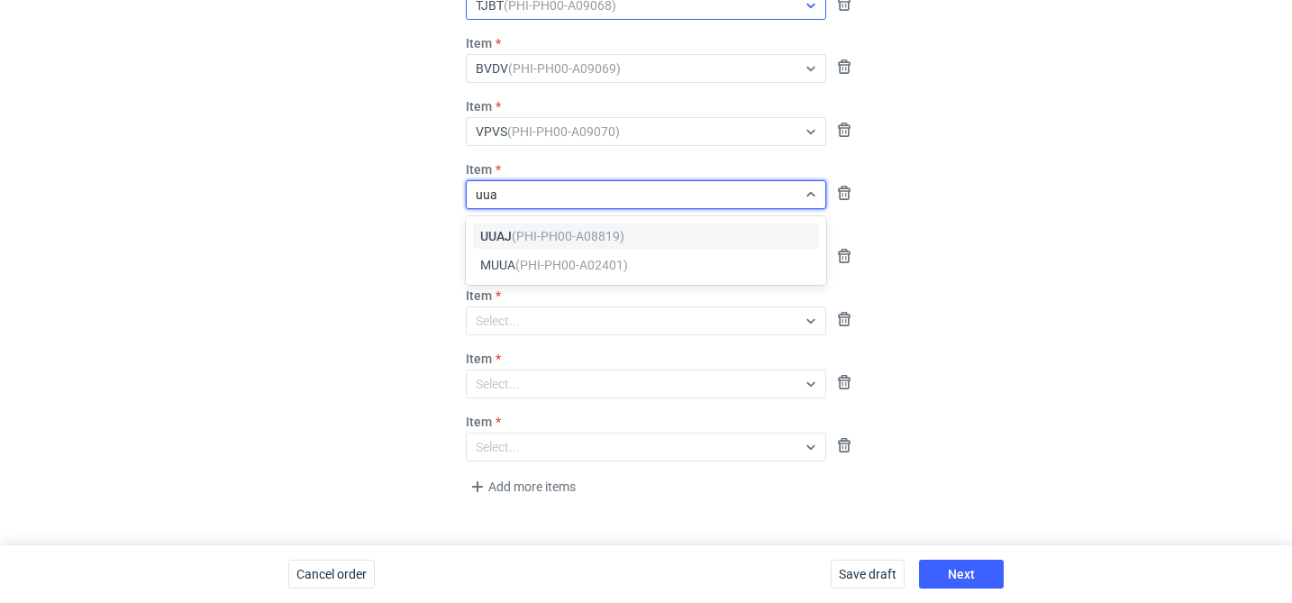
type input "uuaj"
click at [515, 234] on em "(PHI-PH00-A08819)" at bounding box center [568, 236] width 113 height 14
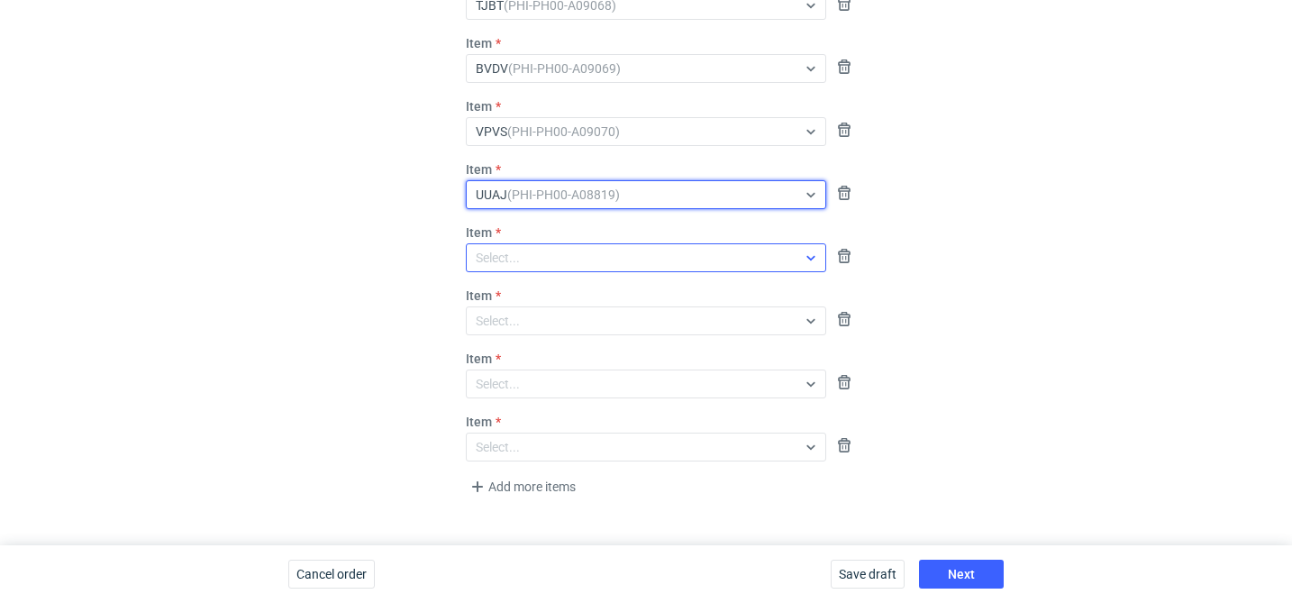
click at [505, 249] on div "Select..." at bounding box center [498, 258] width 44 height 18
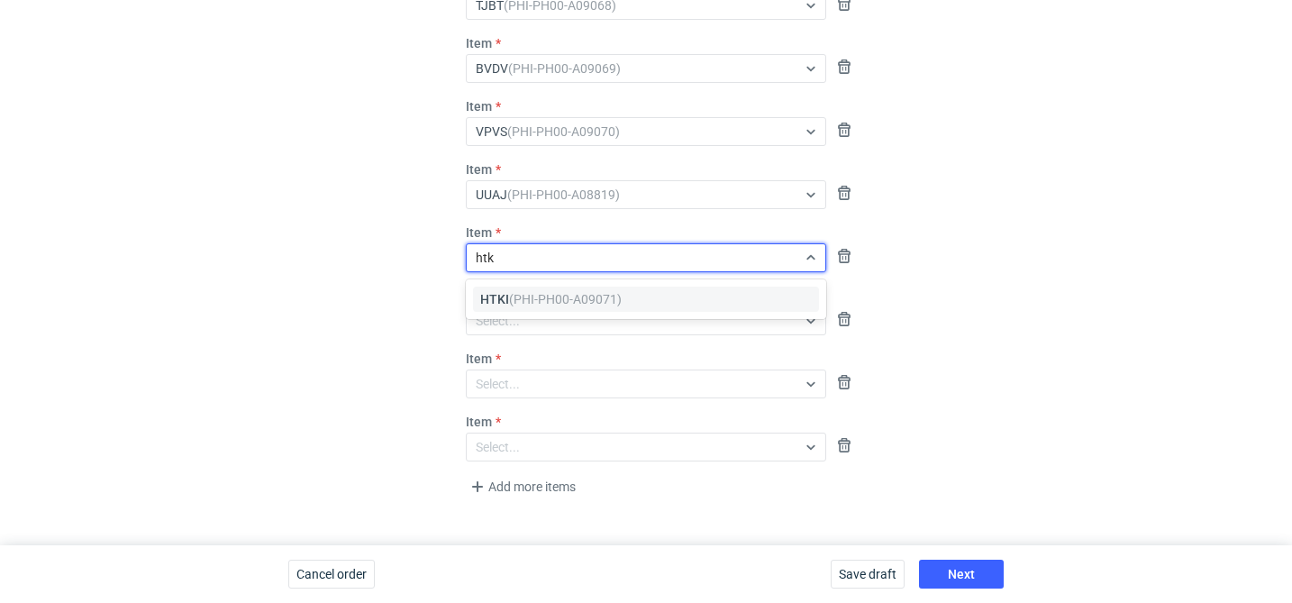
type input "htki"
click at [516, 290] on span "HTKI (PHI-PH00-A09071)" at bounding box center [550, 299] width 141 height 18
click at [497, 333] on div "Select..." at bounding box center [646, 320] width 360 height 29
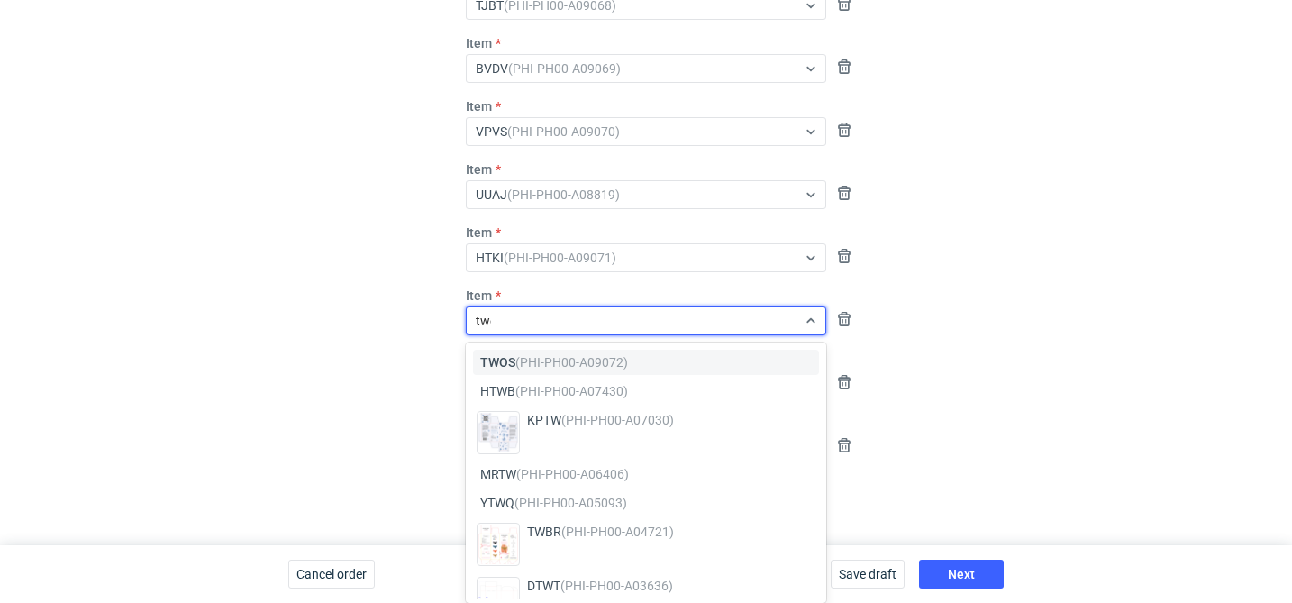
type input "twos"
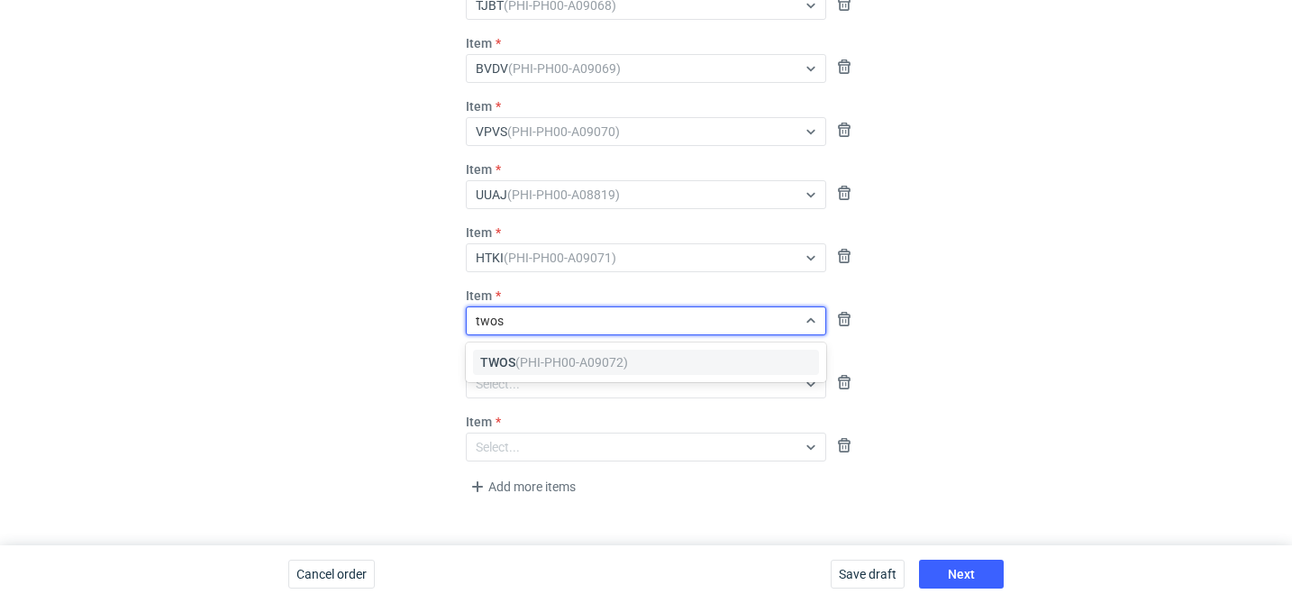
click at [502, 360] on span "TWOS (PHI-PH00-A09072)" at bounding box center [554, 362] width 148 height 18
click at [497, 380] on div "Select..." at bounding box center [498, 384] width 44 height 18
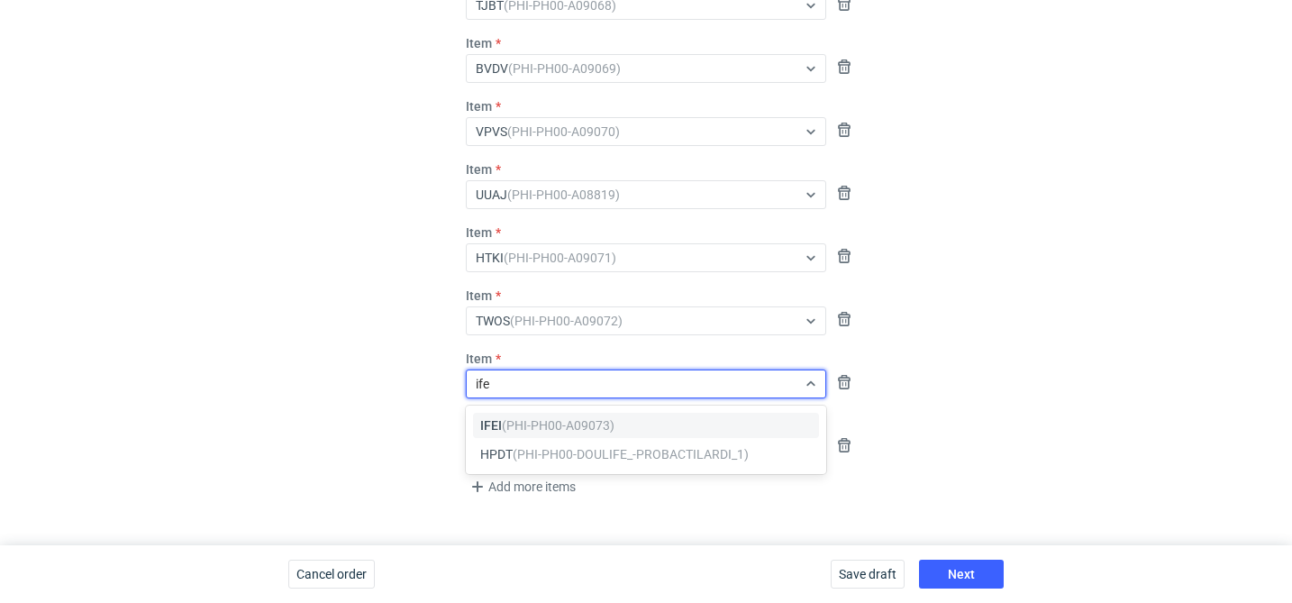
type input "ifei"
click at [542, 423] on em "(PHI-PH00-A09073)" at bounding box center [558, 425] width 113 height 14
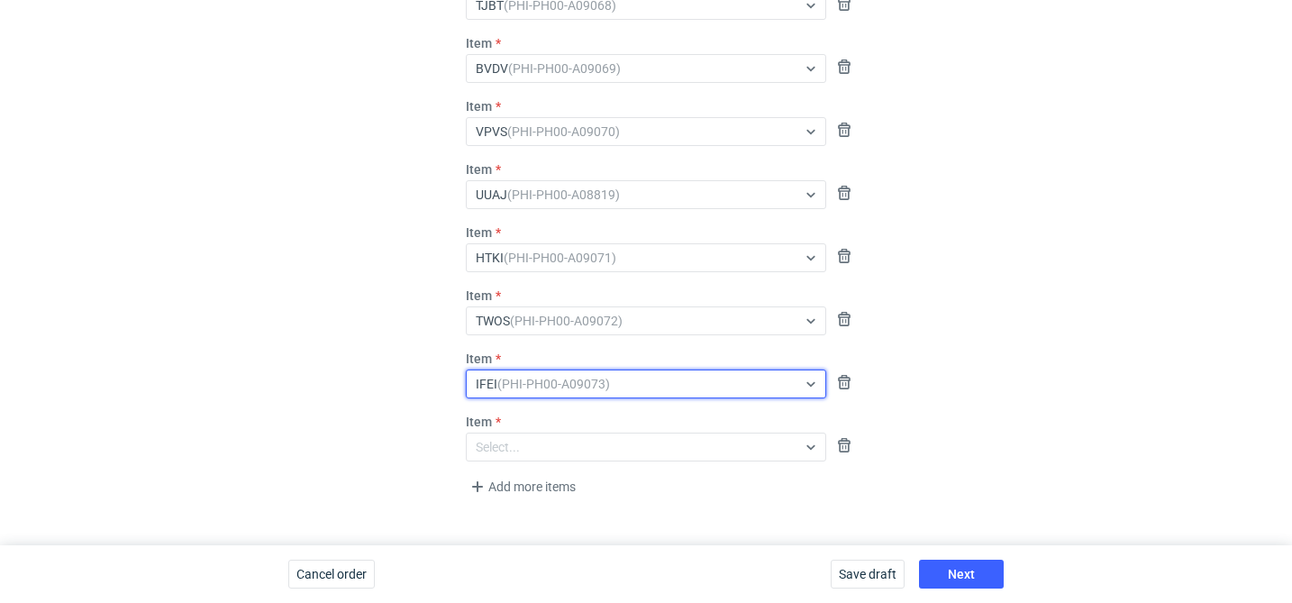
click at [531, 440] on div "Select..." at bounding box center [632, 446] width 330 height 25
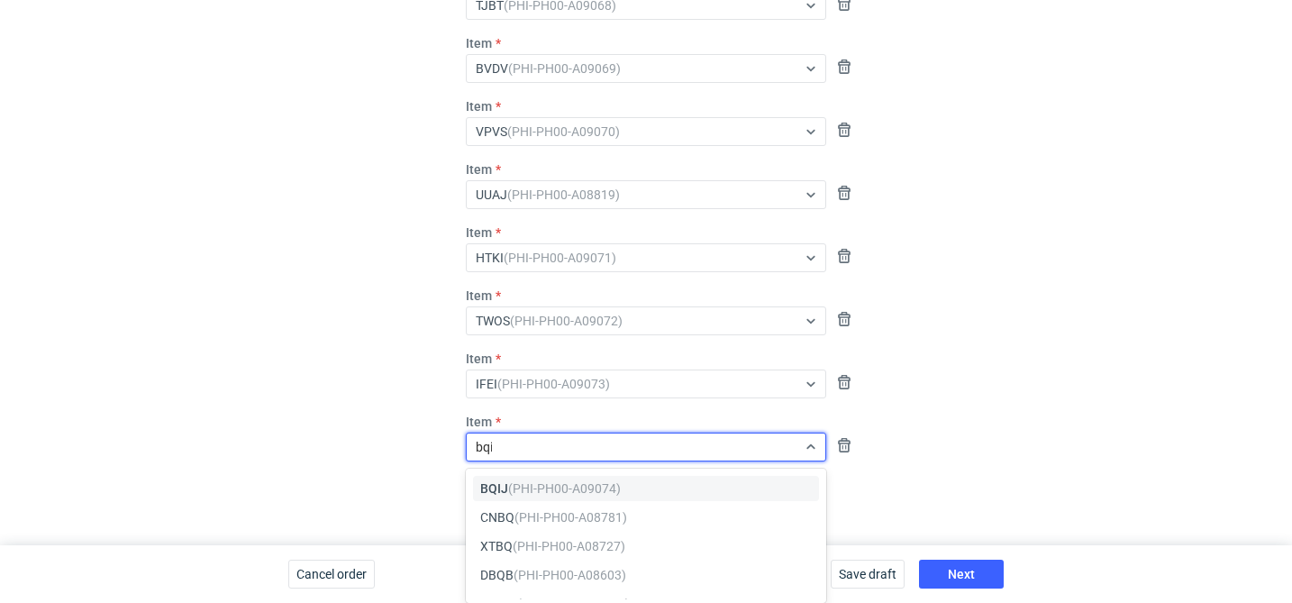
type input "bqij"
click at [549, 479] on span "BQIJ (PHI-PH00-A09074)" at bounding box center [550, 488] width 141 height 18
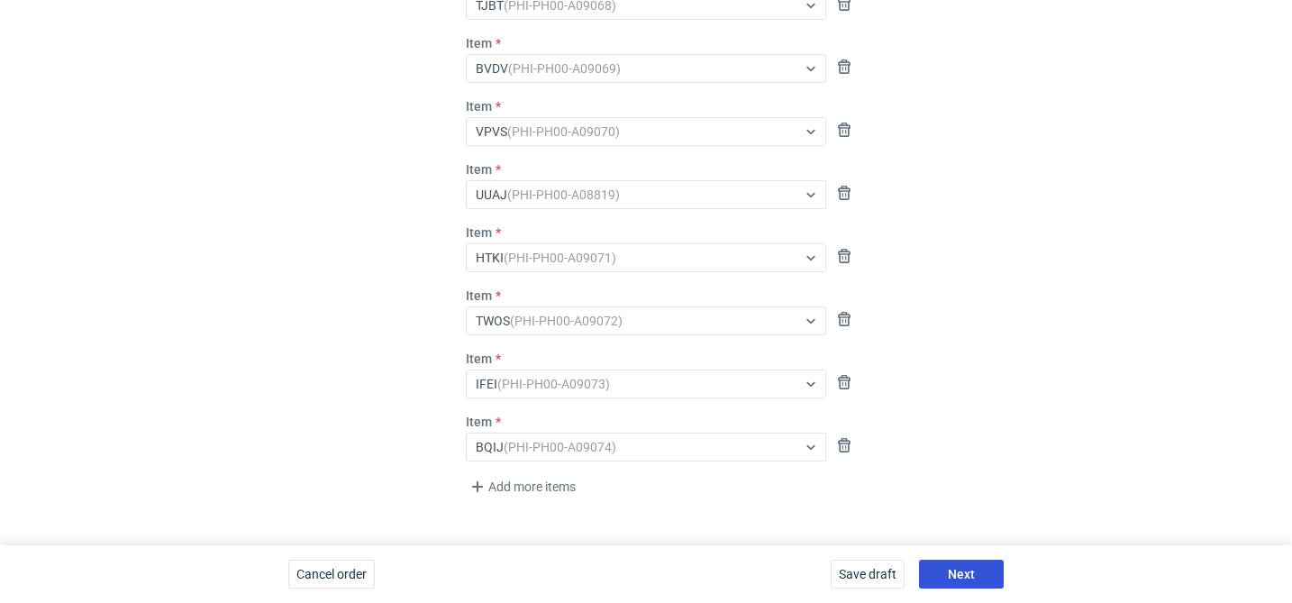
click at [976, 571] on button "Next" at bounding box center [961, 574] width 85 height 29
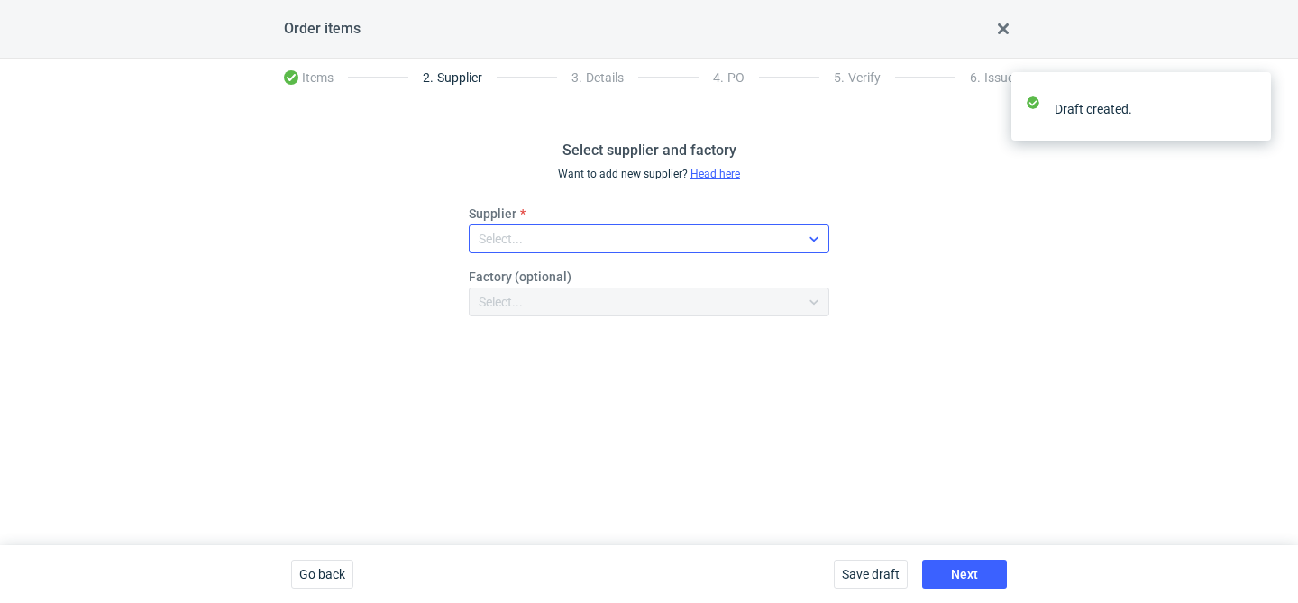
click at [609, 227] on div "Select..." at bounding box center [635, 238] width 330 height 25
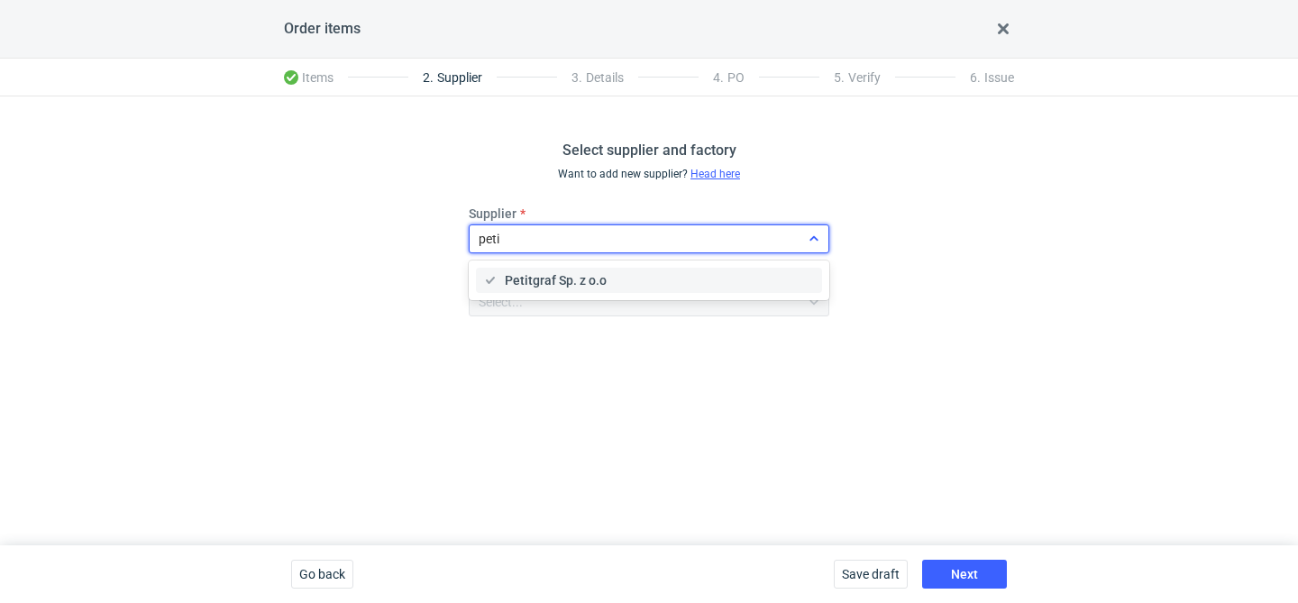
type input "petit"
click at [585, 280] on span "Petitgraf Sp. z o.o" at bounding box center [556, 280] width 102 height 18
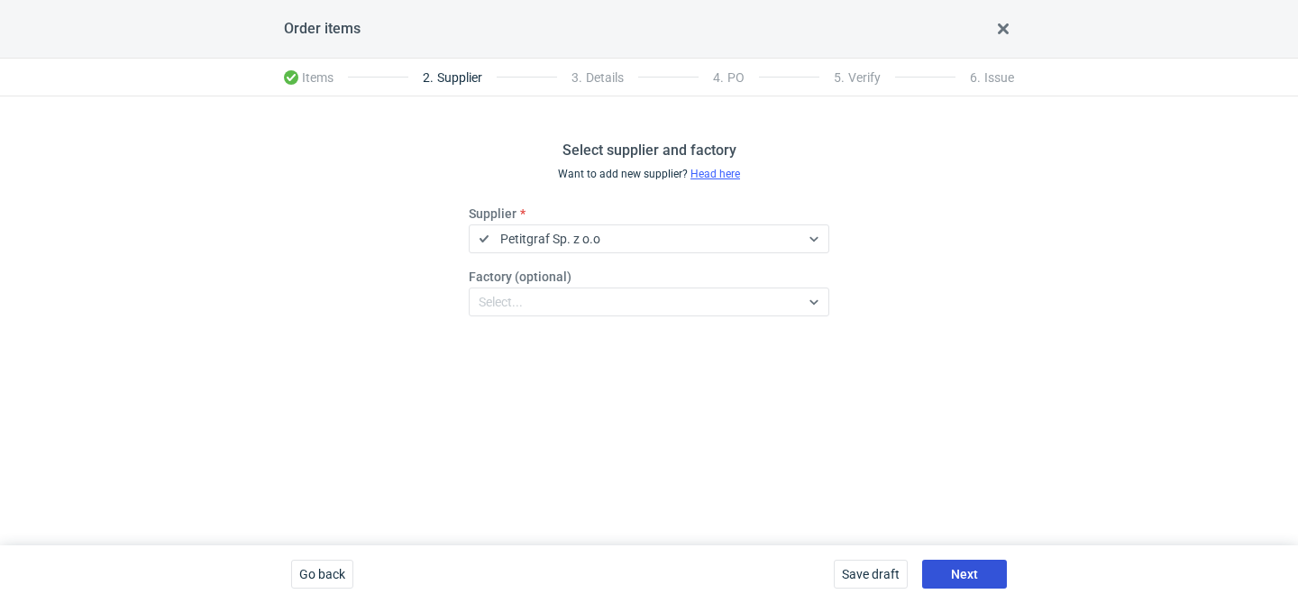
click at [953, 566] on button "Next" at bounding box center [964, 574] width 85 height 29
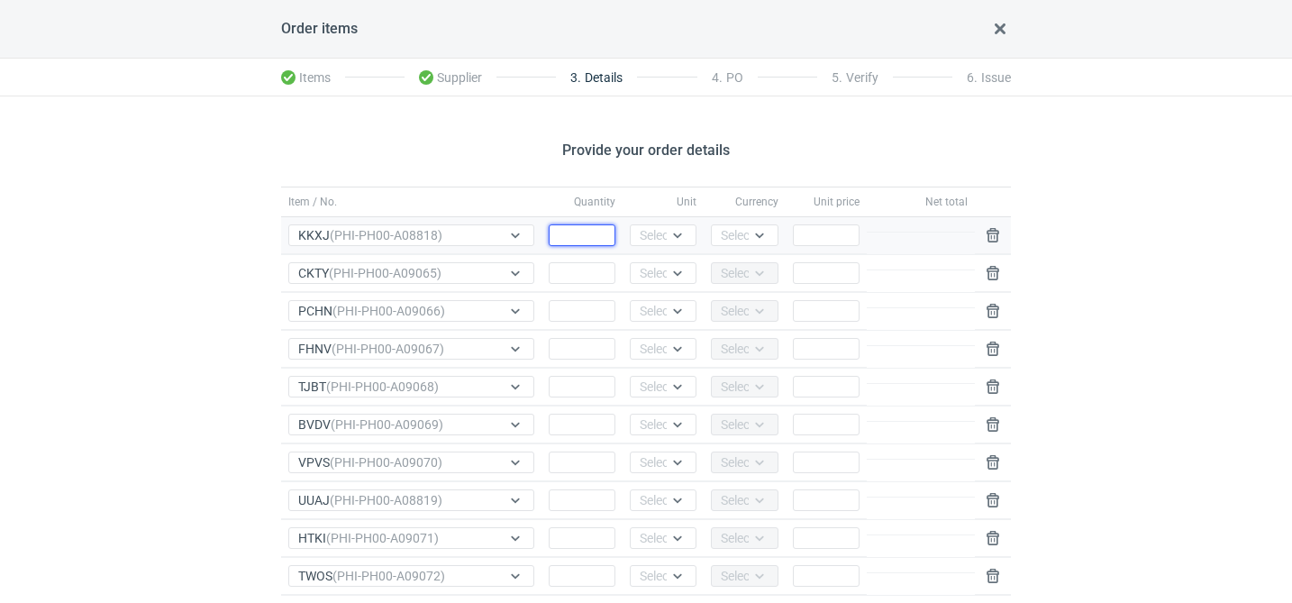
click at [579, 231] on input "Quantity" at bounding box center [582, 235] width 67 height 22
type input "2000"
click at [579, 295] on div "Quantity" at bounding box center [582, 311] width 81 height 37
click at [587, 273] on input "Quantity" at bounding box center [582, 273] width 67 height 22
type input "1000"
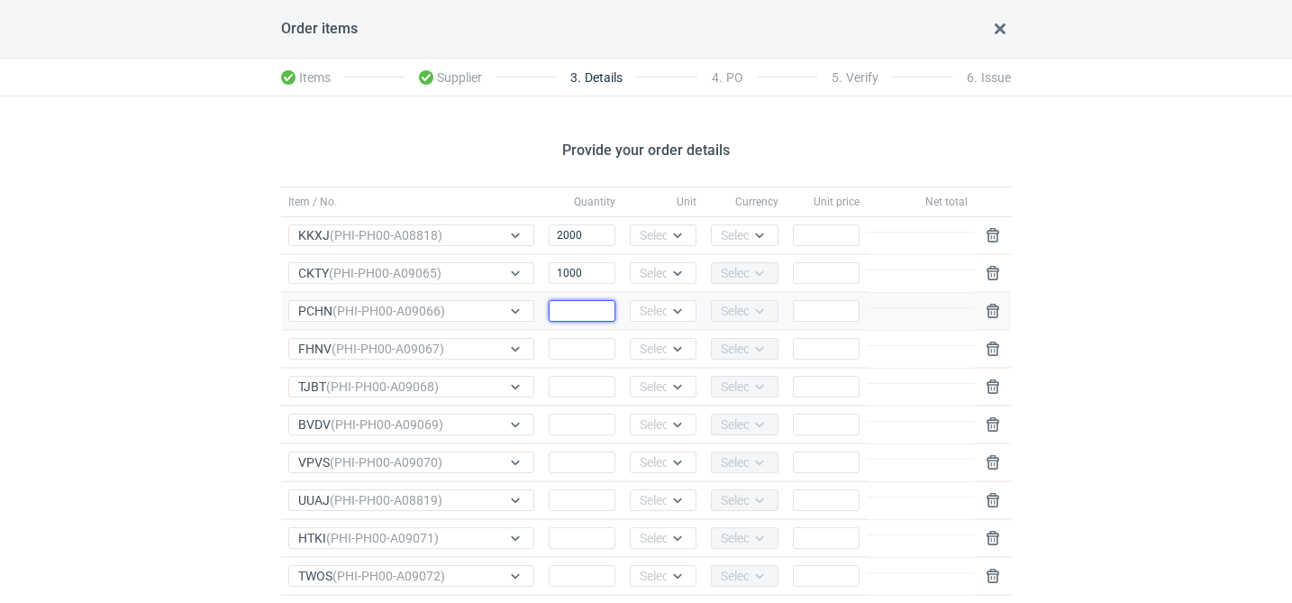
click at [589, 315] on input "Quantity" at bounding box center [582, 311] width 67 height 22
type input "1000"
click at [571, 353] on input "Quantity" at bounding box center [582, 349] width 67 height 22
type input "1000"
click at [558, 386] on input "Quantity" at bounding box center [582, 387] width 67 height 22
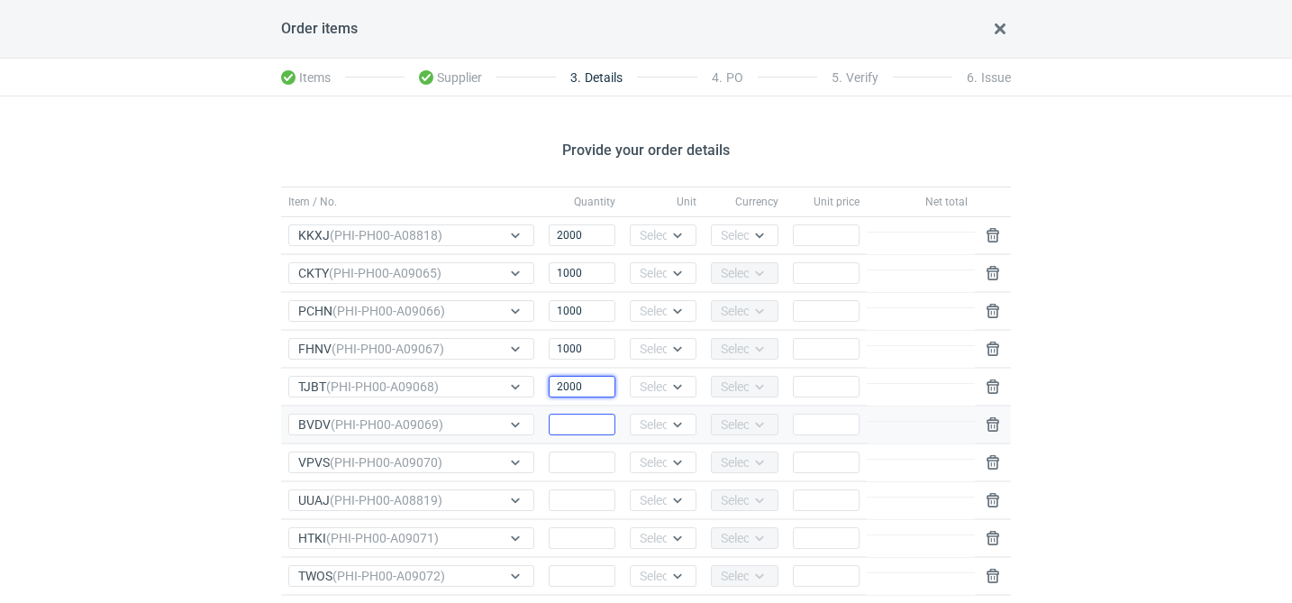
type input "2000"
click at [594, 431] on input "Quantity" at bounding box center [582, 425] width 67 height 22
click at [580, 427] on input "1000" at bounding box center [582, 425] width 67 height 22
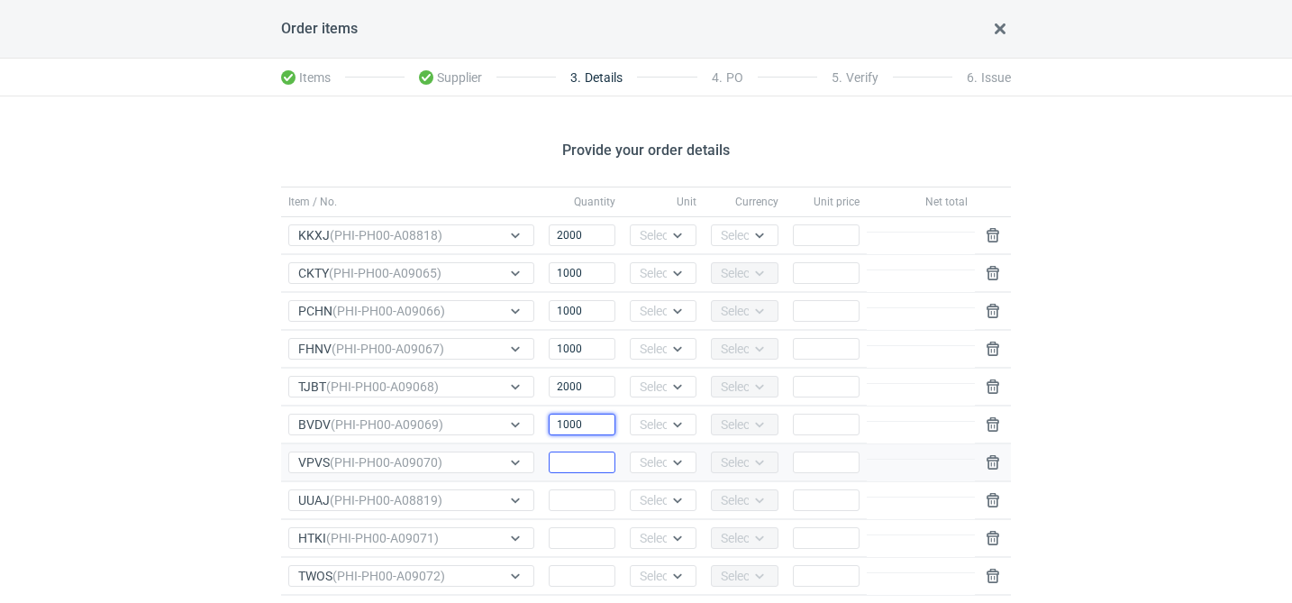
type input "1000"
click at [577, 455] on input "Quantity" at bounding box center [582, 463] width 67 height 22
paste input "1000"
type input "1000"
click at [573, 506] on input "Quantity" at bounding box center [582, 500] width 67 height 22
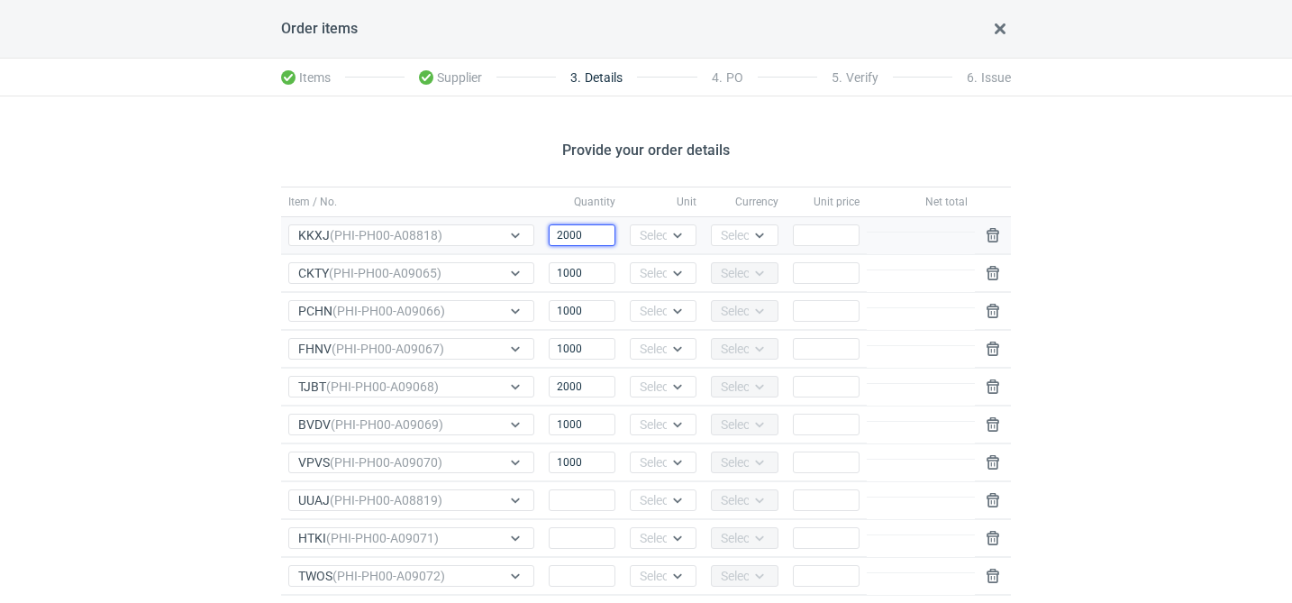
click at [588, 247] on div "Quantity 2000" at bounding box center [582, 235] width 81 height 37
click at [589, 240] on input "2000" at bounding box center [582, 235] width 67 height 22
click at [584, 497] on input "Quantity" at bounding box center [582, 500] width 67 height 22
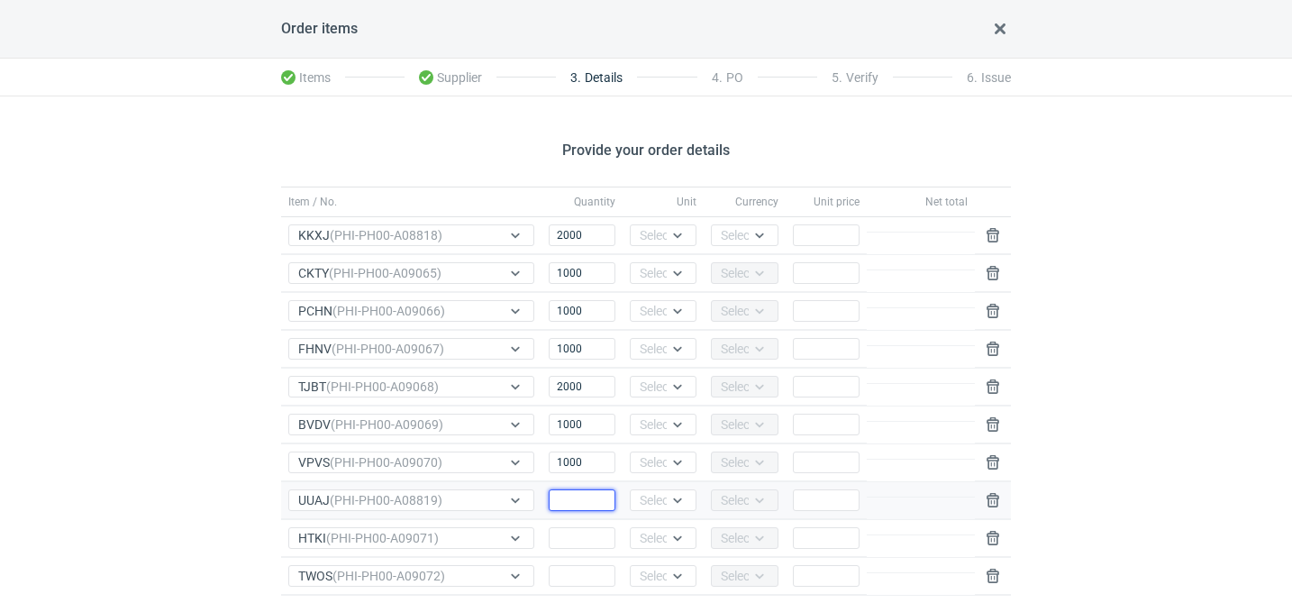
paste input "2000"
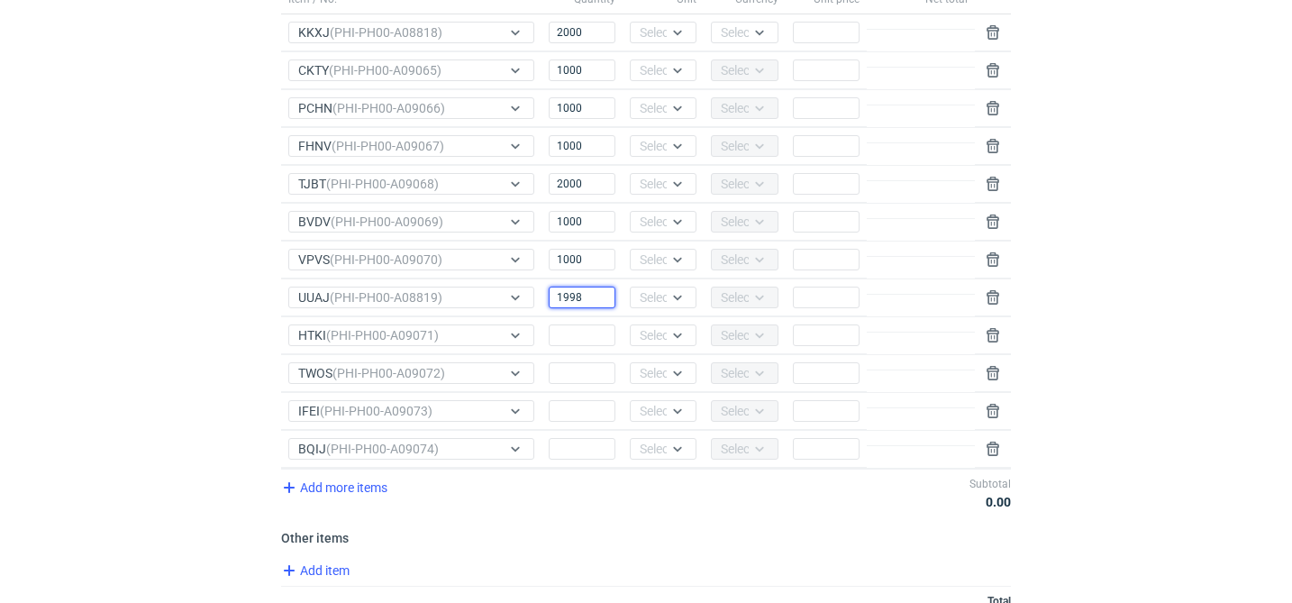
scroll to position [245, 0]
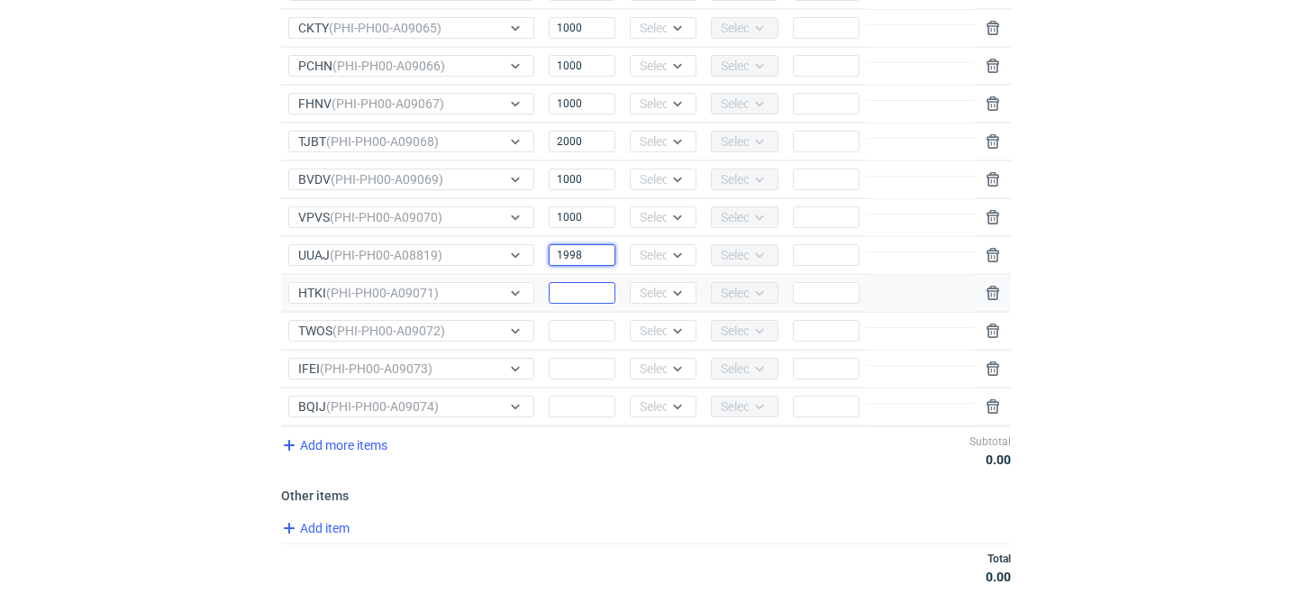
type input "1998"
click at [579, 295] on input "Quantity" at bounding box center [582, 293] width 67 height 22
paste input "2000"
type input "2000"
click at [592, 264] on input "1998" at bounding box center [582, 255] width 67 height 22
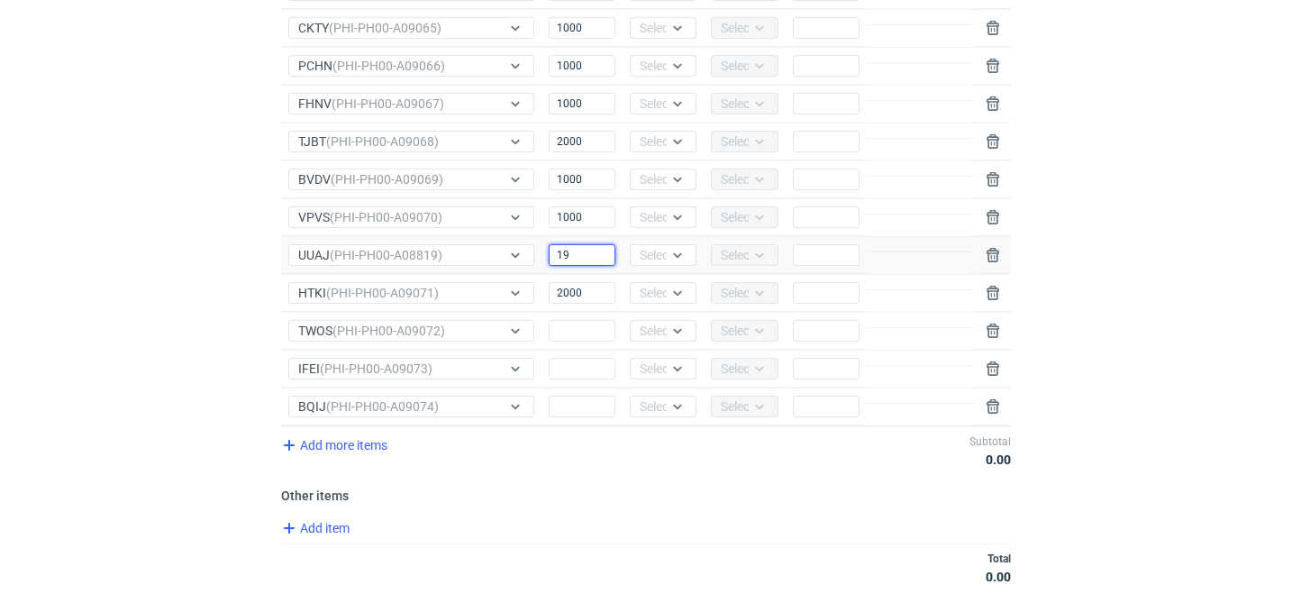
type input "1"
type input "2000"
click at [575, 329] on input "Quantity" at bounding box center [582, 331] width 67 height 22
paste input "2000"
type input "2000"
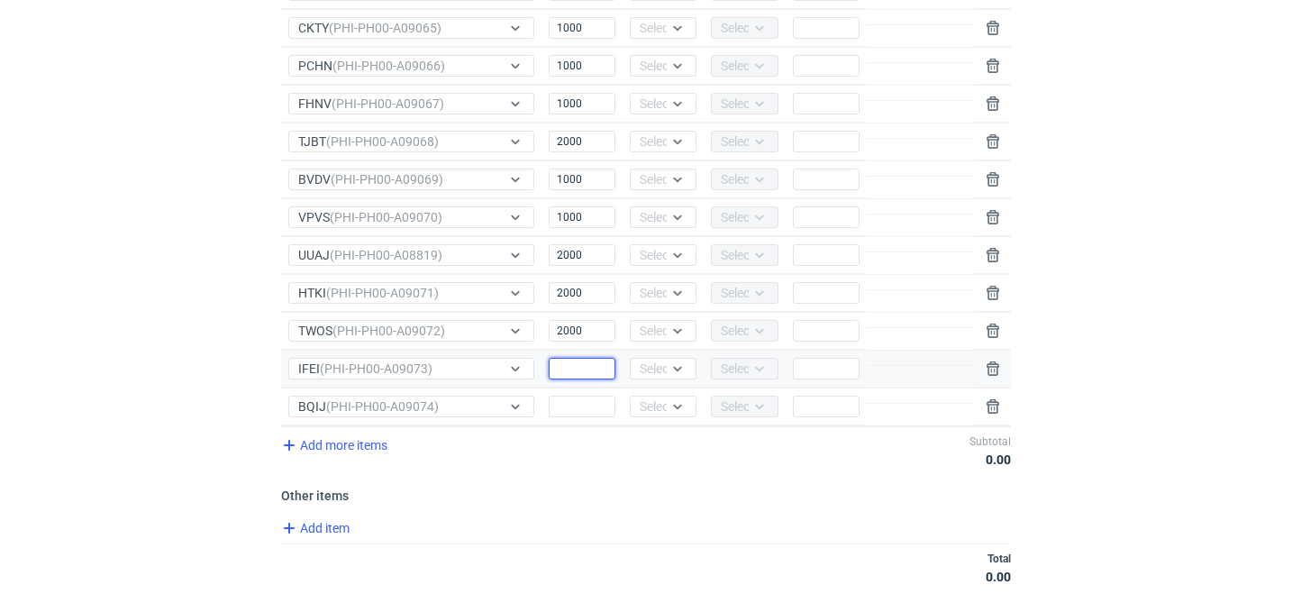
click at [572, 367] on input "Quantity" at bounding box center [582, 369] width 67 height 22
paste input "2000"
type input "2000"
click at [576, 416] on input "Quantity" at bounding box center [582, 407] width 67 height 22
paste input "2000"
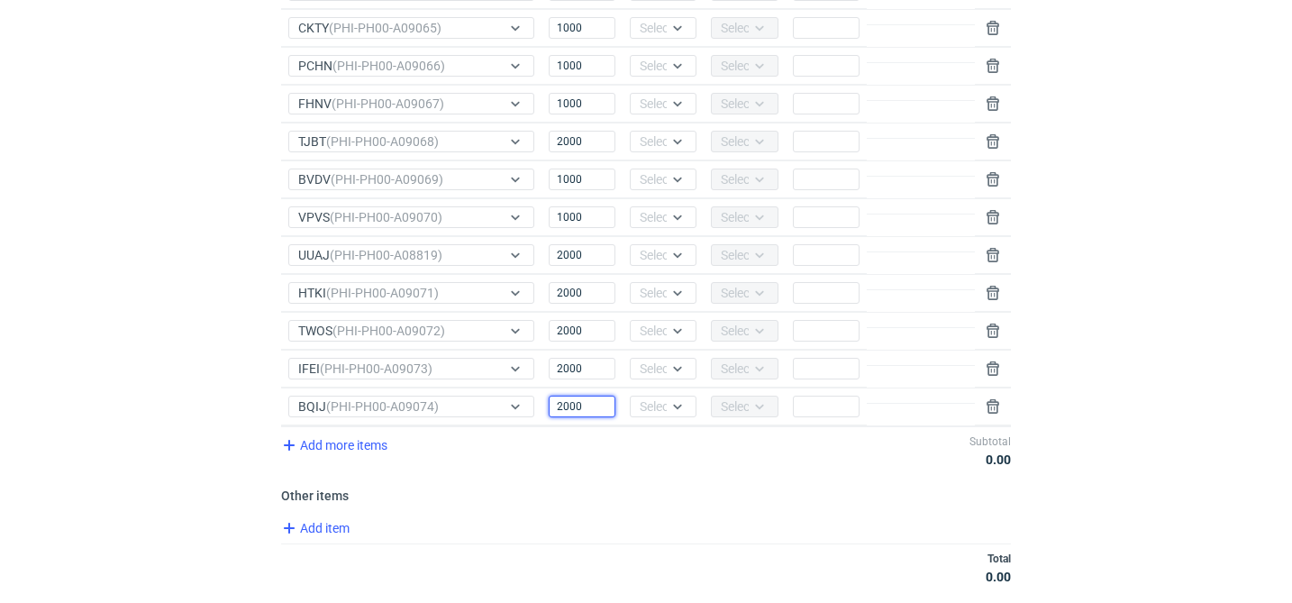
type input "2000"
click at [551, 442] on div "Add more items Subtotal 0.00" at bounding box center [646, 450] width 730 height 48
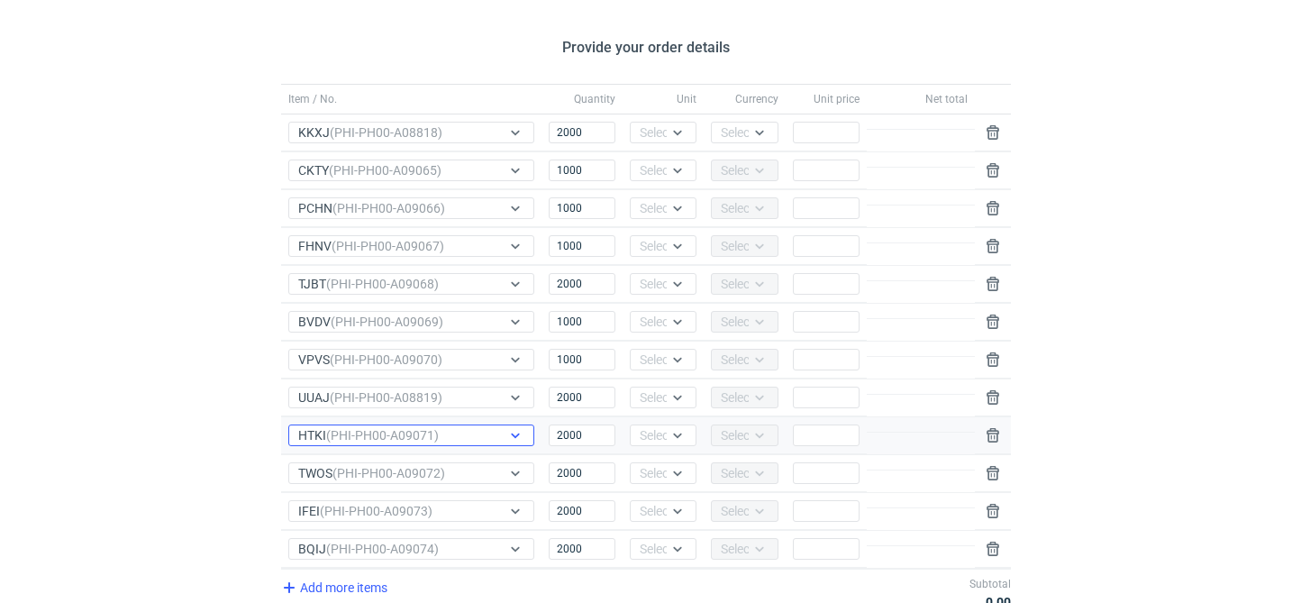
scroll to position [0, 0]
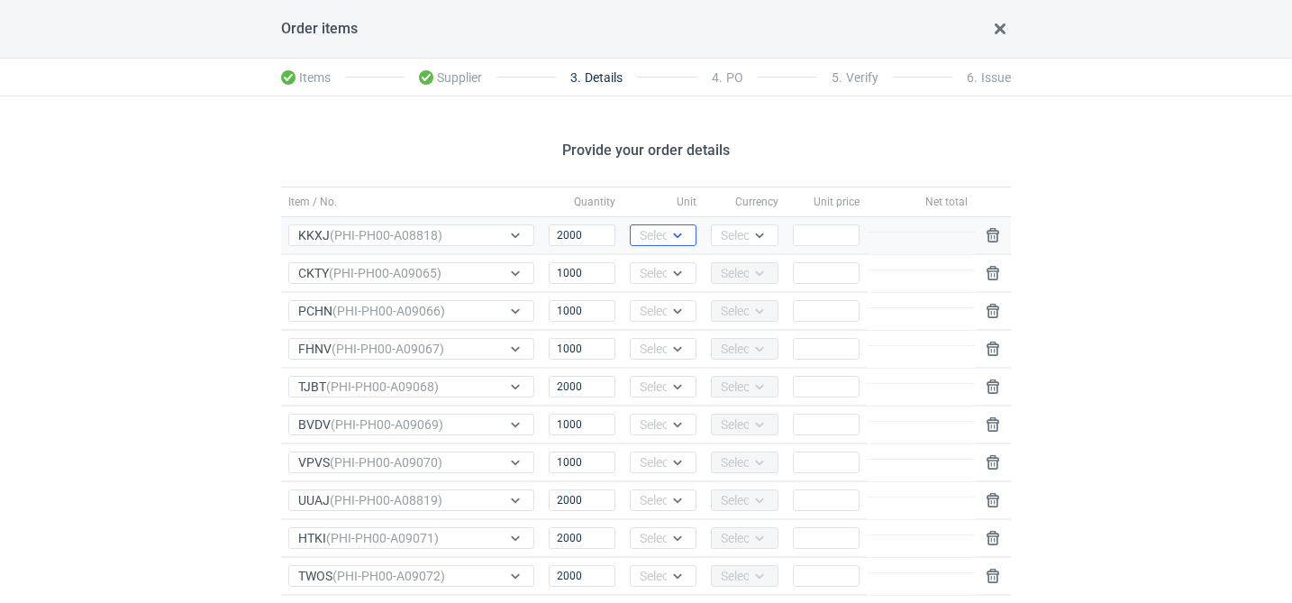
click at [684, 236] on icon at bounding box center [678, 235] width 14 height 14
click at [664, 269] on span "pcs" at bounding box center [654, 273] width 20 height 18
click at [739, 226] on div "Select..." at bounding box center [743, 235] width 44 height 18
click at [737, 262] on div "PLN" at bounding box center [744, 272] width 52 height 25
click at [662, 280] on div "Select..." at bounding box center [662, 273] width 44 height 18
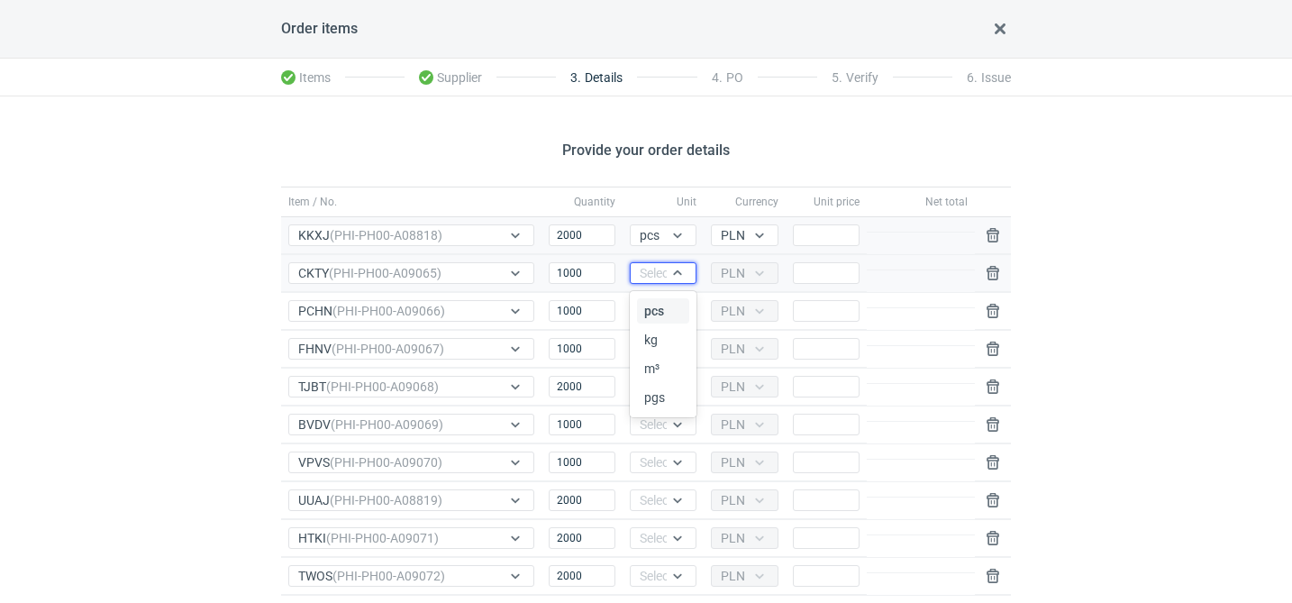
click at [661, 307] on span "pcs" at bounding box center [654, 311] width 20 height 18
click at [660, 312] on div "Select..." at bounding box center [662, 311] width 44 height 18
click at [655, 341] on span "pcs" at bounding box center [654, 349] width 20 height 18
click at [655, 349] on div "Select..." at bounding box center [662, 349] width 44 height 18
click at [652, 383] on span "pcs" at bounding box center [654, 387] width 20 height 18
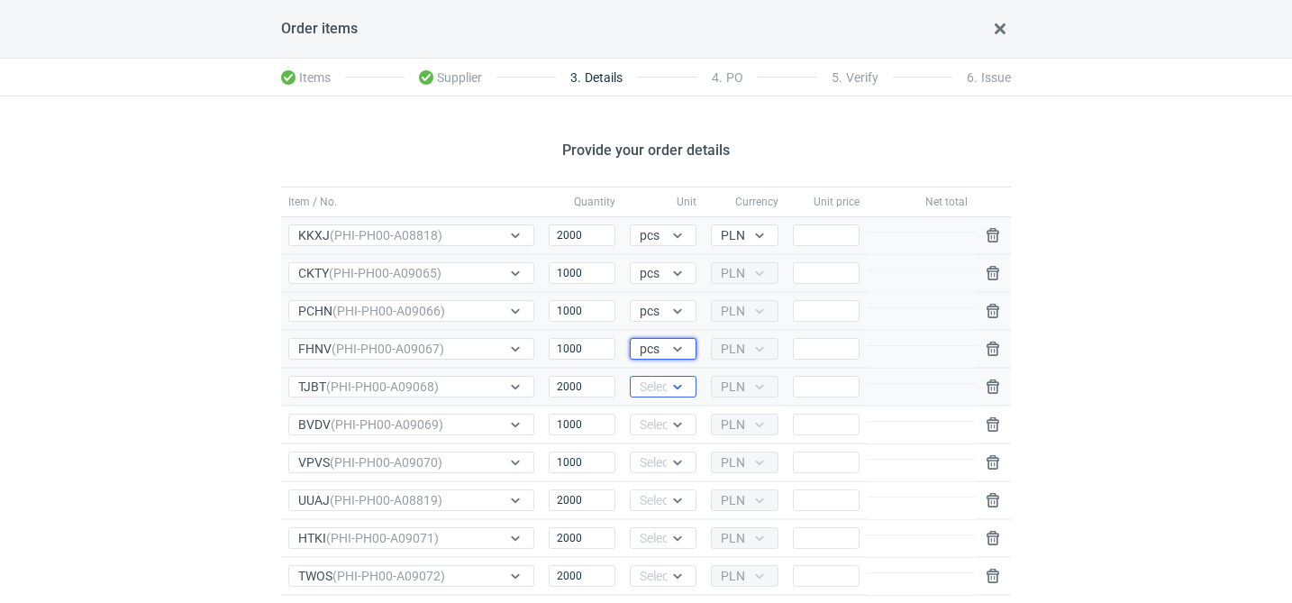
click at [652, 397] on div "Select..." at bounding box center [663, 387] width 67 height 22
click at [652, 415] on div "pcs" at bounding box center [663, 424] width 52 height 25
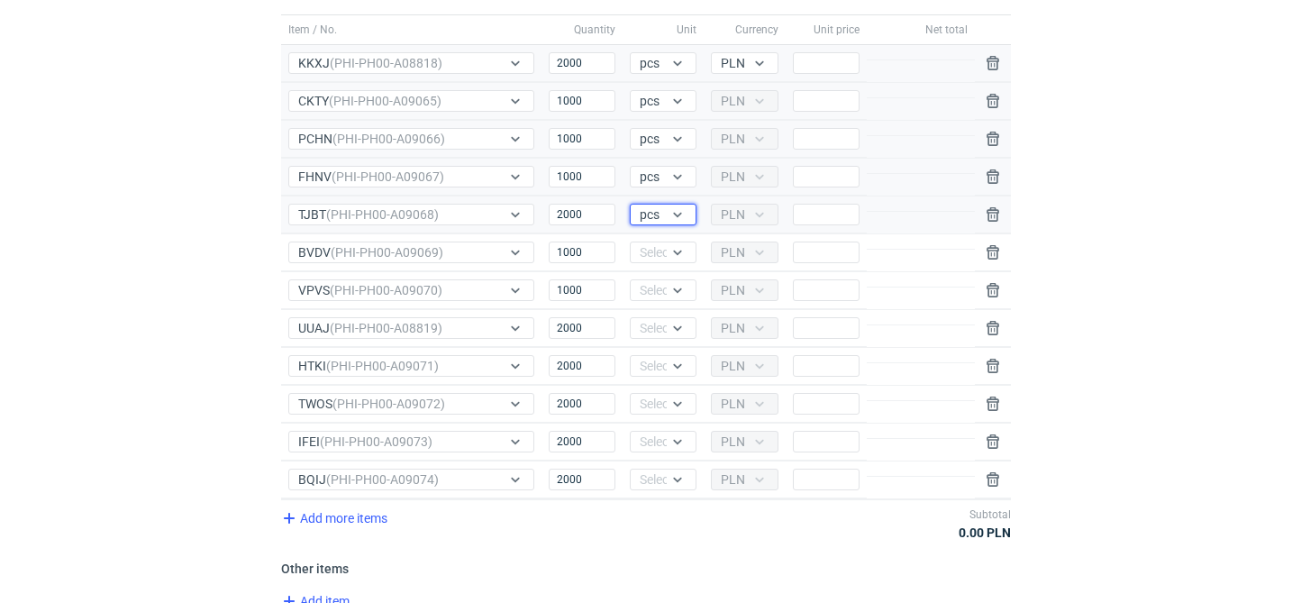
scroll to position [178, 0]
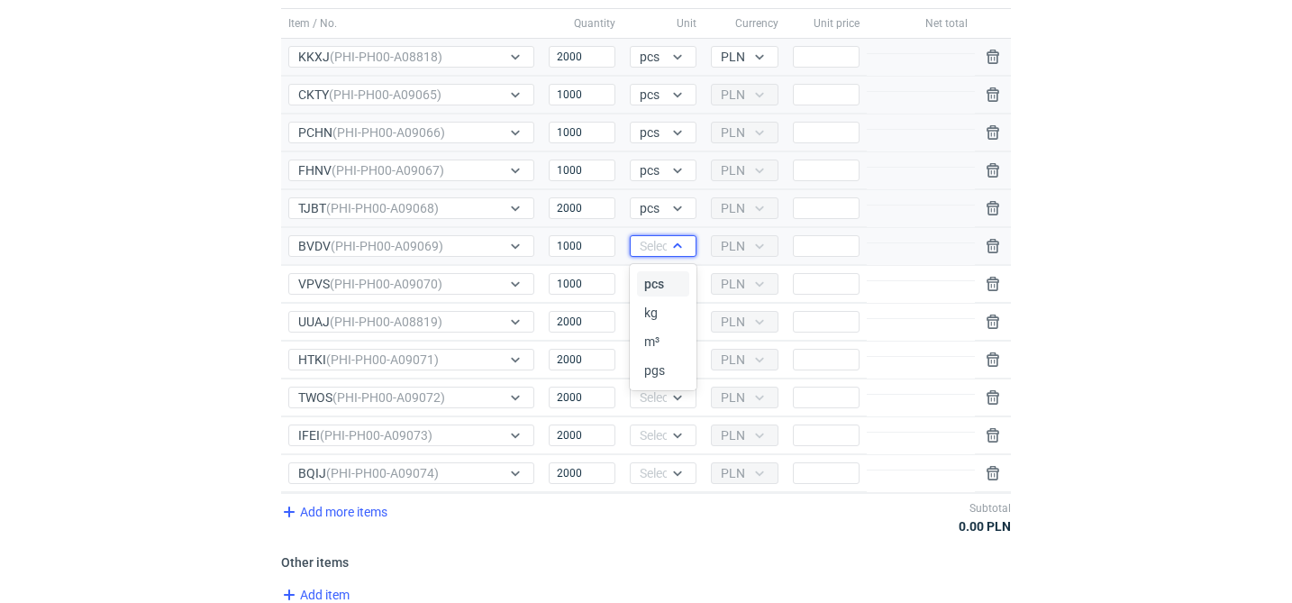
click at [689, 252] on div at bounding box center [681, 246] width 29 height 20
click at [672, 287] on div "pcs" at bounding box center [663, 284] width 38 height 18
click at [672, 287] on icon at bounding box center [678, 284] width 14 height 14
click at [668, 310] on div "pcs" at bounding box center [663, 321] width 52 height 25
click at [666, 318] on div "Select..." at bounding box center [662, 322] width 44 height 18
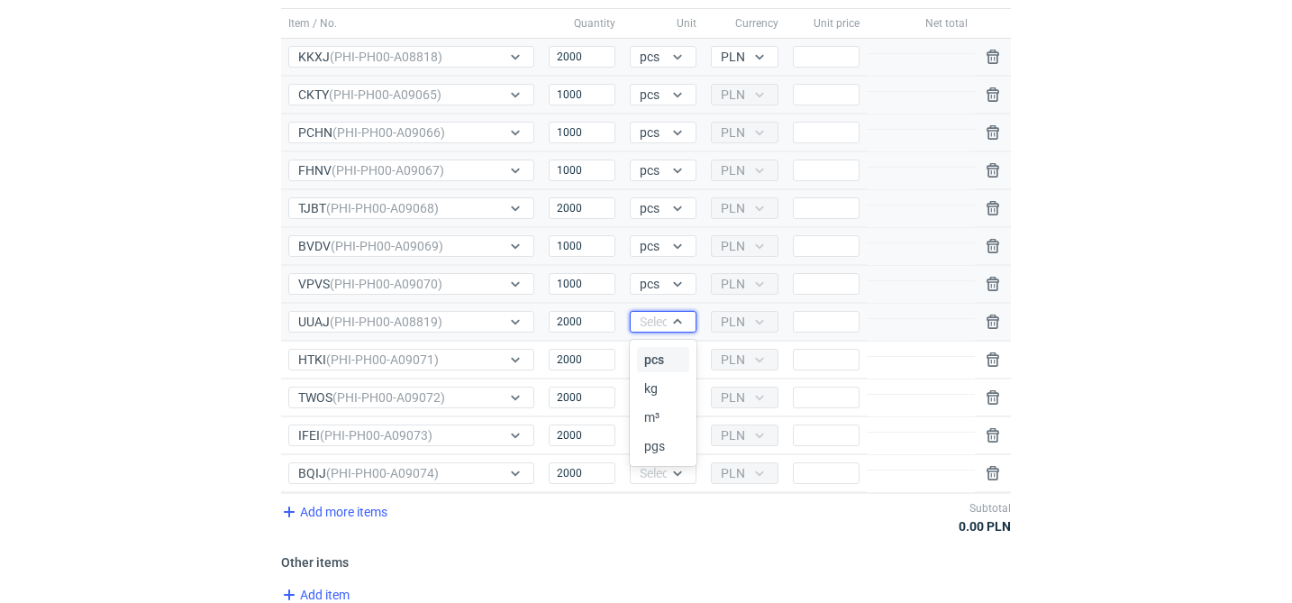
click at [661, 354] on span "pcs" at bounding box center [654, 360] width 20 height 18
click at [661, 363] on div "Select..." at bounding box center [662, 360] width 44 height 18
click at [661, 397] on span "pcs" at bounding box center [654, 397] width 20 height 18
click at [661, 397] on div "Select..." at bounding box center [662, 397] width 44 height 18
click at [659, 424] on div "pcs" at bounding box center [663, 435] width 52 height 25
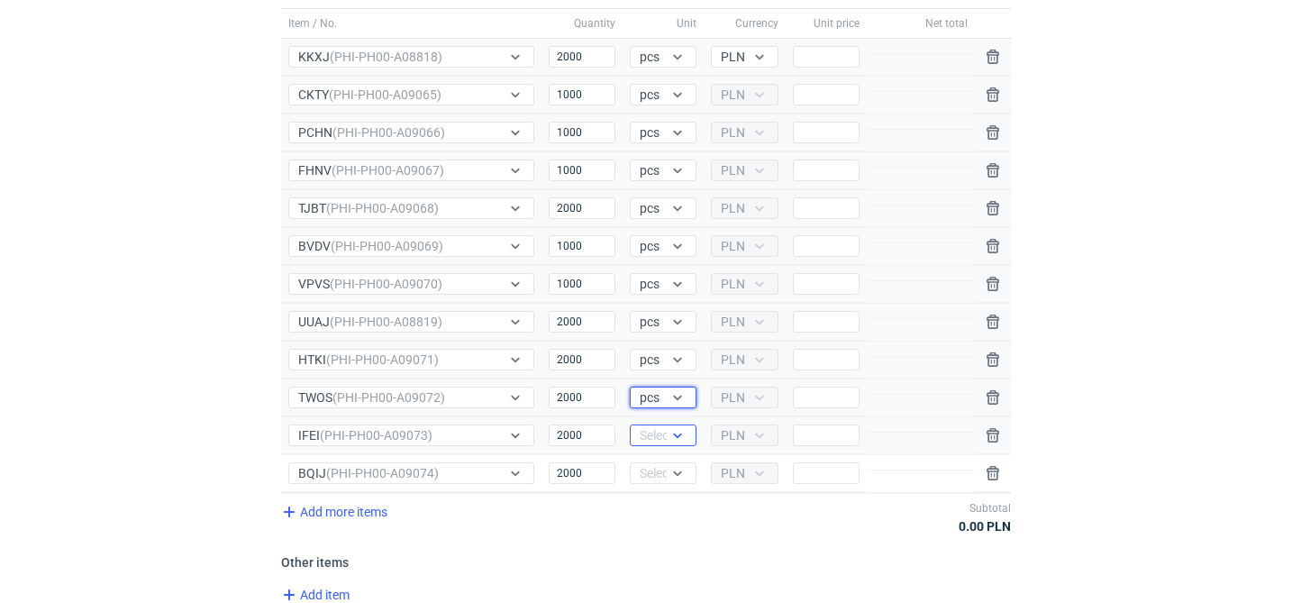
click at [659, 437] on div "Select..." at bounding box center [662, 435] width 44 height 18
click at [659, 469] on span "pcs" at bounding box center [654, 473] width 20 height 18
click at [659, 469] on div "Select..." at bounding box center [662, 473] width 44 height 18
click at [674, 342] on div "pcs" at bounding box center [663, 349] width 38 height 18
click at [819, 55] on input "Price" at bounding box center [826, 57] width 67 height 22
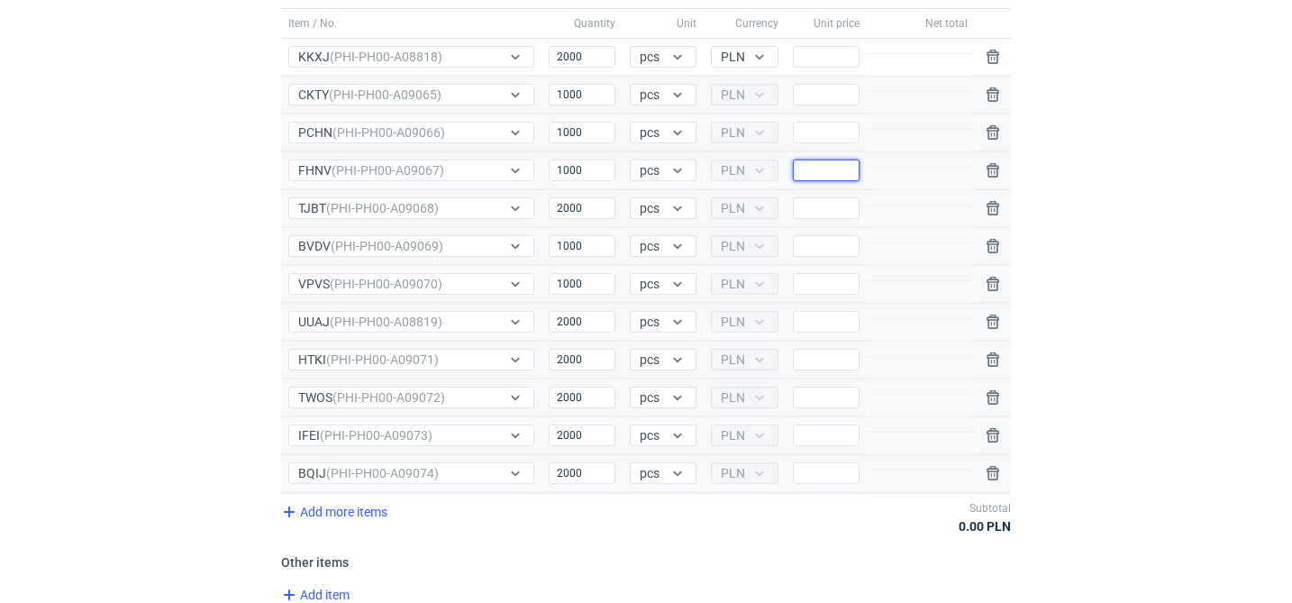
click at [859, 174] on input "Price" at bounding box center [826, 171] width 67 height 22
click at [835, 169] on input "6.35" at bounding box center [826, 171] width 67 height 22
type input "6.35"
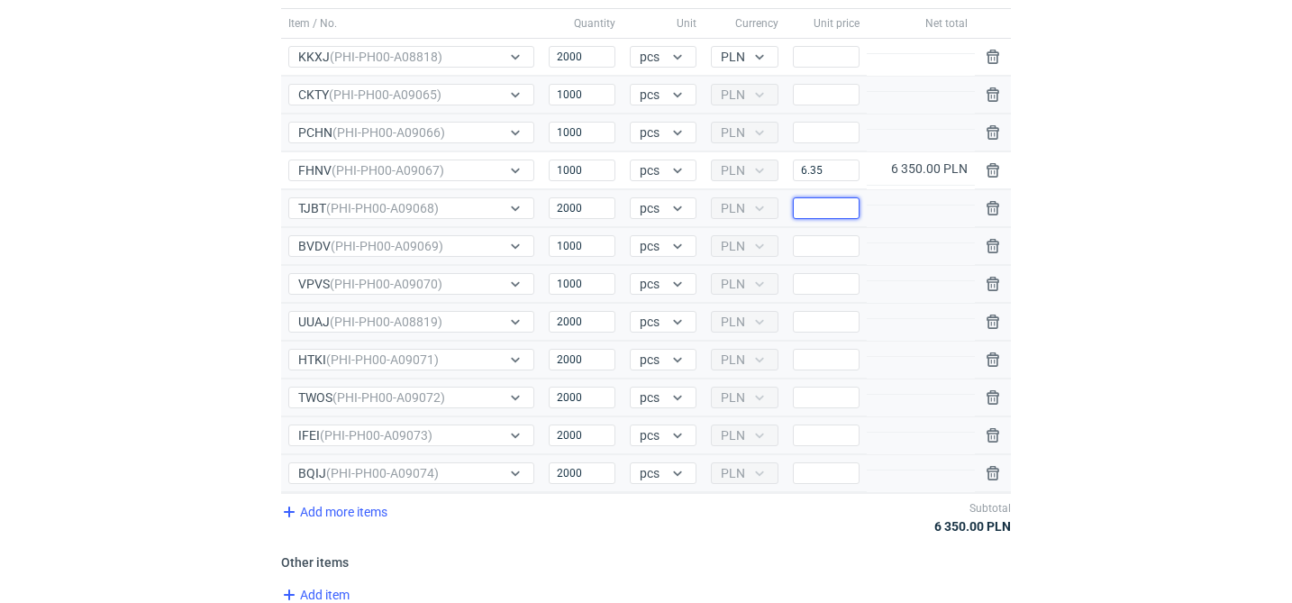
click at [821, 199] on input "Price" at bounding box center [826, 208] width 67 height 22
click at [835, 246] on input "Price" at bounding box center [826, 246] width 67 height 22
paste input "6.35"
type input "6.35"
click at [848, 281] on input "Price" at bounding box center [826, 284] width 67 height 22
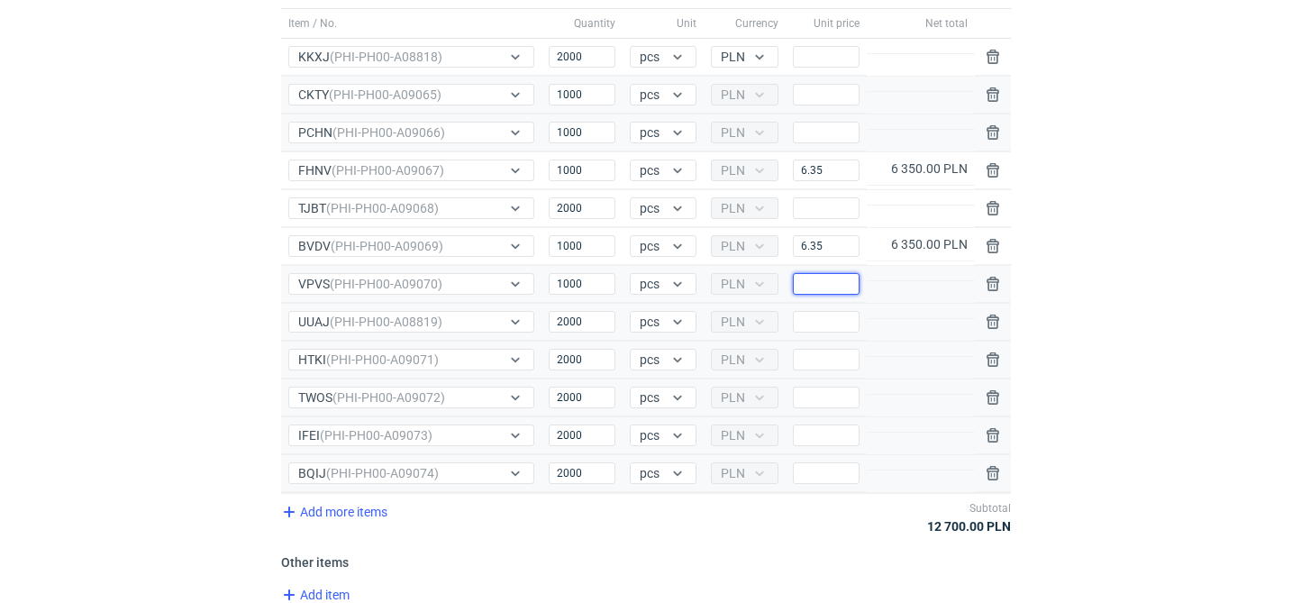
paste input "6.35"
type input "6.35"
click at [829, 367] on input "Price" at bounding box center [826, 360] width 67 height 22
paste input "6.35"
type input "6.35"
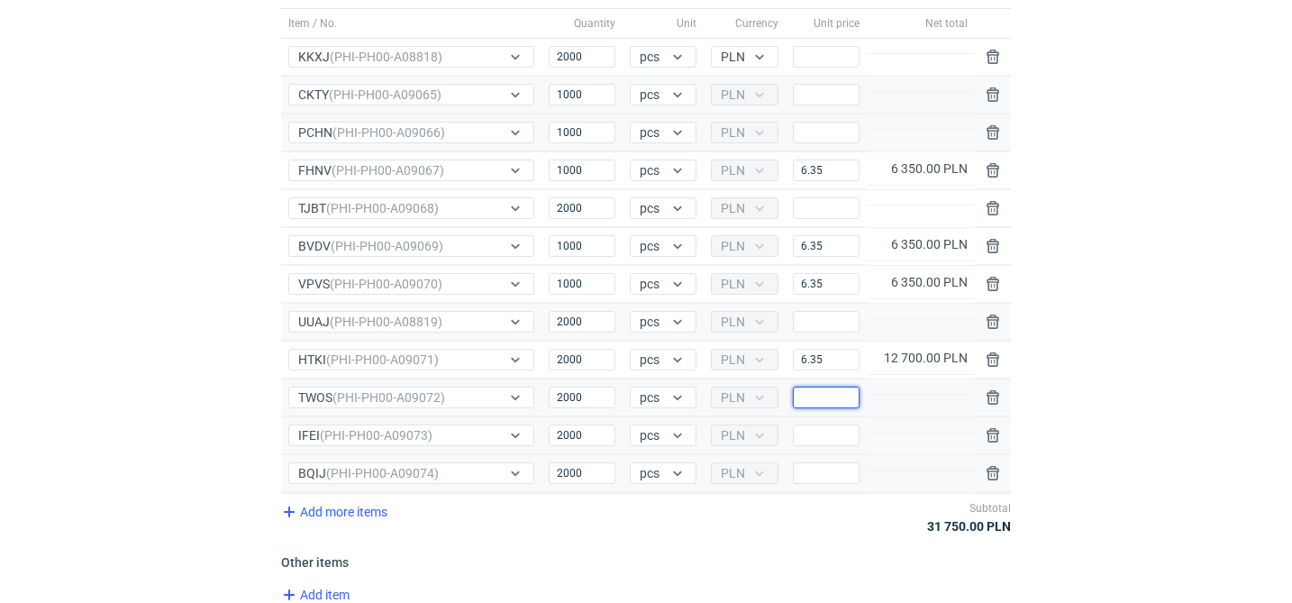
click at [842, 397] on input "Price" at bounding box center [826, 398] width 67 height 22
paste input "6.35"
type input "6.35"
click at [835, 429] on input "Price" at bounding box center [826, 435] width 67 height 22
paste input "6.35"
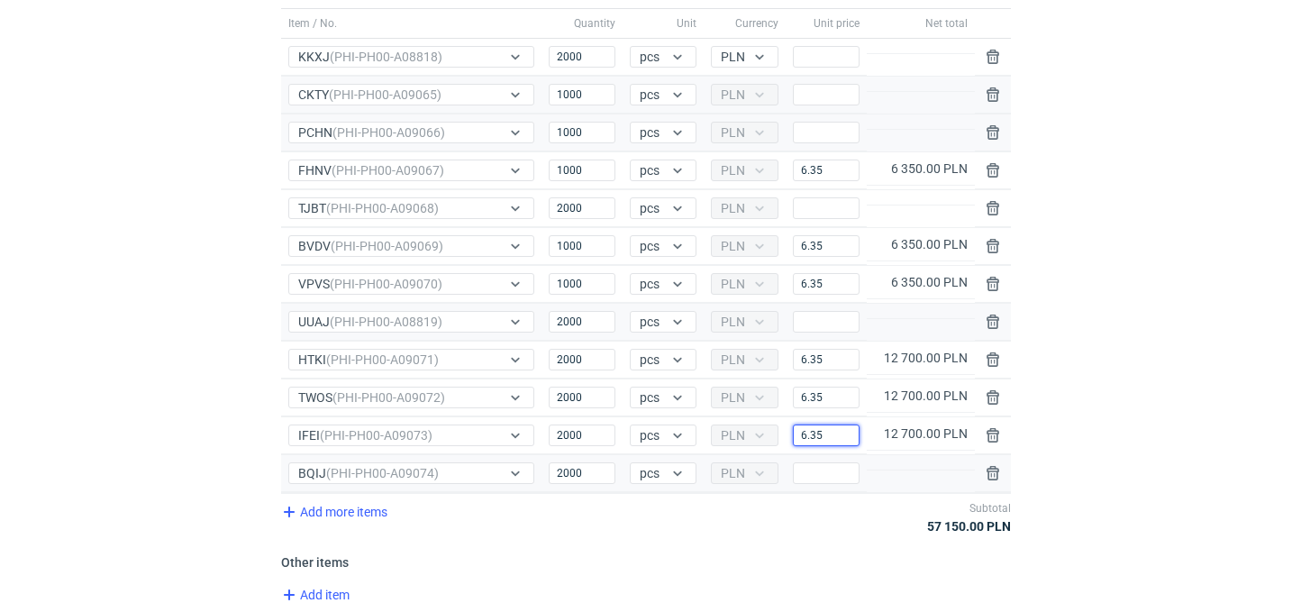
type input "6.35"
click at [828, 471] on input "Price" at bounding box center [826, 473] width 67 height 22
paste input "6.35"
type input "6.35"
click at [785, 519] on div "Add more items Subtotal 69 850.00 PLN" at bounding box center [646, 517] width 730 height 48
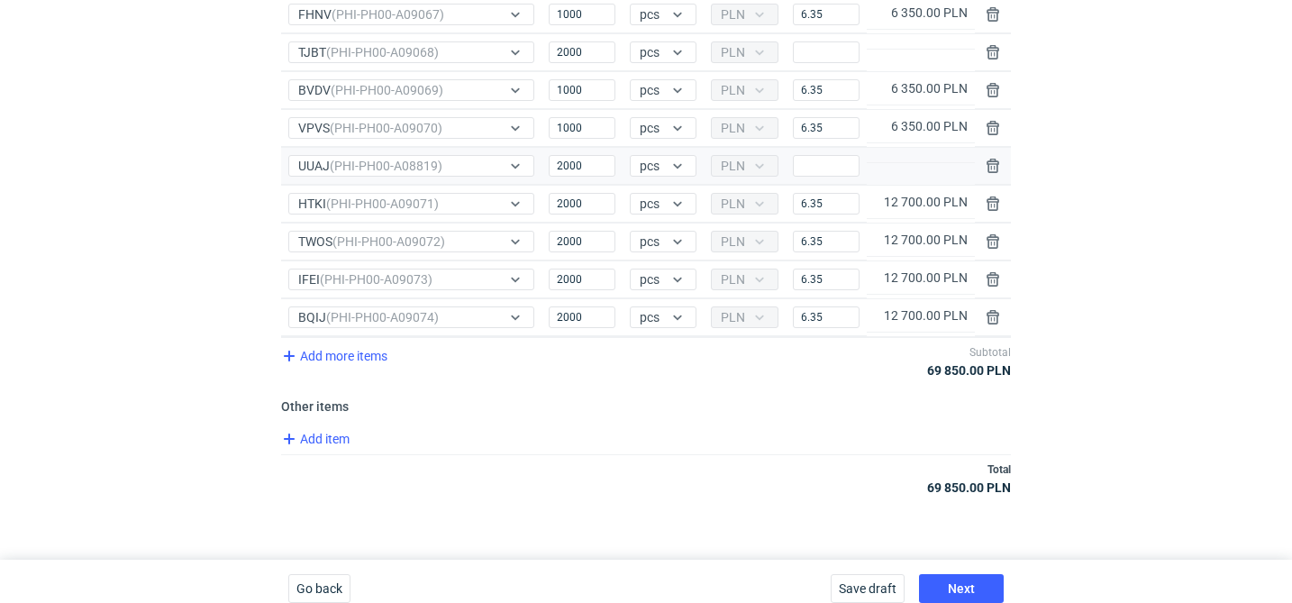
scroll to position [349, 0]
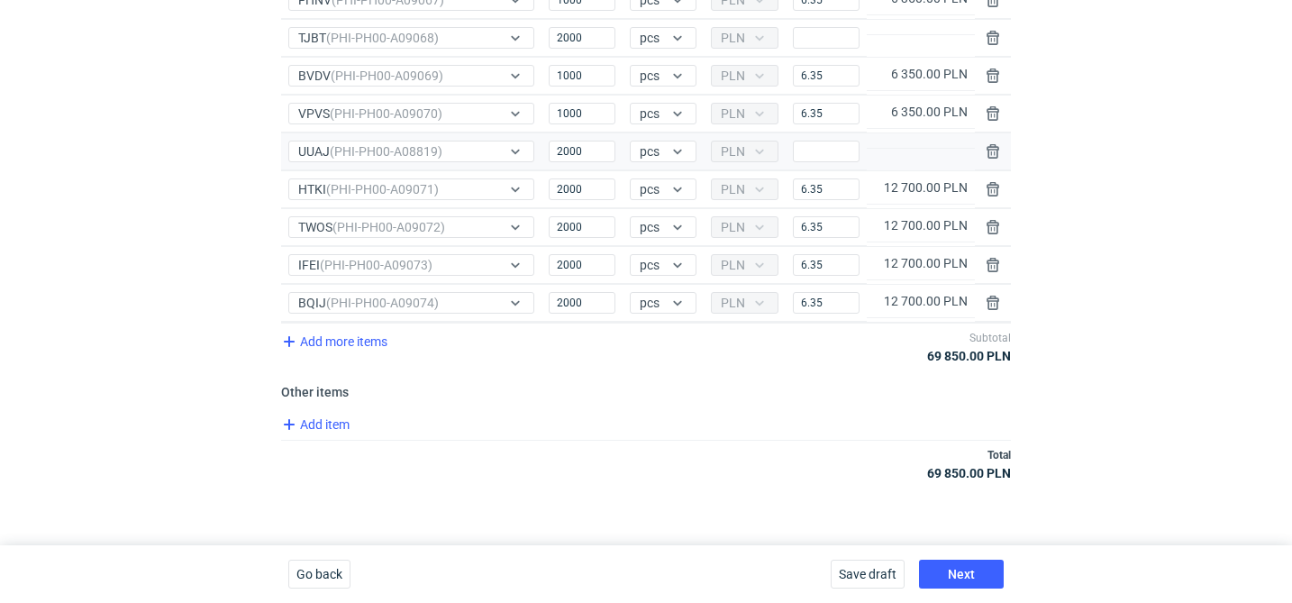
click at [333, 412] on div "Item / No. Quantity Unit Currency Unit price Net total Item / No. KKXJ (PHI-PH0…" at bounding box center [646, 170] width 730 height 664
click at [330, 414] on span "Add item" at bounding box center [314, 425] width 73 height 22
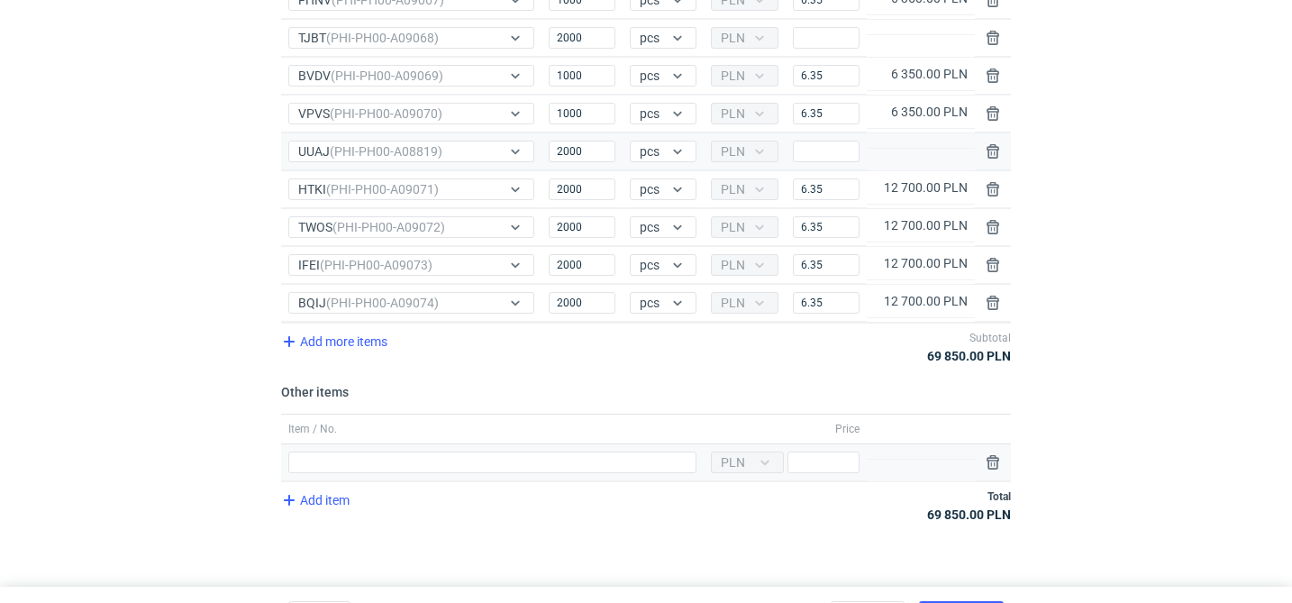
click at [358, 450] on div "Item / No." at bounding box center [492, 462] width 423 height 37
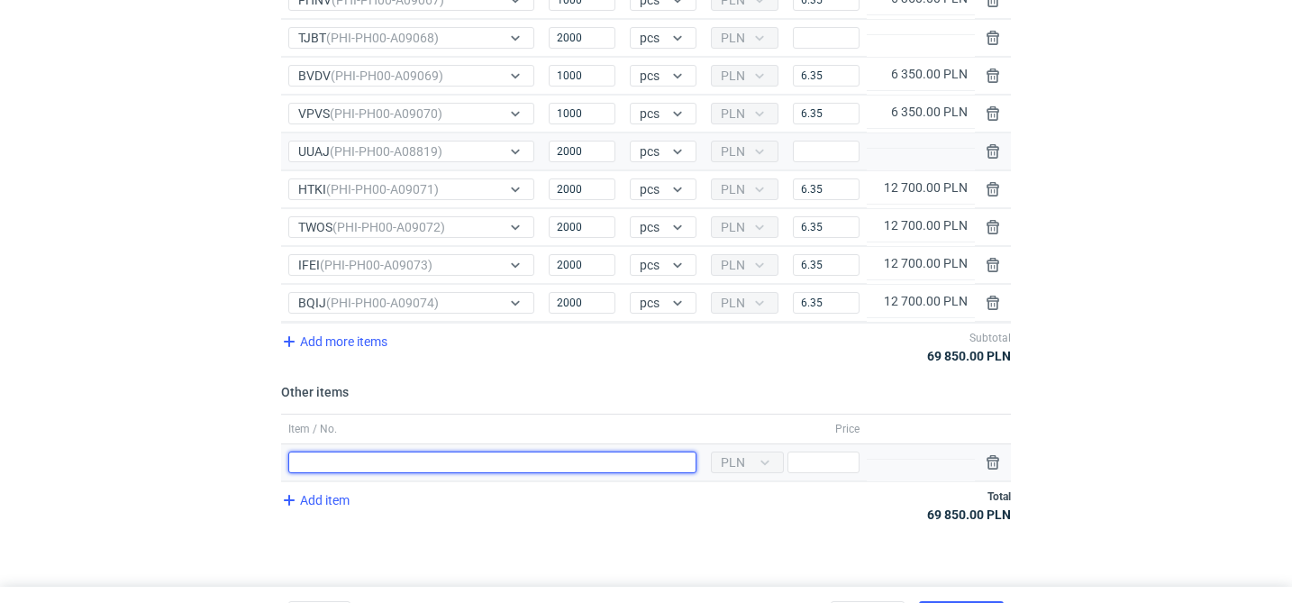
click at [341, 466] on input "Item / No." at bounding box center [492, 463] width 408 height 22
type input "narzędzia wycena CAOX-5 (BOX 1)"
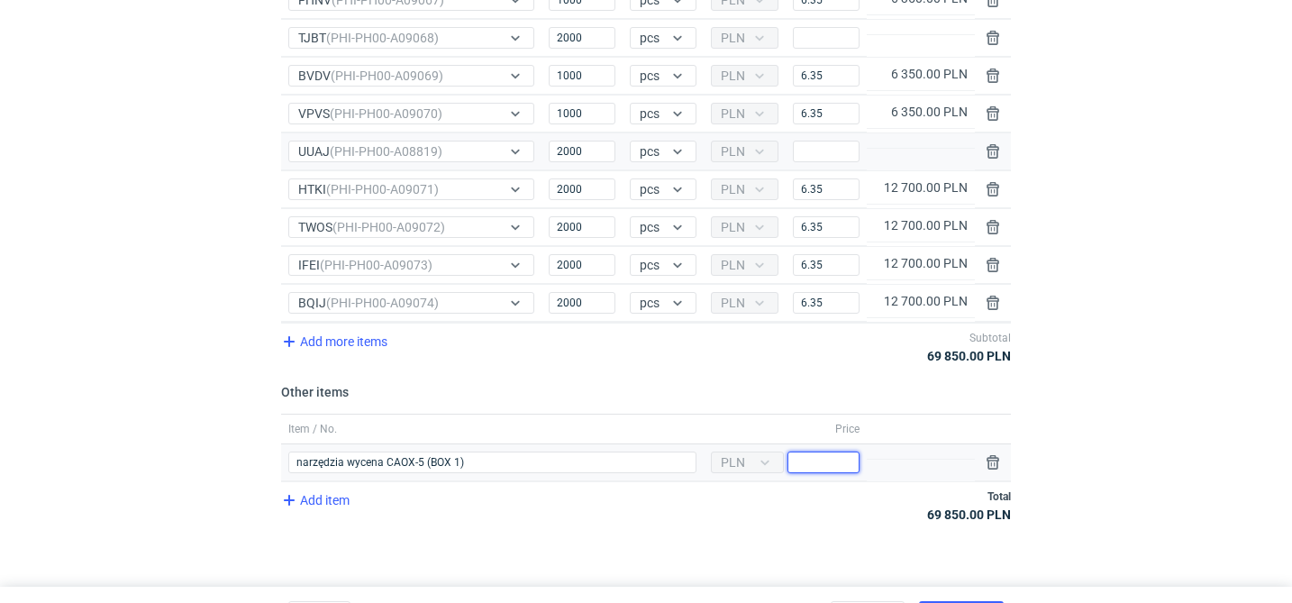
click at [849, 463] on input "Price" at bounding box center [824, 463] width 72 height 22
type input "3200"
click at [772, 504] on div "Add item Total 73 050.00 PLN" at bounding box center [646, 505] width 730 height 48
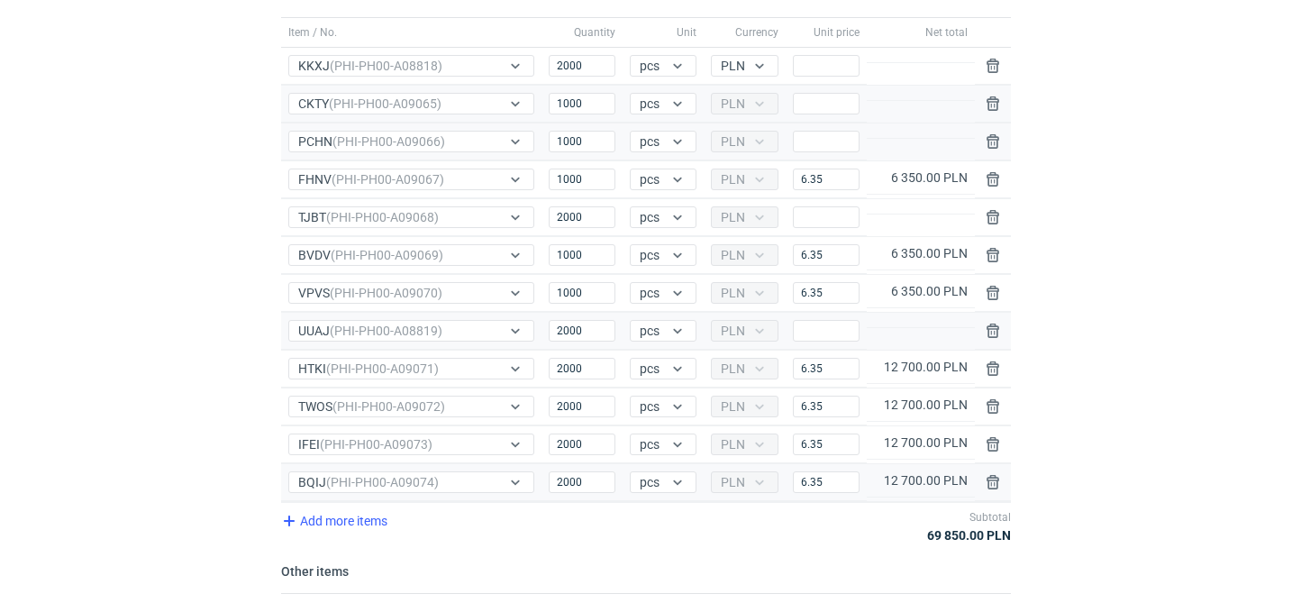
scroll to position [151, 0]
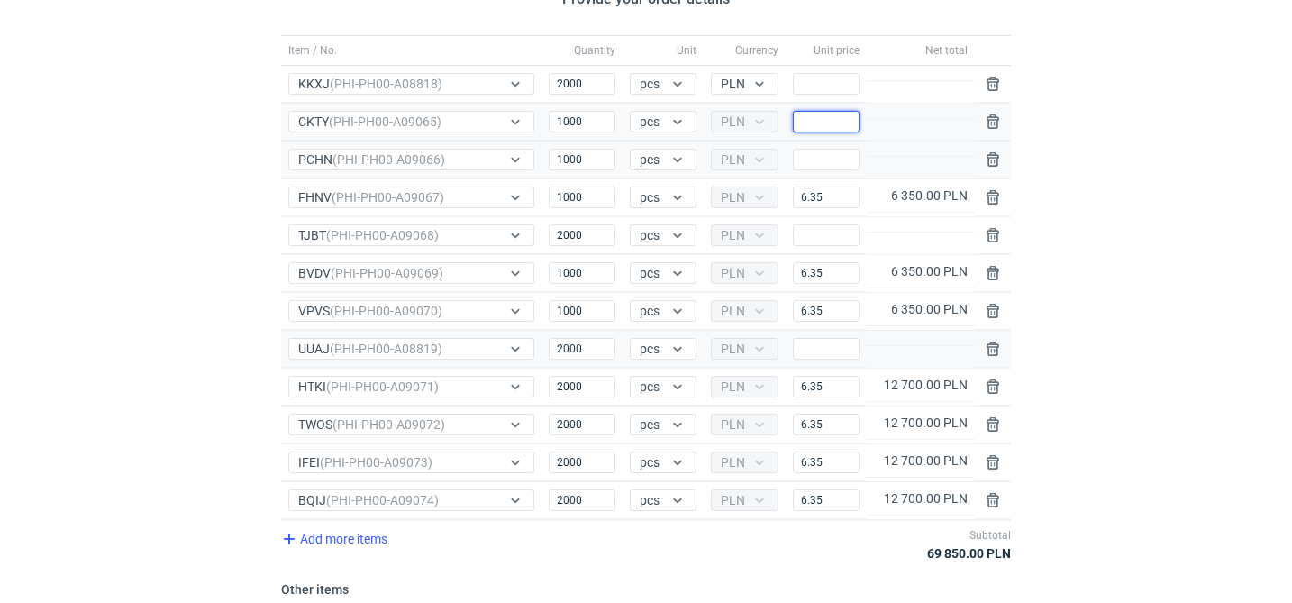
click at [818, 122] on input "Price" at bounding box center [826, 122] width 67 height 22
click at [821, 119] on input "5.1" at bounding box center [826, 122] width 67 height 22
type input "5.1"
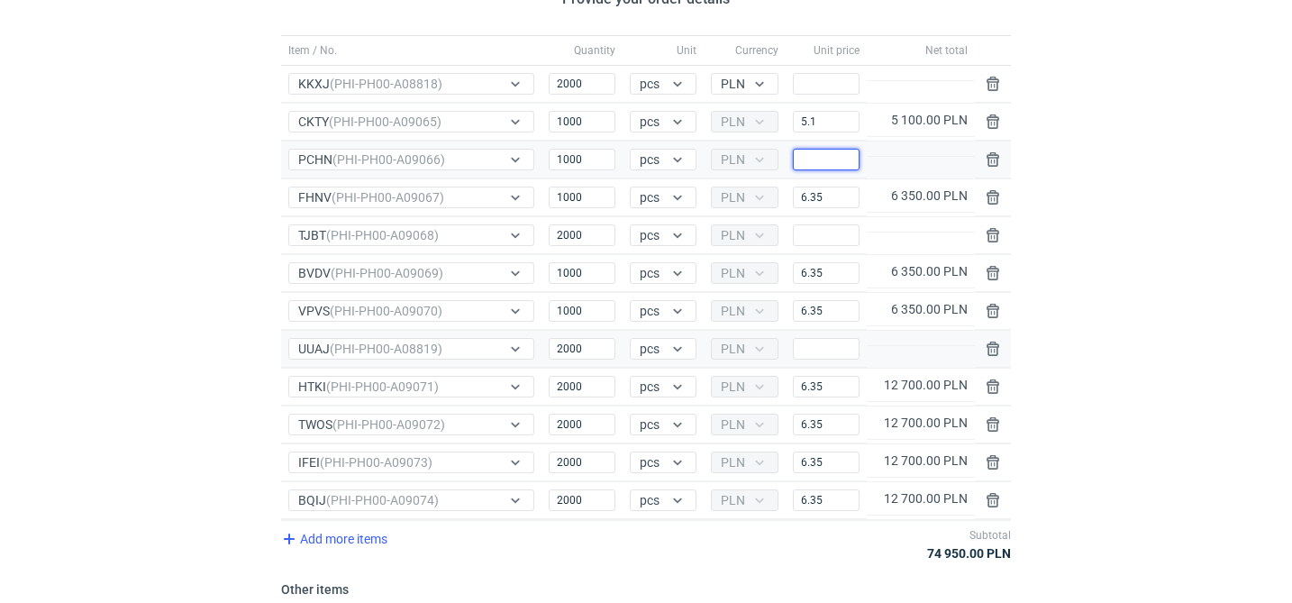
click at [811, 160] on input "Price" at bounding box center [826, 160] width 67 height 22
paste input "5.1"
type input "5.1"
click at [826, 235] on input "Price" at bounding box center [826, 235] width 67 height 22
paste input "5.1"
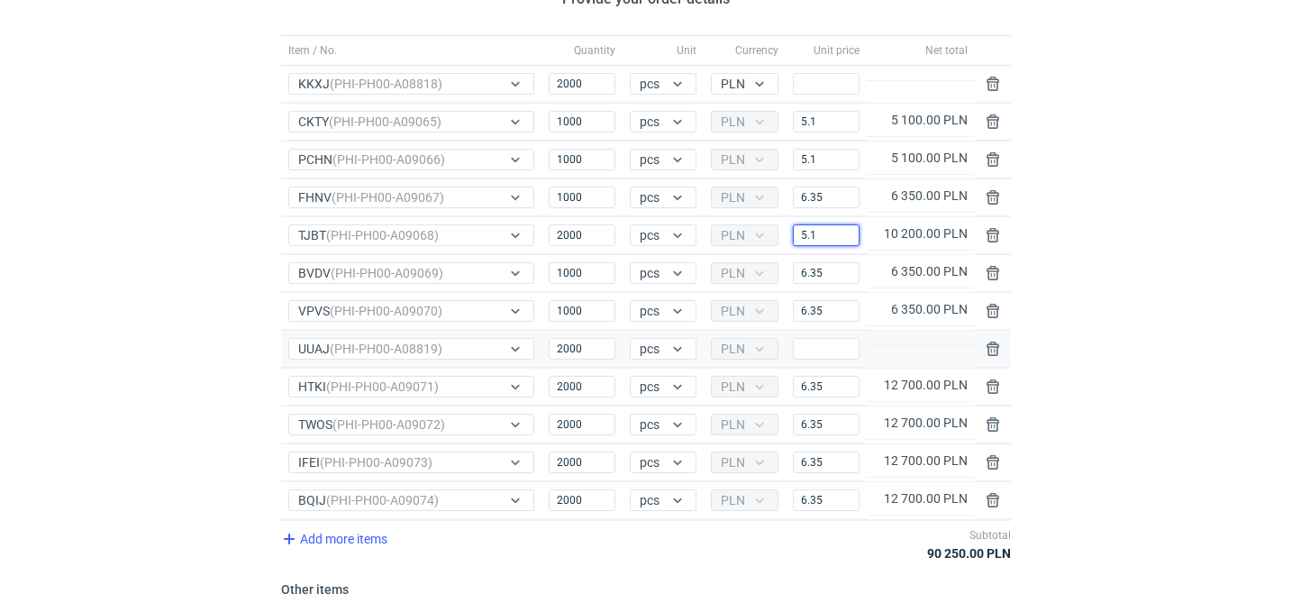
type input "5.1"
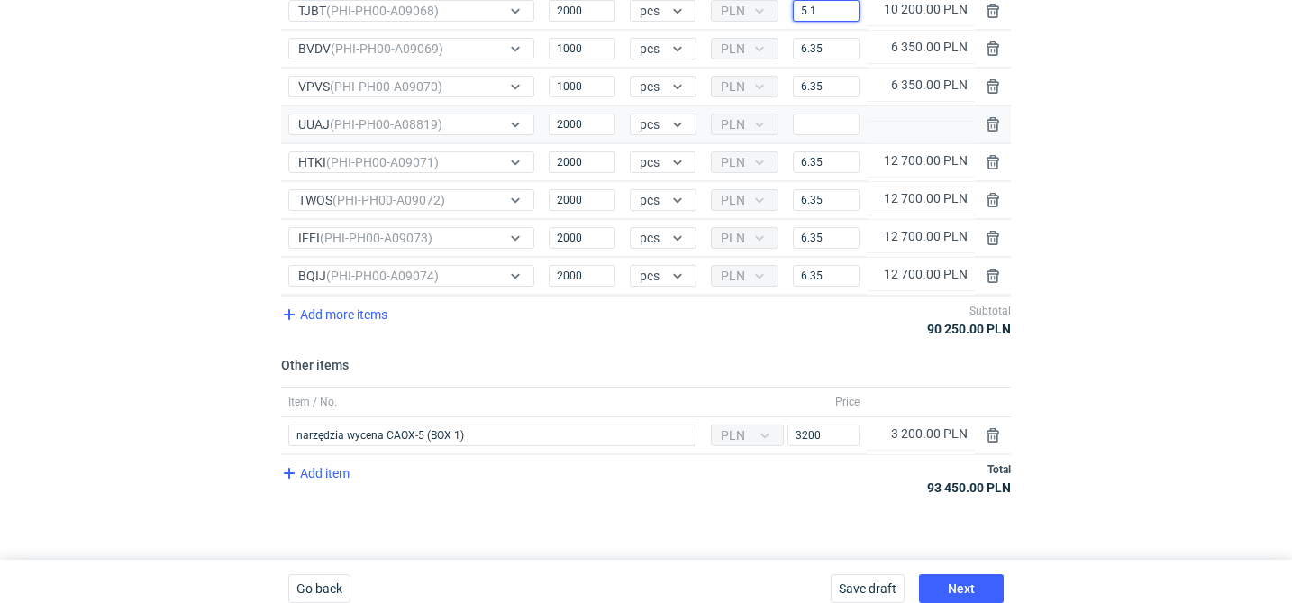
scroll to position [390, 0]
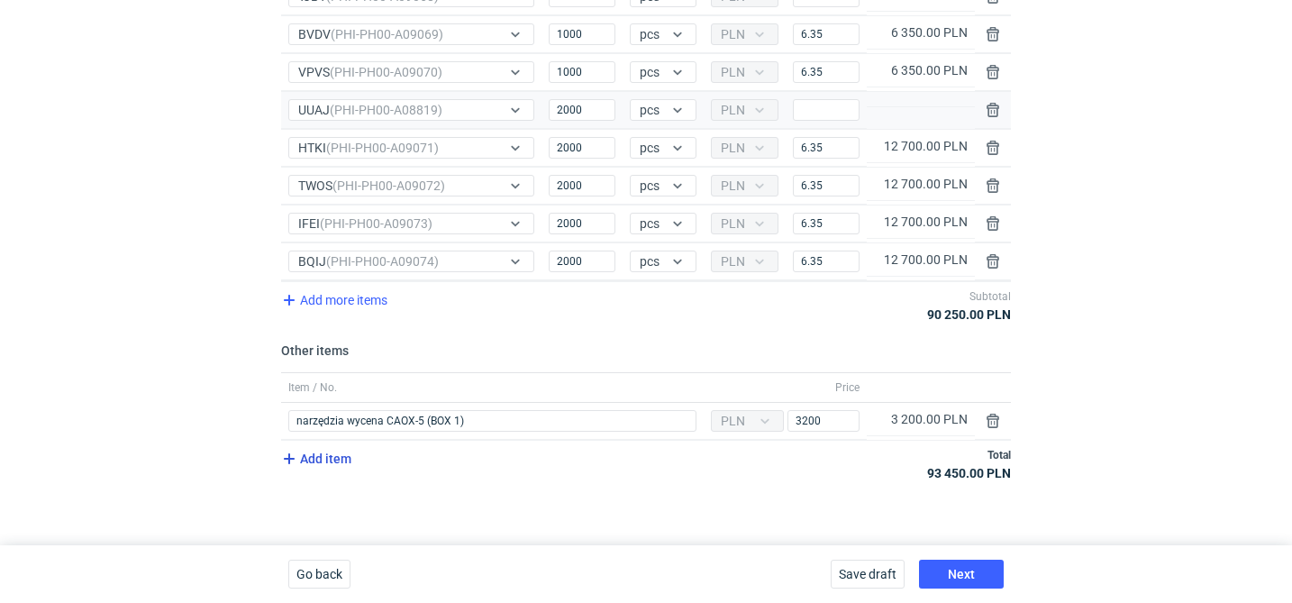
click at [322, 461] on span "Add item" at bounding box center [314, 459] width 73 height 22
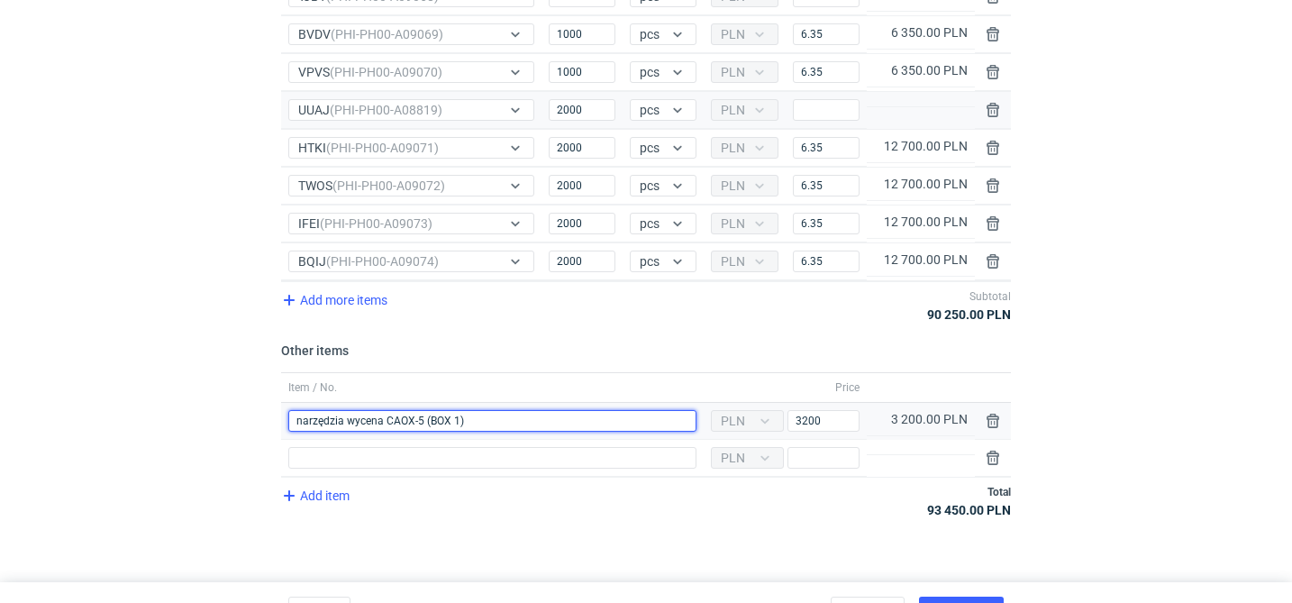
click at [408, 424] on input "narzędzia wycena CAOX-5 (BOX 1)" at bounding box center [492, 421] width 408 height 22
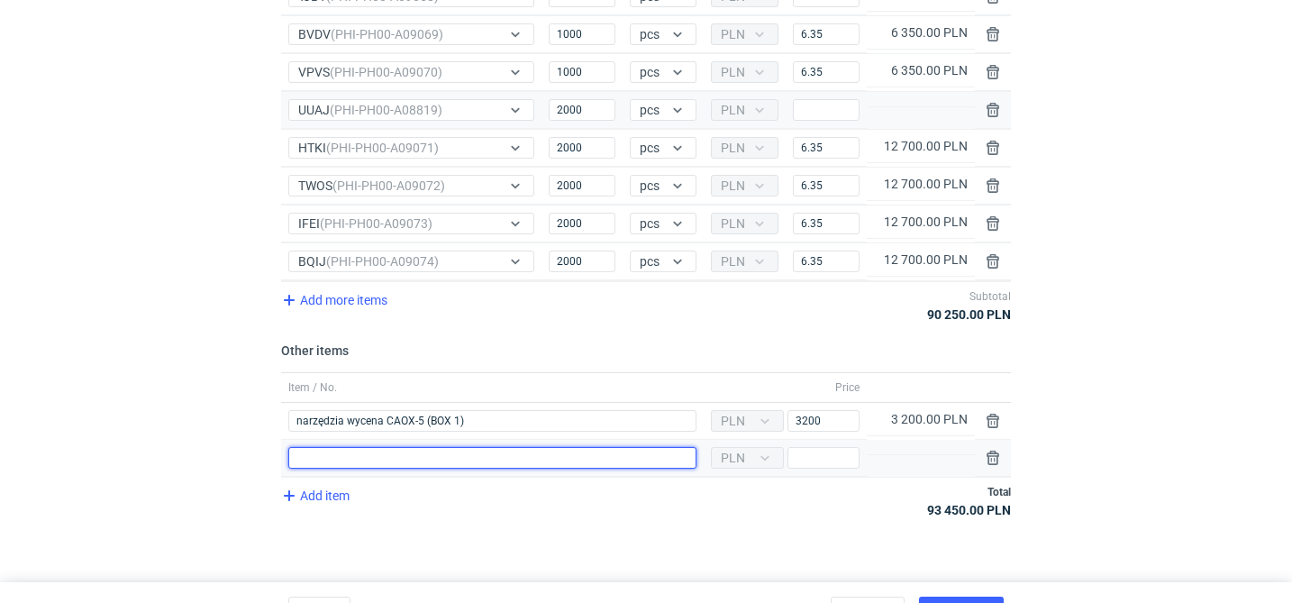
click at [379, 456] on input "Item / No." at bounding box center [492, 458] width 408 height 22
paste input "narzędzia wycena CAOX-5 (BOX 1)"
click at [420, 453] on input "narzędzia wycena CAOX-5 (BOX 1)" at bounding box center [492, 458] width 408 height 22
click at [458, 453] on input "narzędzia wycena CAOX-6 (BOX 1)" at bounding box center [492, 458] width 408 height 22
type input "narzędzia wycena CAOX-6 (BOX 2)"
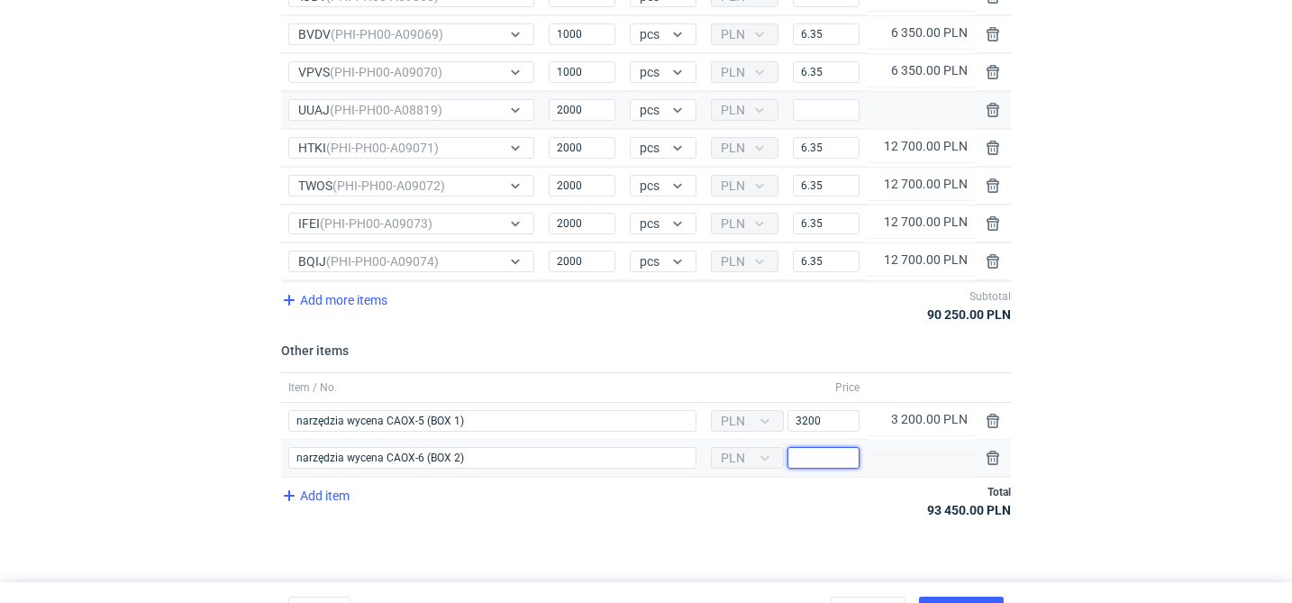
click at [819, 457] on input "Price" at bounding box center [824, 458] width 72 height 22
type input "2900"
click at [807, 118] on input "Price" at bounding box center [826, 110] width 67 height 22
type input "3.65"
click at [330, 493] on span "Add item" at bounding box center [314, 496] width 73 height 22
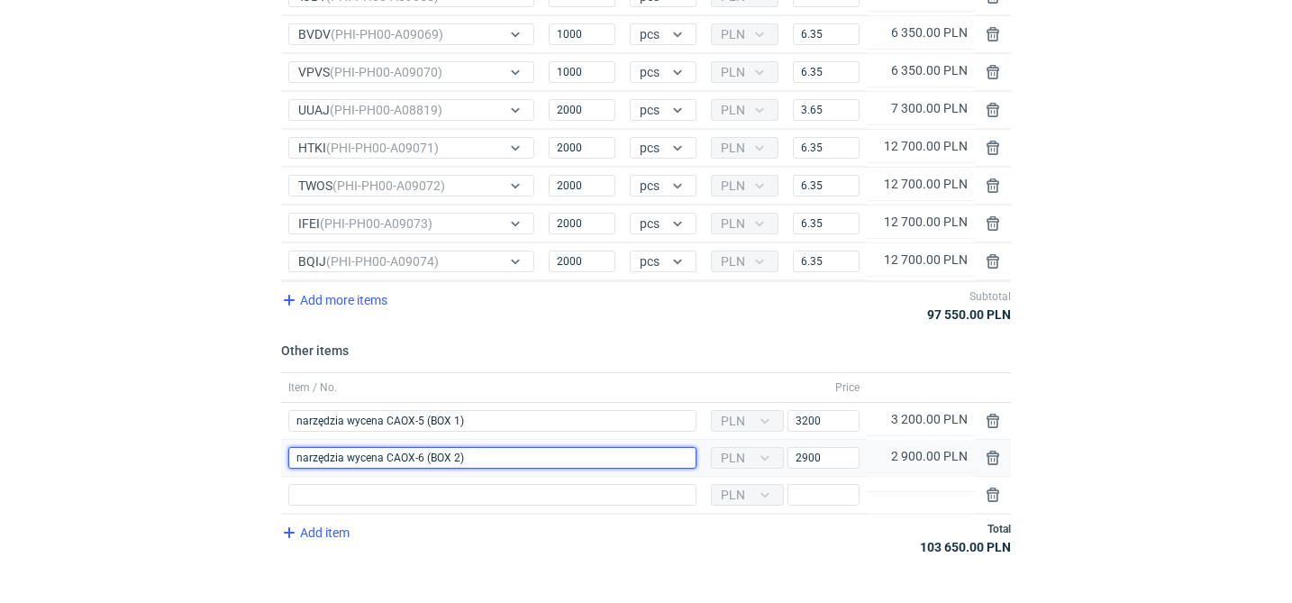
click at [431, 461] on input "narzędzia wycena CAOX-6 (BOX 2)" at bounding box center [492, 458] width 408 height 22
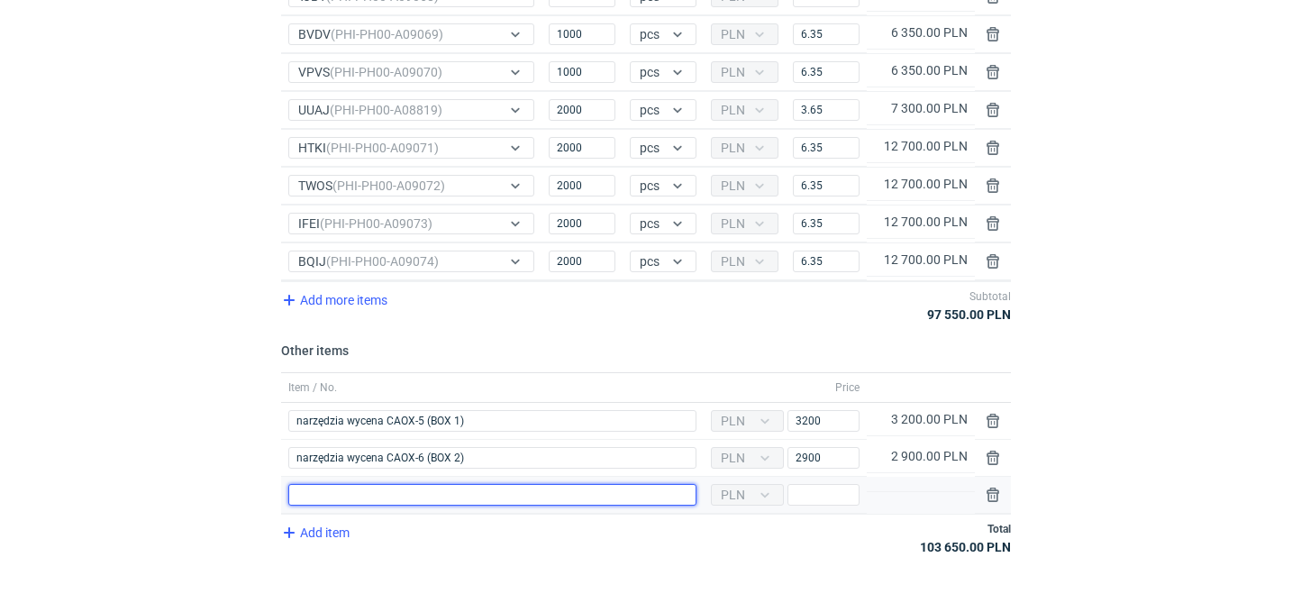
click at [389, 504] on input "Item / No." at bounding box center [492, 495] width 408 height 22
paste input "narzędzia wycena CAOX-6 (BOX 2)"
click at [423, 489] on input "narzędzia wycena CAOX-6 (BOX 2)" at bounding box center [492, 495] width 408 height 22
click at [457, 497] on input "narzędzia wycena CAOX-9 (BOX 2)" at bounding box center [492, 495] width 408 height 22
type input "narzędzia wycena CAOX-9 (BOX 3)"
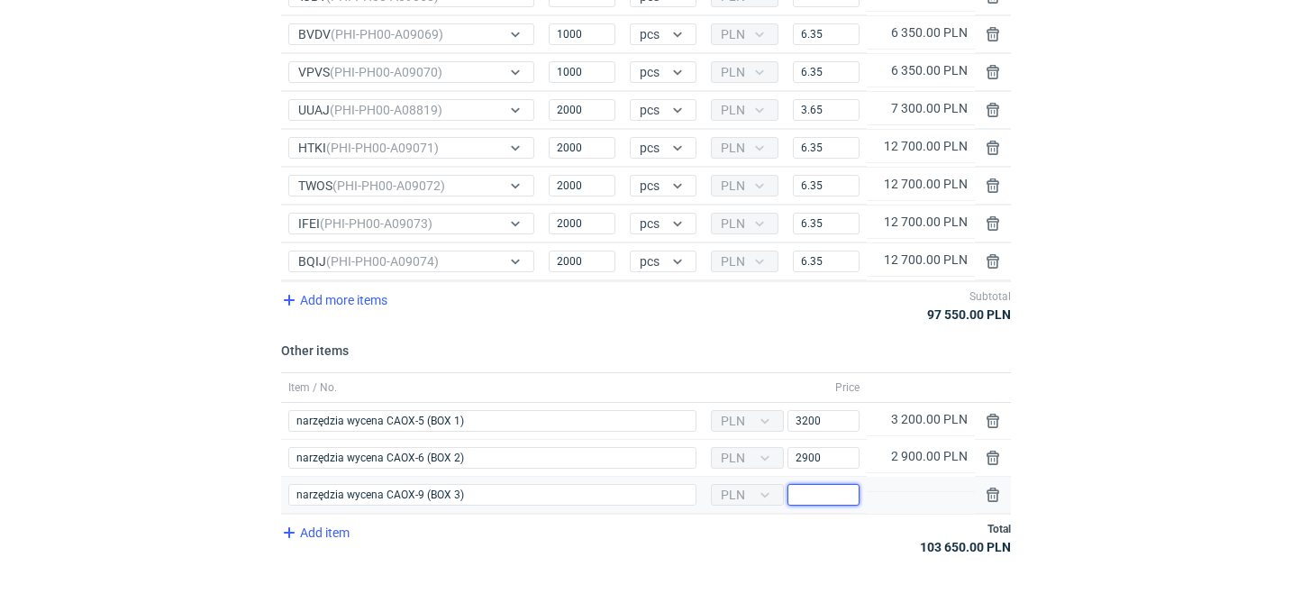
click at [821, 499] on input "Price" at bounding box center [824, 495] width 72 height 22
type input "1500"
click at [317, 531] on span "Add item" at bounding box center [314, 533] width 73 height 22
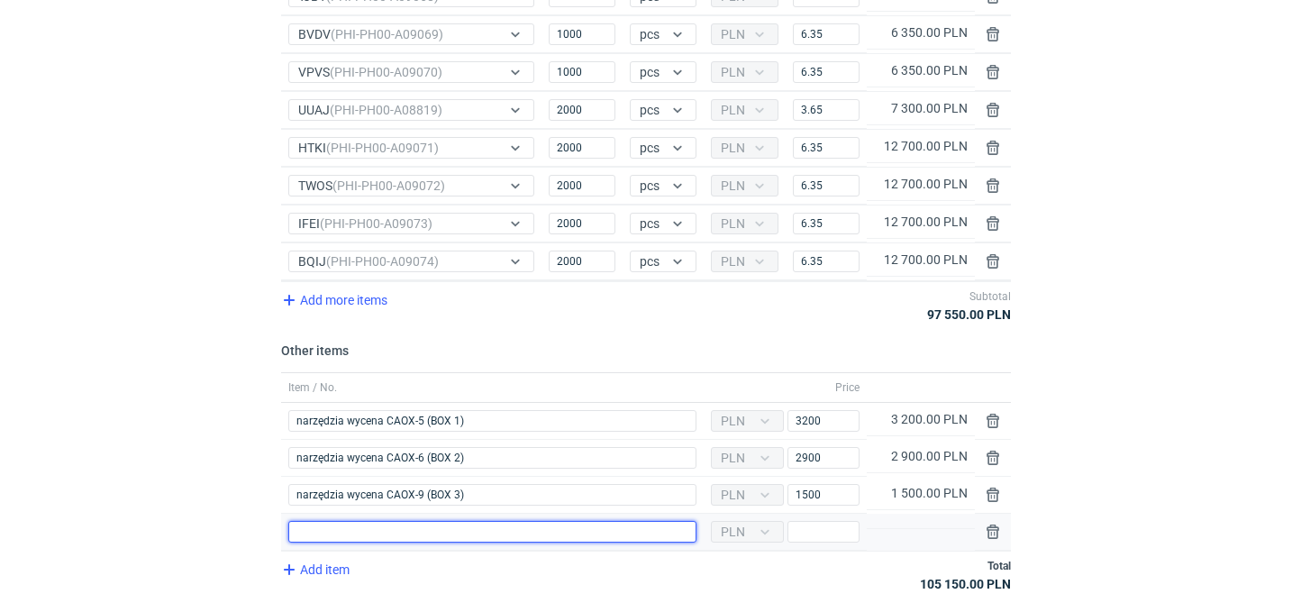
click at [392, 530] on input "Item / No." at bounding box center [492, 532] width 408 height 22
paste input "narzędzia wycena CAOX-6 (BOX 2)"
click at [422, 526] on input "narzędzia wycena CAOX-6 (BOX 2)" at bounding box center [492, 532] width 408 height 22
click at [454, 531] on input "narzędzia wycena CAOX-8 (BOX 2)" at bounding box center [492, 532] width 408 height 22
type input "narzędzia wycena CAOX-8 (BOX 4)"
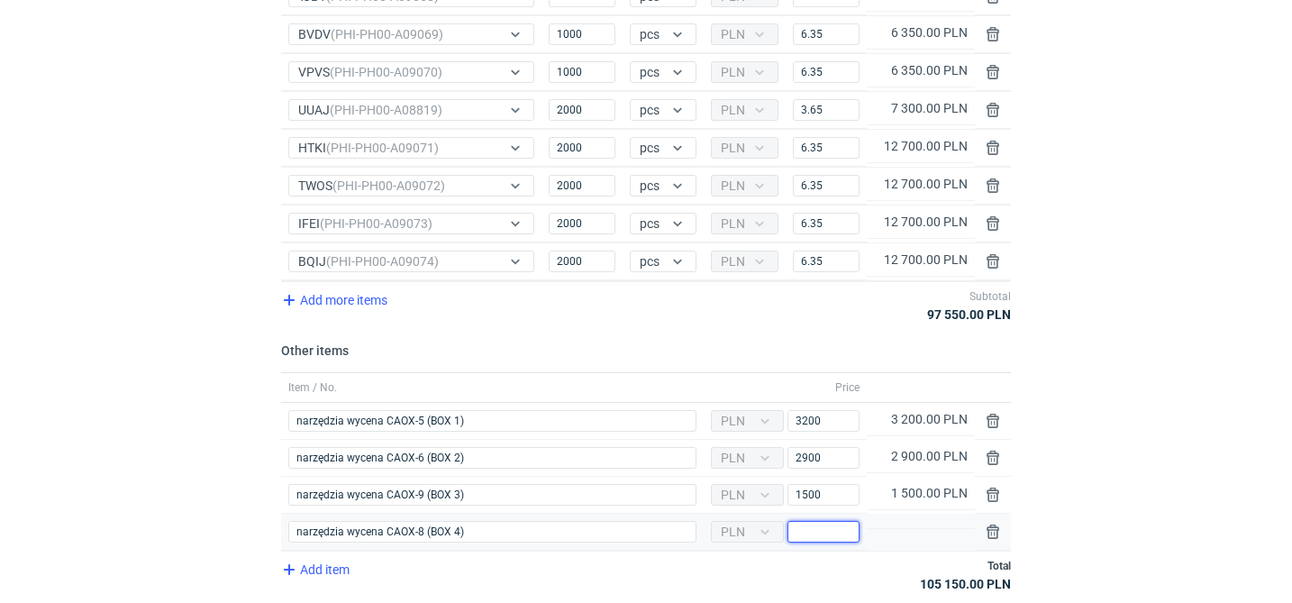
click at [830, 532] on input "Price" at bounding box center [824, 532] width 72 height 22
type input "1700"
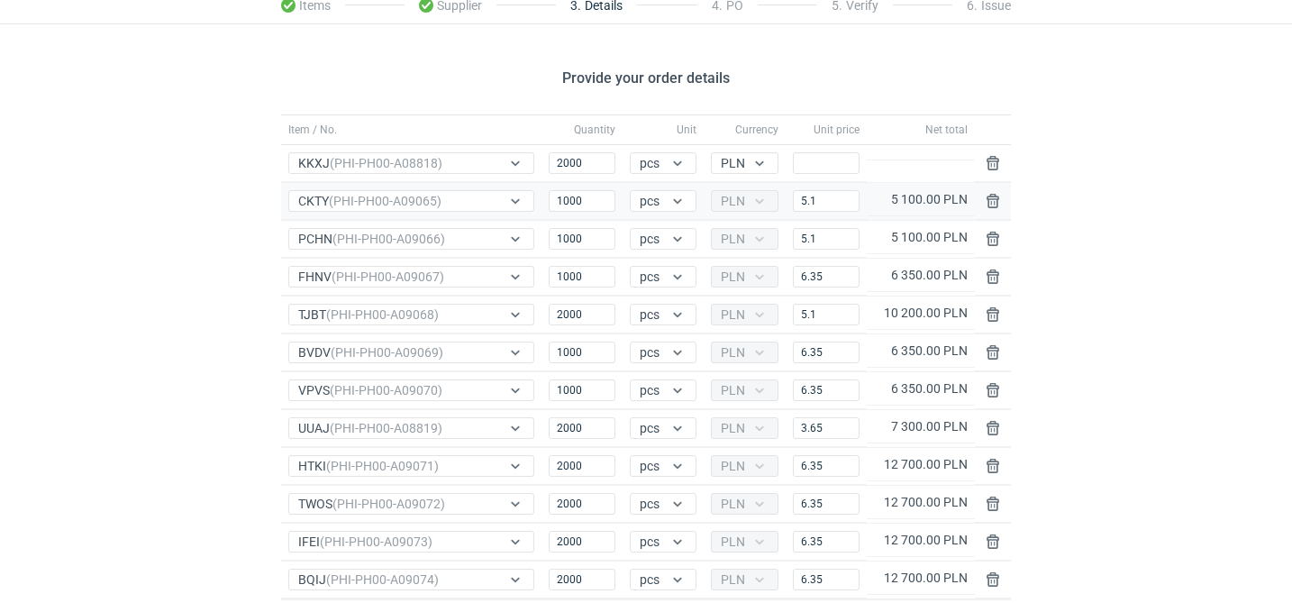
scroll to position [53, 0]
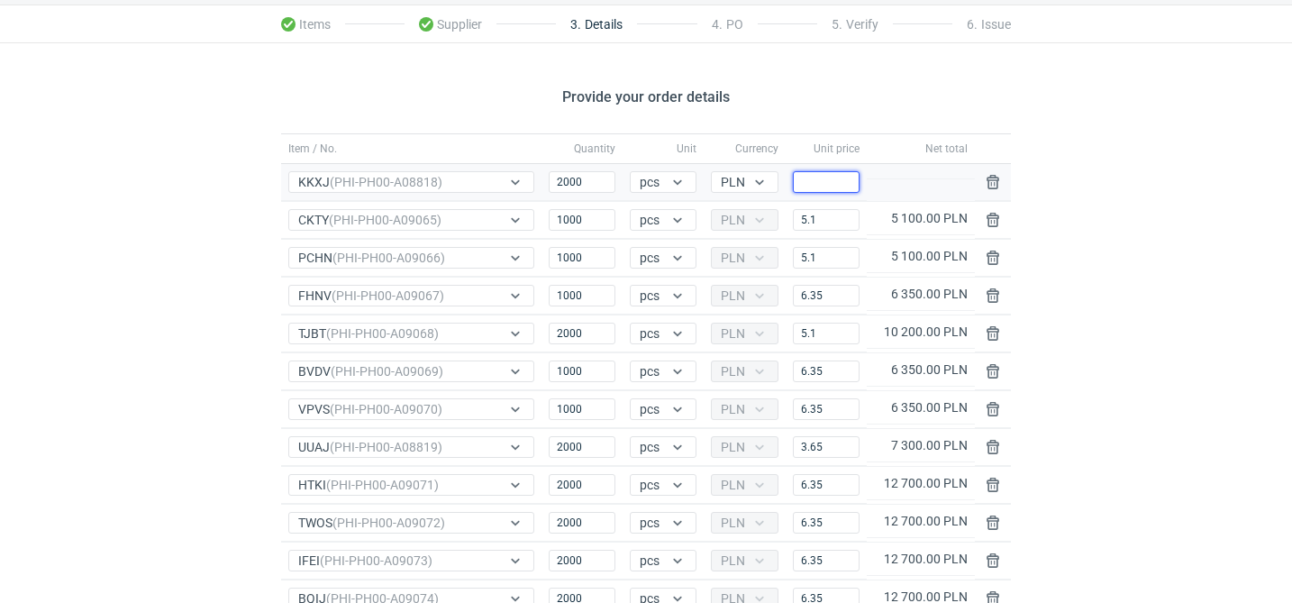
click at [824, 185] on input "Price" at bounding box center [826, 182] width 67 height 22
type input "2.49"
click at [1131, 295] on div "Provide your order details Item / No. Quantity Unit Currency Unit price Net tot…" at bounding box center [646, 518] width 1292 height 950
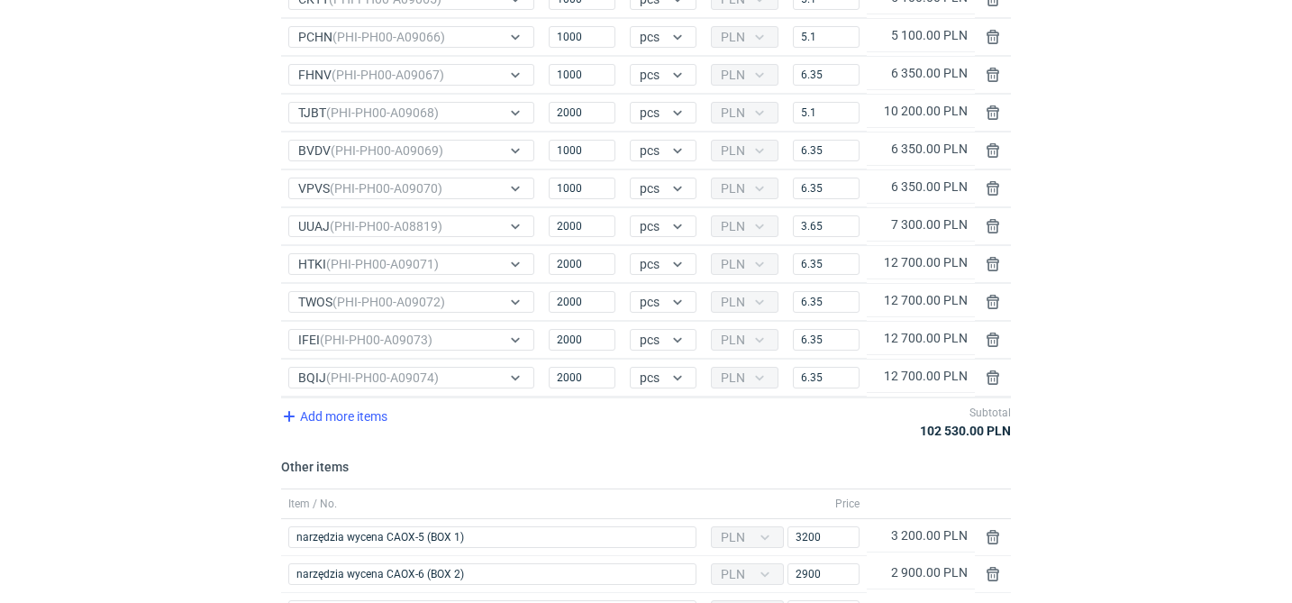
scroll to position [501, 0]
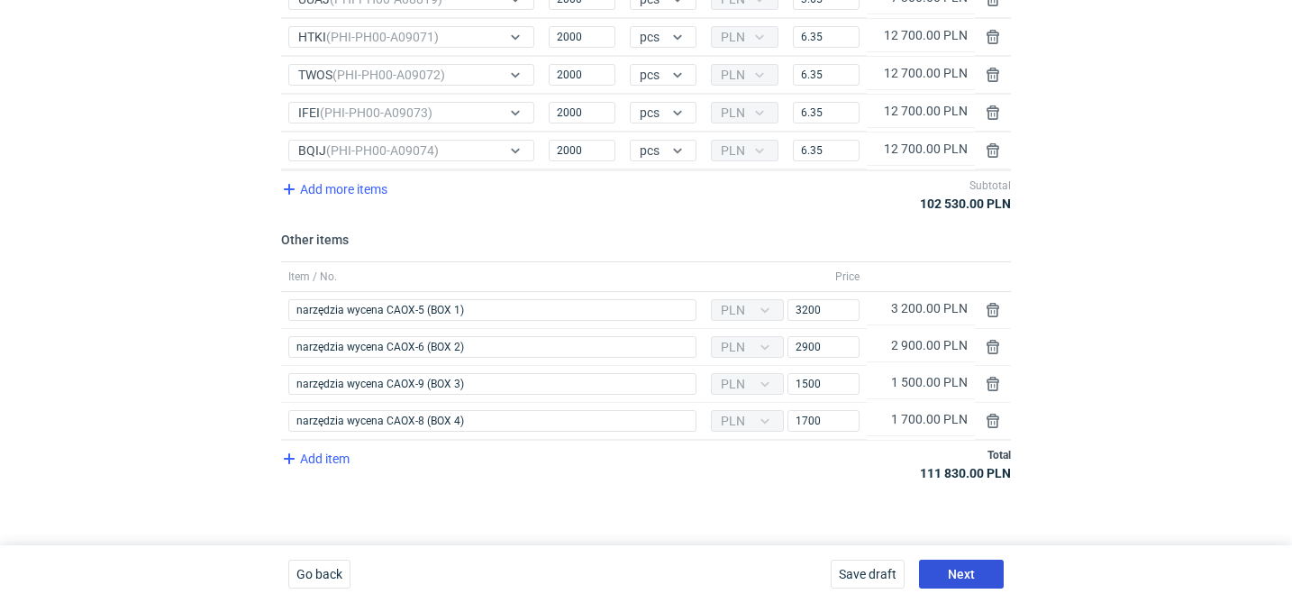
click at [972, 585] on button "Next" at bounding box center [961, 574] width 85 height 29
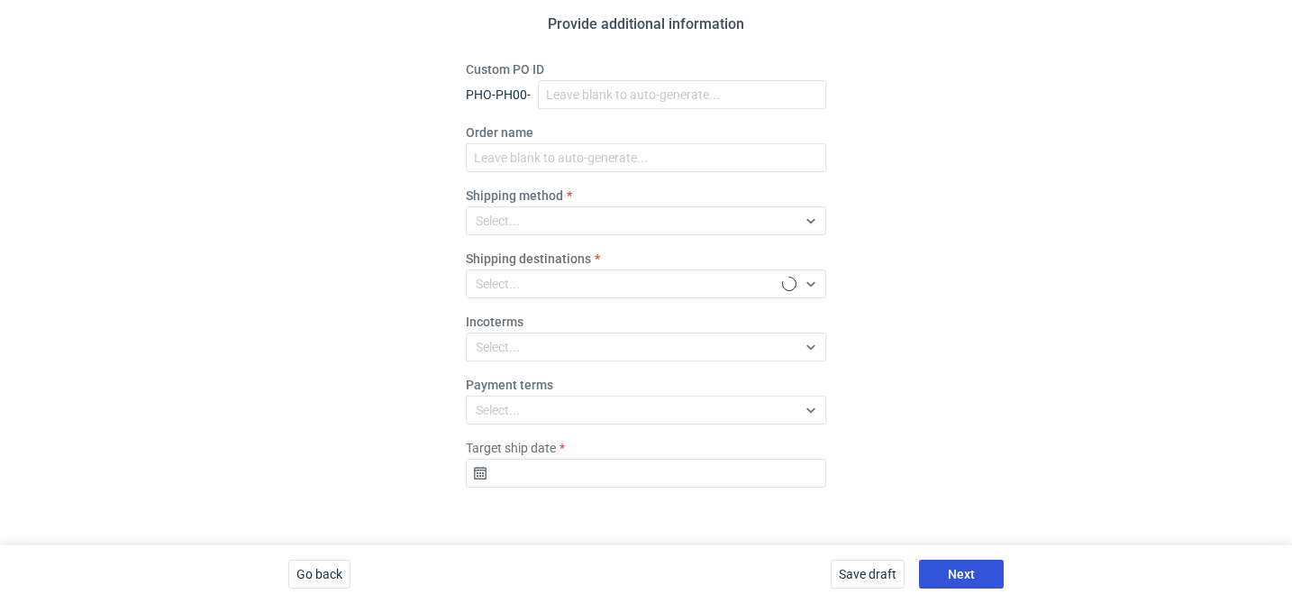
scroll to position [126, 0]
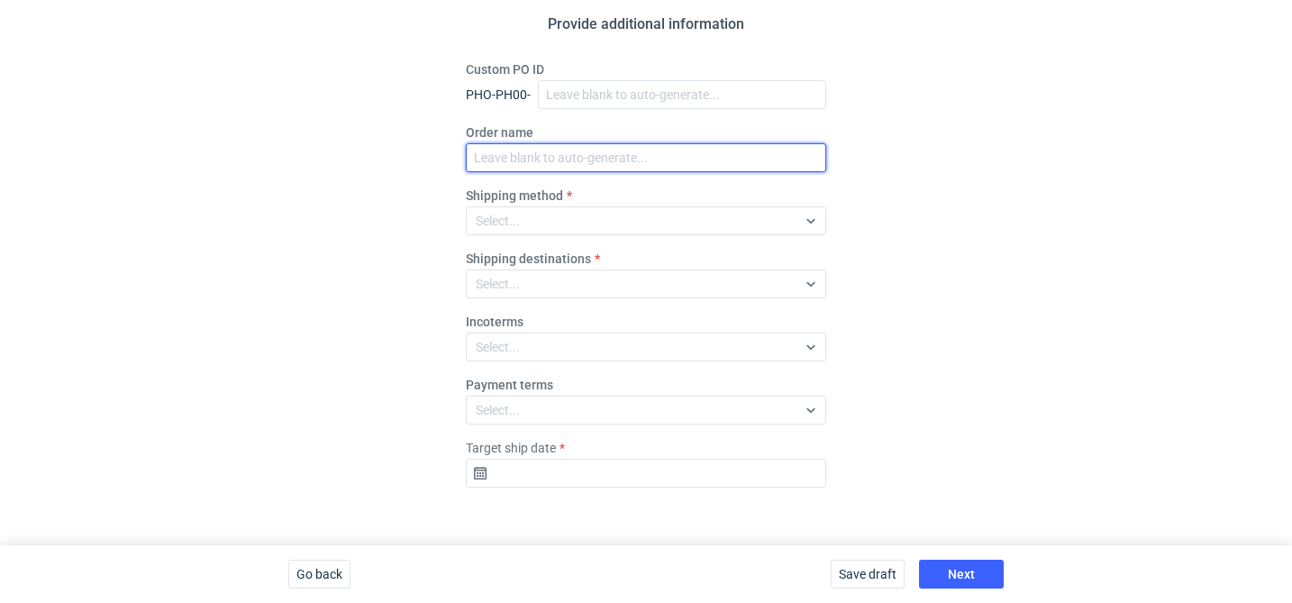
click at [527, 165] on input "Order name" at bounding box center [646, 157] width 360 height 29
paste input "R234256904"
type input "R234256904_KKXJ, CKTY,PCHN, FHNV,TJBT,BVDV,VPVS,UUAJ,HTKI,TWOS,IFEI,BQIJ"
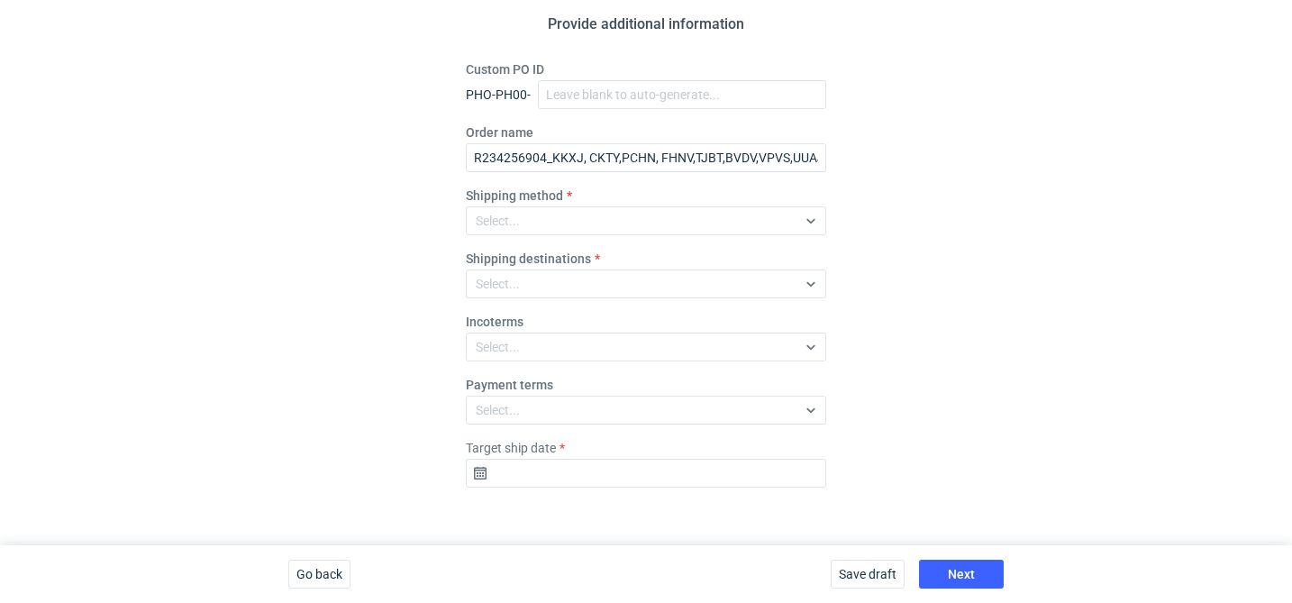
click at [608, 196] on div "Shipping method Select..." at bounding box center [646, 211] width 360 height 49
click at [585, 217] on div "Select..." at bounding box center [632, 220] width 330 height 25
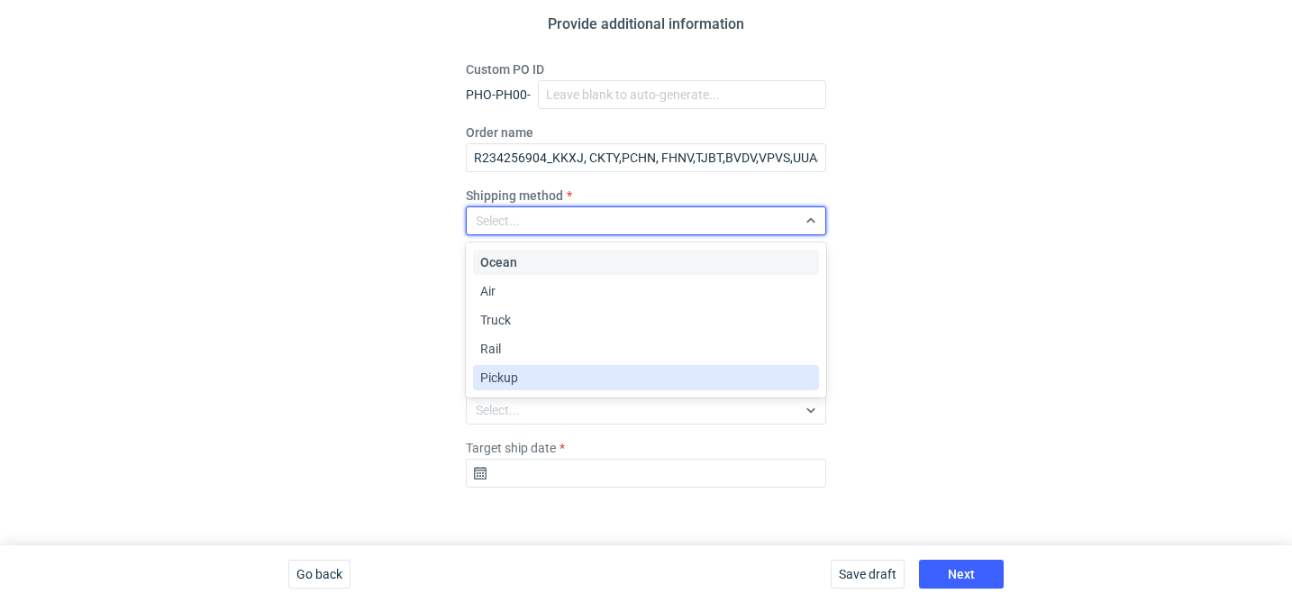
click at [534, 380] on div "Pickup" at bounding box center [646, 378] width 332 height 18
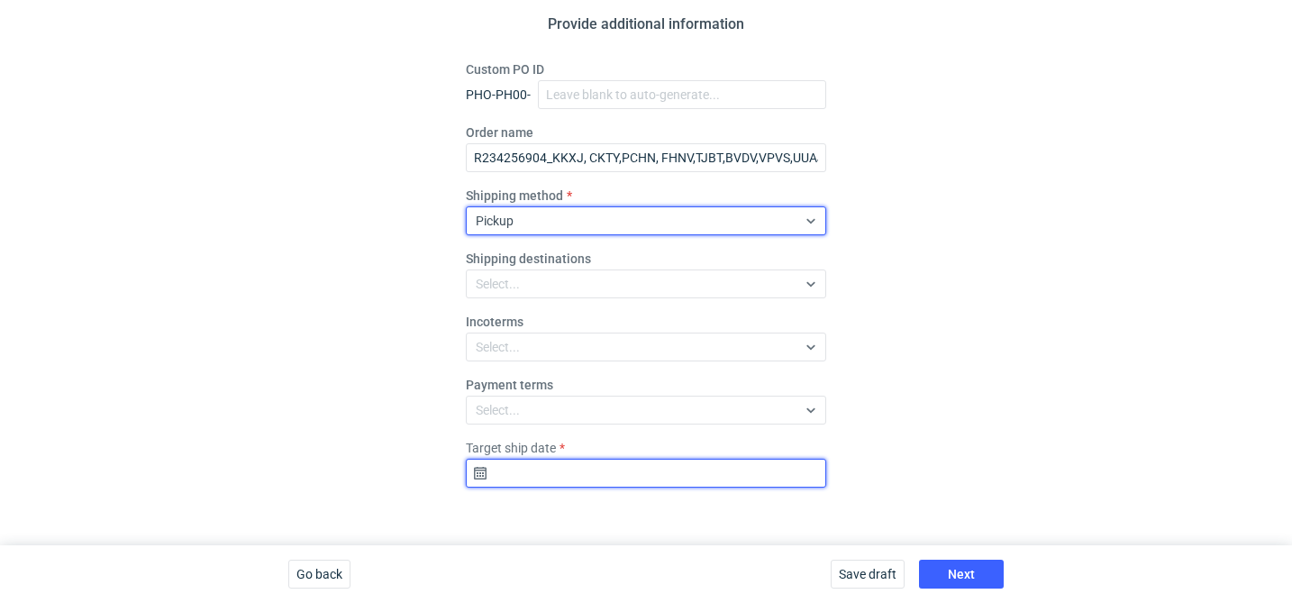
click at [579, 463] on input "Target ship date" at bounding box center [646, 473] width 360 height 29
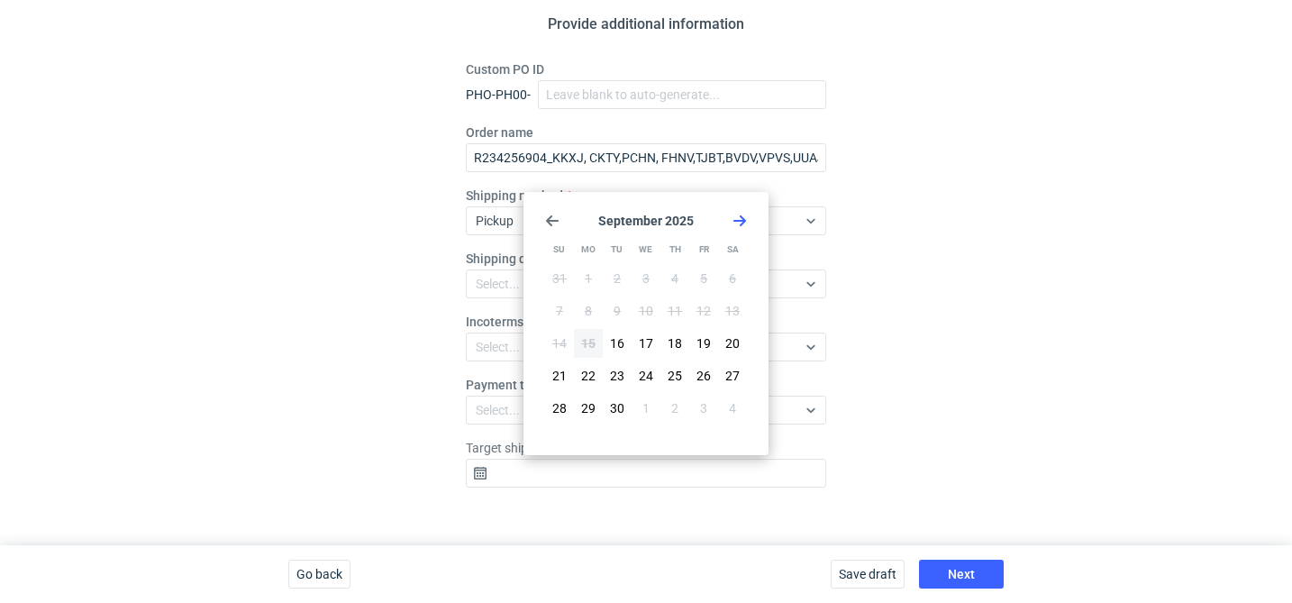
click at [743, 223] on use "Go forward 1 month" at bounding box center [740, 220] width 13 height 11
click at [607, 342] on button "14" at bounding box center [617, 343] width 29 height 29
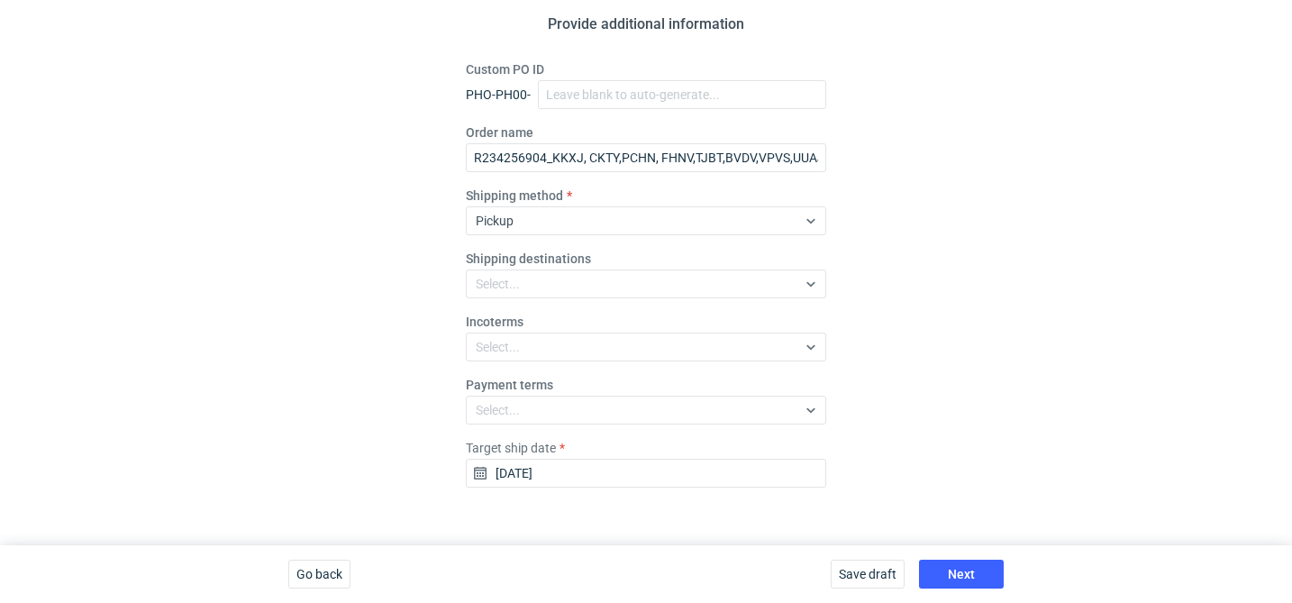
type input "2025-10-14"
click at [968, 568] on span "Next" at bounding box center [961, 574] width 27 height 13
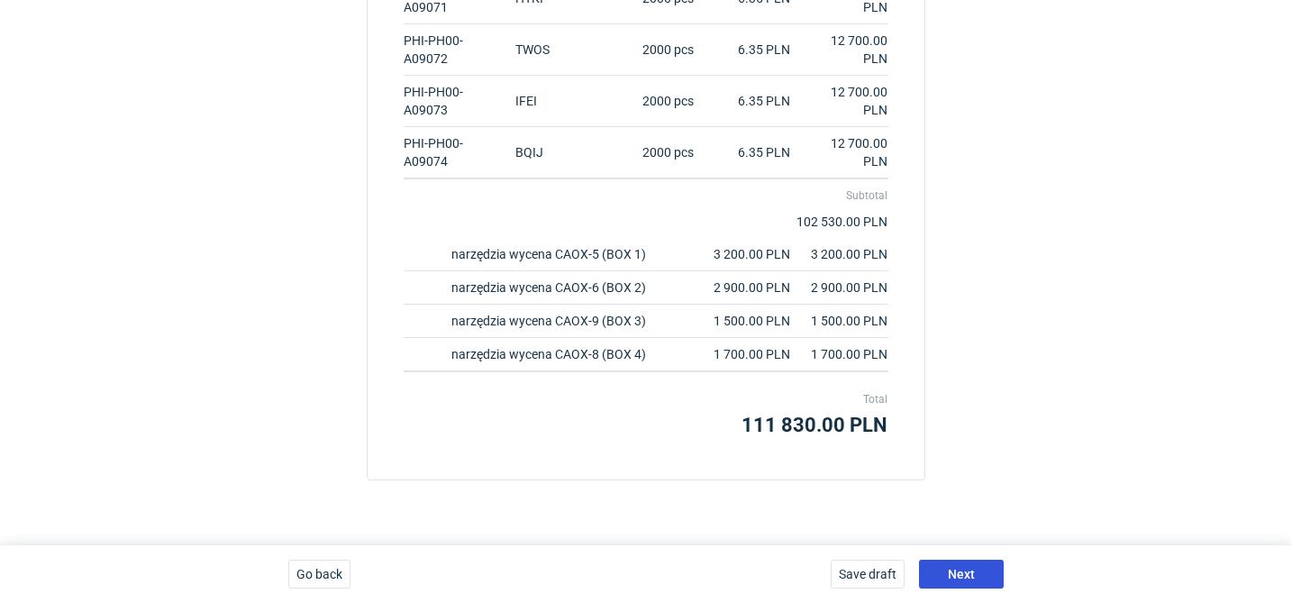
click at [973, 568] on span "Next" at bounding box center [961, 574] width 27 height 13
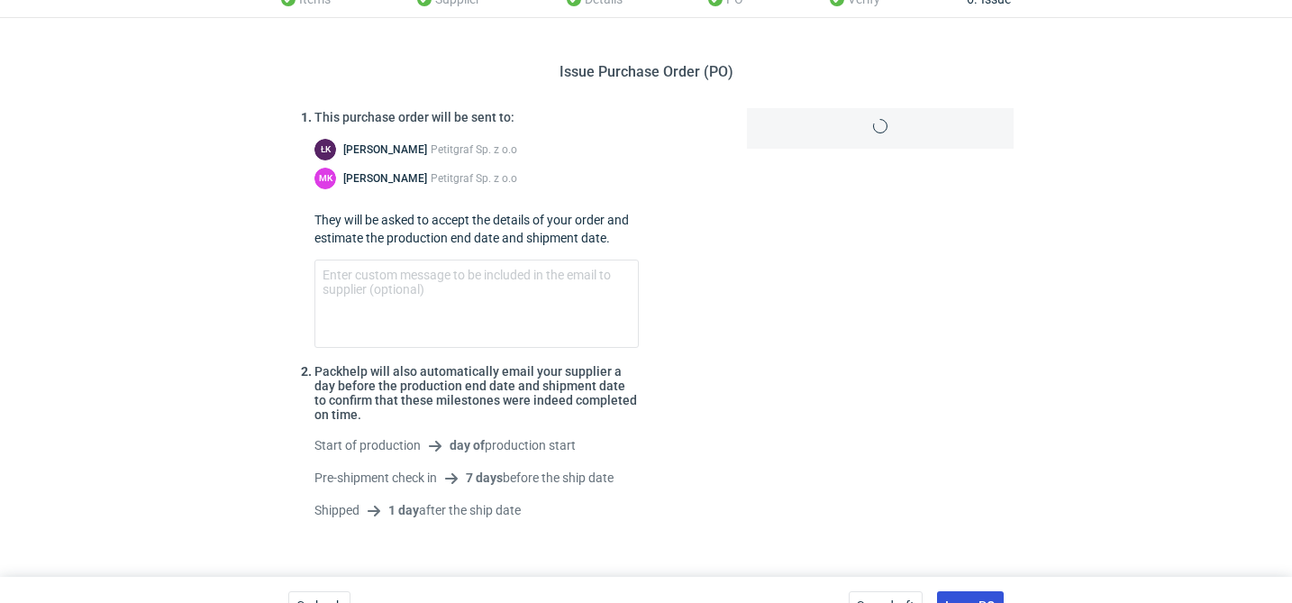
scroll to position [110, 0]
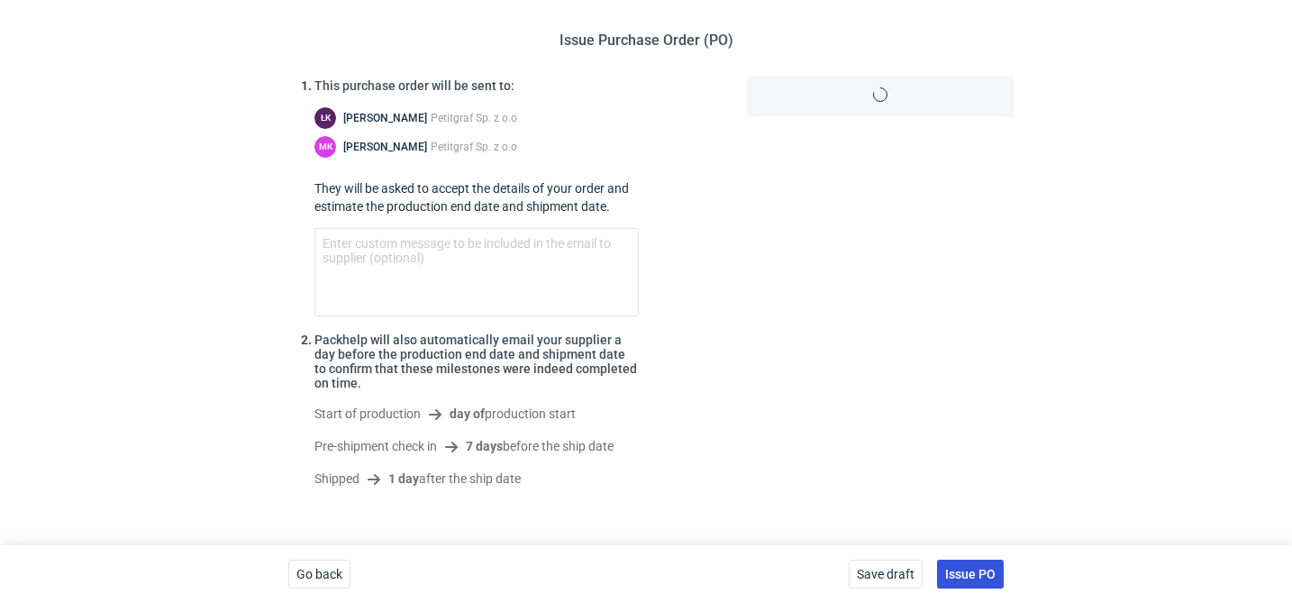
click at [981, 572] on span "Issue PO" at bounding box center [970, 574] width 50 height 13
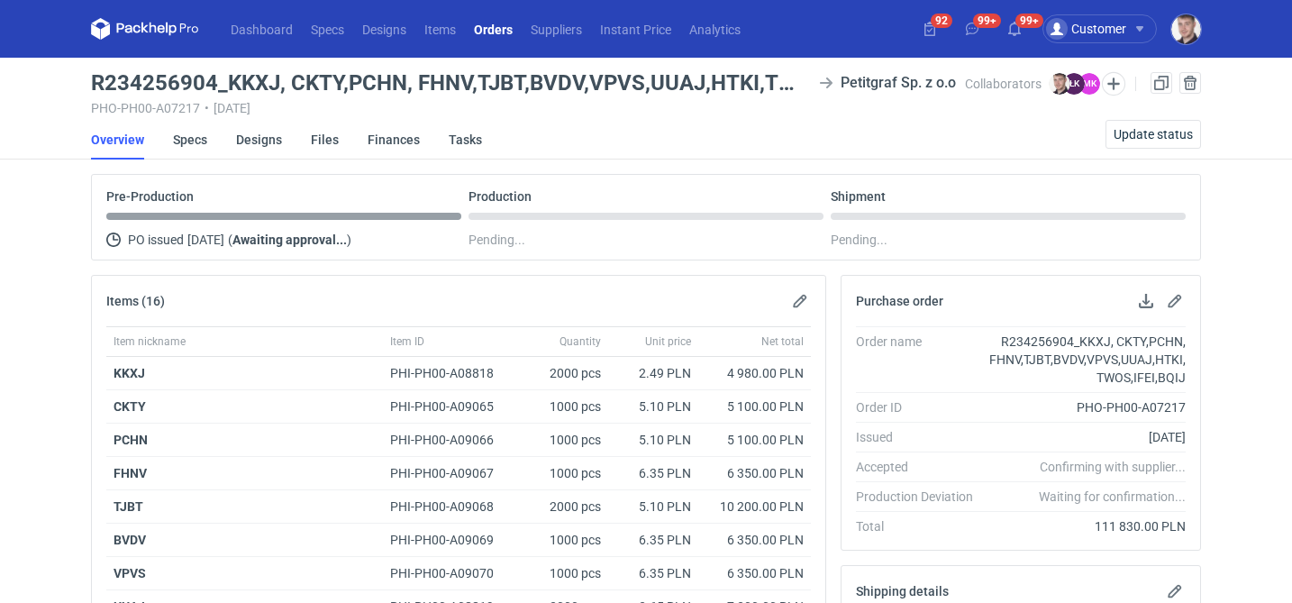
scroll to position [645, 0]
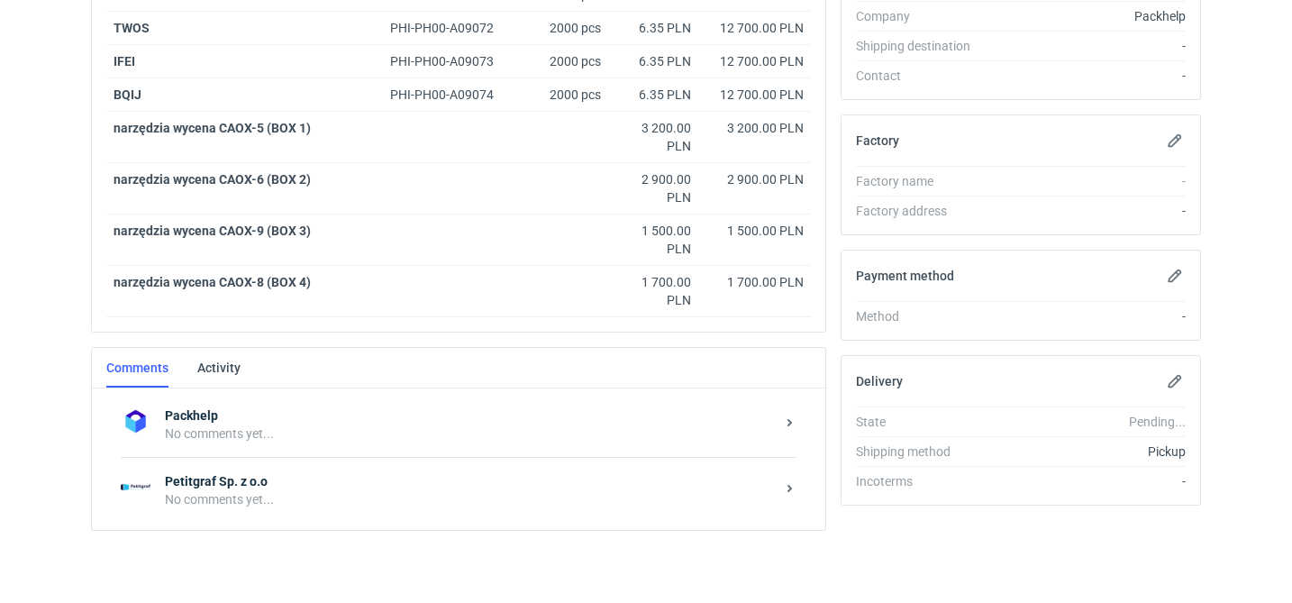
click at [292, 467] on div "Petitgraf Sp. z o.o No comments yet..." at bounding box center [459, 490] width 676 height 66
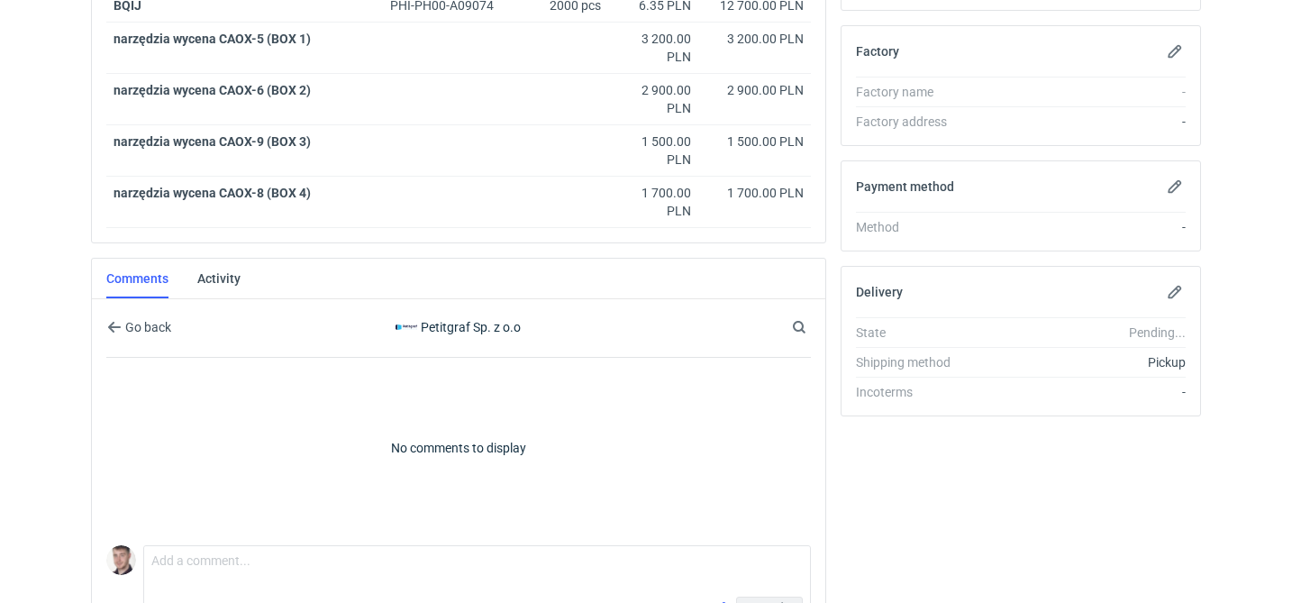
scroll to position [845, 0]
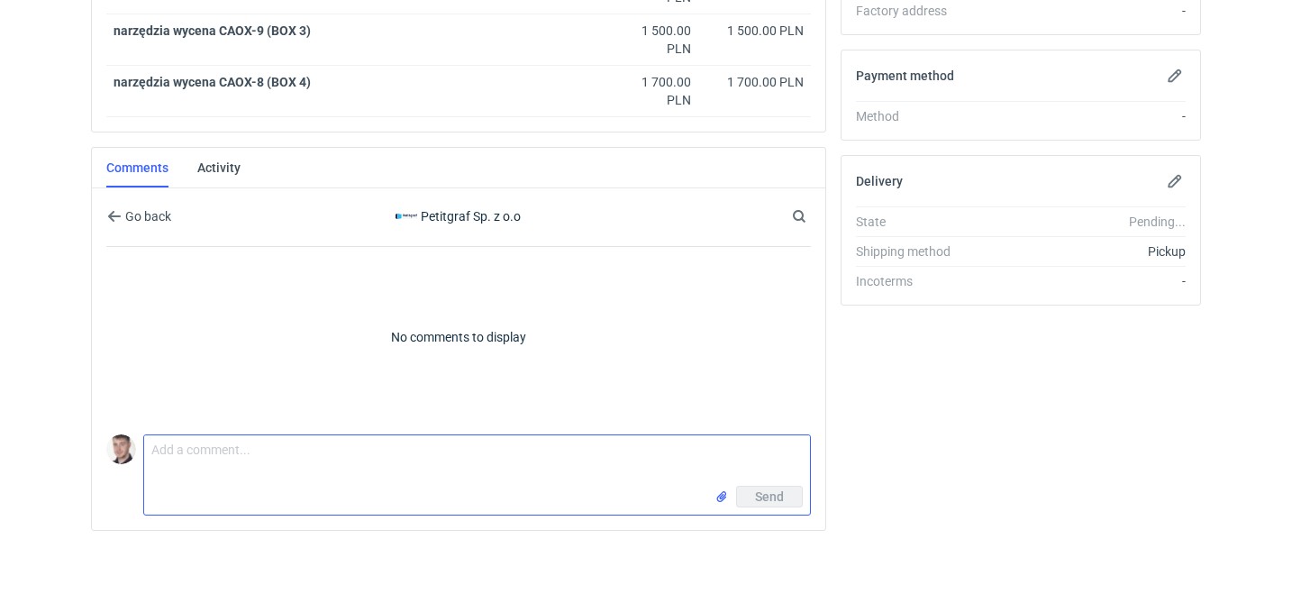
click at [254, 442] on textarea "Comment message" at bounding box center [477, 460] width 666 height 50
paste textarea "zalewki dodane tylko dla białego prostokąta pod kodem ean, proszę o dodanie zal…"
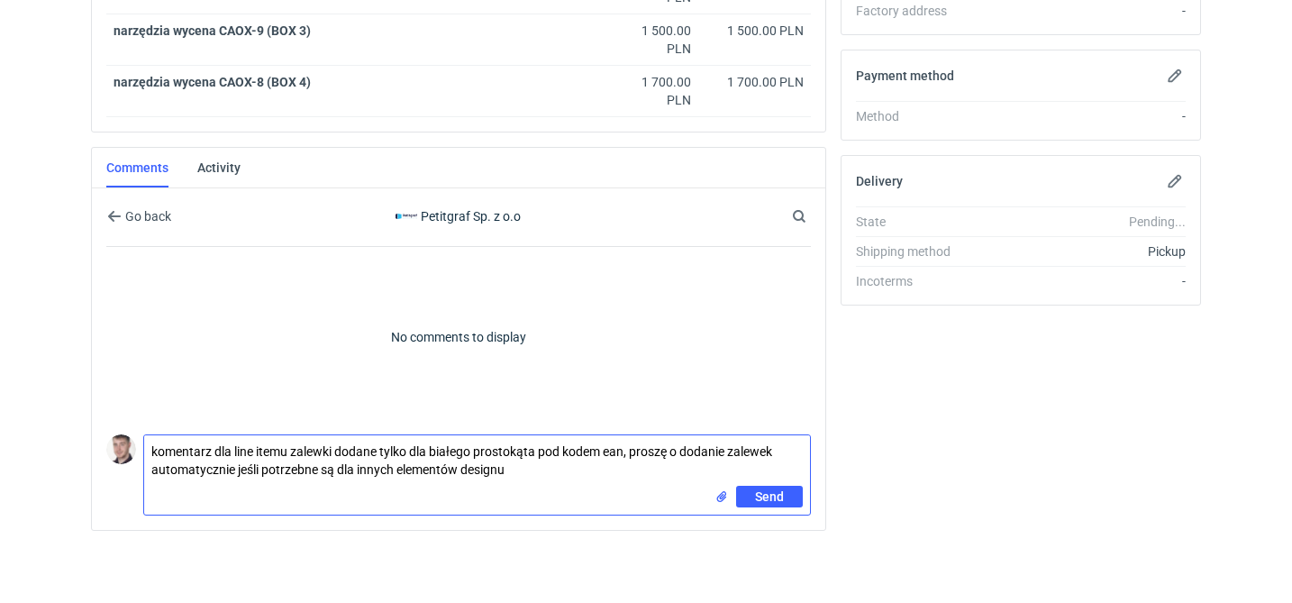
click at [293, 447] on textarea "komentarz dla line itemu zalewki dodane tylko dla białego prostokąta pod kodem …" at bounding box center [477, 460] width 666 height 50
type textarea "komentarz dla line itemu BQIJ zalewki dodane tylko dla białego prostokąta pod k…"
click at [777, 500] on span "Send" at bounding box center [769, 496] width 29 height 13
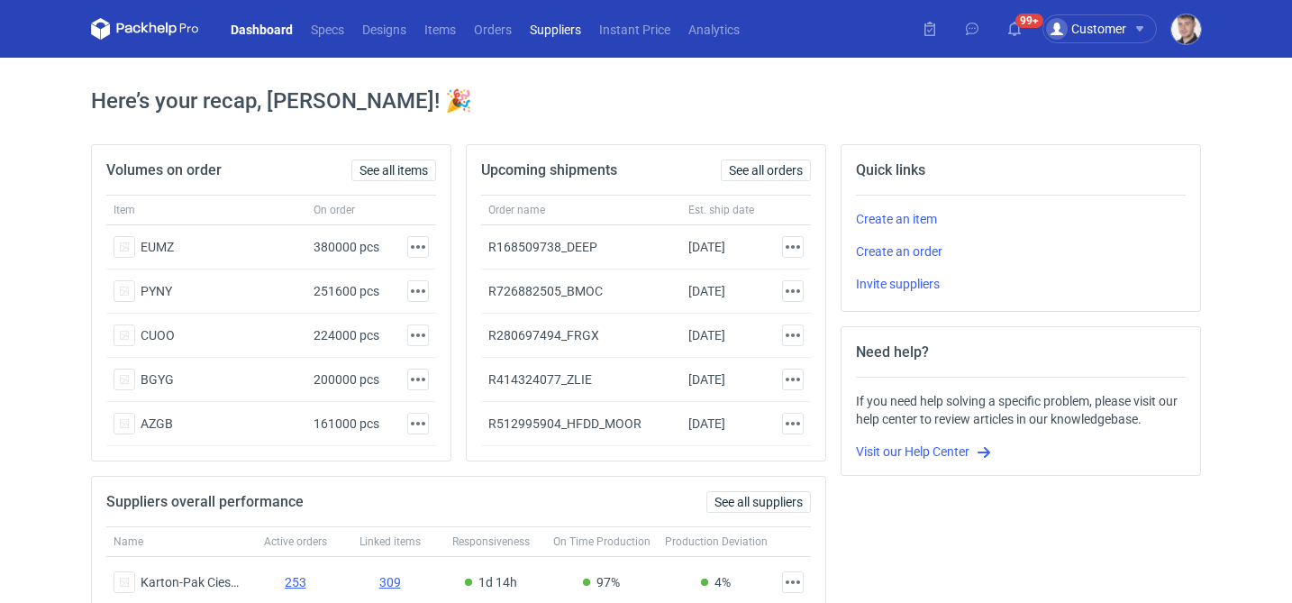
click at [558, 33] on link "Suppliers" at bounding box center [555, 29] width 69 height 22
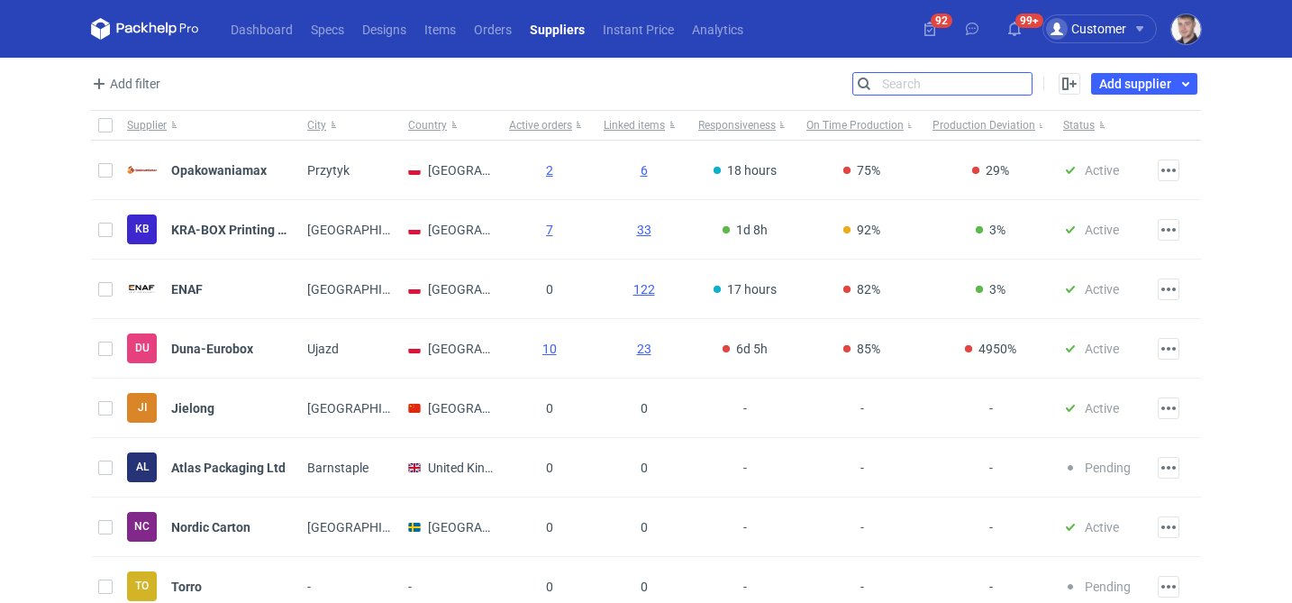
click at [1013, 83] on input "Search" at bounding box center [942, 84] width 178 height 22
type input "comgrap"
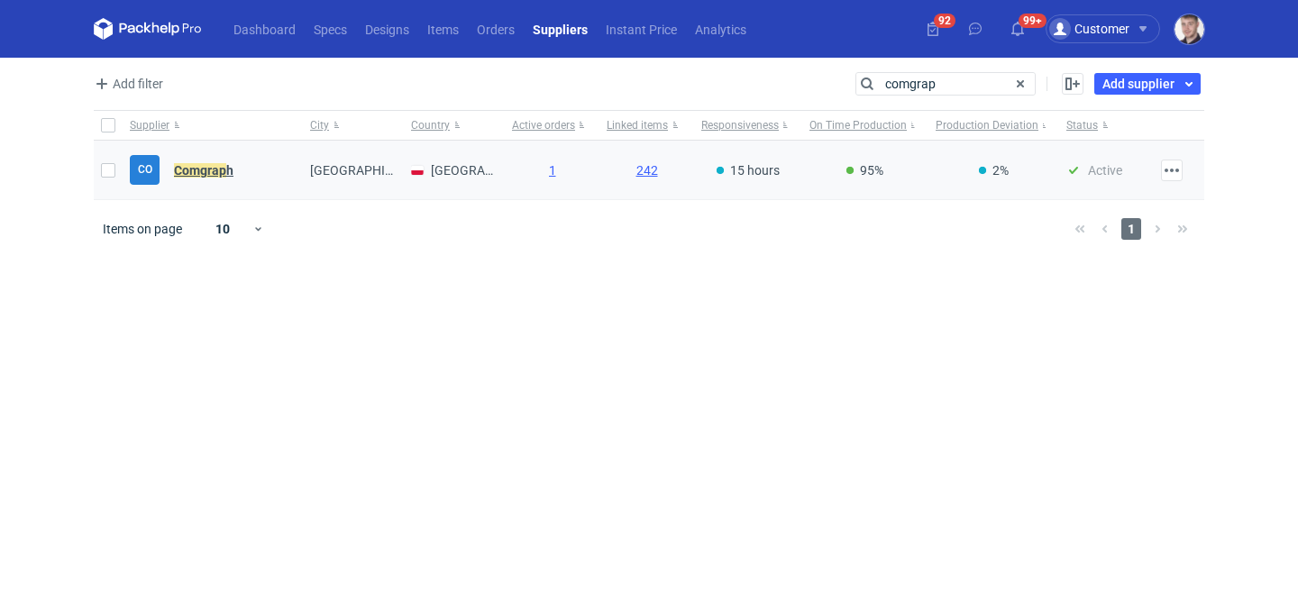
click at [214, 168] on em "Comgrap" at bounding box center [200, 170] width 52 height 20
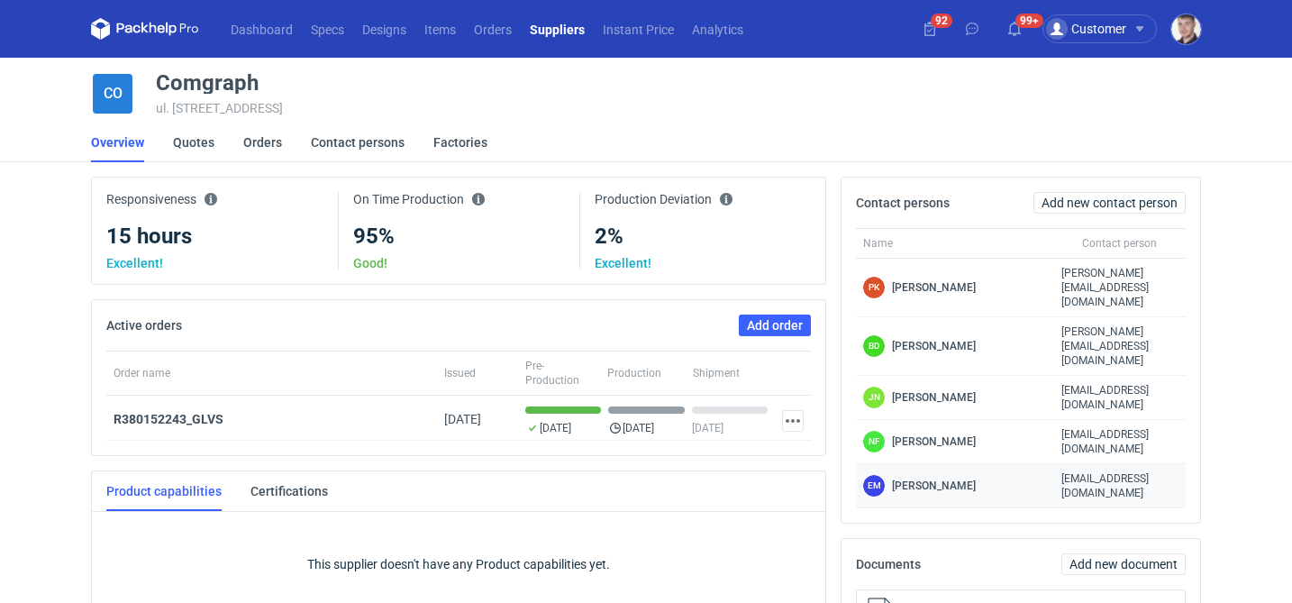
click at [1125, 471] on span "[EMAIL_ADDRESS][DOMAIN_NAME]" at bounding box center [1120, 485] width 117 height 29
copy span "[EMAIL_ADDRESS][DOMAIN_NAME]"
click at [1106, 383] on span "[EMAIL_ADDRESS][DOMAIN_NAME]" at bounding box center [1120, 397] width 117 height 29
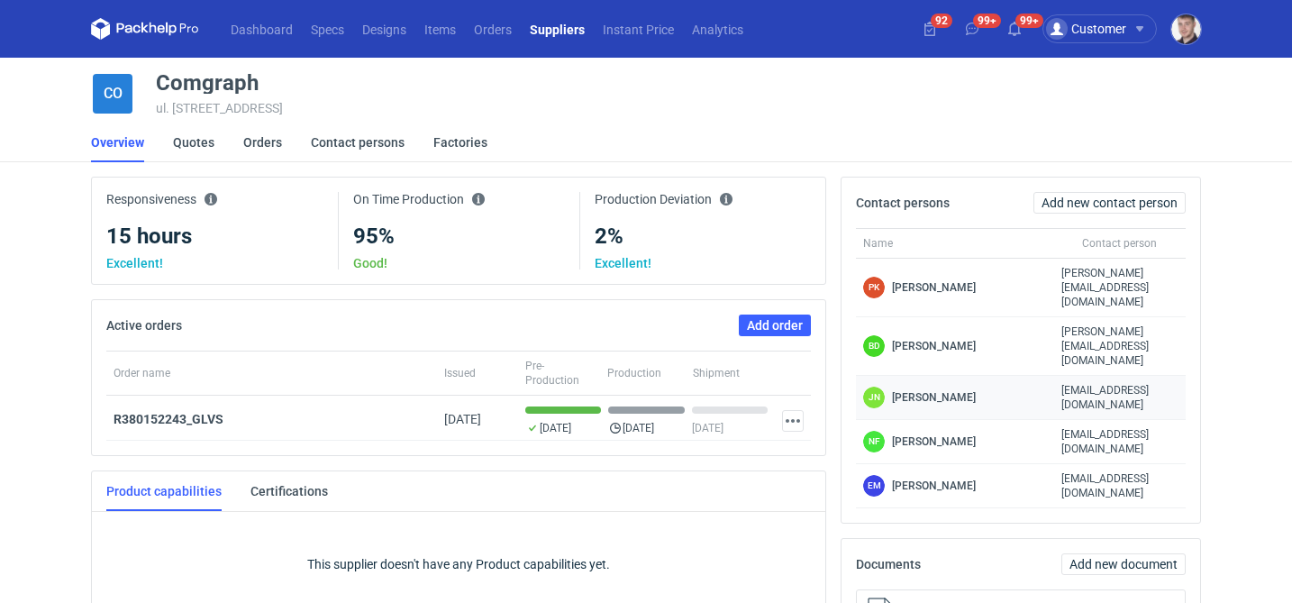
click at [1106, 383] on span "[EMAIL_ADDRESS][DOMAIN_NAME]" at bounding box center [1120, 397] width 117 height 29
copy span "[EMAIL_ADDRESS][DOMAIN_NAME]"
click at [505, 33] on link "Orders" at bounding box center [493, 29] width 56 height 22
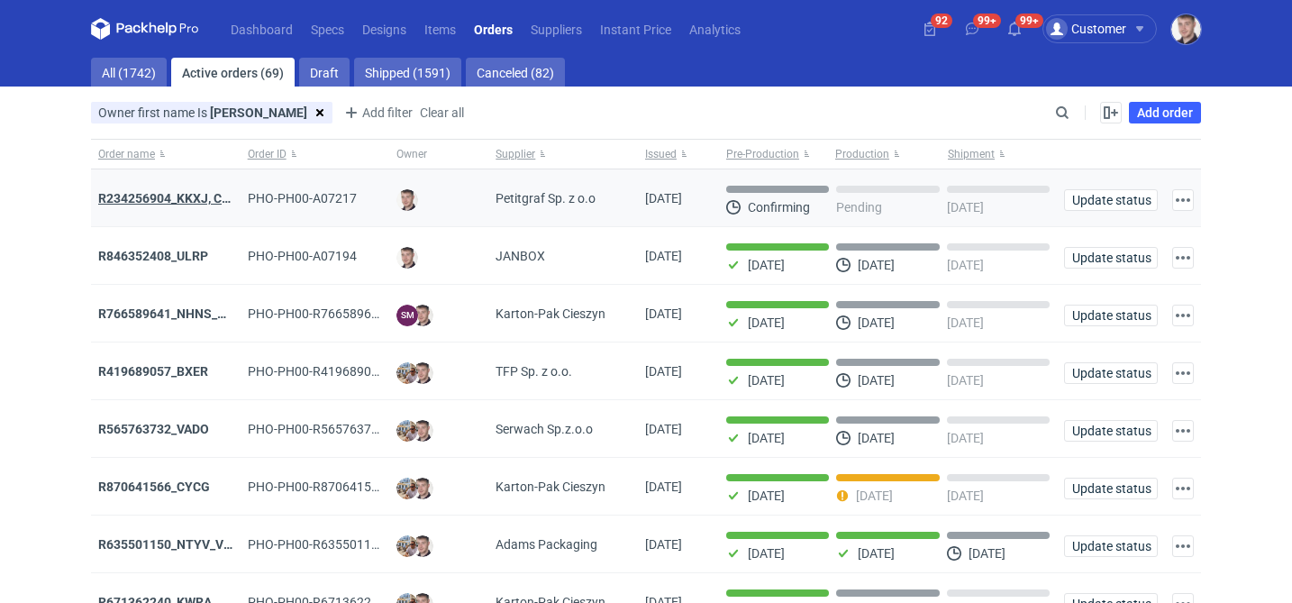
click at [142, 196] on strong "R234256904_KKXJ, CKTY,PCHN, FHNV,TJBT,BVDV,VPVS,UUAJ,HTKI,TWOS,IFEI,BQIJ" at bounding box center [338, 198] width 480 height 14
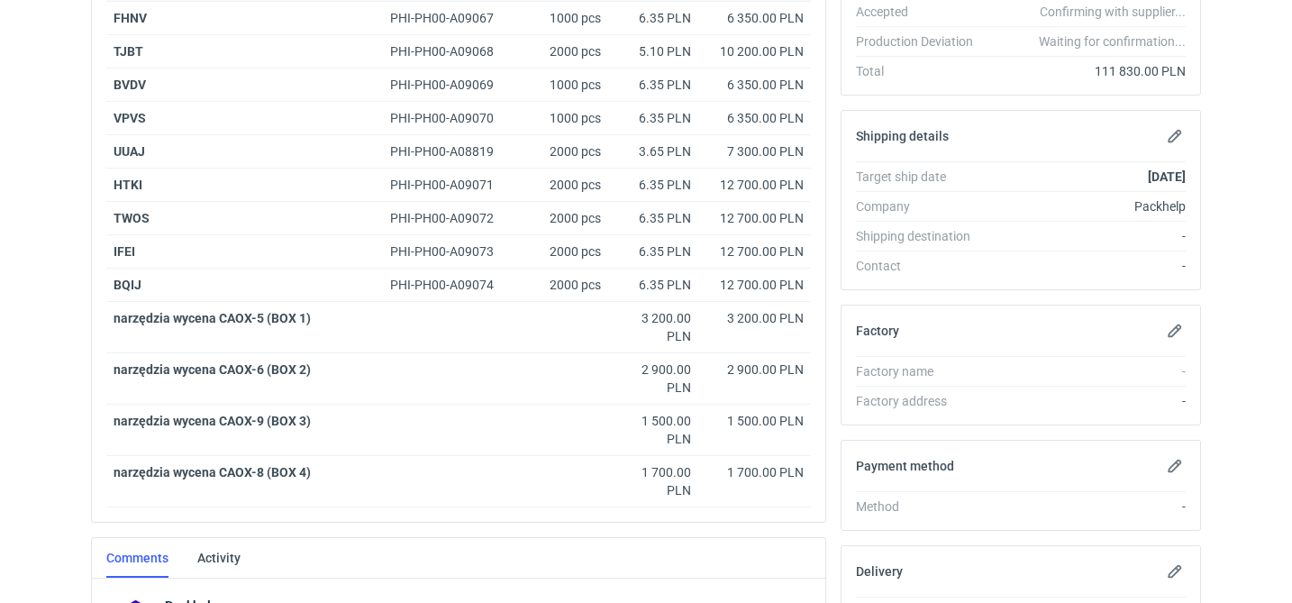
scroll to position [663, 0]
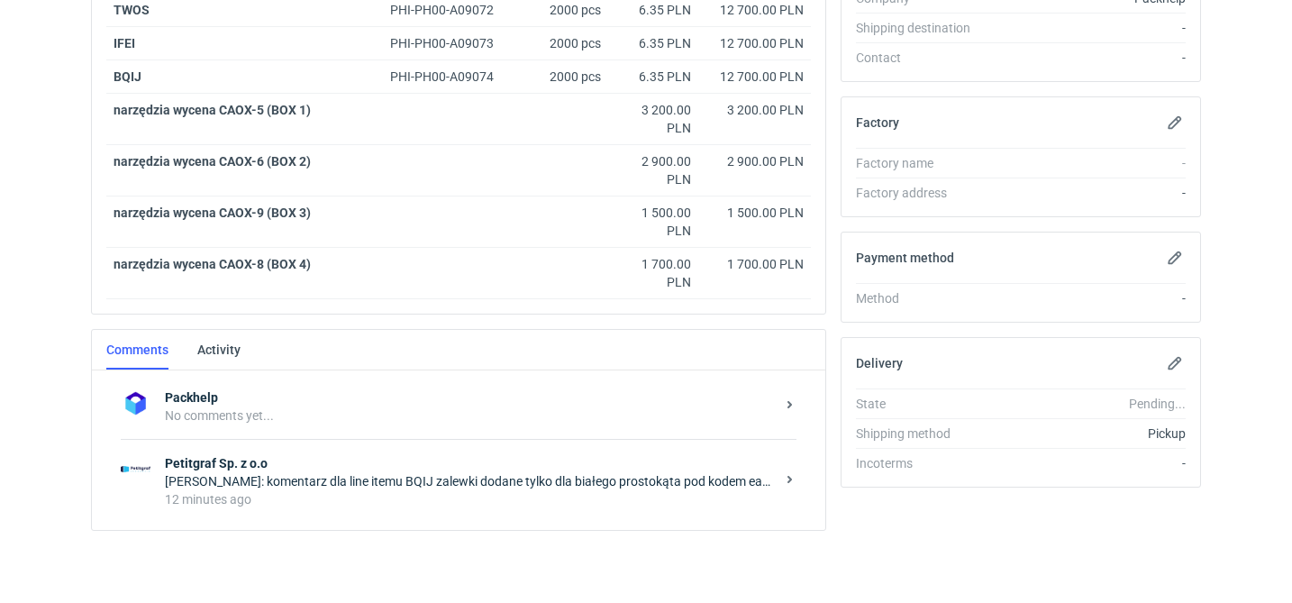
click at [342, 490] on div "12 minutes ago" at bounding box center [470, 499] width 610 height 18
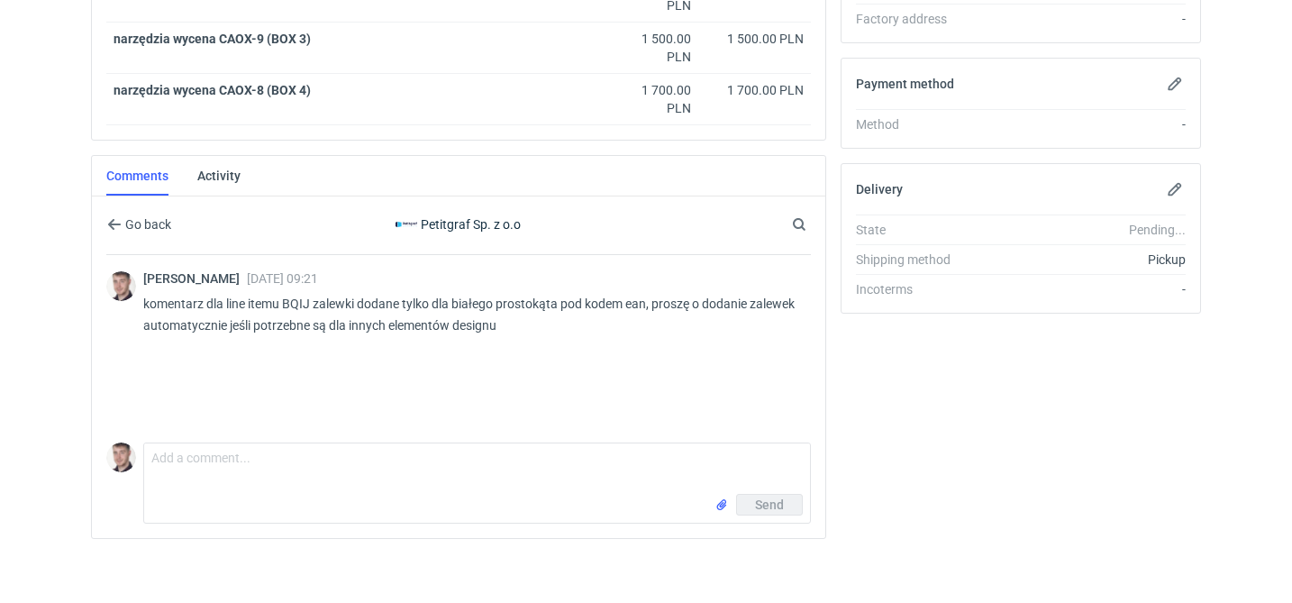
scroll to position [845, 0]
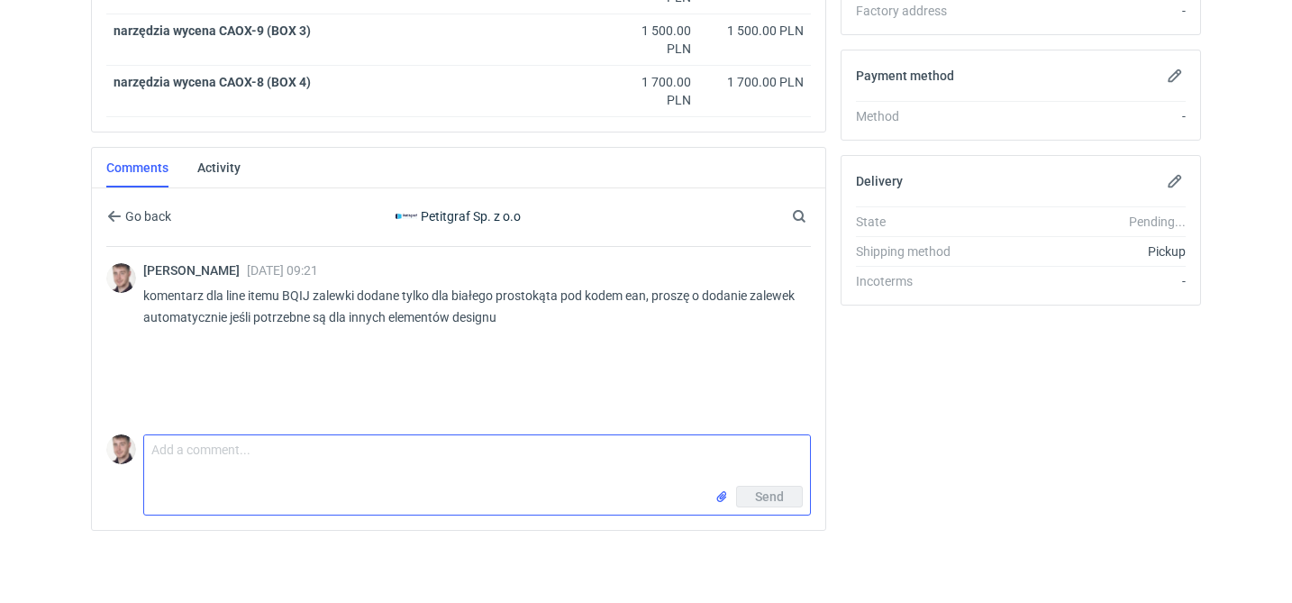
click at [285, 457] on textarea "Comment message" at bounding box center [477, 460] width 666 height 50
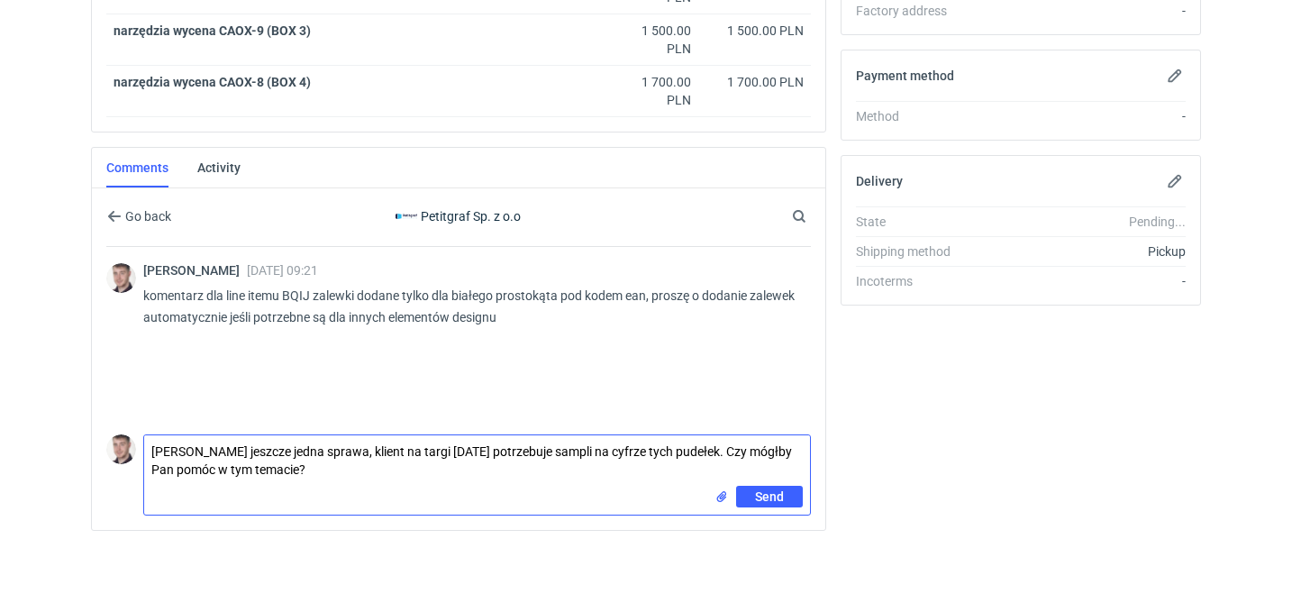
type textarea "[PERSON_NAME] jeszcze jedna sprawa, klient na targi [DATE] potrzebuje sampli na…"
